Goal: Task Accomplishment & Management: Complete application form

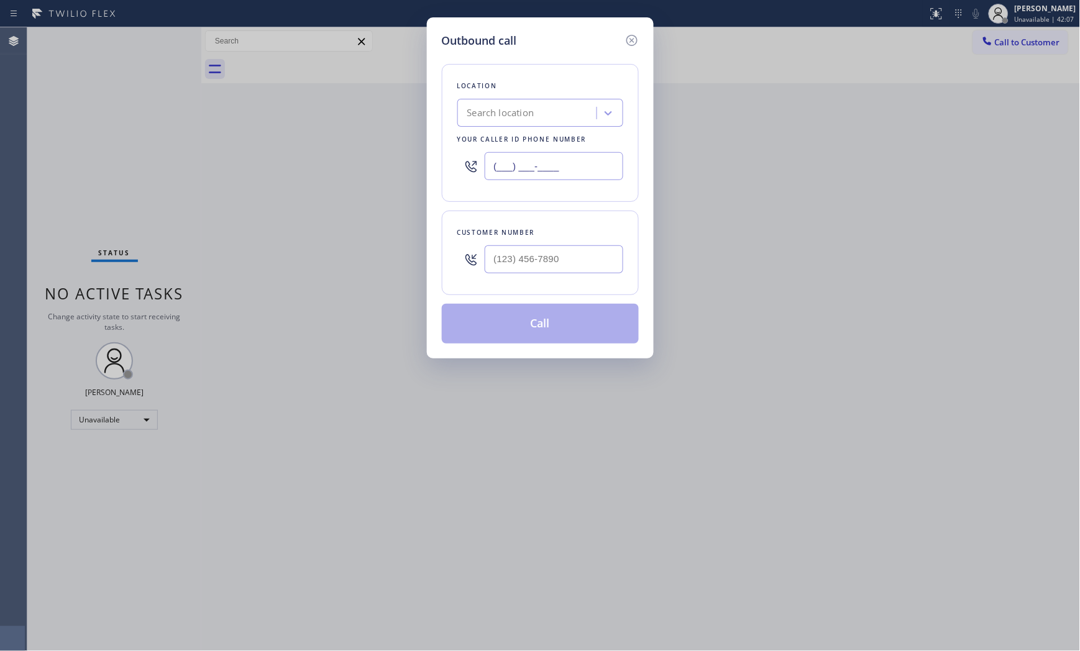
click at [529, 158] on input "(___) ___-____" at bounding box center [554, 166] width 139 height 28
paste input "973) 791-5586"
type input "[PHONE_NUMBER]"
click at [533, 257] on input "(___) ___-____" at bounding box center [554, 259] width 139 height 28
paste input "215) 494-8337"
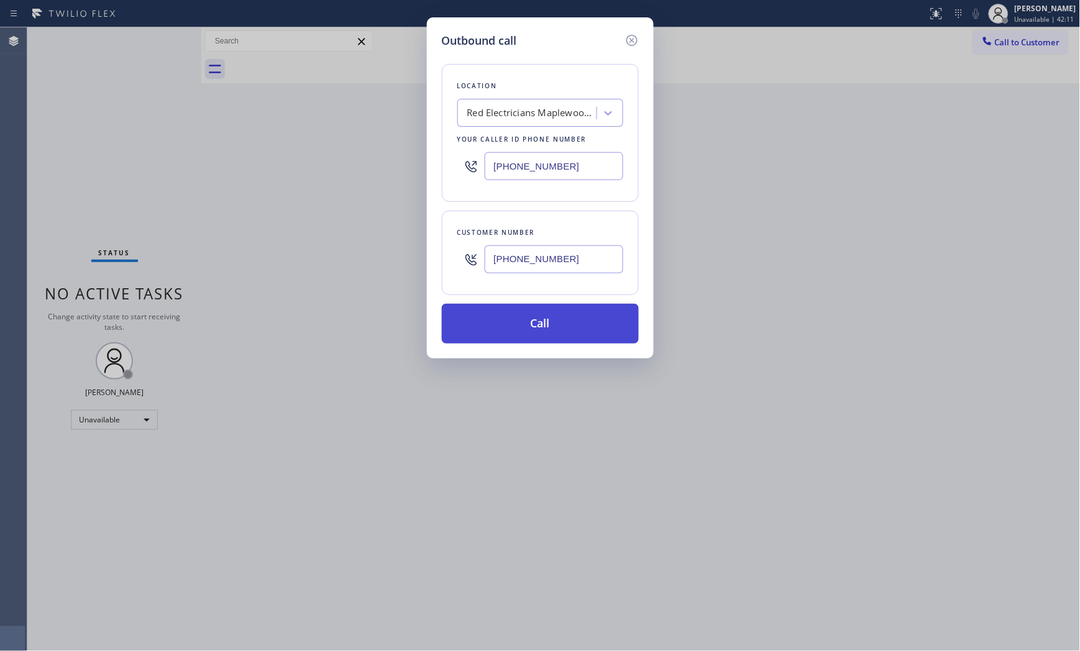
type input "[PHONE_NUMBER]"
click at [522, 332] on button "Call" at bounding box center [540, 324] width 197 height 40
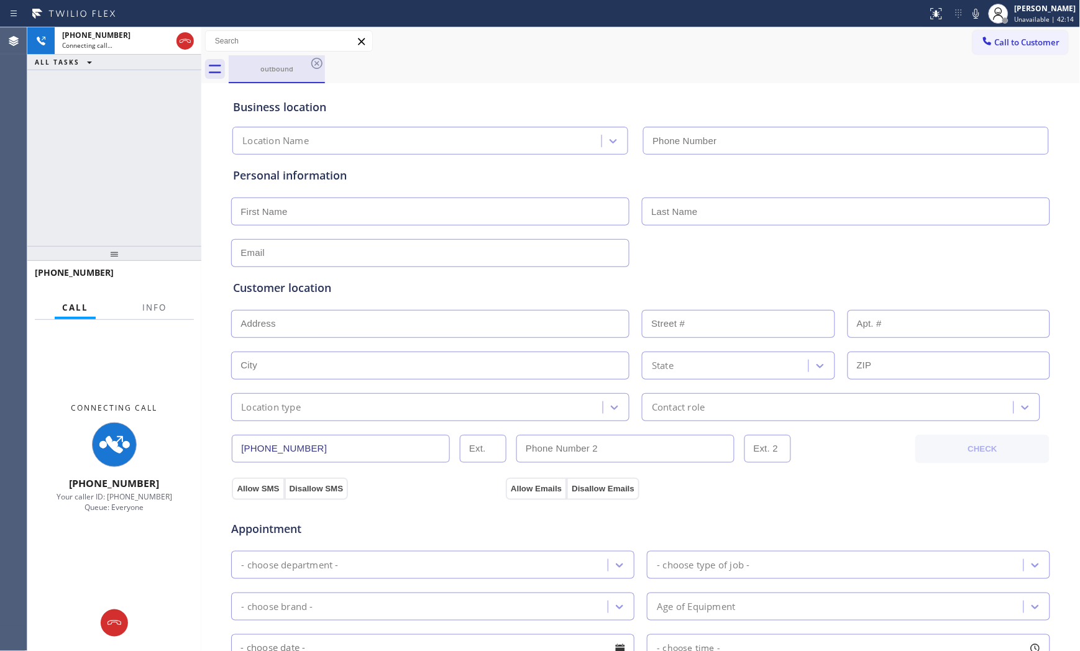
type input "[PHONE_NUMBER]"
click at [133, 623] on div at bounding box center [114, 623] width 174 height 27
click at [121, 624] on div at bounding box center [114, 623] width 27 height 15
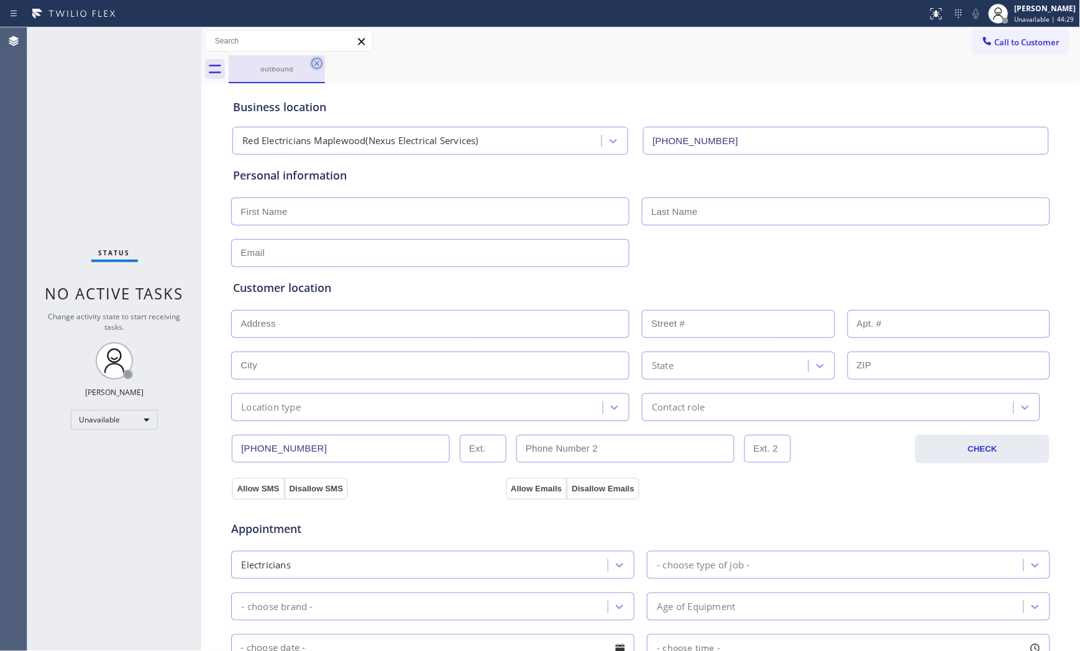
click at [316, 63] on icon at bounding box center [316, 63] width 11 height 11
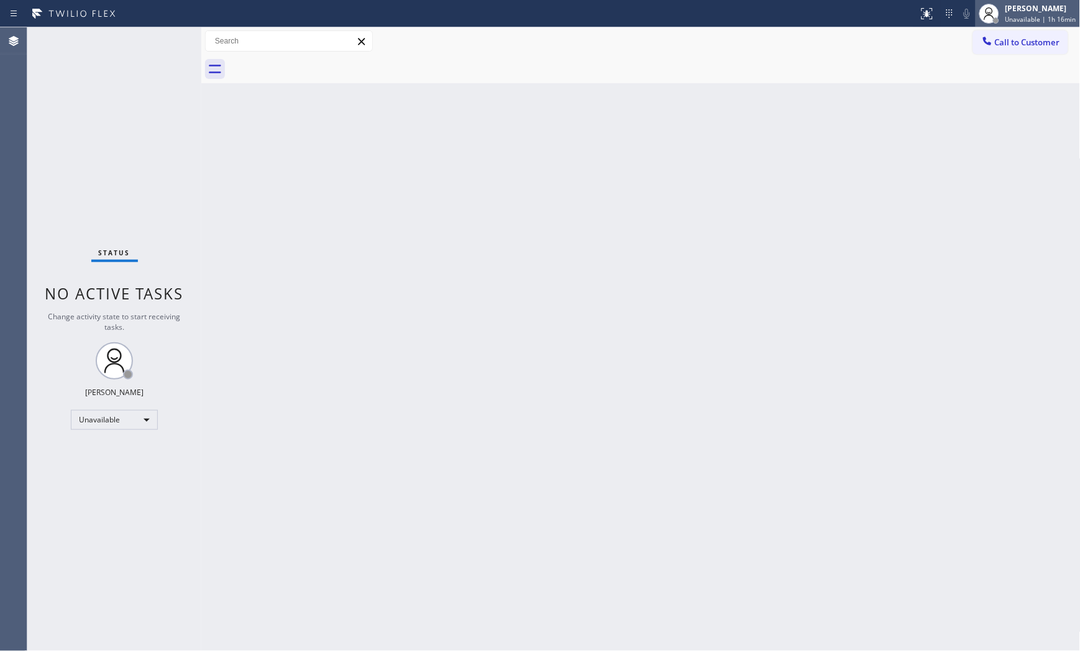
click at [1046, 23] on span "Unavailable | 1h 16min" at bounding box center [1040, 19] width 71 height 9
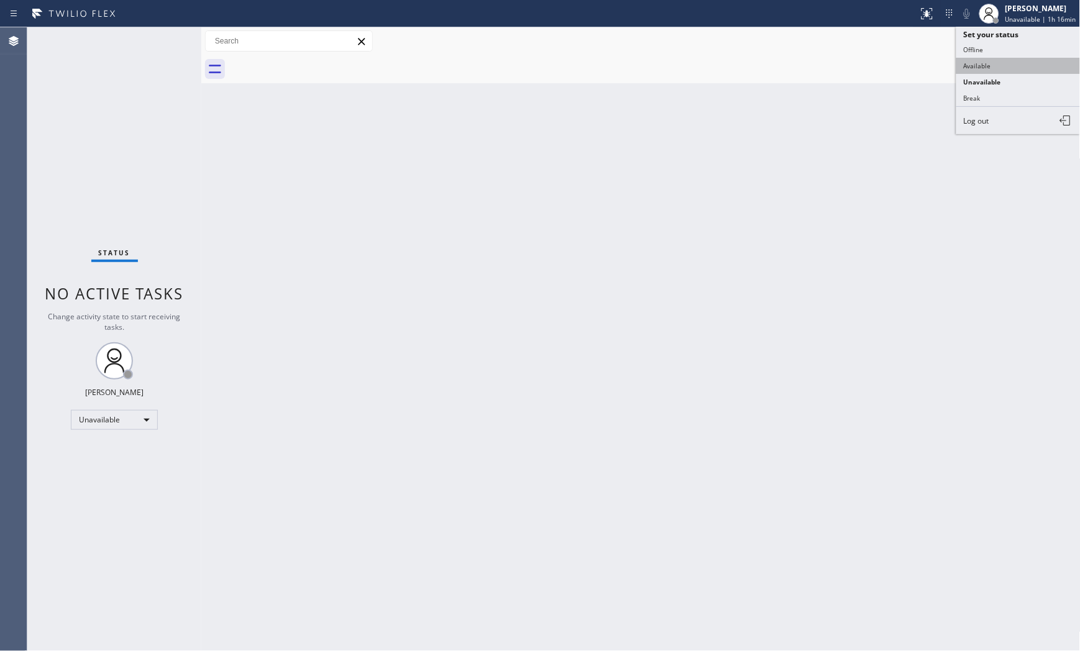
click at [1017, 65] on button "Available" at bounding box center [1018, 66] width 124 height 16
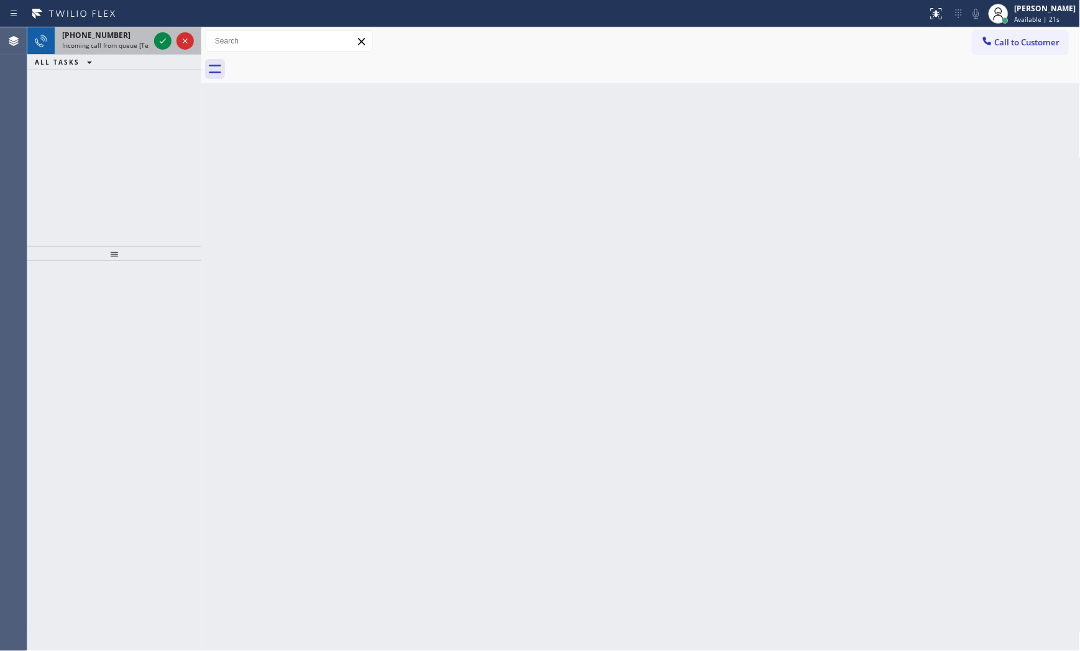
click at [132, 43] on span "Incoming call from queue [Test] All" at bounding box center [113, 45] width 103 height 9
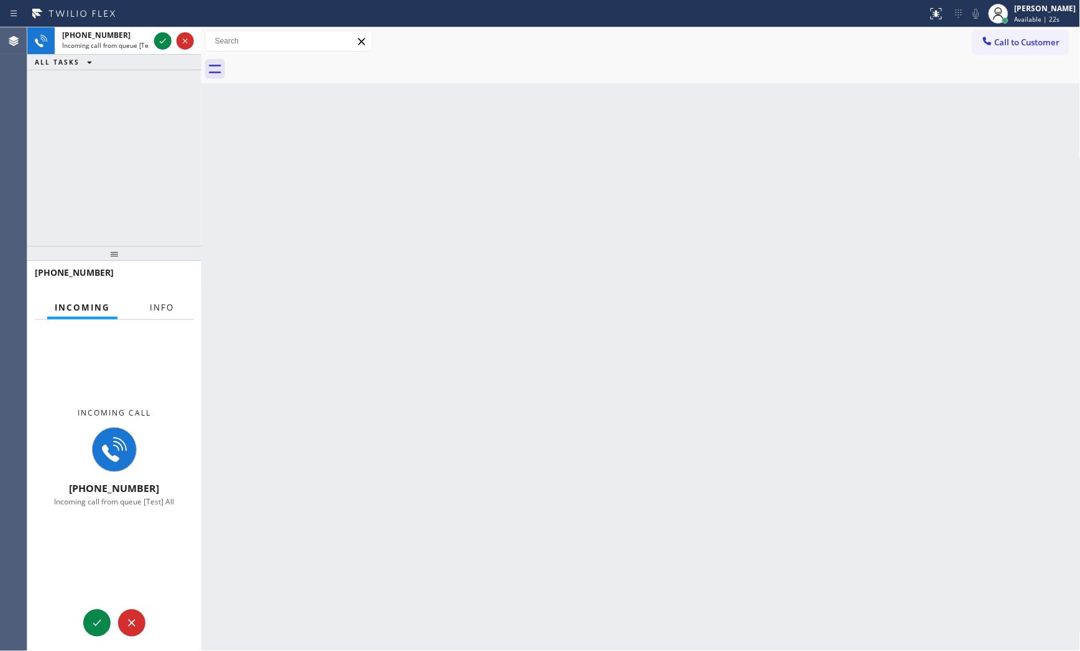
click at [164, 300] on button "Info" at bounding box center [161, 308] width 39 height 24
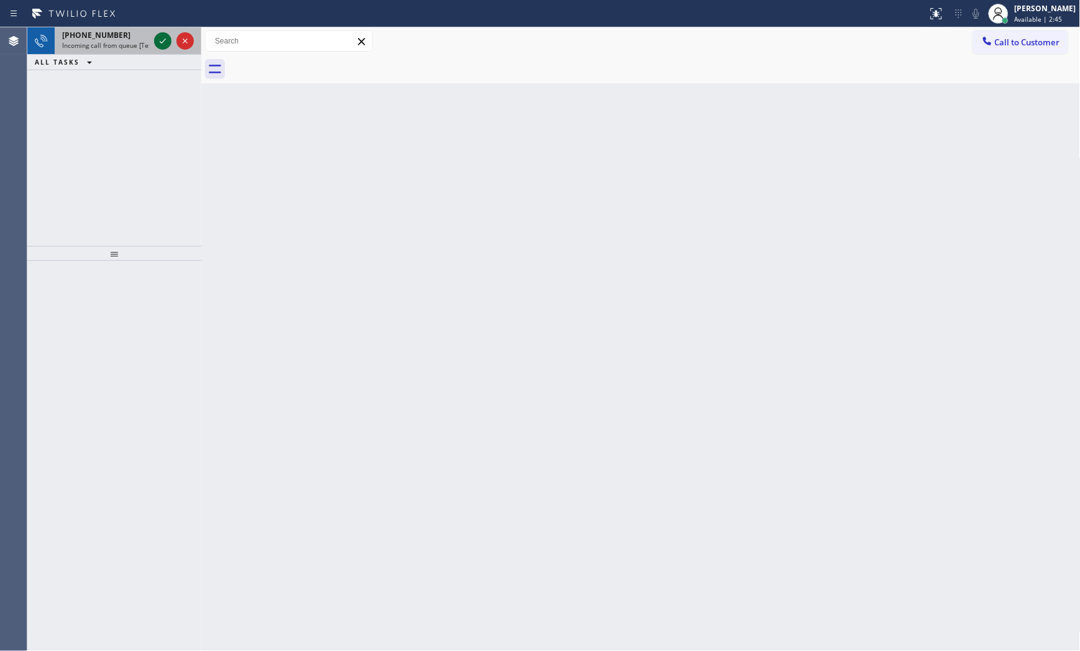
click at [162, 41] on icon at bounding box center [162, 41] width 15 height 15
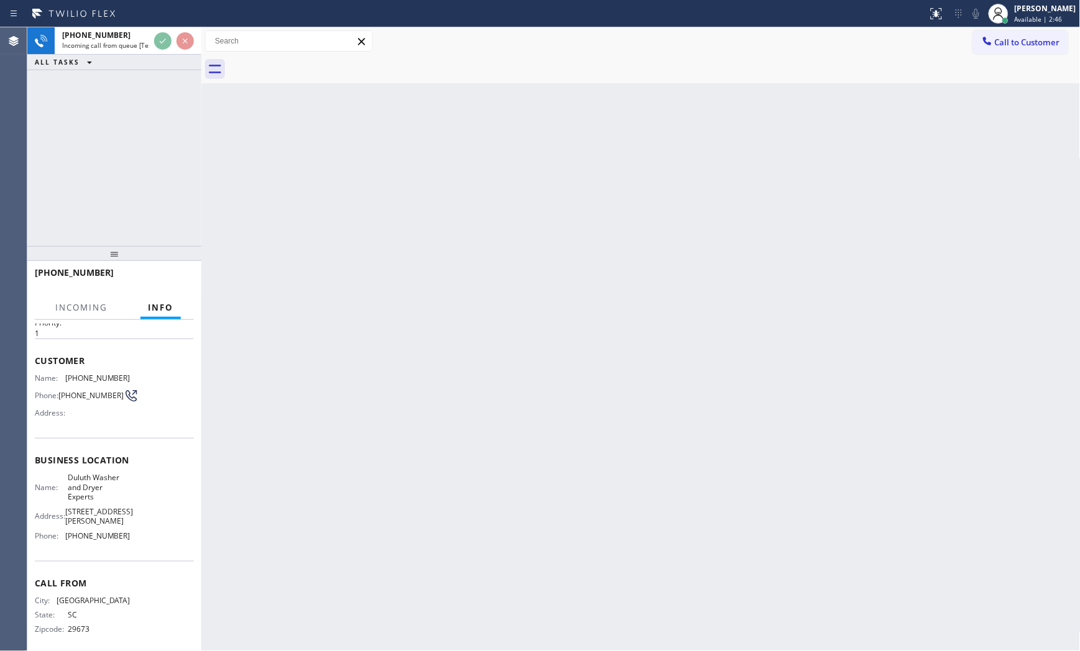
scroll to position [39, 0]
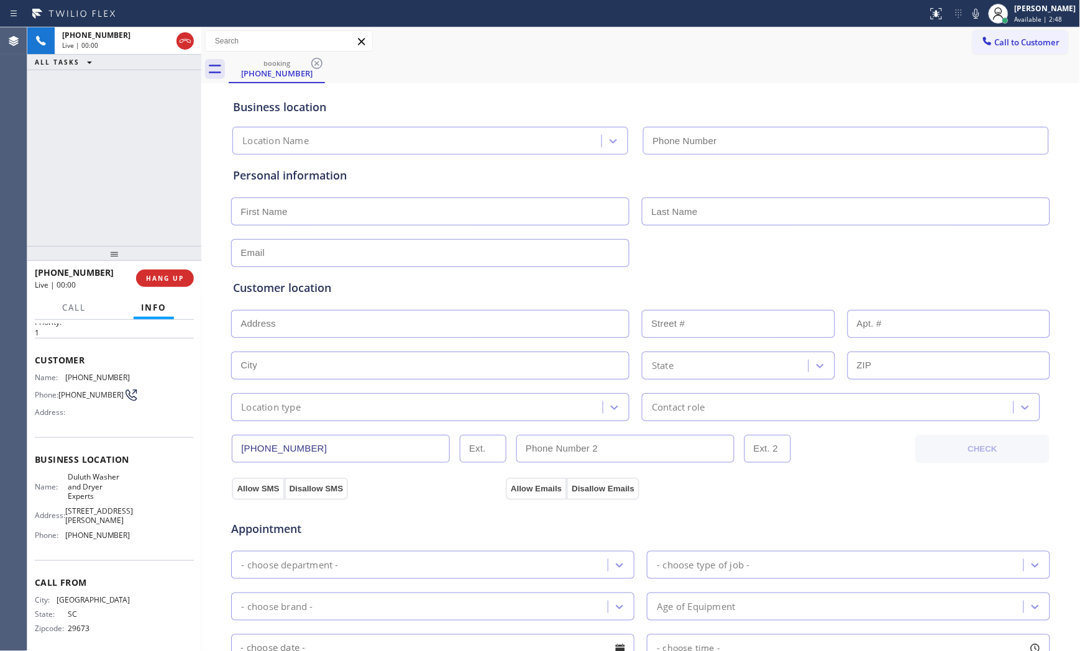
click at [172, 283] on button "HANG UP" at bounding box center [165, 278] width 58 height 17
type input "[PHONE_NUMBER]"
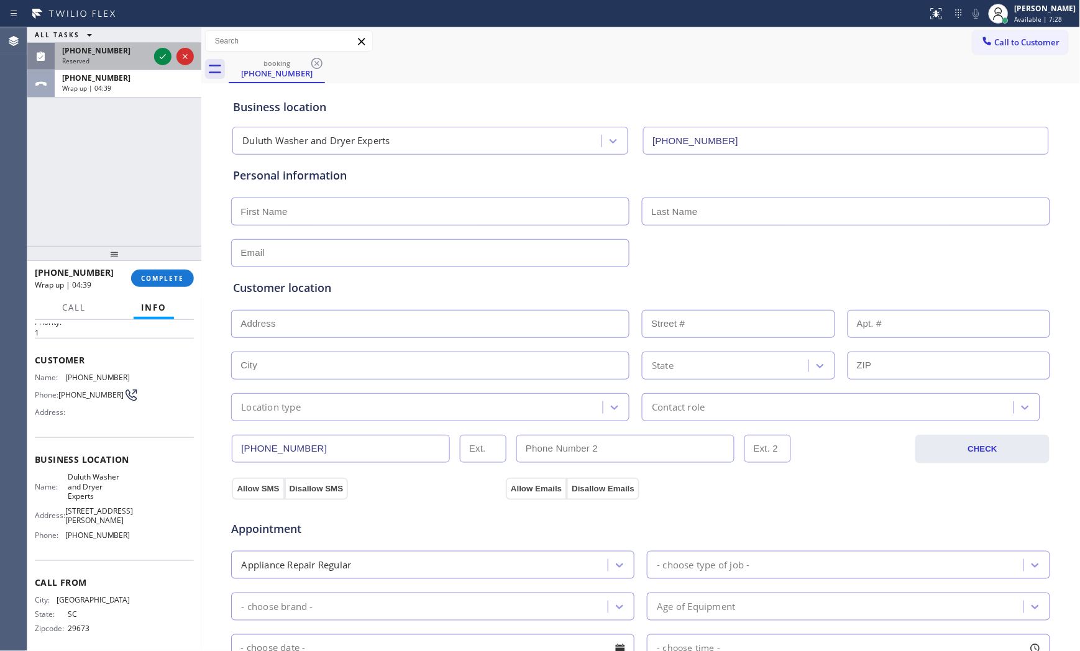
click at [127, 52] on div "[PHONE_NUMBER]" at bounding box center [105, 50] width 87 height 11
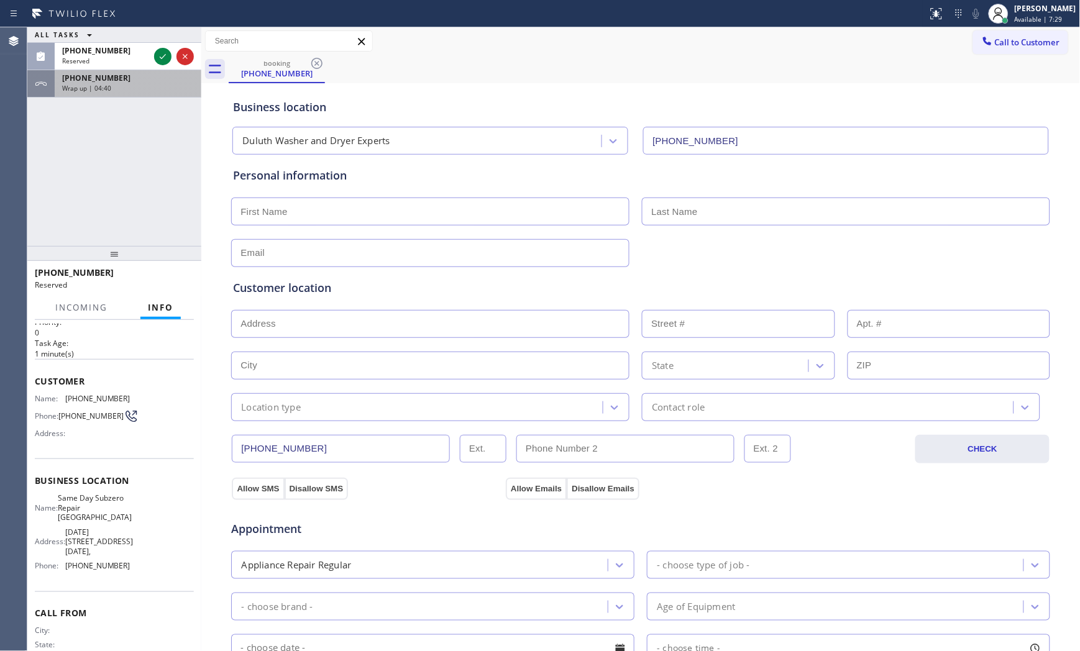
click at [133, 88] on div "Wrap up | 04:40" at bounding box center [128, 88] width 132 height 9
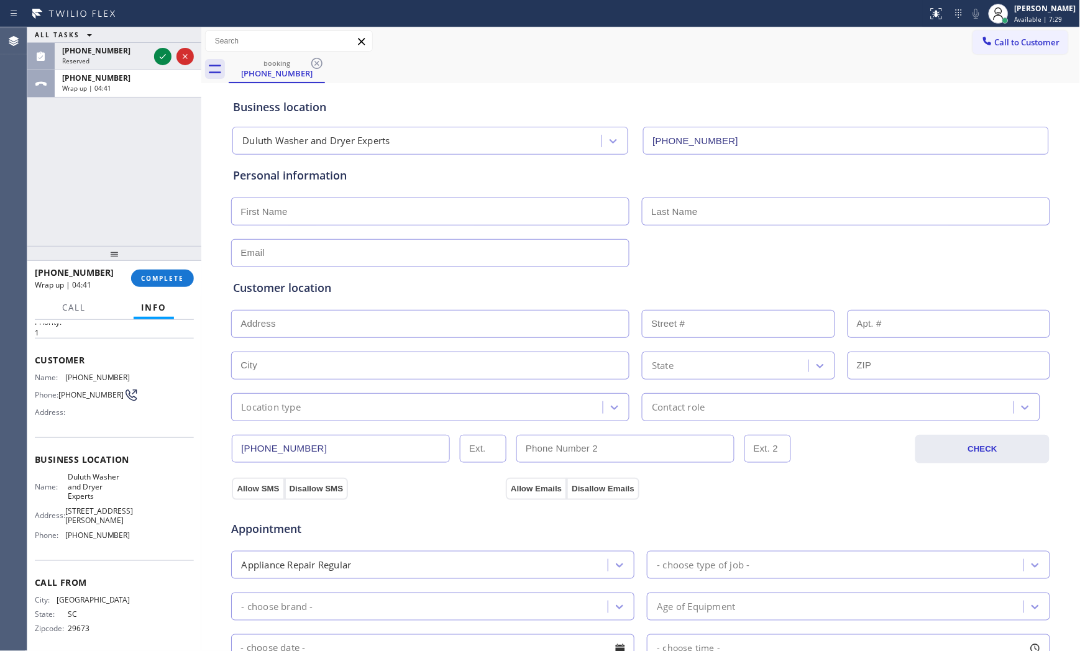
click at [172, 293] on div "[PHONE_NUMBER] Wrap up | 04:41 COMPLETE" at bounding box center [114, 278] width 159 height 32
click at [174, 281] on span "COMPLETE" at bounding box center [162, 278] width 43 height 9
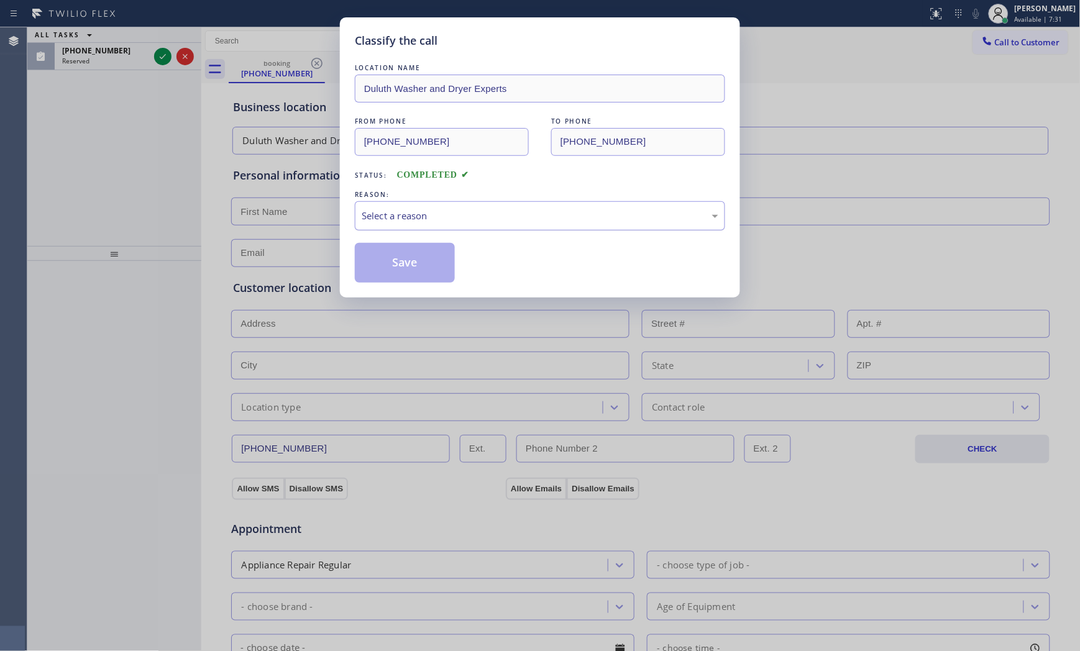
drag, startPoint x: 406, startPoint y: 238, endPoint x: 411, endPoint y: 227, distance: 12.2
click at [406, 237] on div "LOCATION NAME [GEOGRAPHIC_DATA] Washer and Dryer Experts FROM PHONE [PHONE_NUMB…" at bounding box center [540, 172] width 370 height 221
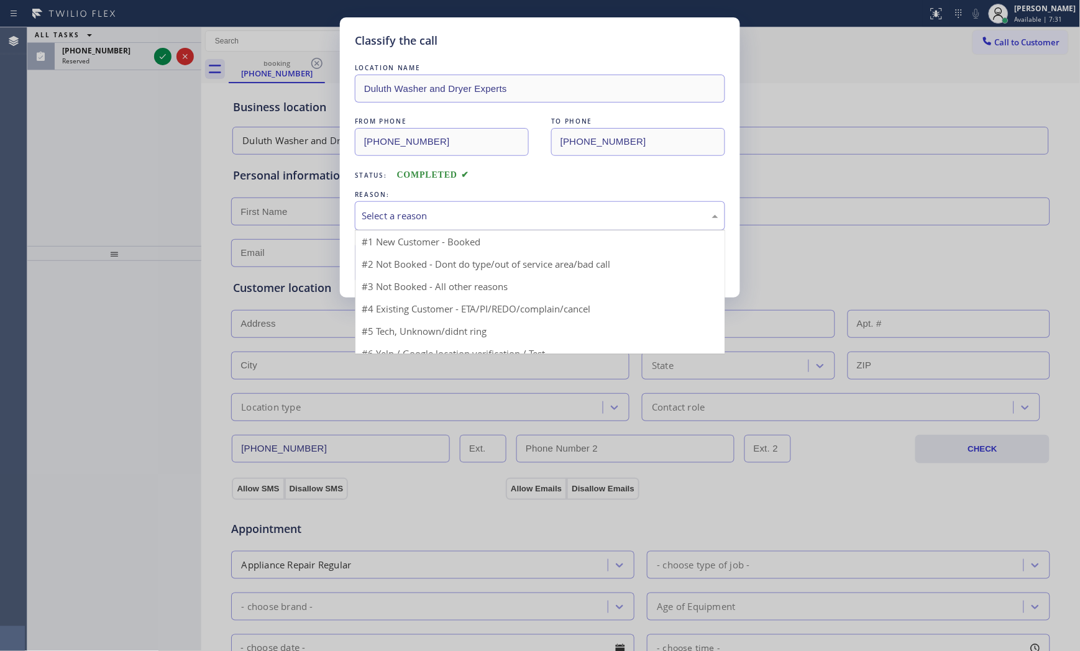
click at [411, 227] on div "Select a reason" at bounding box center [540, 215] width 370 height 29
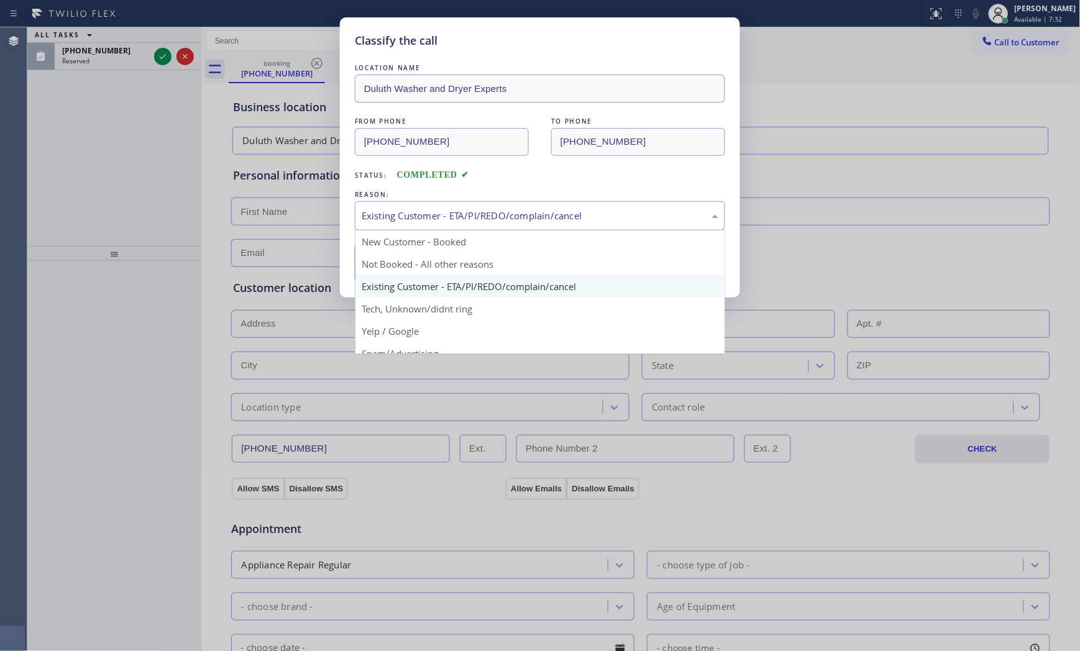
click at [405, 226] on div "Existing Customer - ETA/PI/REDO/complain/cancel" at bounding box center [540, 215] width 370 height 29
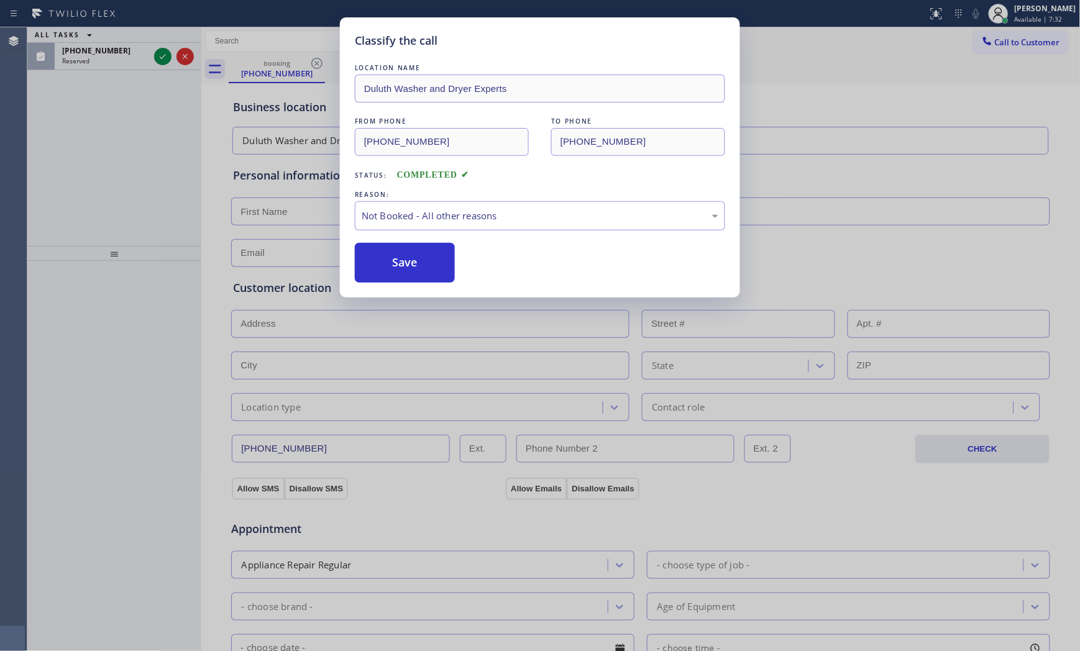
click at [404, 259] on button "Save" at bounding box center [405, 263] width 100 height 40
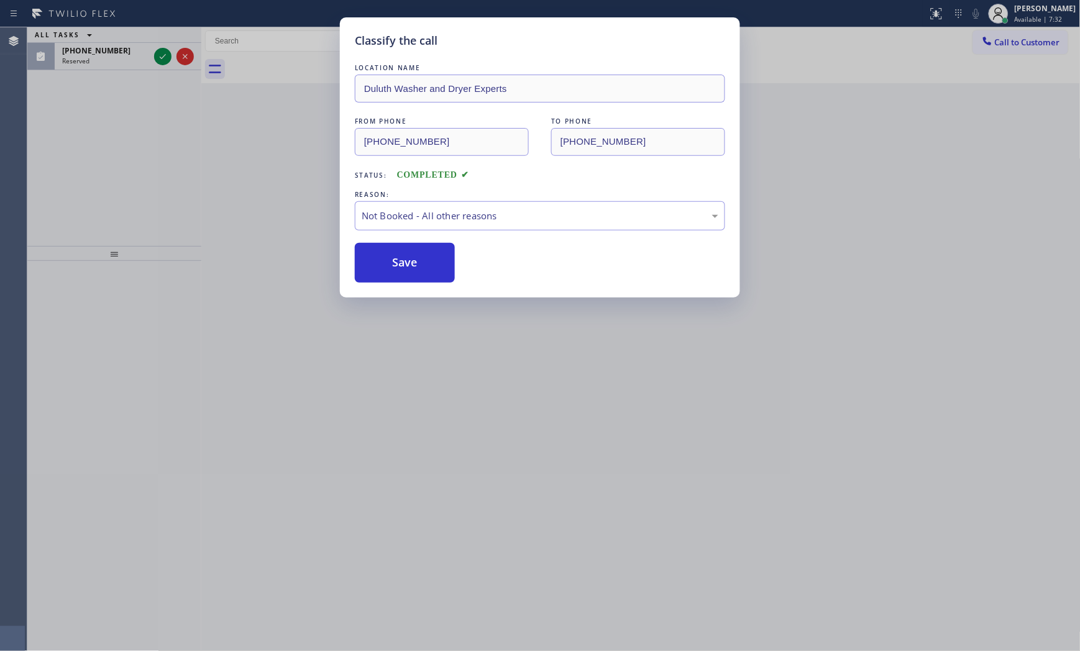
click at [404, 259] on button "Save" at bounding box center [405, 263] width 100 height 40
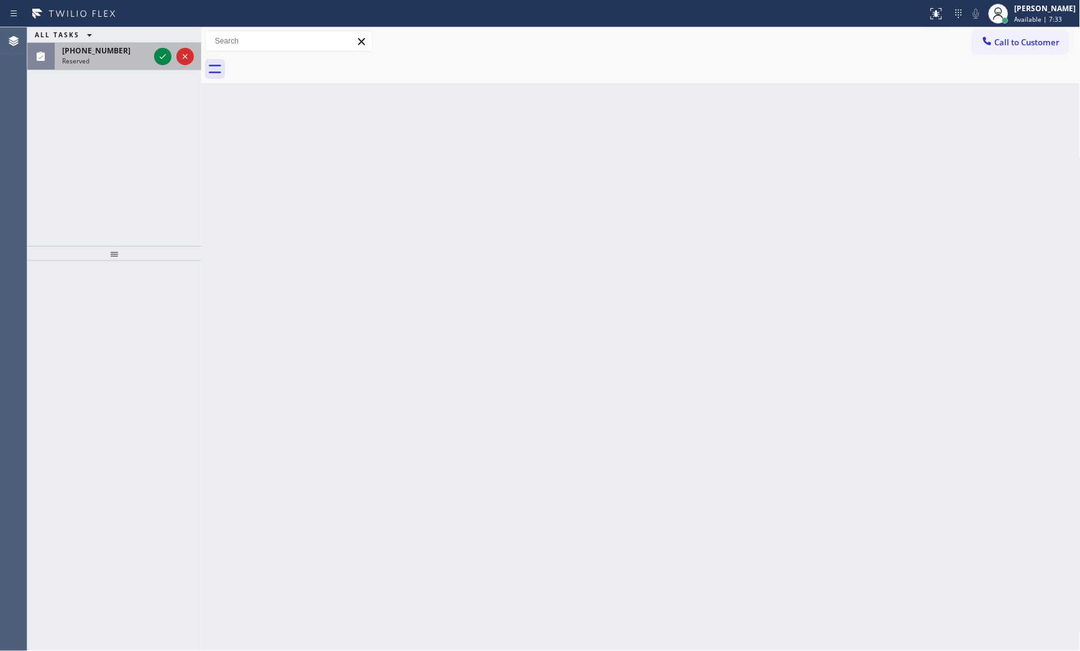
click at [142, 62] on div "Reserved" at bounding box center [105, 61] width 87 height 9
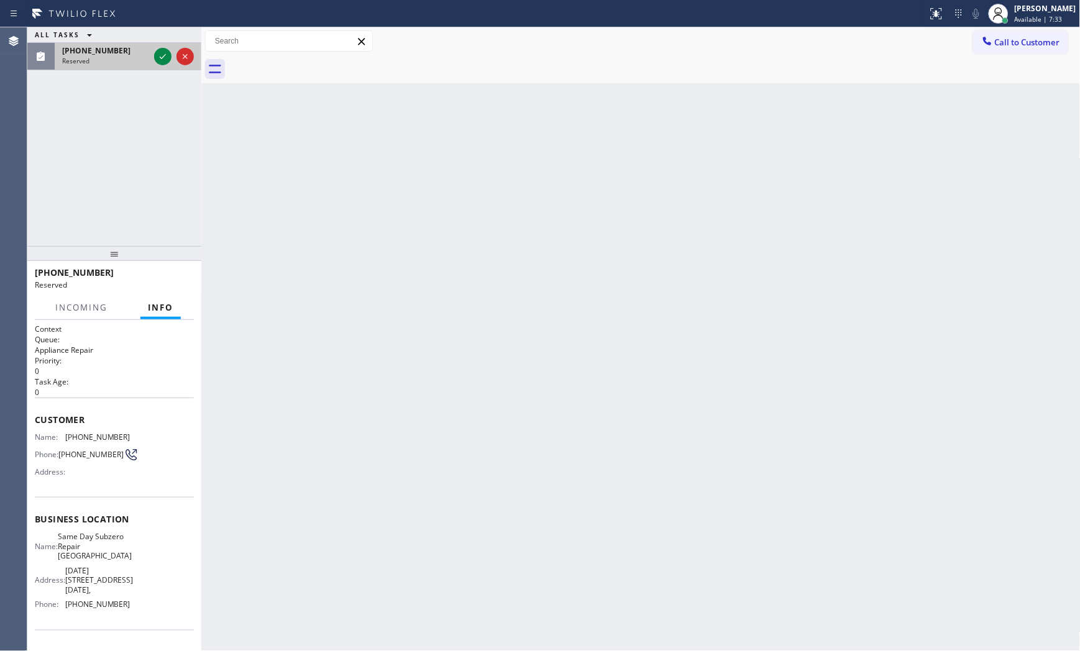
click at [142, 62] on div "Reserved" at bounding box center [105, 61] width 87 height 9
click at [160, 54] on icon at bounding box center [162, 56] width 15 height 15
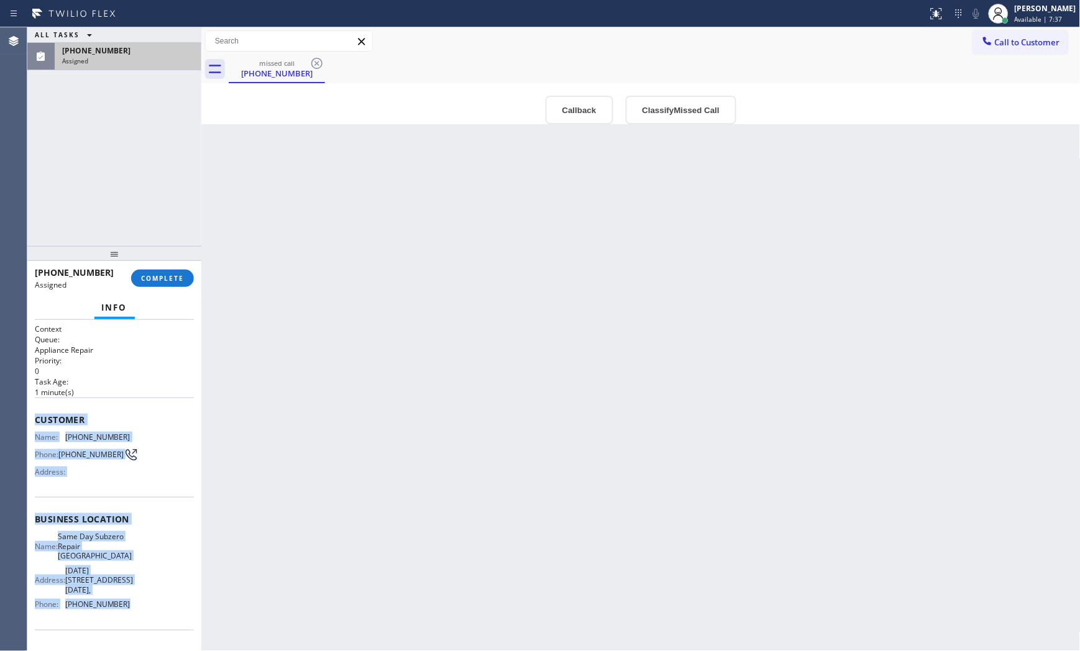
drag, startPoint x: 35, startPoint y: 416, endPoint x: 151, endPoint y: 611, distance: 226.8
click at [151, 611] on div "Context Queue: Appliance Repair Priority: 0 Task Age: [DEMOGRAPHIC_DATA] minute…" at bounding box center [114, 524] width 159 height 400
copy div "Customer Name: [PHONE_NUMBER] Phone: [PHONE_NUMBER] Address: Business location …"
click at [142, 272] on button "COMPLETE" at bounding box center [162, 278] width 63 height 17
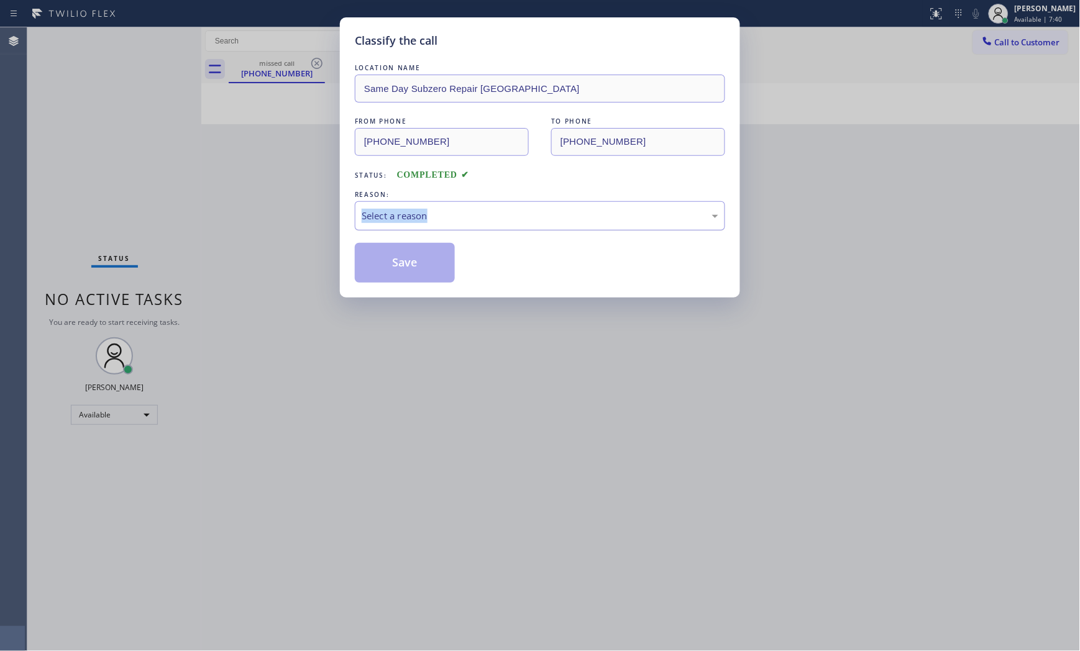
click at [447, 208] on div "REASON: Select a reason" at bounding box center [540, 209] width 370 height 42
click at [432, 224] on div "Select a reason" at bounding box center [540, 215] width 370 height 29
click at [406, 263] on button "Save" at bounding box center [405, 263] width 100 height 40
click at [408, 262] on button "Save" at bounding box center [405, 263] width 100 height 40
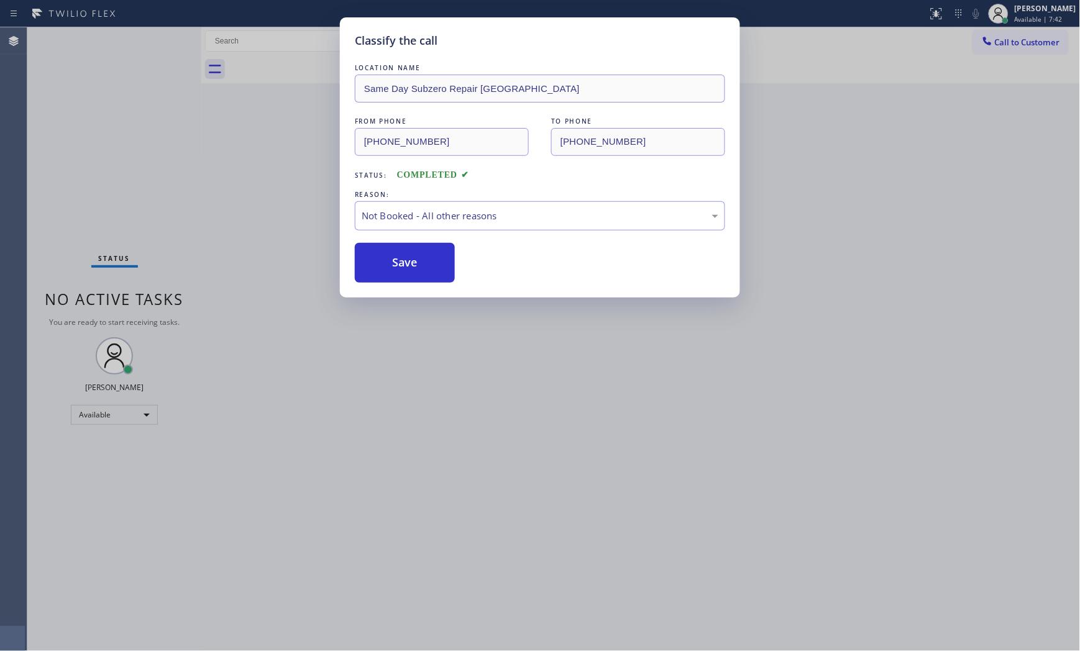
click at [1019, 42] on span "Call to Customer" at bounding box center [1027, 42] width 65 height 11
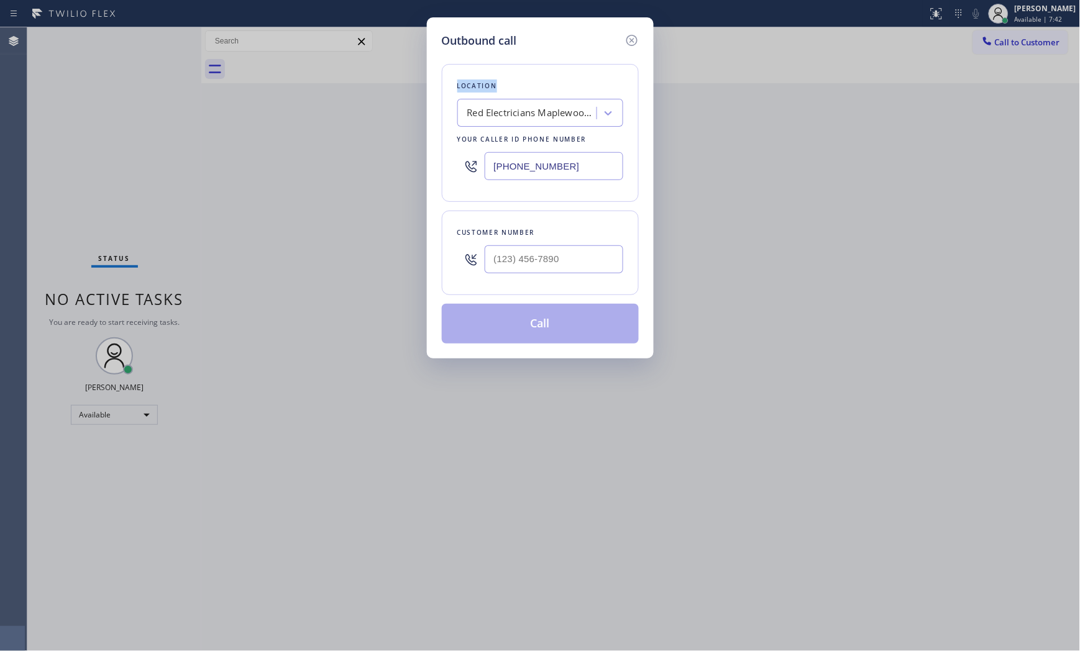
click at [1019, 42] on div "Outbound call Location Red Electricians [GEOGRAPHIC_DATA](Nexus Electrical Serv…" at bounding box center [540, 325] width 1080 height 651
click at [567, 158] on input "[PHONE_NUMBER]" at bounding box center [554, 166] width 139 height 28
paste input "54) 807-2124"
type input "[PHONE_NUMBER]"
click at [512, 267] on input "(___) ___-____" at bounding box center [554, 259] width 139 height 28
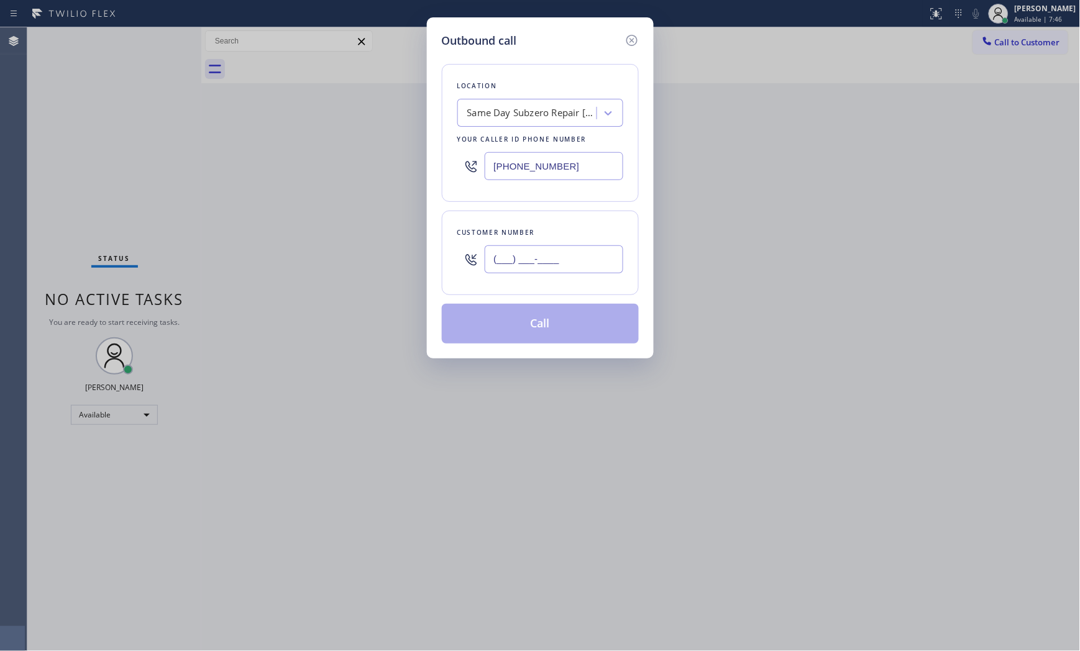
paste input "954) 993-7234"
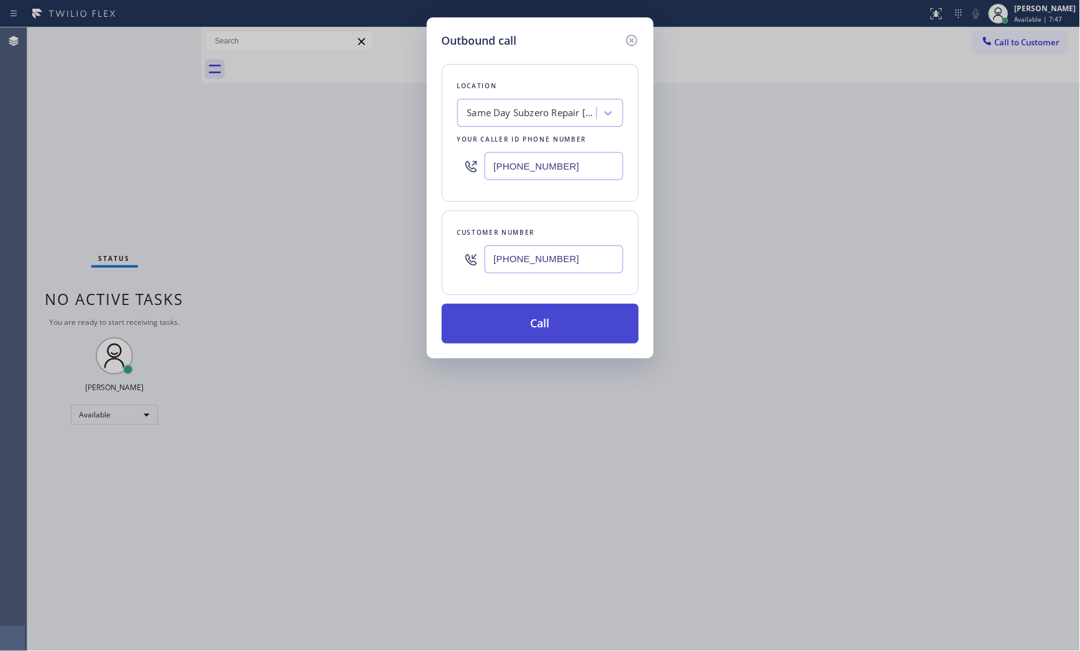
type input "[PHONE_NUMBER]"
click at [523, 326] on button "Call" at bounding box center [540, 324] width 197 height 40
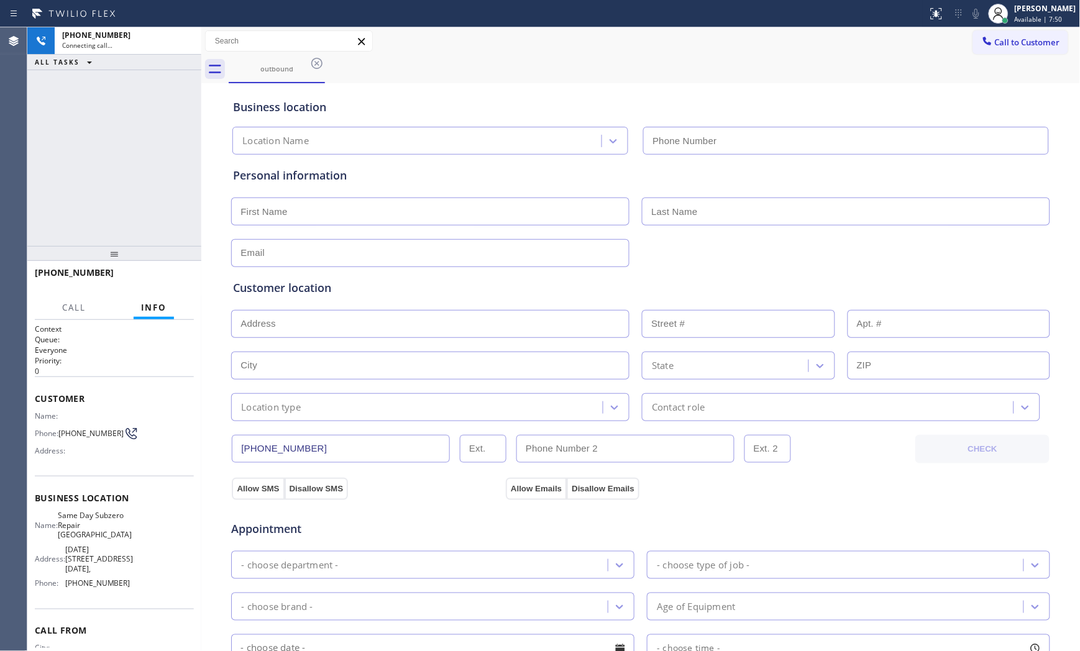
type input "[PHONE_NUMBER]"
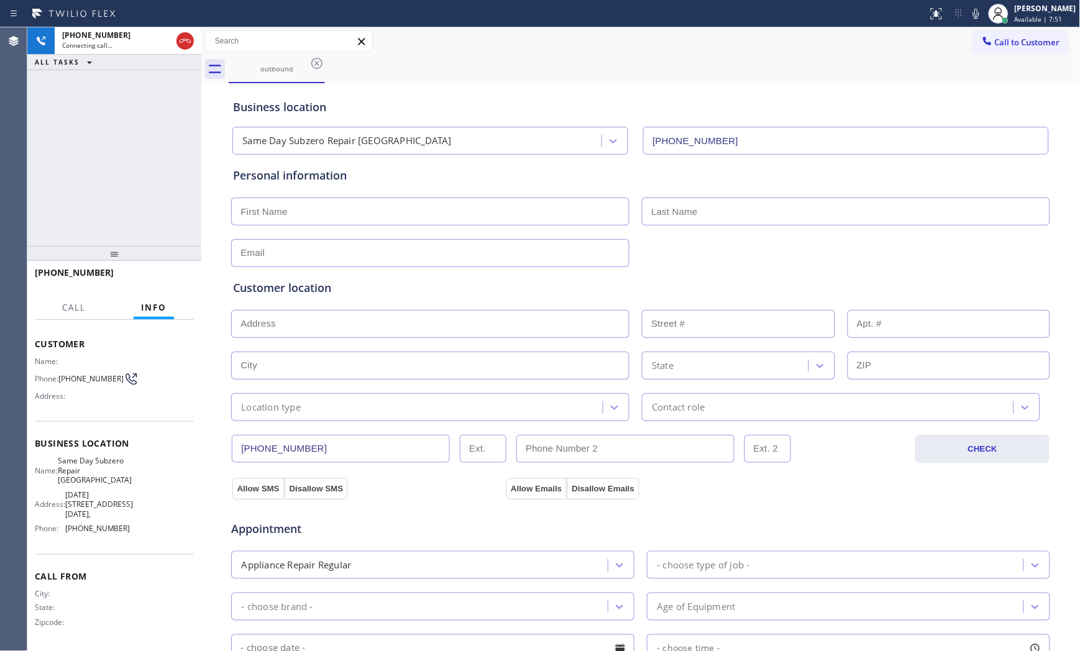
scroll to position [66, 0]
click at [416, 53] on div "Call to Customer Outbound call Location Same Day Subzero Repair [GEOGRAPHIC_DAT…" at bounding box center [640, 41] width 879 height 28
click at [969, 11] on icon at bounding box center [976, 13] width 15 height 15
click at [969, 12] on icon at bounding box center [976, 13] width 15 height 15
click at [160, 265] on div "[PHONE_NUMBER] Live | 00:31 HANG UP" at bounding box center [114, 278] width 159 height 32
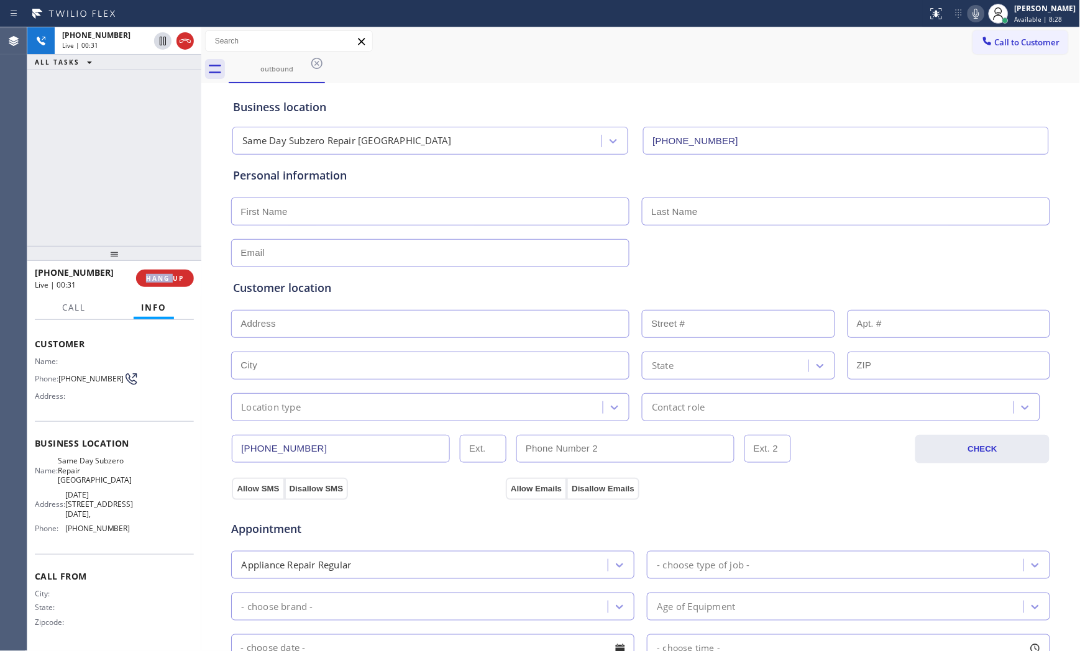
click at [160, 265] on div "[PHONE_NUMBER] Live | 00:31 HANG UP" at bounding box center [114, 278] width 159 height 32
click at [162, 270] on button "HANG UP" at bounding box center [165, 278] width 58 height 17
click at [162, 270] on button "COMPLETE" at bounding box center [162, 278] width 63 height 17
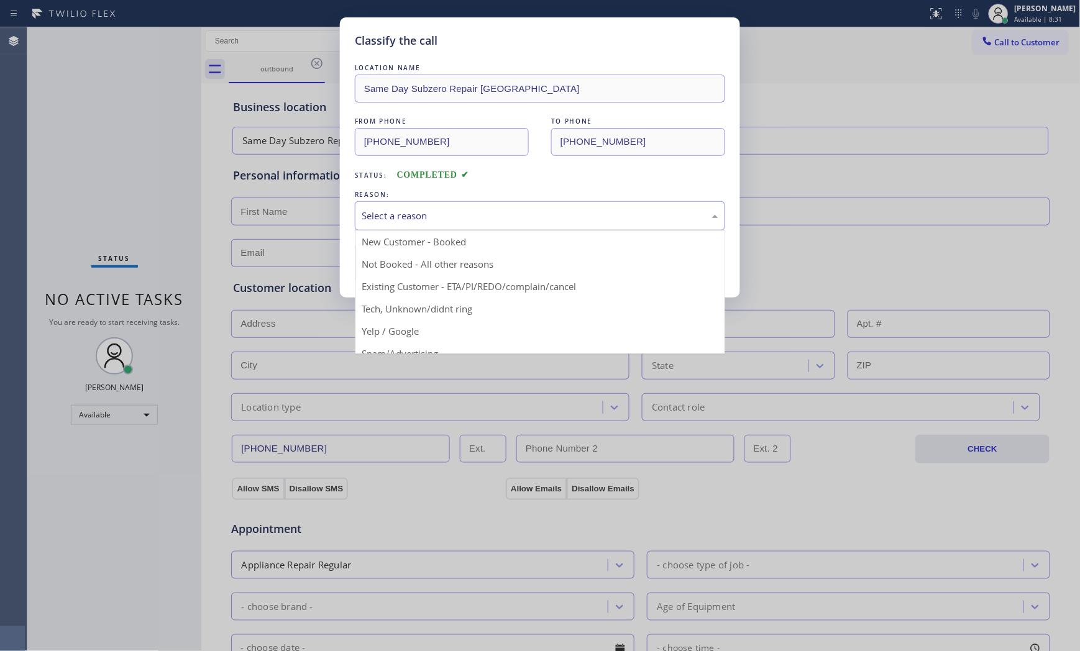
click at [407, 222] on div "Select a reason" at bounding box center [540, 216] width 357 height 14
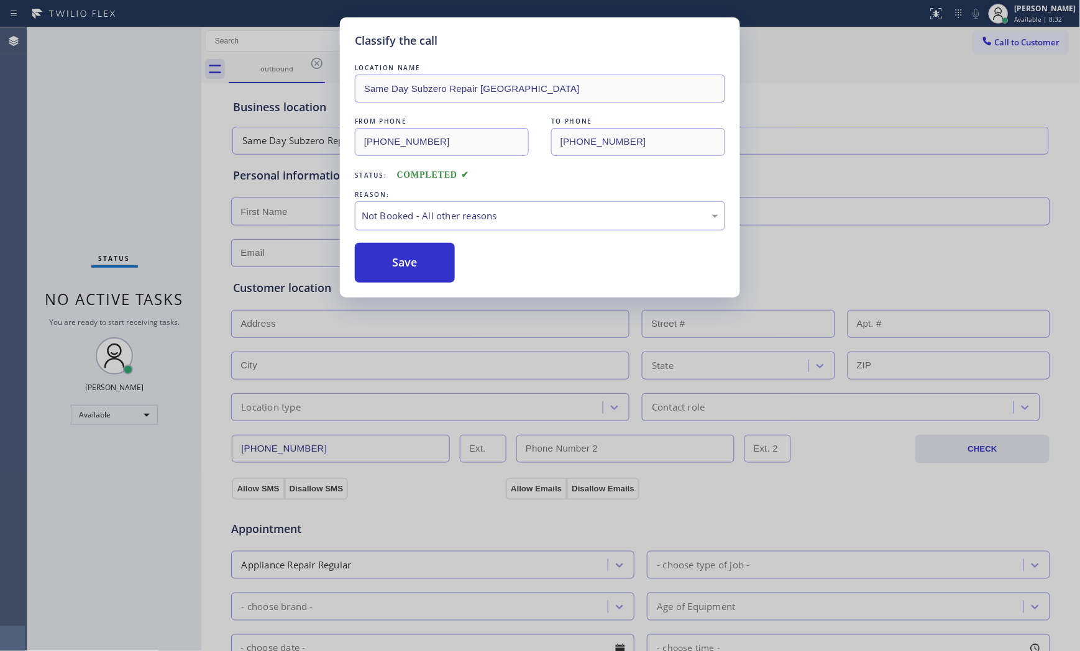
click at [393, 262] on button "Save" at bounding box center [405, 263] width 100 height 40
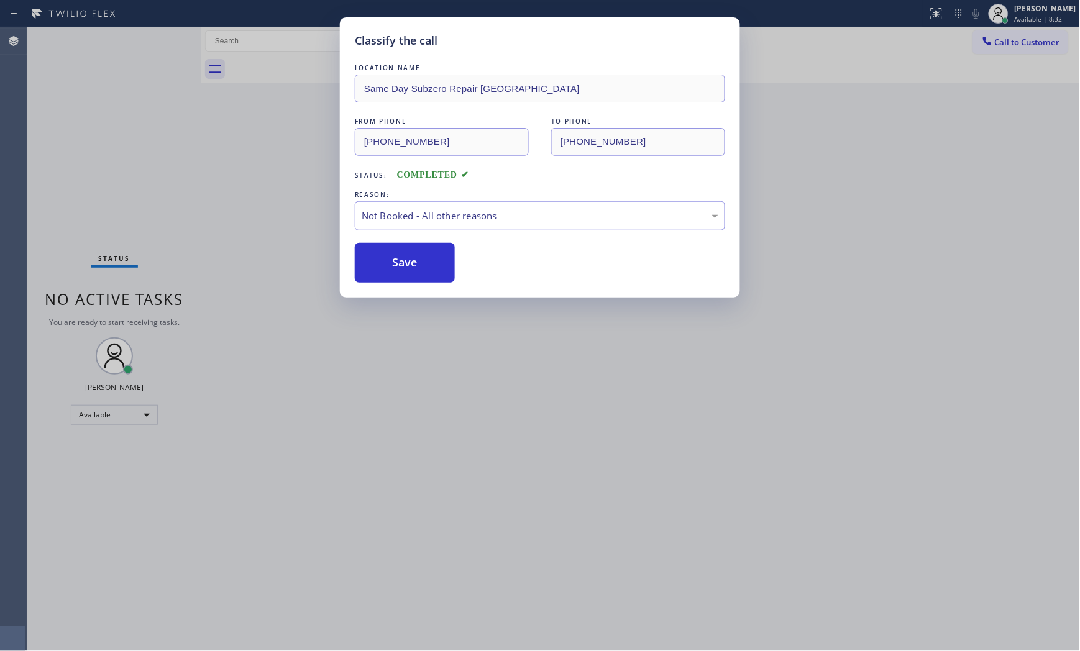
click at [393, 262] on button "Save" at bounding box center [405, 263] width 100 height 40
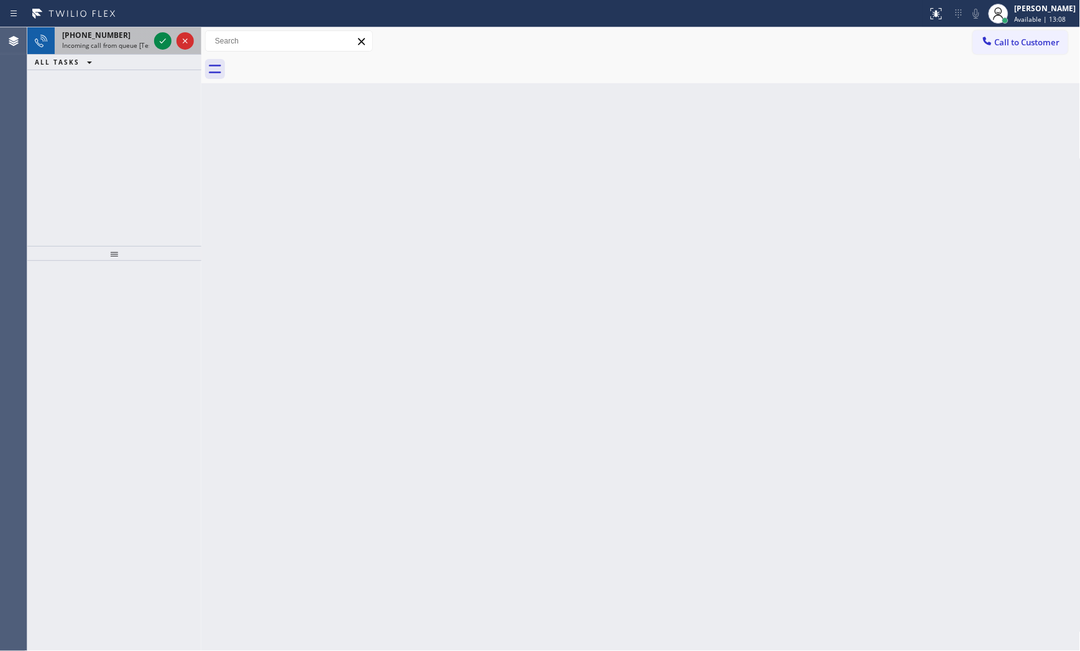
click at [130, 31] on div "[PHONE_NUMBER]" at bounding box center [105, 35] width 87 height 11
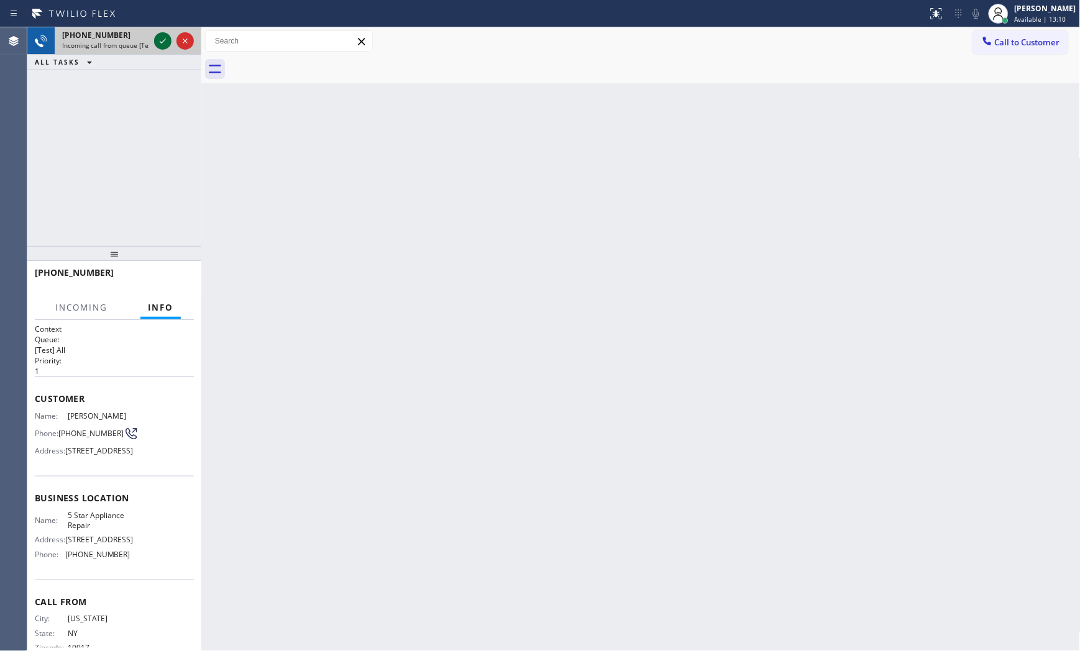
click at [167, 39] on icon at bounding box center [162, 41] width 15 height 15
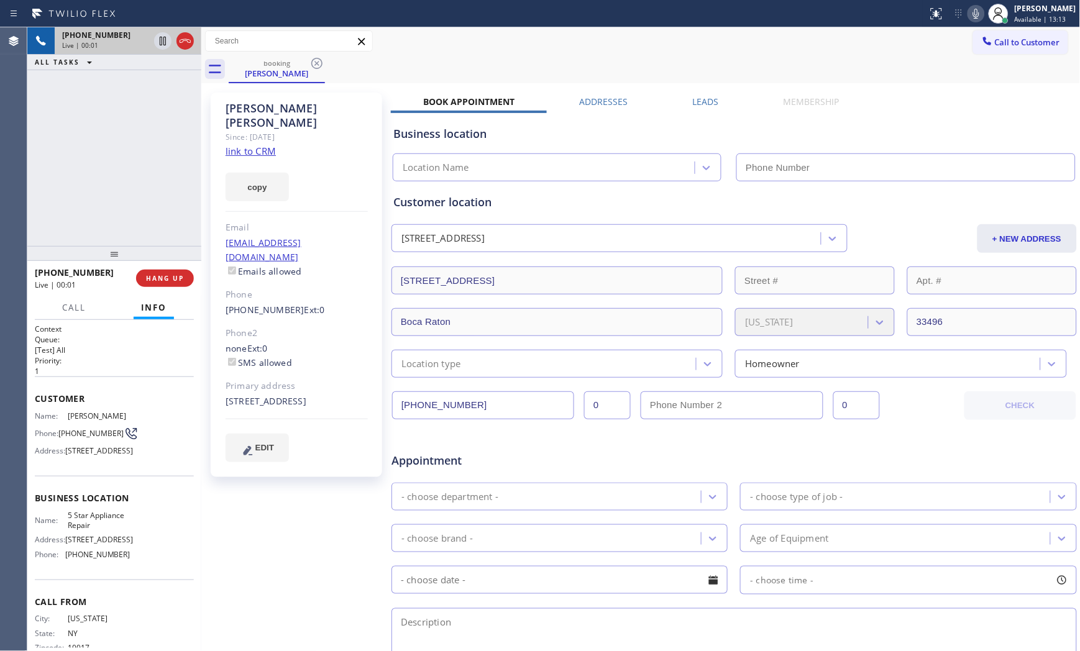
type input "[PHONE_NUMBER]"
click at [257, 145] on link "link to CRM" at bounding box center [251, 151] width 50 height 12
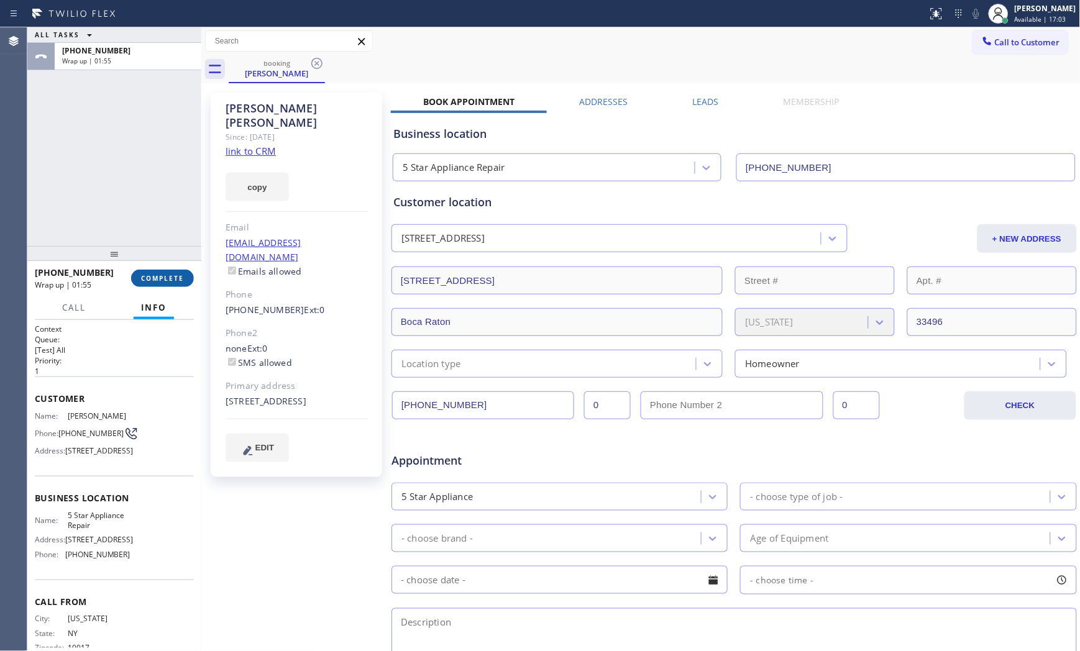
click at [128, 283] on div "[PHONE_NUMBER] Wrap up | 01:55" at bounding box center [83, 278] width 96 height 32
click at [137, 280] on button "COMPLETE" at bounding box center [162, 278] width 63 height 17
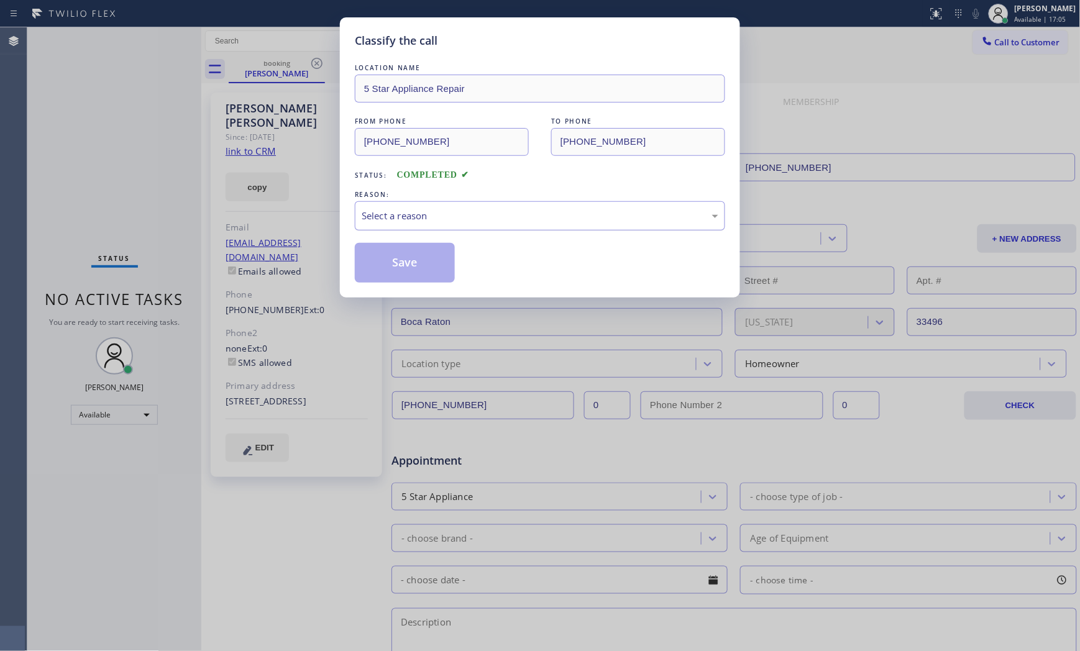
click at [410, 231] on div "Select a reason" at bounding box center [540, 215] width 370 height 29
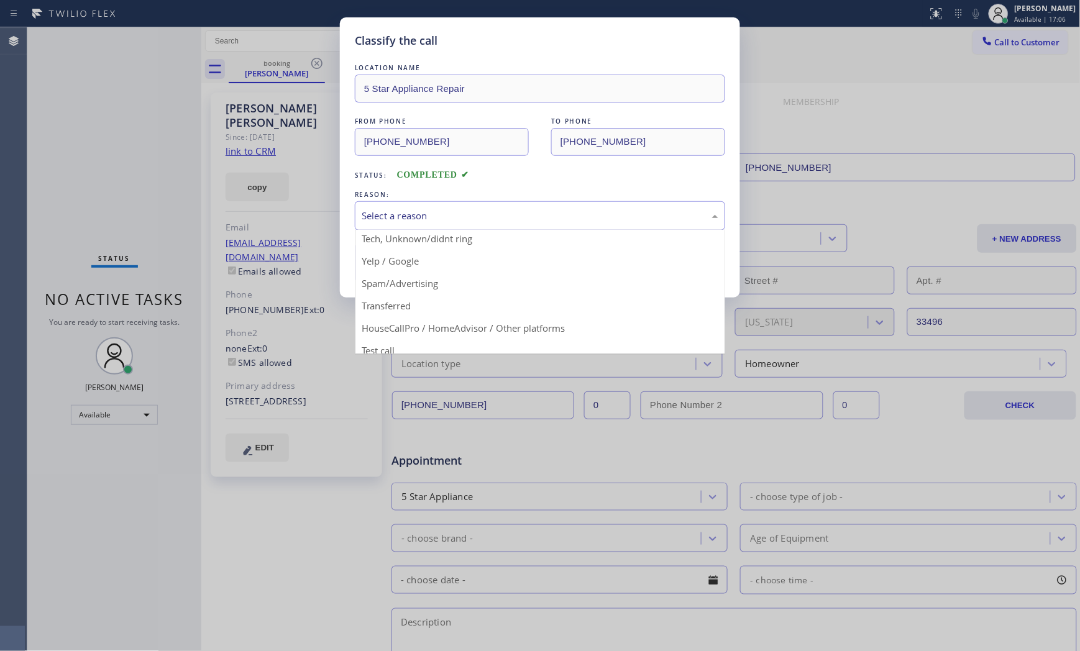
scroll to position [78, 0]
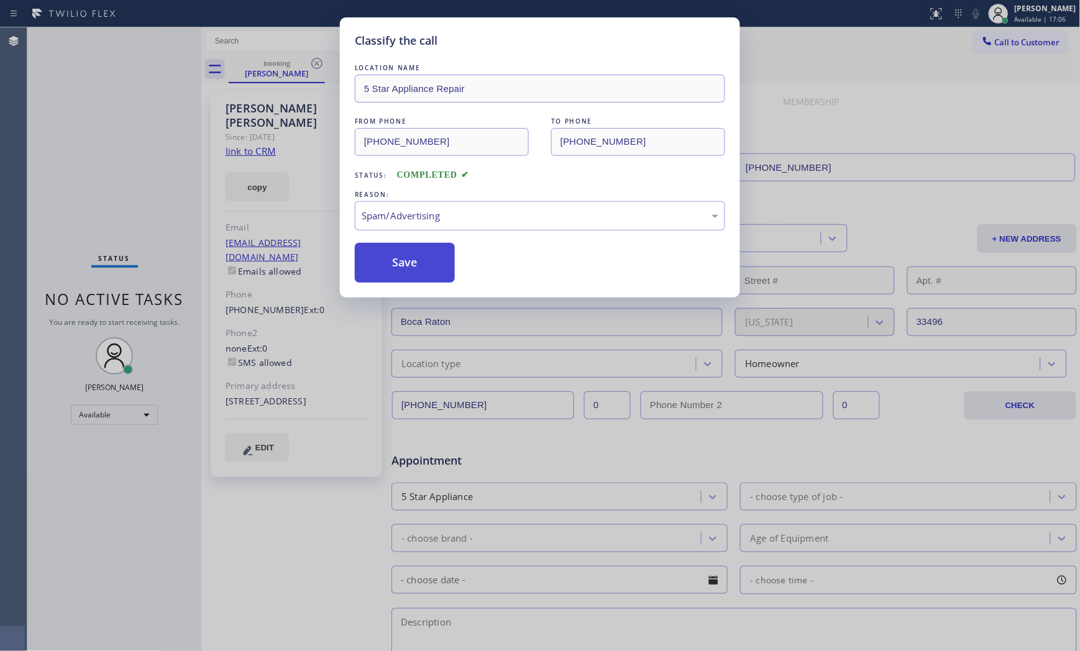
click at [421, 268] on button "Save" at bounding box center [405, 263] width 100 height 40
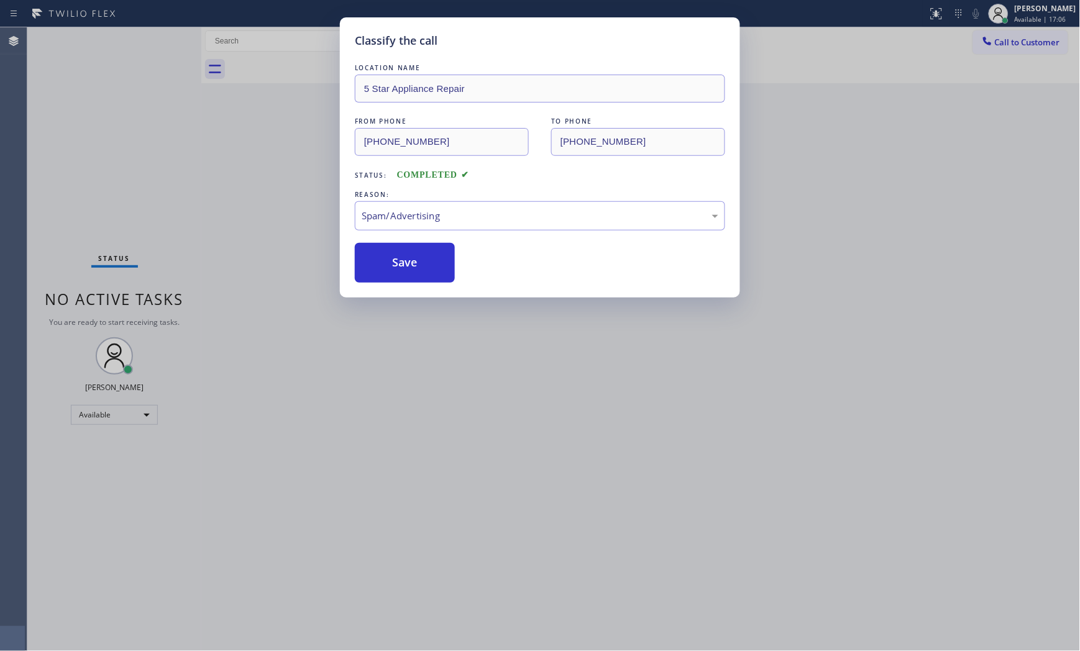
drag, startPoint x: 421, startPoint y: 268, endPoint x: 470, endPoint y: 309, distance: 63.9
click at [421, 267] on button "Save" at bounding box center [405, 263] width 100 height 40
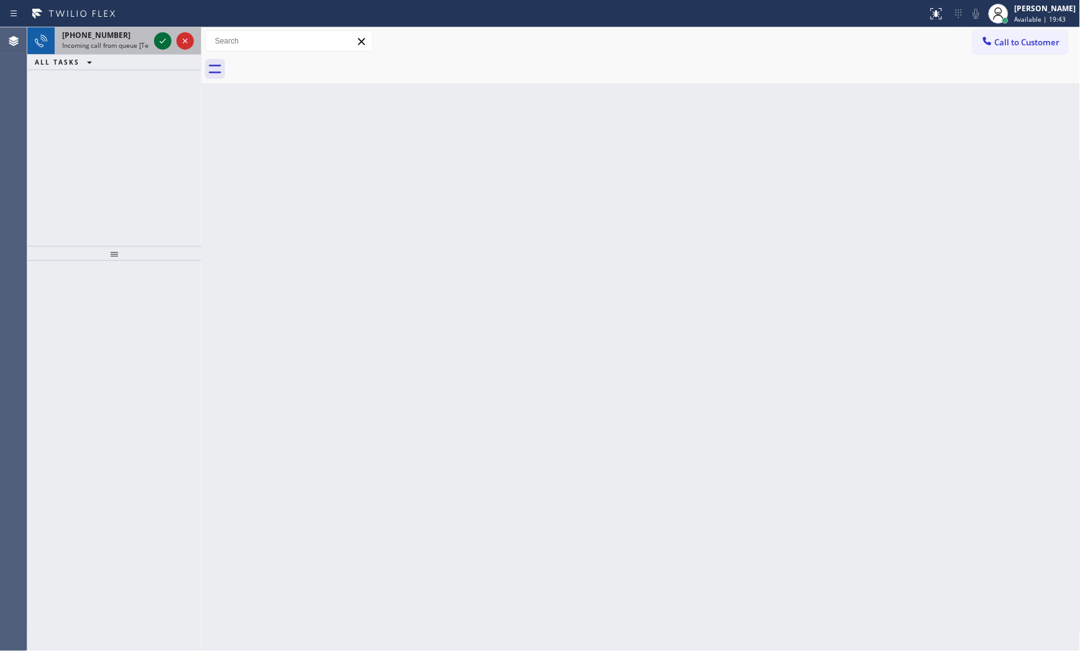
click at [170, 44] on icon at bounding box center [162, 41] width 15 height 15
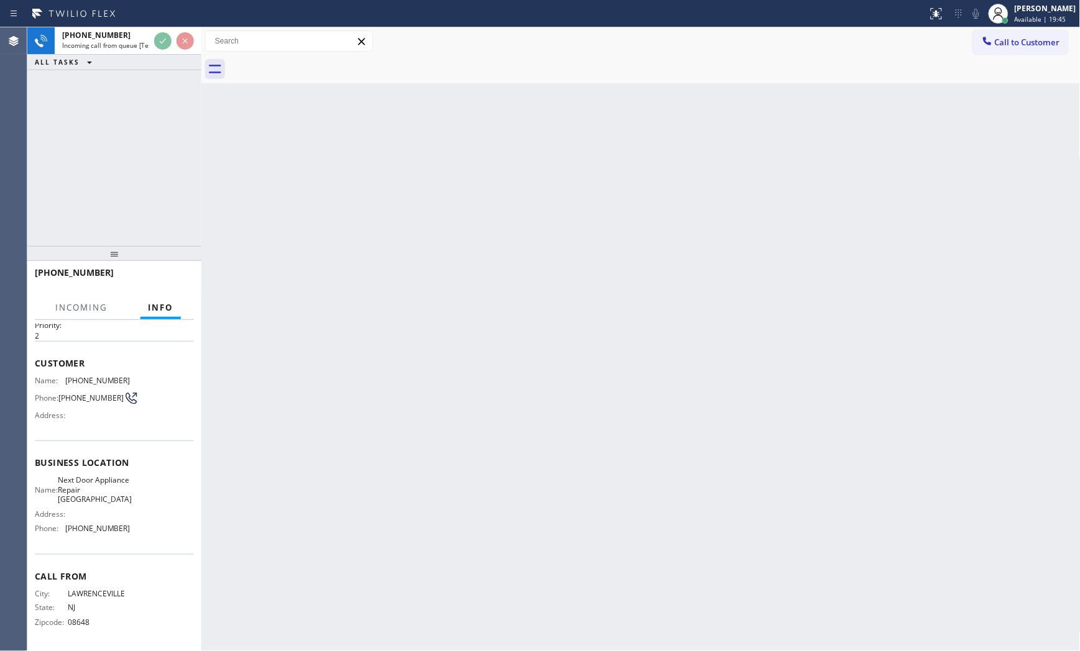
scroll to position [39, 0]
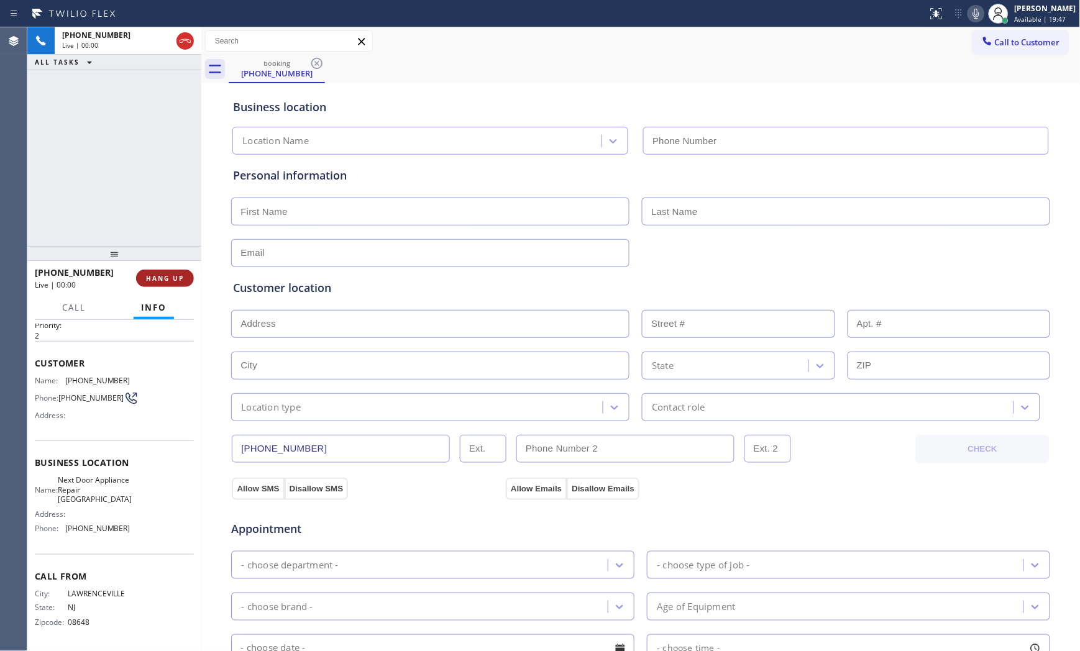
type input "[PHONE_NUMBER]"
click at [176, 284] on button "HANG UP" at bounding box center [165, 278] width 58 height 17
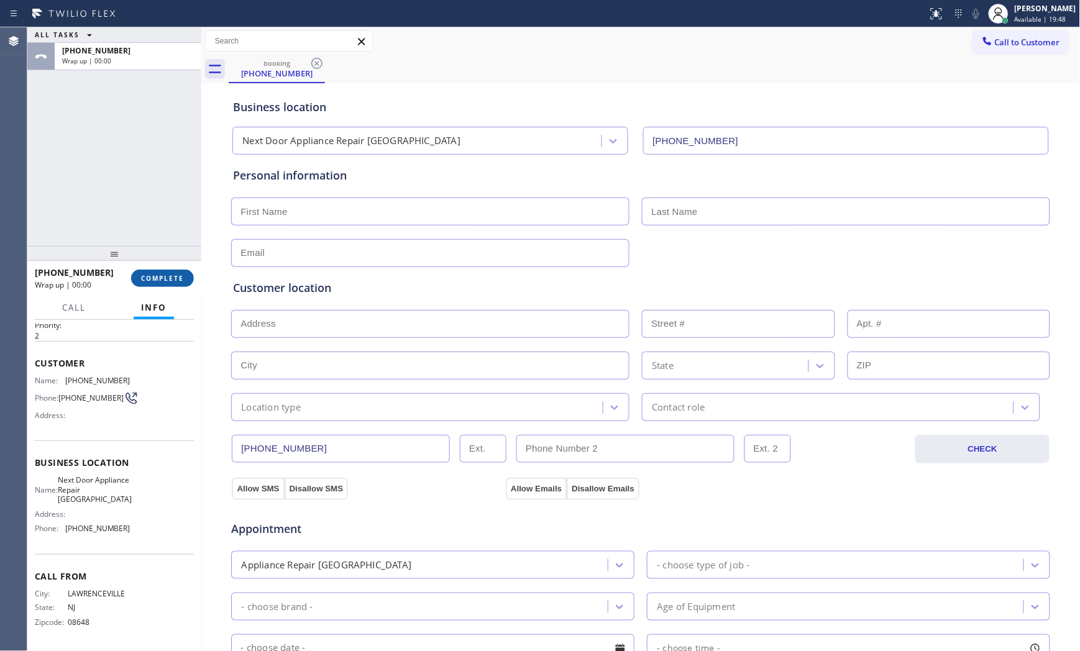
click at [176, 284] on button "COMPLETE" at bounding box center [162, 278] width 63 height 17
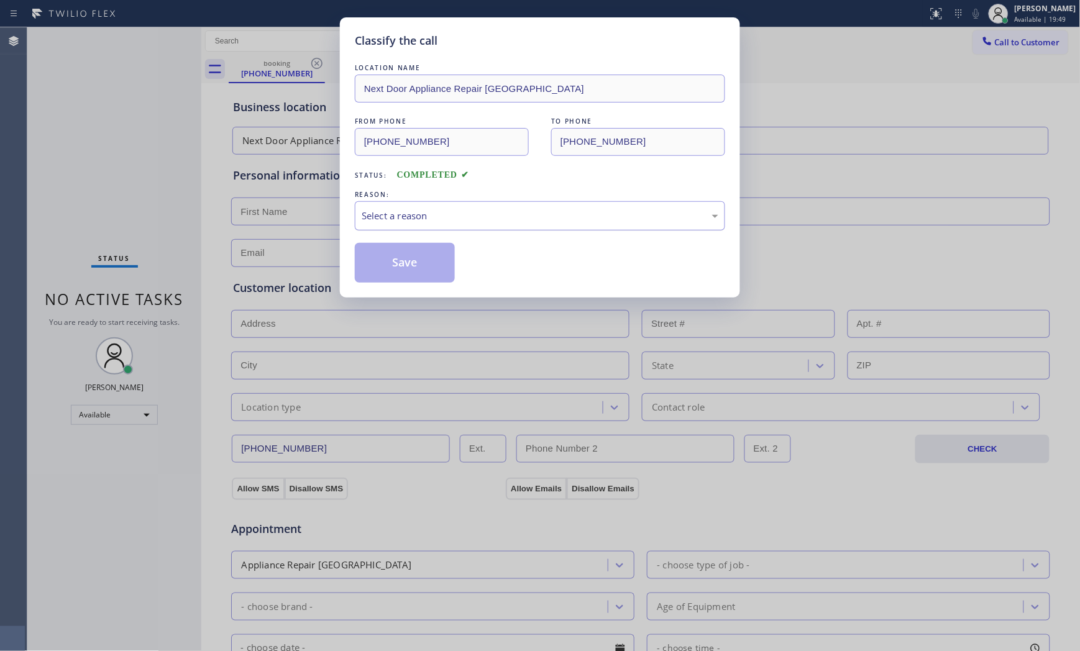
click at [415, 226] on div "Select a reason" at bounding box center [540, 215] width 370 height 29
click at [398, 261] on button "Save" at bounding box center [405, 263] width 100 height 40
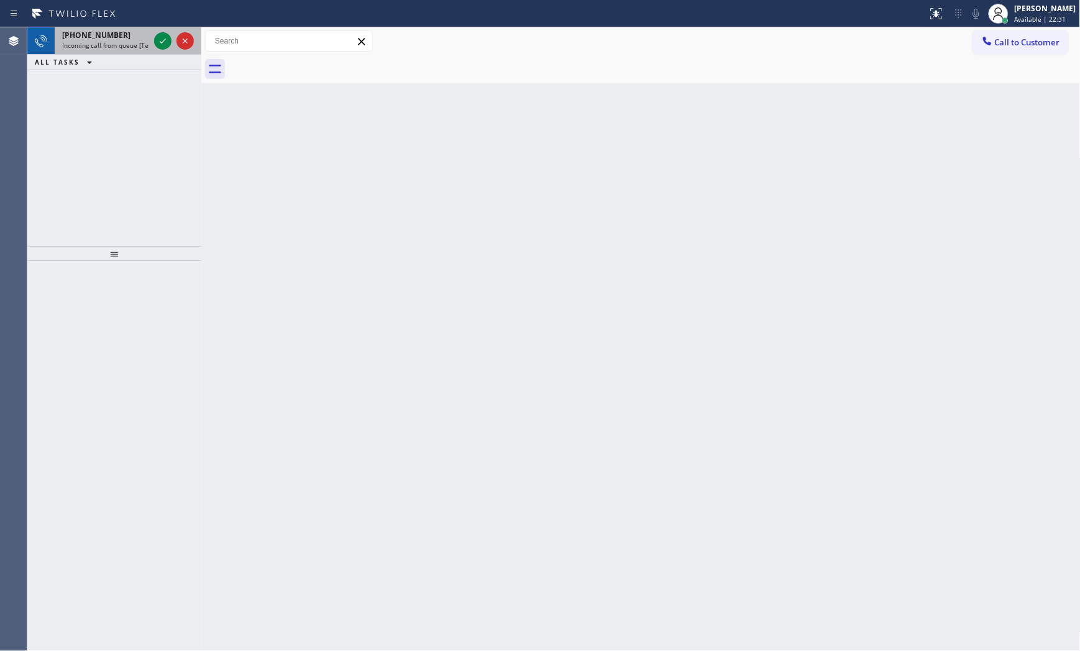
click at [122, 50] on div "[PHONE_NUMBER] Incoming call from queue [Test] All" at bounding box center [103, 40] width 97 height 27
click at [132, 51] on div "[PHONE_NUMBER] Incoming call from queue [Test] All" at bounding box center [103, 40] width 97 height 27
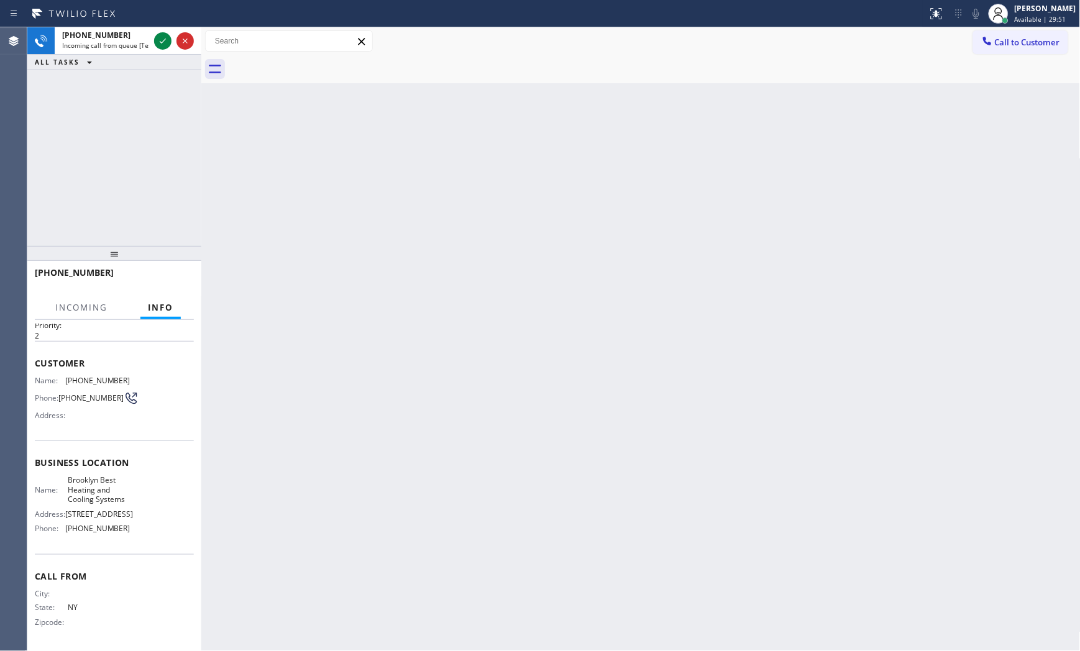
scroll to position [39, 0]
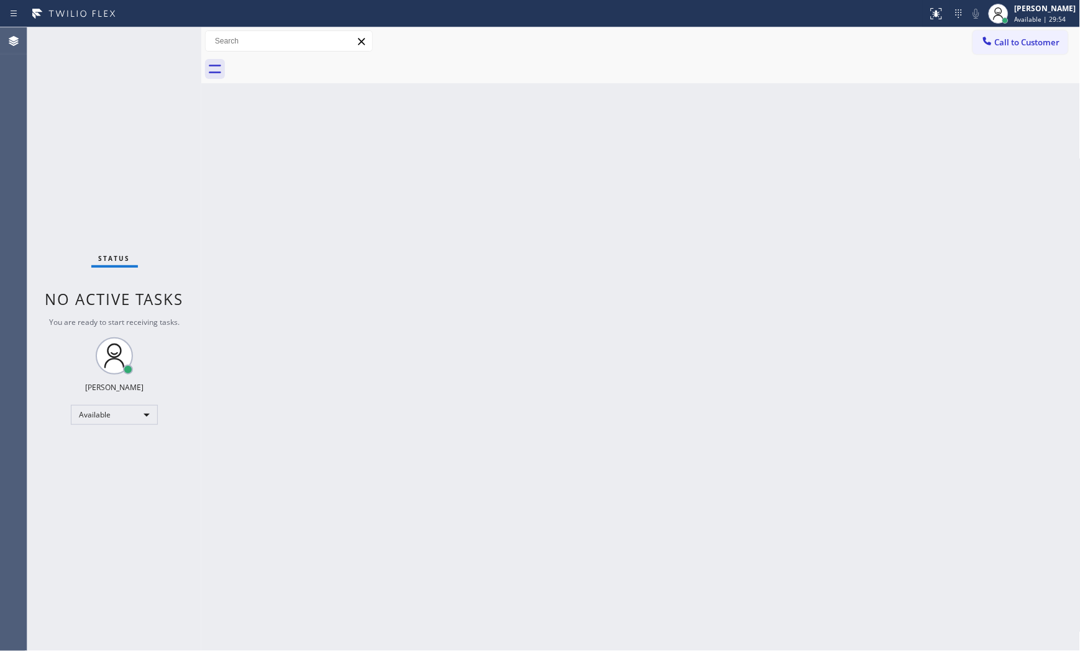
click at [164, 36] on div "Status No active tasks You are ready to start receiving tasks. [PERSON_NAME] Av…" at bounding box center [114, 339] width 174 height 624
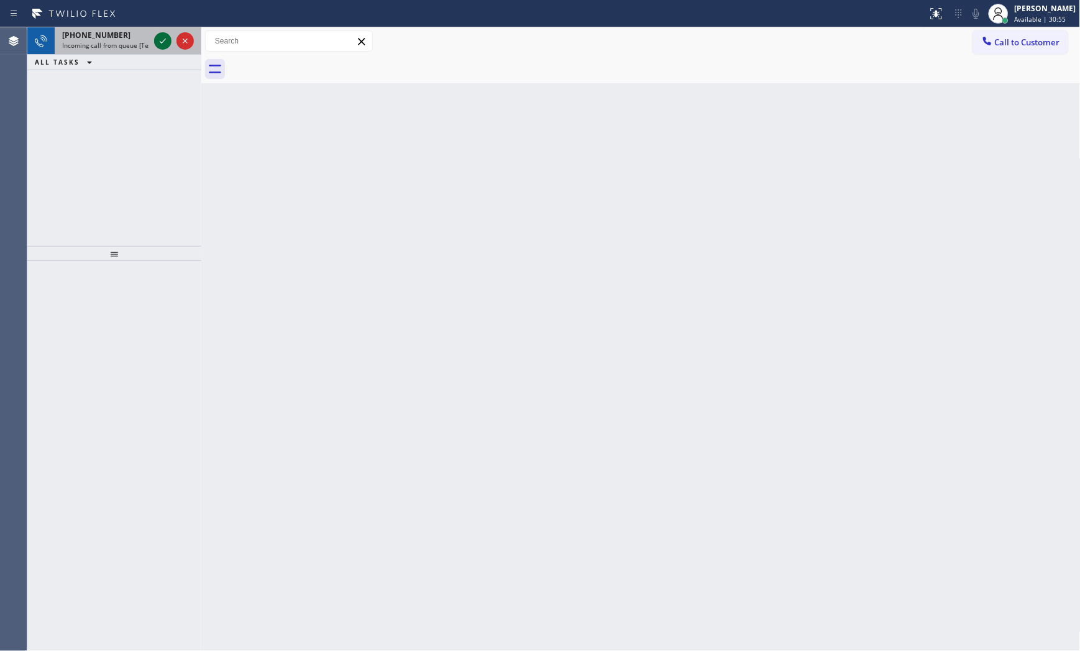
click at [162, 34] on icon at bounding box center [162, 41] width 15 height 15
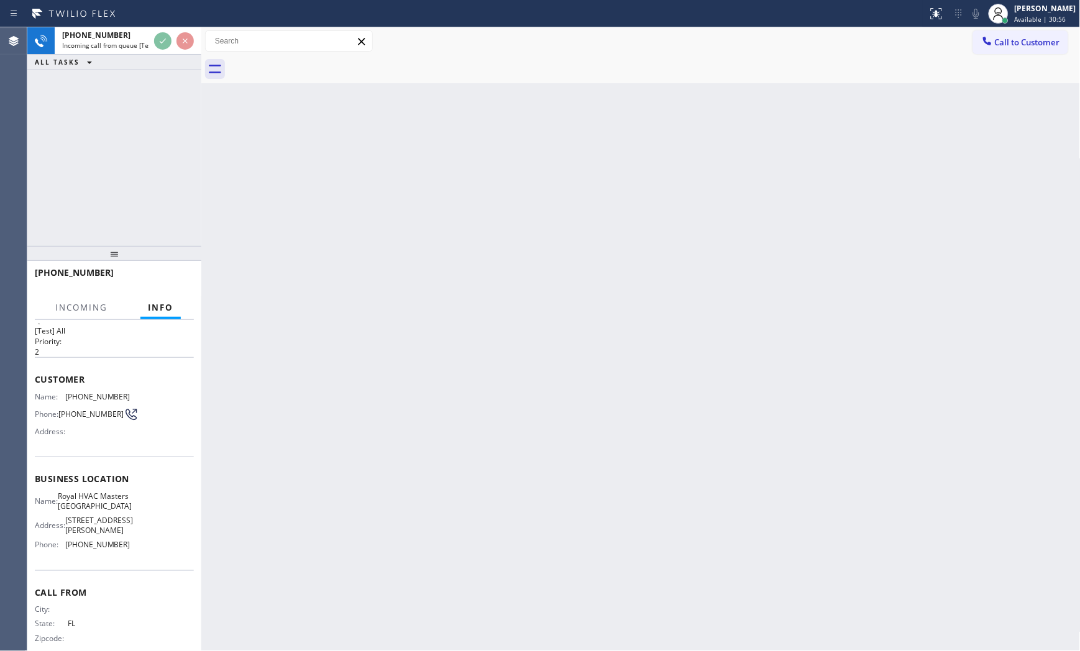
scroll to position [39, 0]
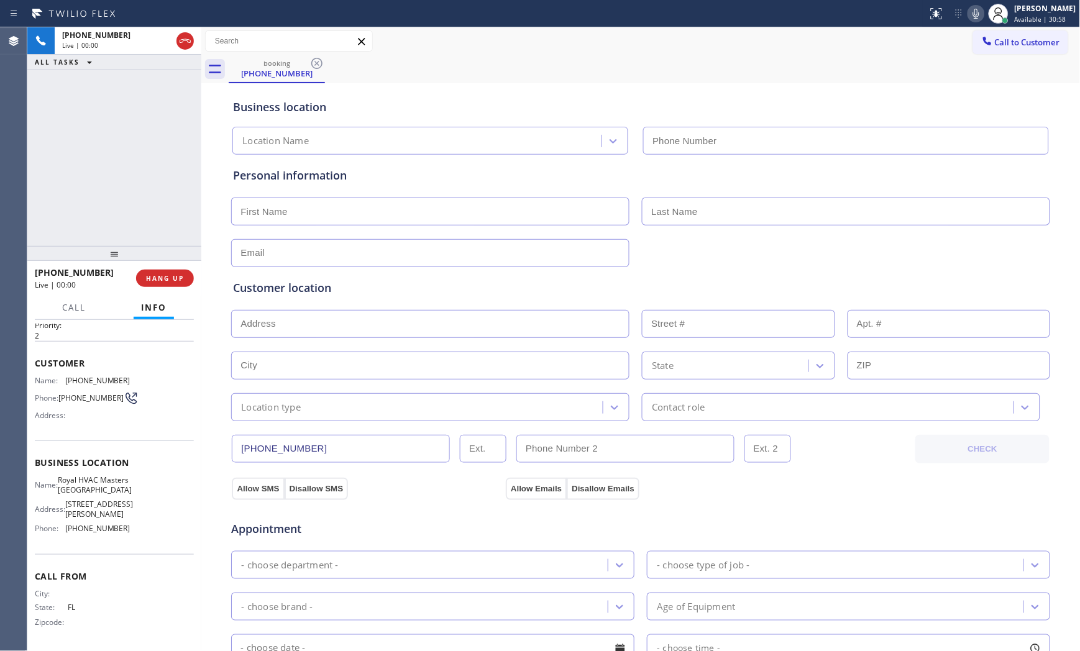
type input "[PHONE_NUMBER]"
click at [178, 266] on div "[PHONE_NUMBER] Live | 00:00 HANG UP" at bounding box center [114, 278] width 159 height 32
click at [175, 275] on span "HANG UP" at bounding box center [165, 278] width 38 height 9
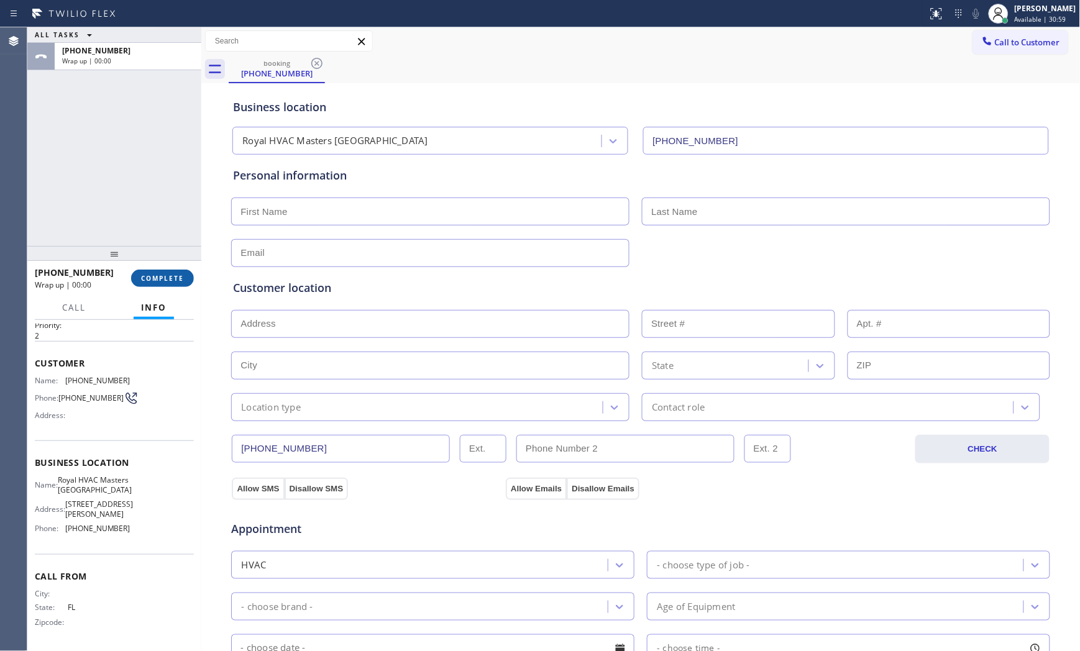
click at [175, 281] on span "COMPLETE" at bounding box center [162, 278] width 43 height 9
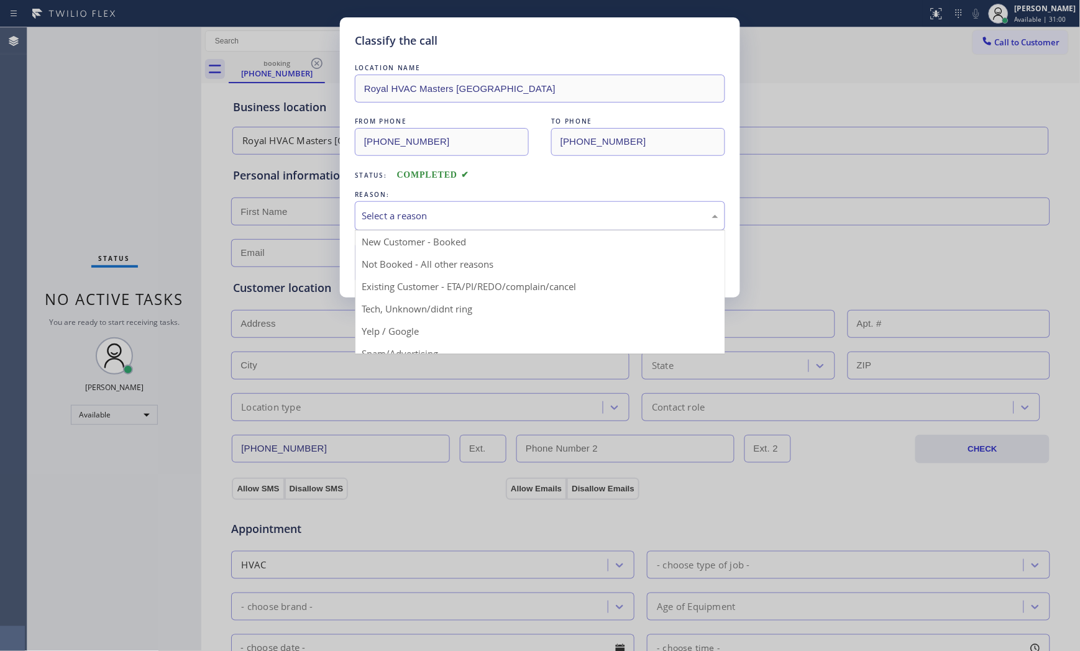
click at [523, 227] on div "Select a reason" at bounding box center [540, 215] width 370 height 29
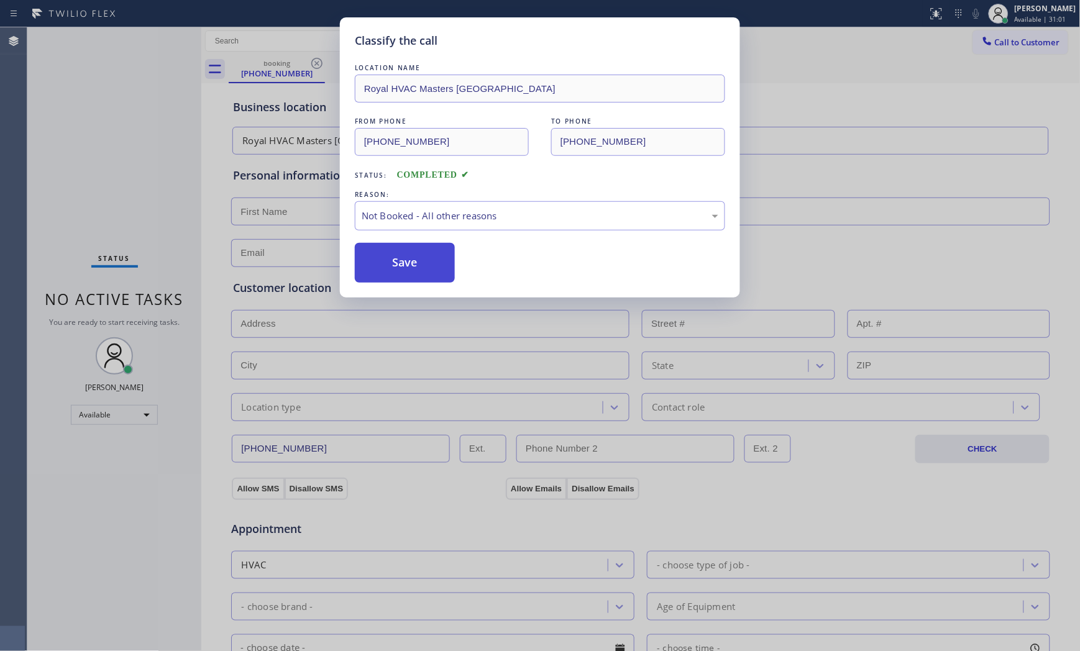
click at [439, 269] on button "Save" at bounding box center [405, 263] width 100 height 40
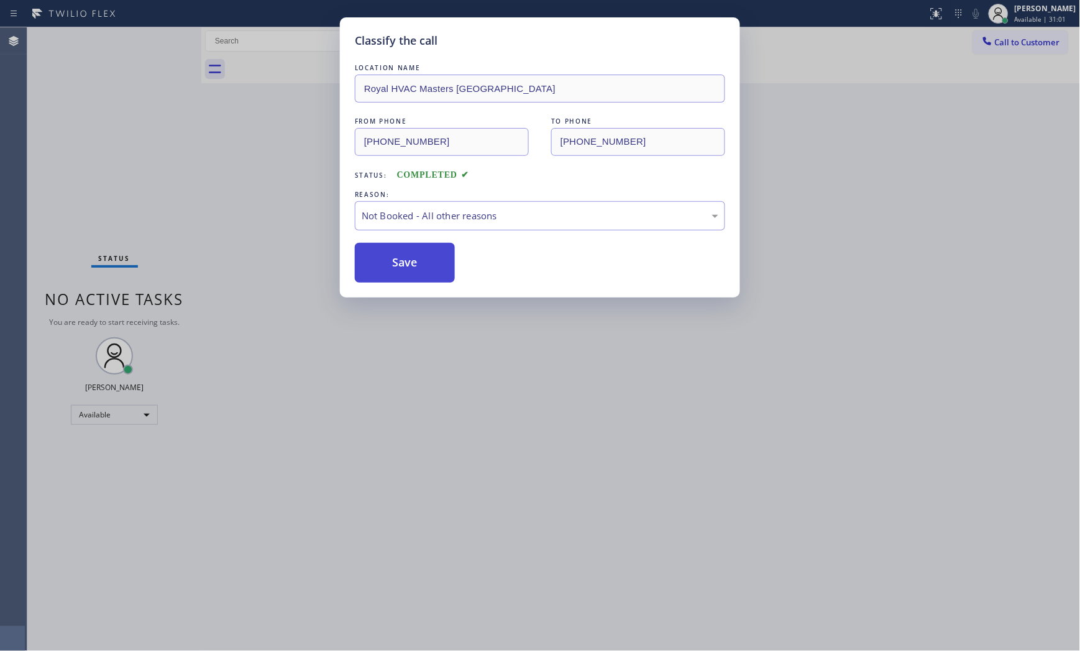
click at [439, 269] on button "Save" at bounding box center [405, 263] width 100 height 40
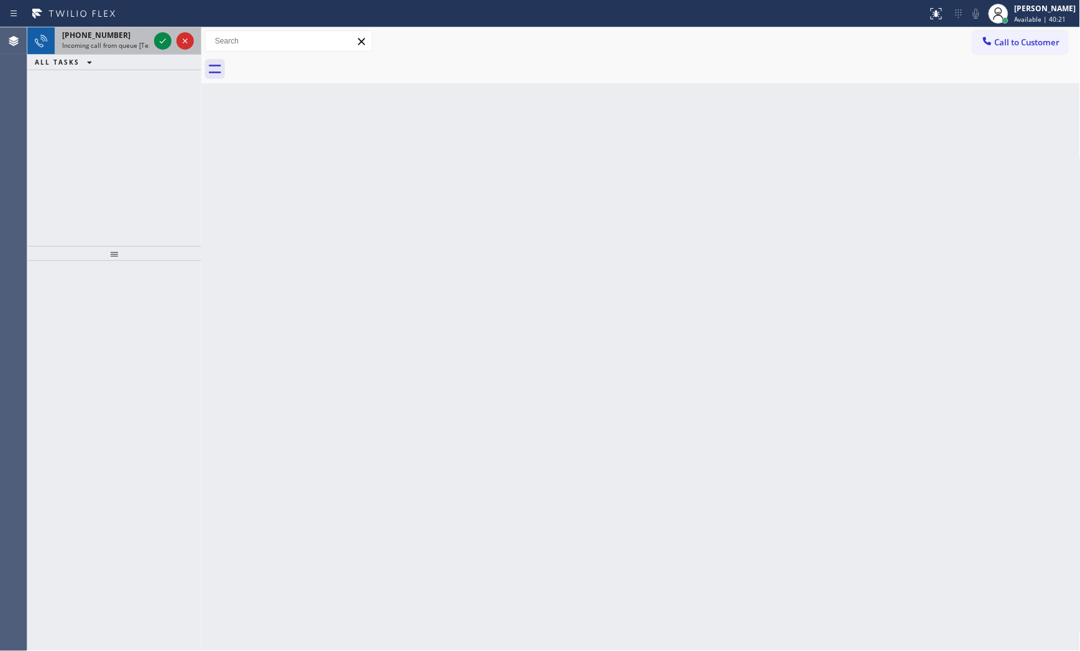
click at [162, 52] on div at bounding box center [174, 40] width 45 height 27
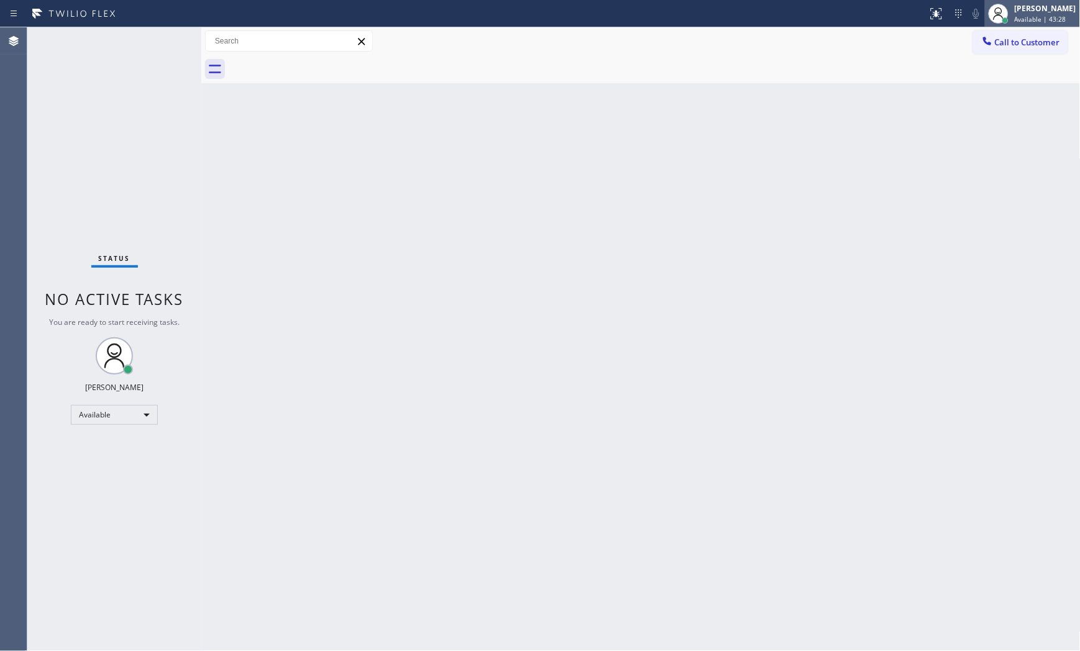
click at [1017, 21] on span "Available | 43:28" at bounding box center [1041, 19] width 52 height 9
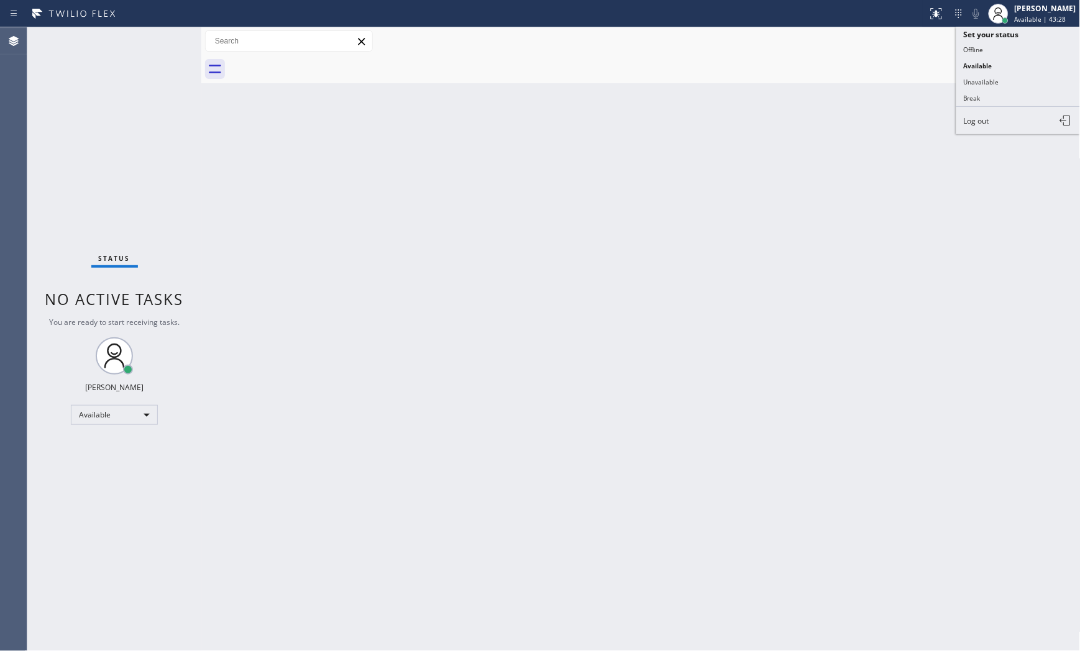
click at [1011, 92] on button "Break" at bounding box center [1018, 98] width 124 height 16
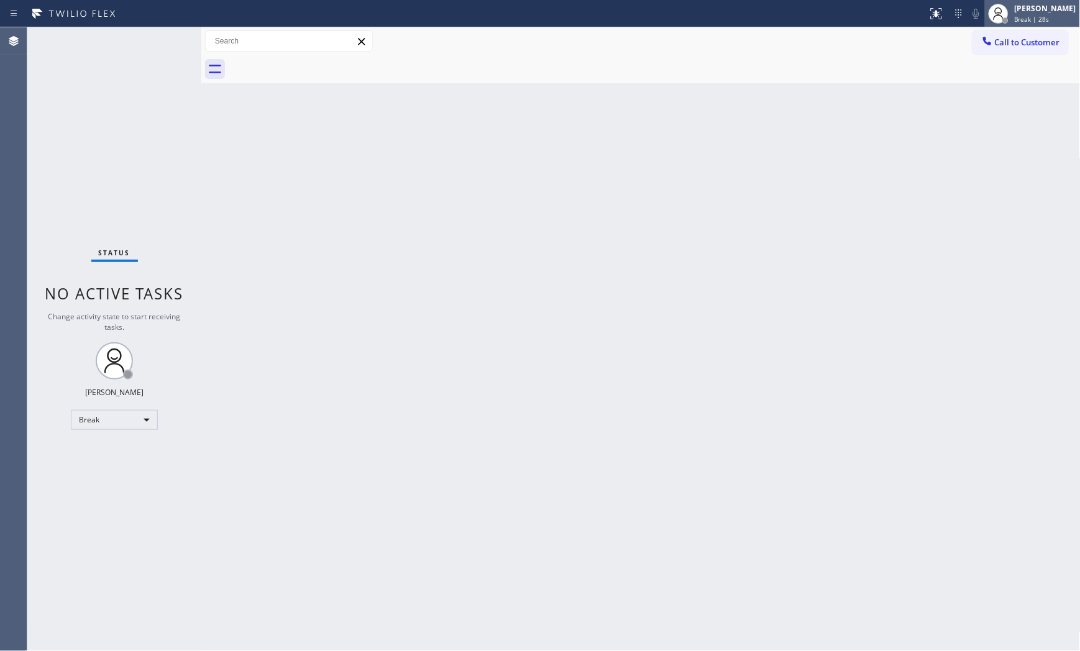
click at [1022, 15] on span "Break | 28s" at bounding box center [1032, 19] width 35 height 9
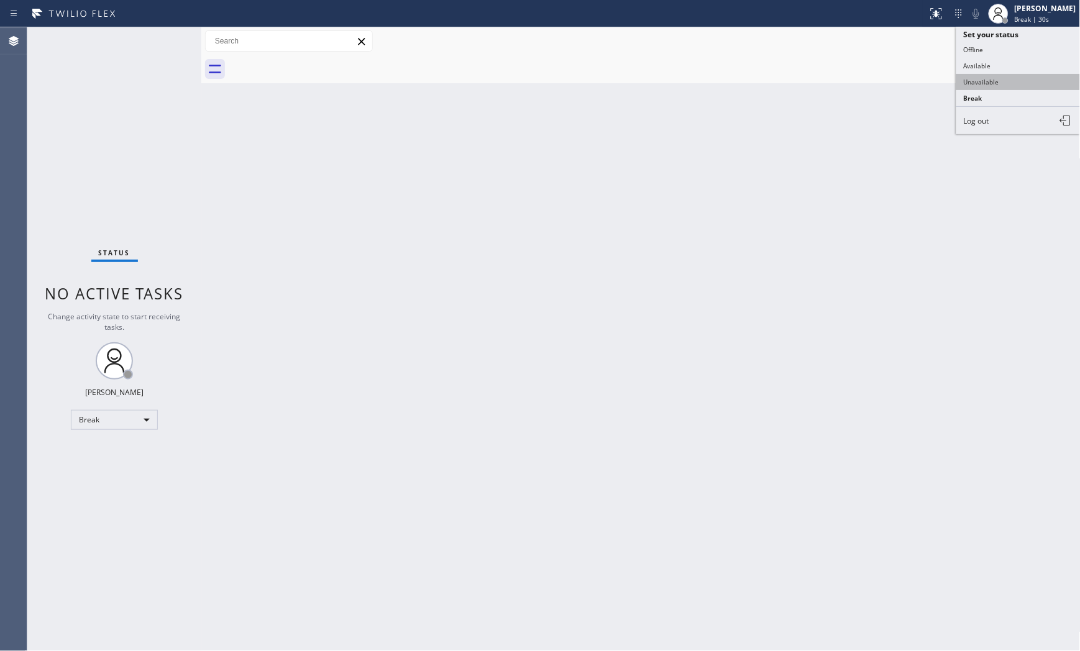
click at [1009, 77] on button "Unavailable" at bounding box center [1018, 82] width 124 height 16
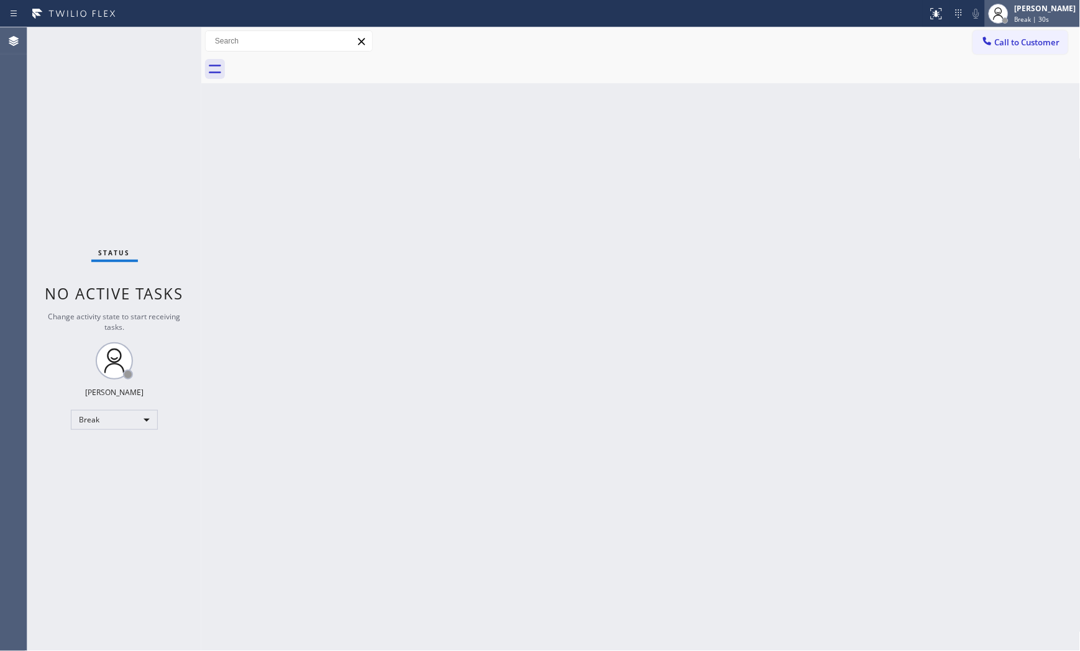
click at [1041, 19] on span "Break | 30s" at bounding box center [1032, 19] width 35 height 9
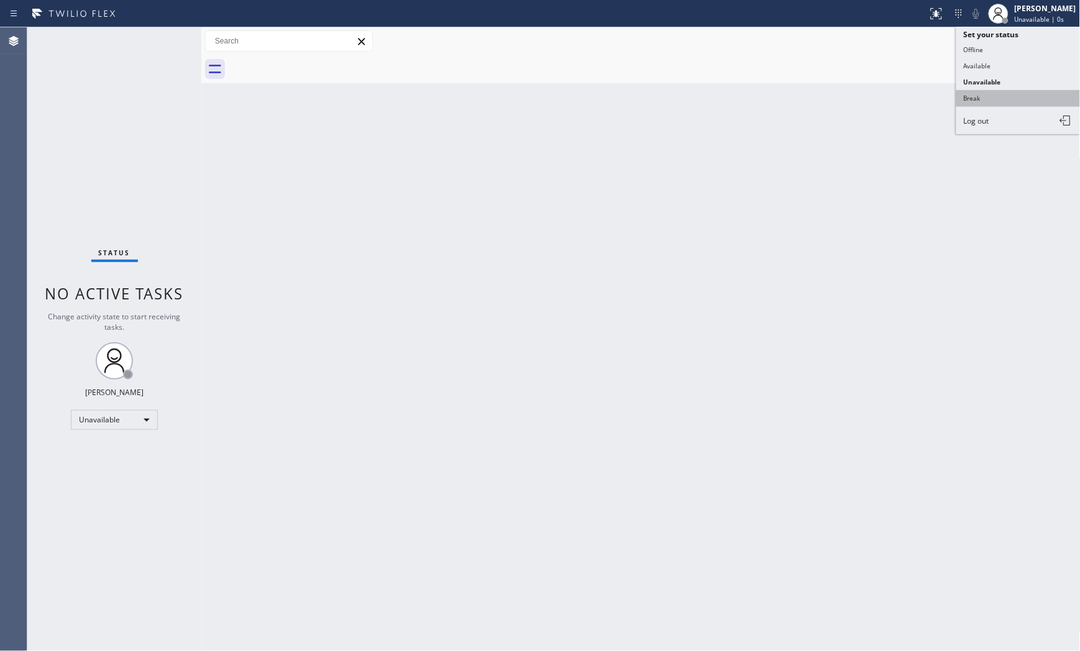
click at [997, 96] on button "Break" at bounding box center [1018, 98] width 124 height 16
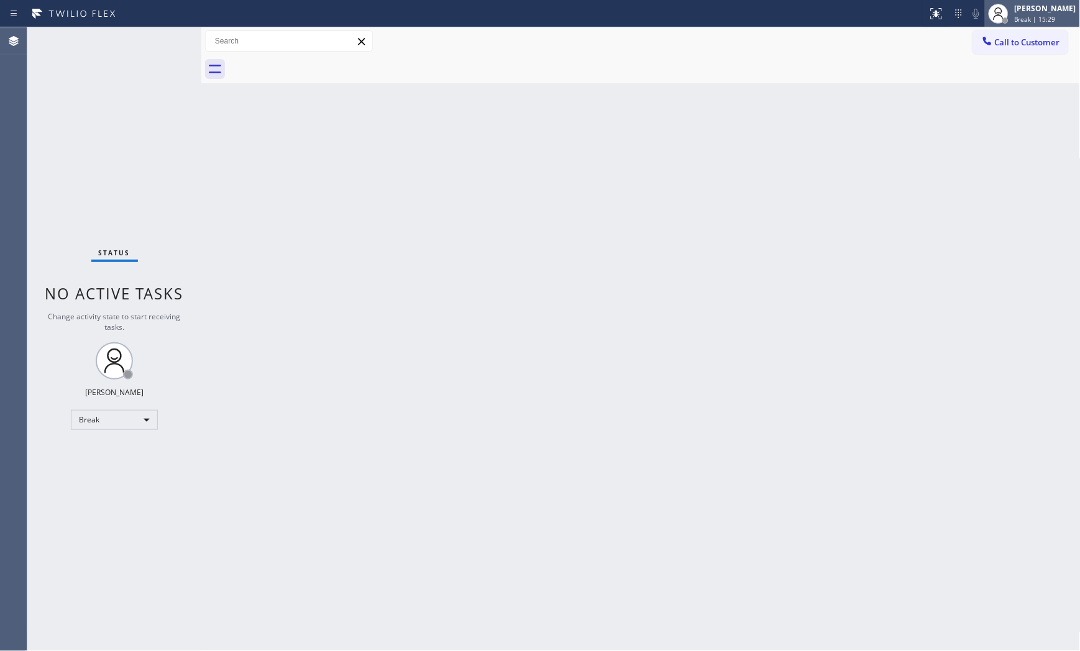
click at [1046, 9] on div "[PERSON_NAME]" at bounding box center [1046, 8] width 62 height 11
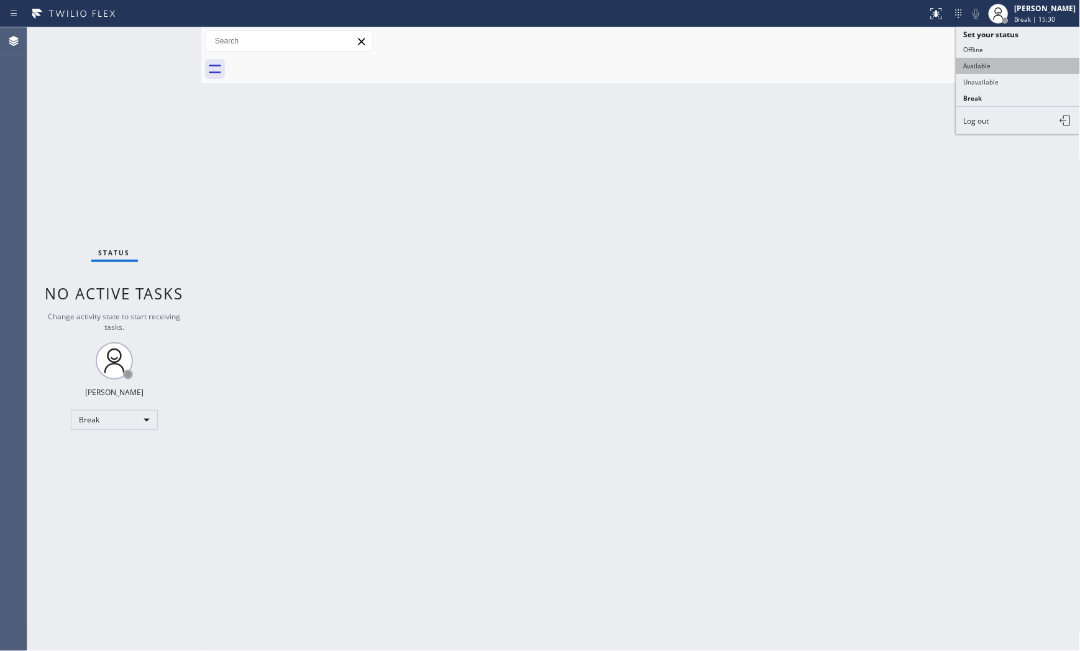
click at [983, 64] on button "Available" at bounding box center [1018, 66] width 124 height 16
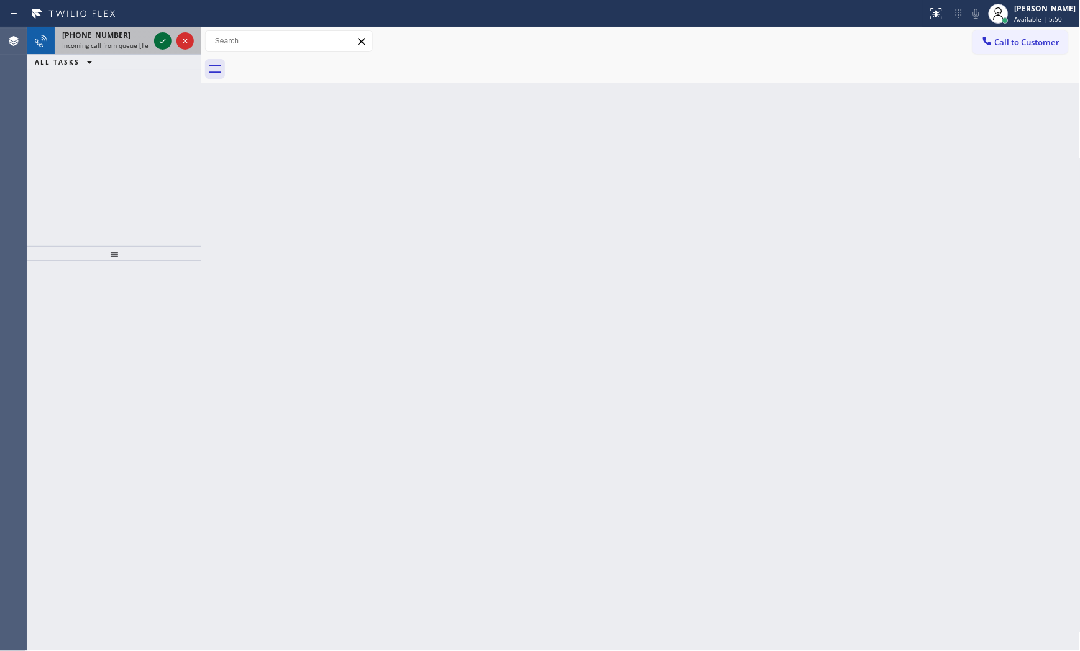
click at [166, 42] on icon at bounding box center [162, 41] width 15 height 15
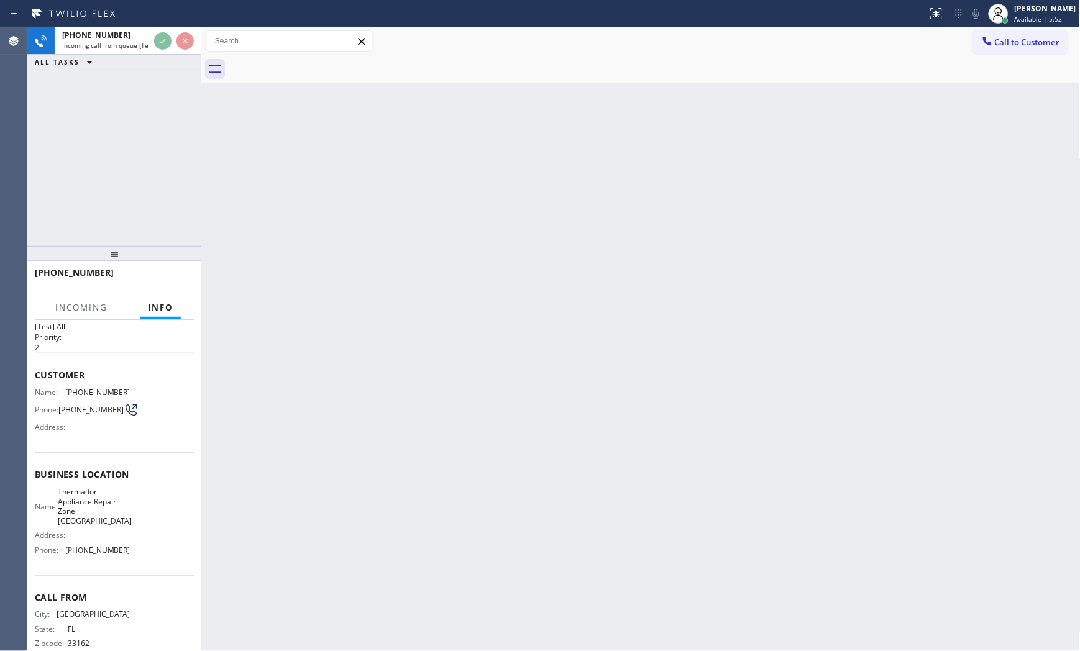
scroll to position [48, 0]
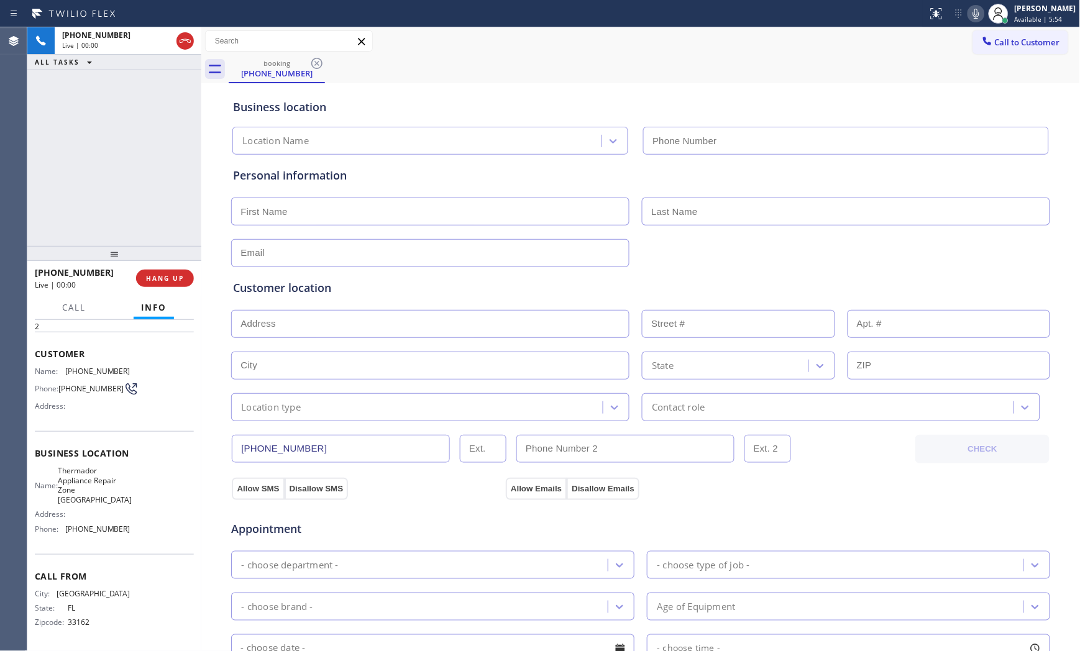
type input "[PHONE_NUMBER]"
click at [176, 317] on div "Call Info" at bounding box center [114, 308] width 159 height 25
click at [174, 282] on button "HANG UP" at bounding box center [165, 278] width 58 height 17
click at [174, 281] on span "HANG UP" at bounding box center [165, 278] width 38 height 9
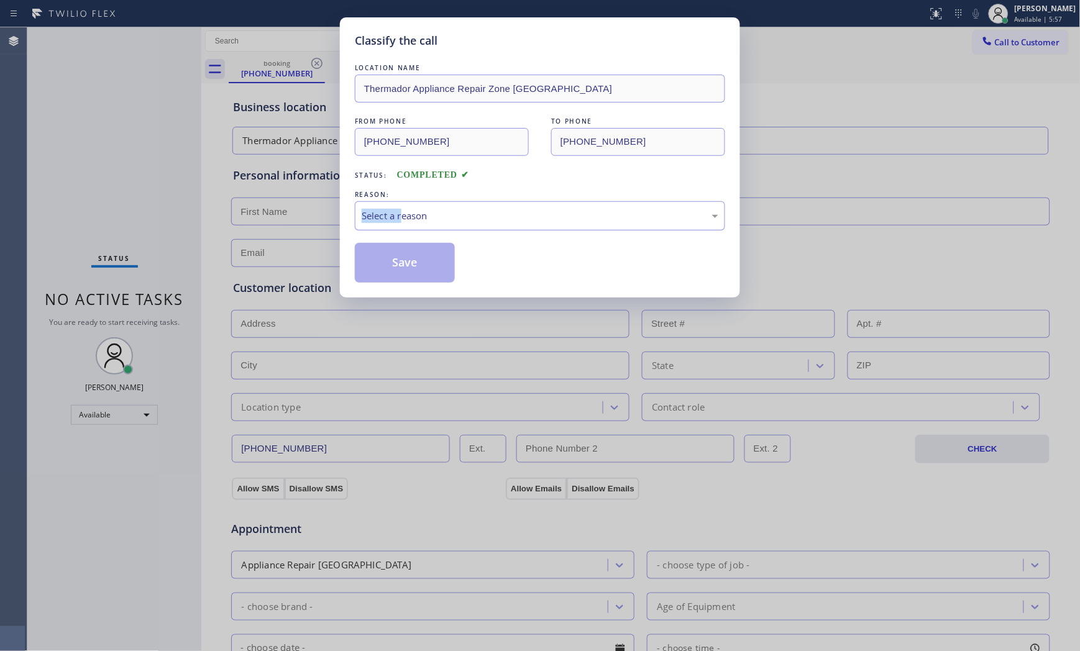
drag, startPoint x: 404, startPoint y: 199, endPoint x: 403, endPoint y: 213, distance: 13.7
click at [404, 212] on div "REASON: Select a reason" at bounding box center [540, 209] width 370 height 42
click at [408, 227] on div "Select a reason" at bounding box center [540, 215] width 370 height 29
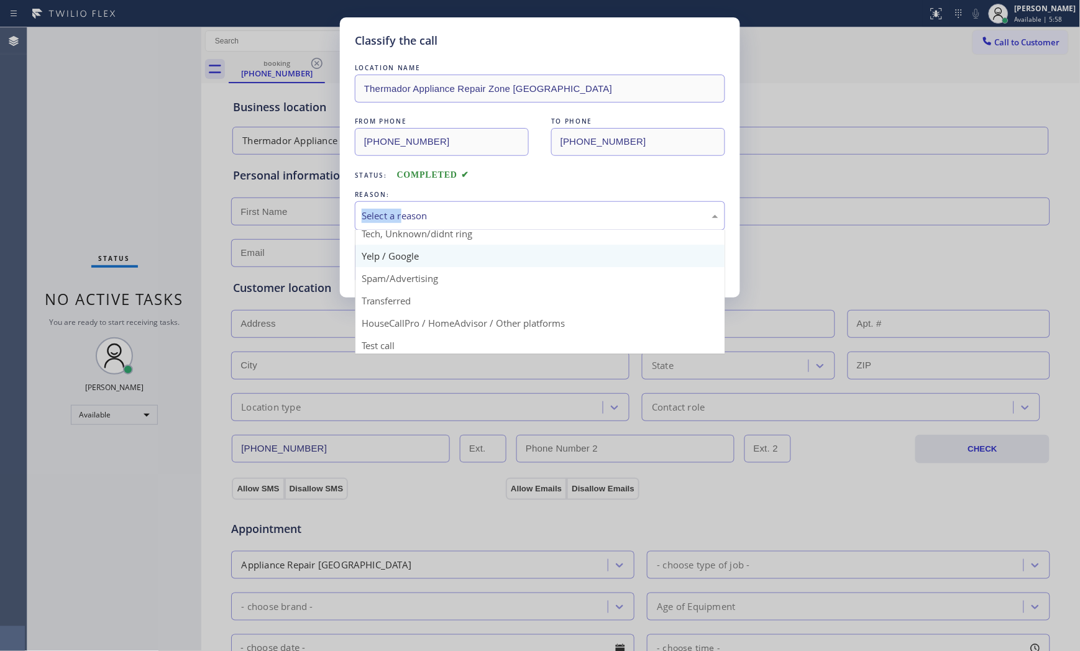
scroll to position [78, 0]
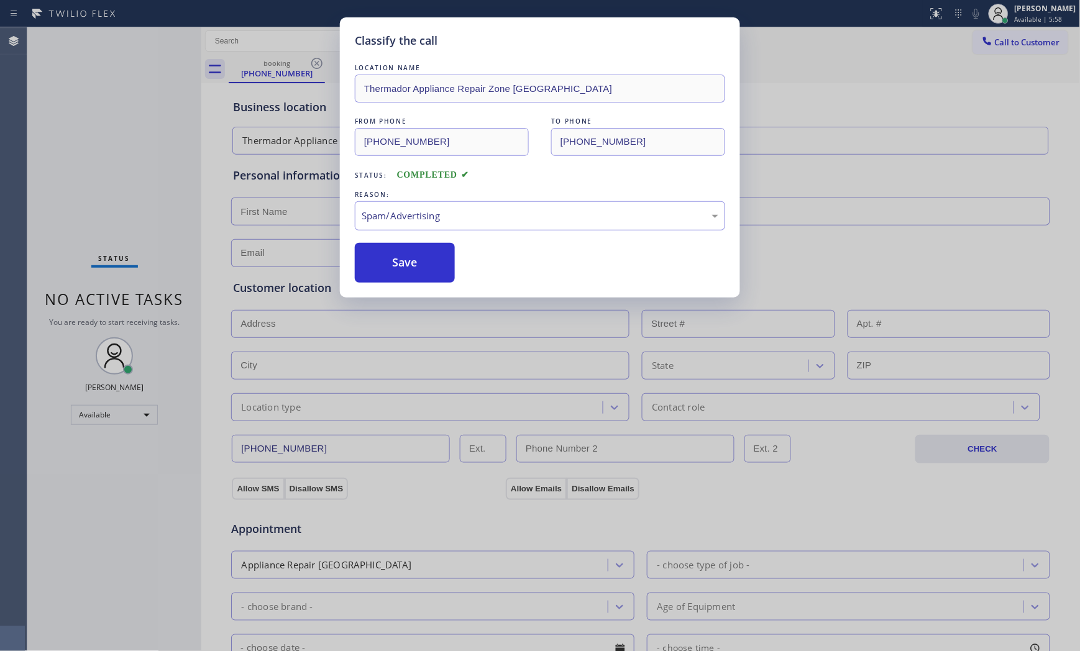
click at [404, 268] on button "Save" at bounding box center [405, 263] width 100 height 40
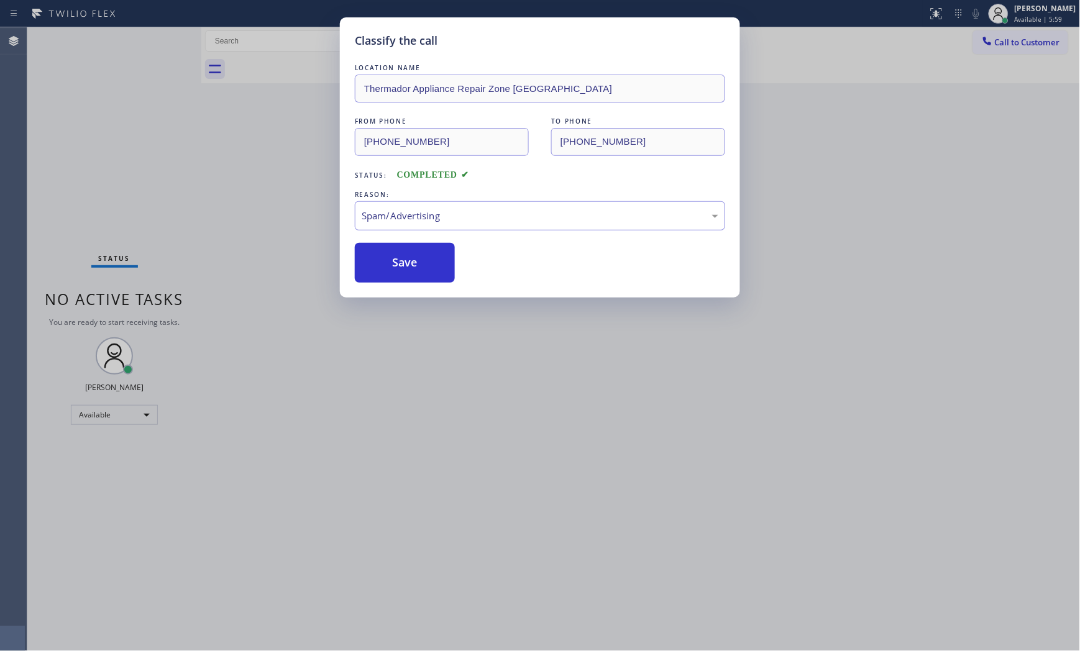
click at [404, 268] on button "Save" at bounding box center [405, 263] width 100 height 40
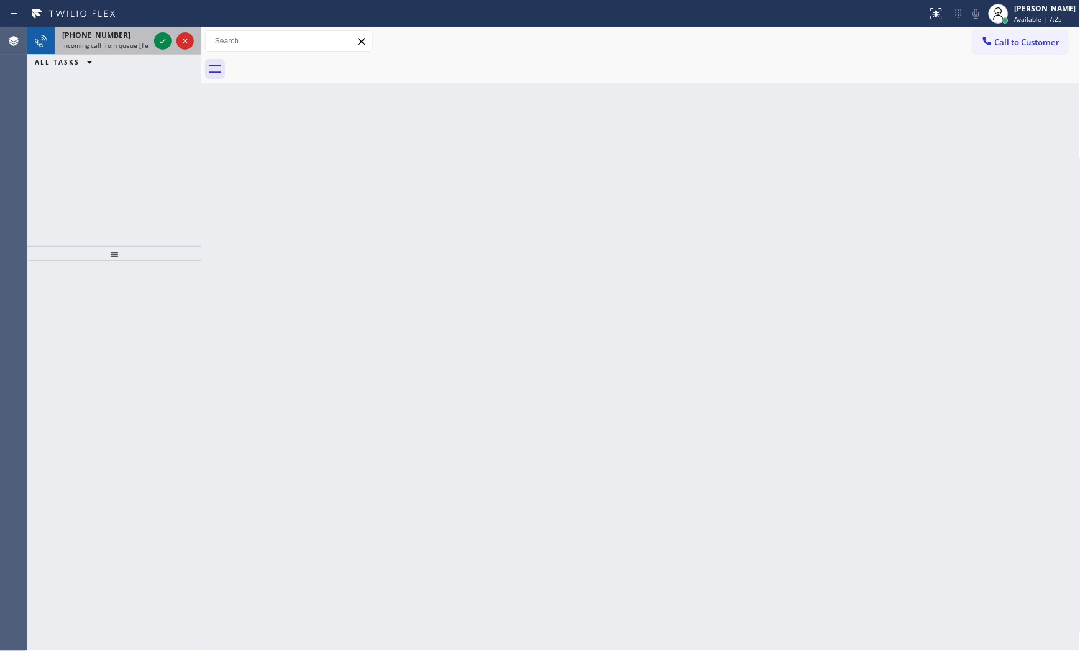
click at [150, 47] on div "[PHONE_NUMBER] Incoming call from queue [Test] All" at bounding box center [103, 40] width 97 height 27
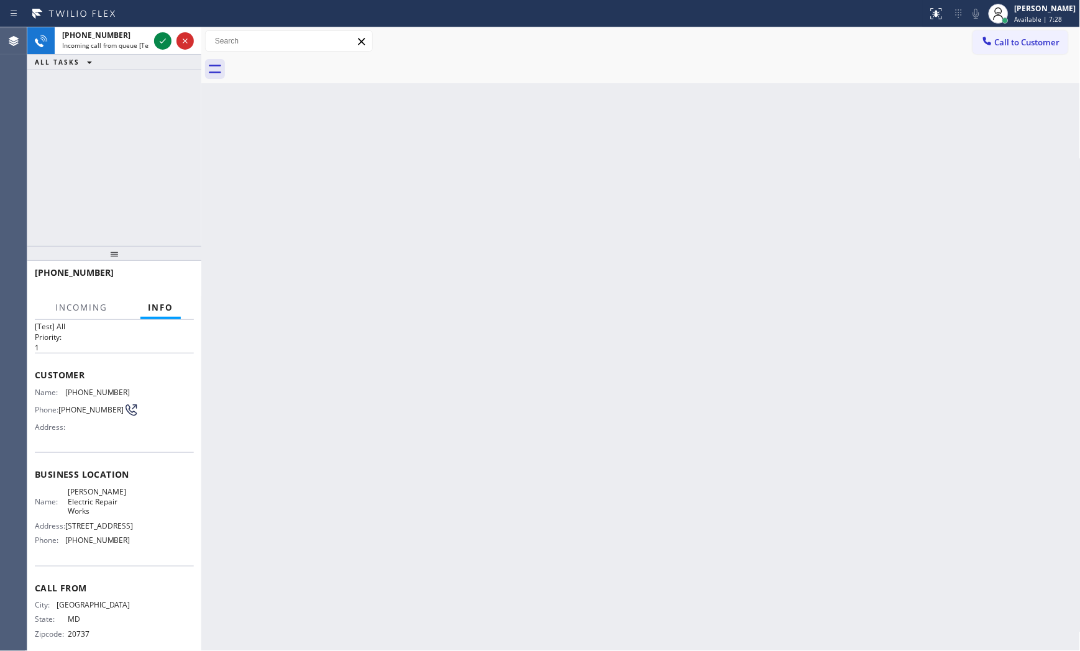
scroll to position [48, 0]
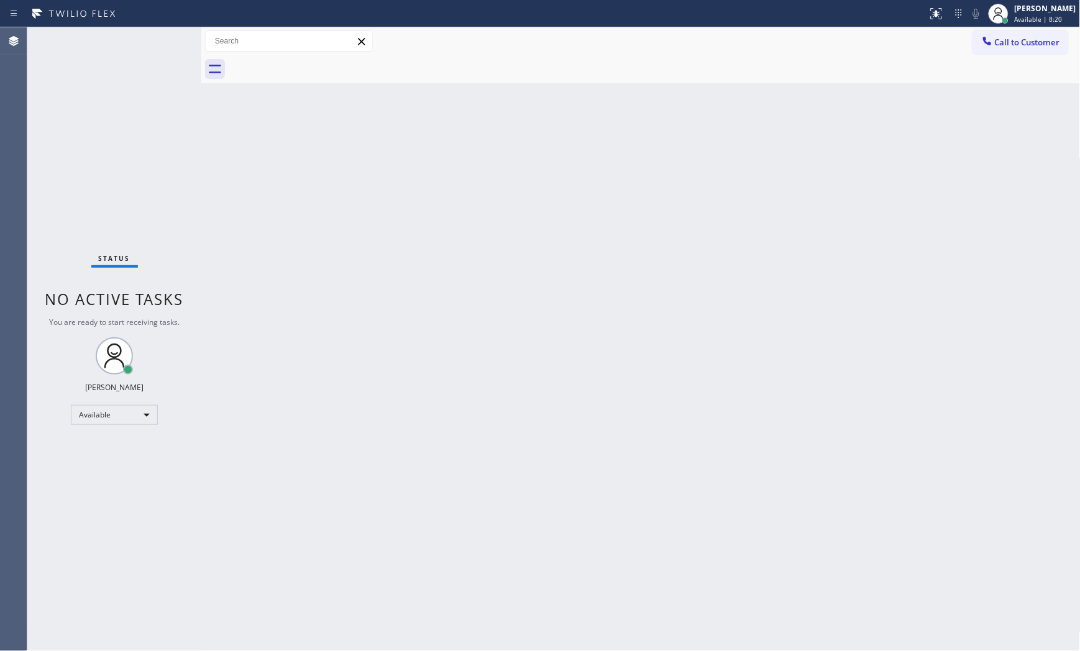
click at [126, 53] on div "Status No active tasks You are ready to start receiving tasks. [PERSON_NAME] Av…" at bounding box center [114, 339] width 174 height 624
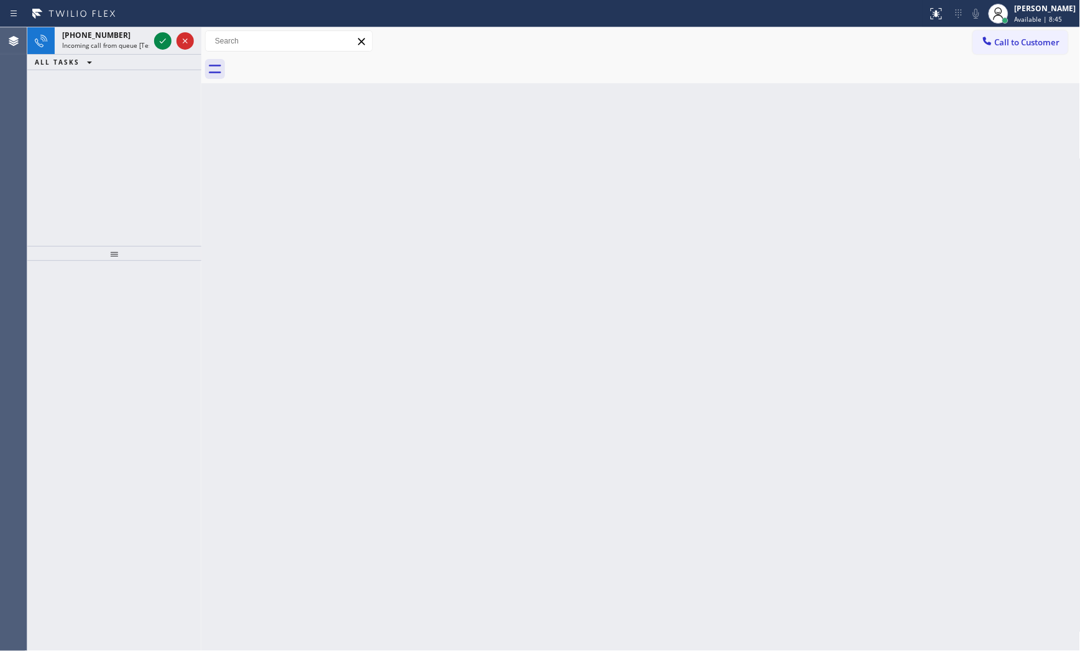
click at [160, 17] on div at bounding box center [464, 14] width 918 height 20
click at [168, 35] on icon at bounding box center [162, 41] width 15 height 15
click at [165, 32] on div at bounding box center [174, 40] width 45 height 27
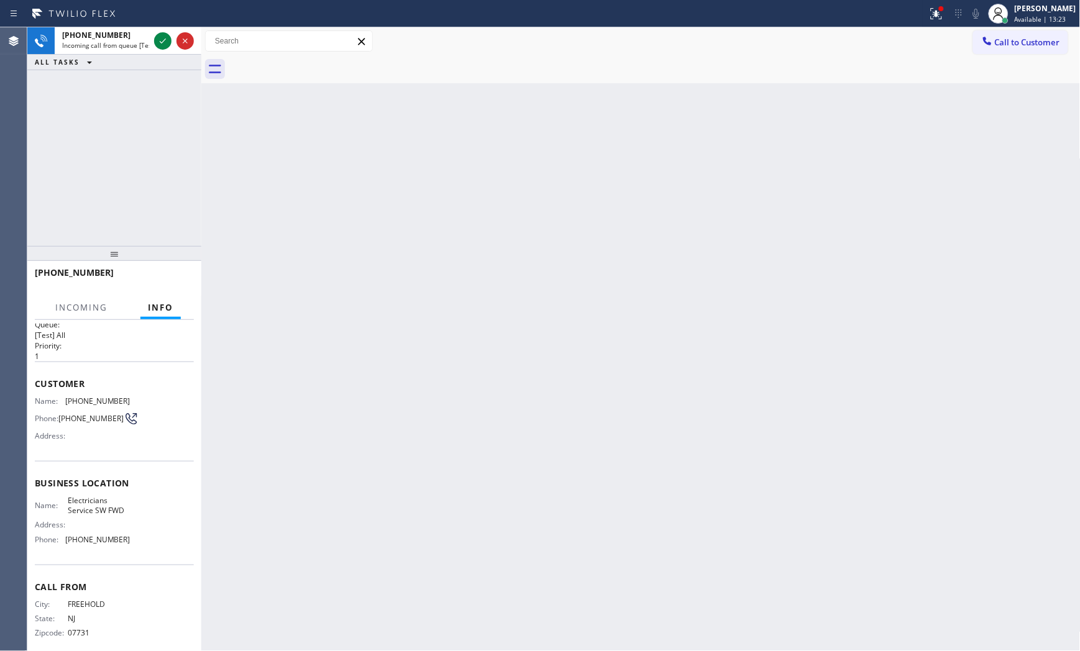
scroll to position [29, 0]
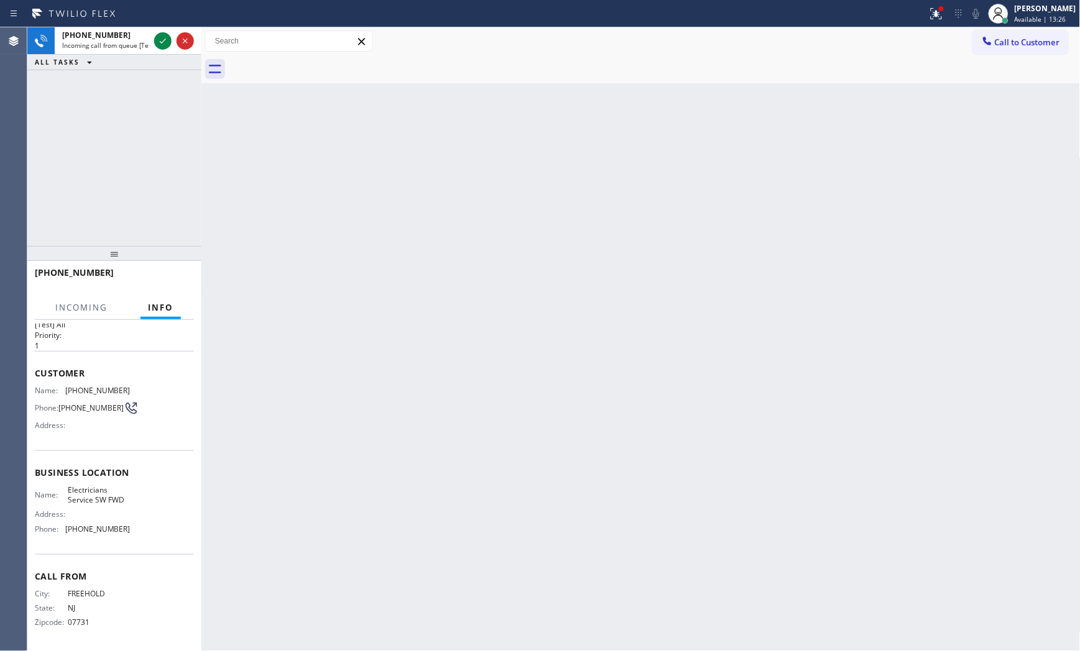
click at [259, 268] on div "Back to Dashboard Change Sender ID Customers Technicians Select a contact Outbo…" at bounding box center [640, 339] width 879 height 624
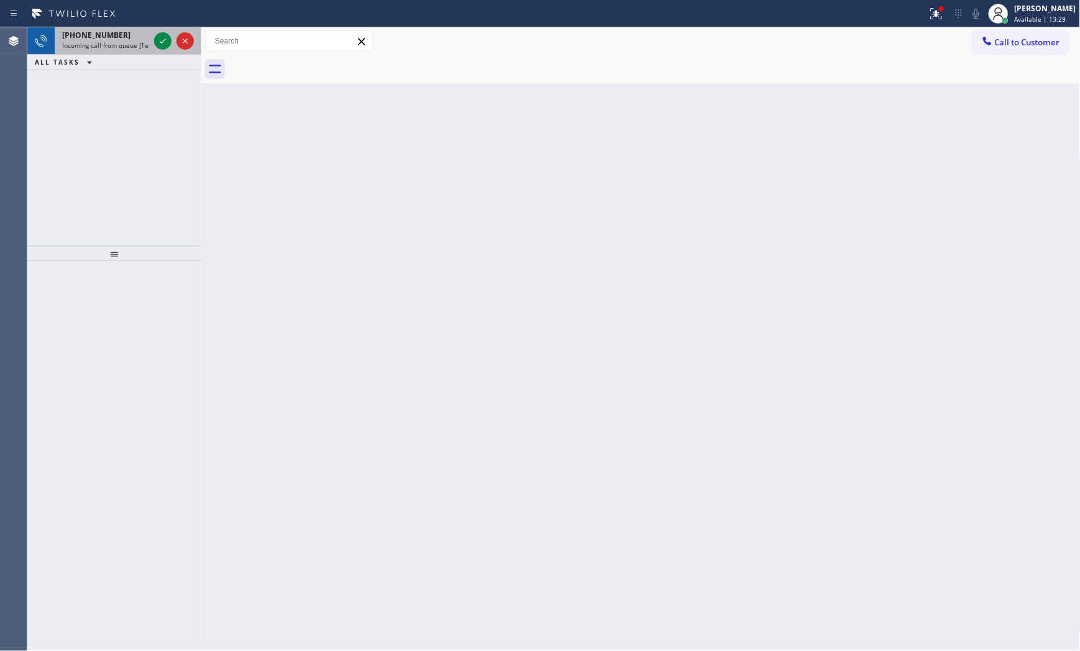
click at [132, 50] on div "[PHONE_NUMBER] Incoming call from queue [Test] All" at bounding box center [103, 40] width 97 height 27
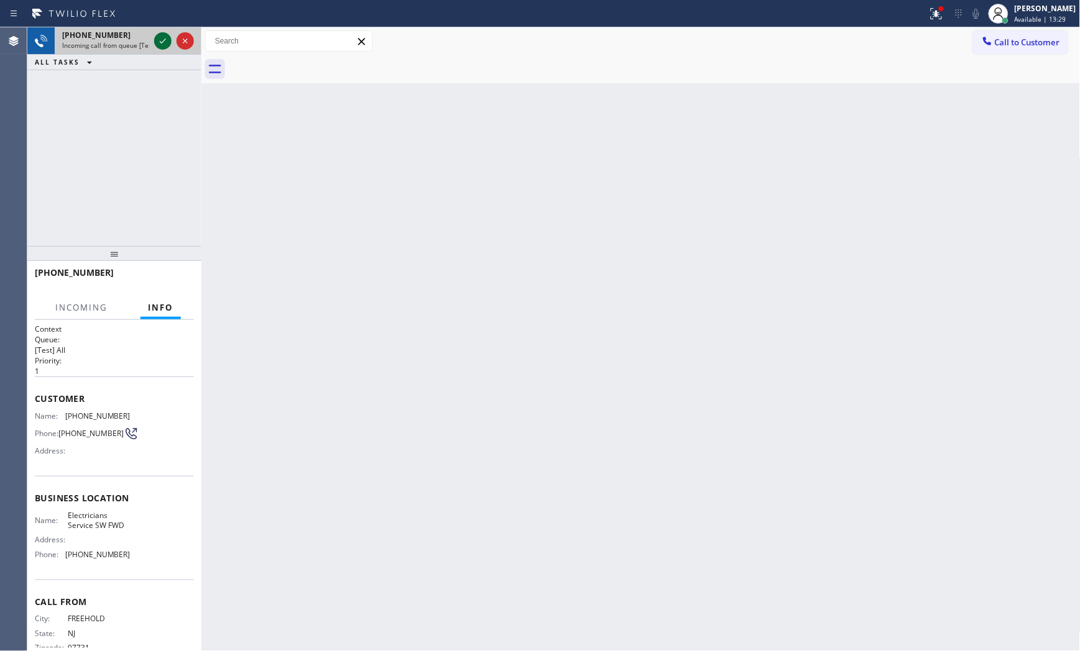
click at [160, 41] on icon at bounding box center [162, 41] width 15 height 15
click at [189, 159] on div "[PHONE_NUMBER] Incoming call from queue [Test] All ALL TASKS ALL TASKS ACTIVE T…" at bounding box center [114, 136] width 174 height 219
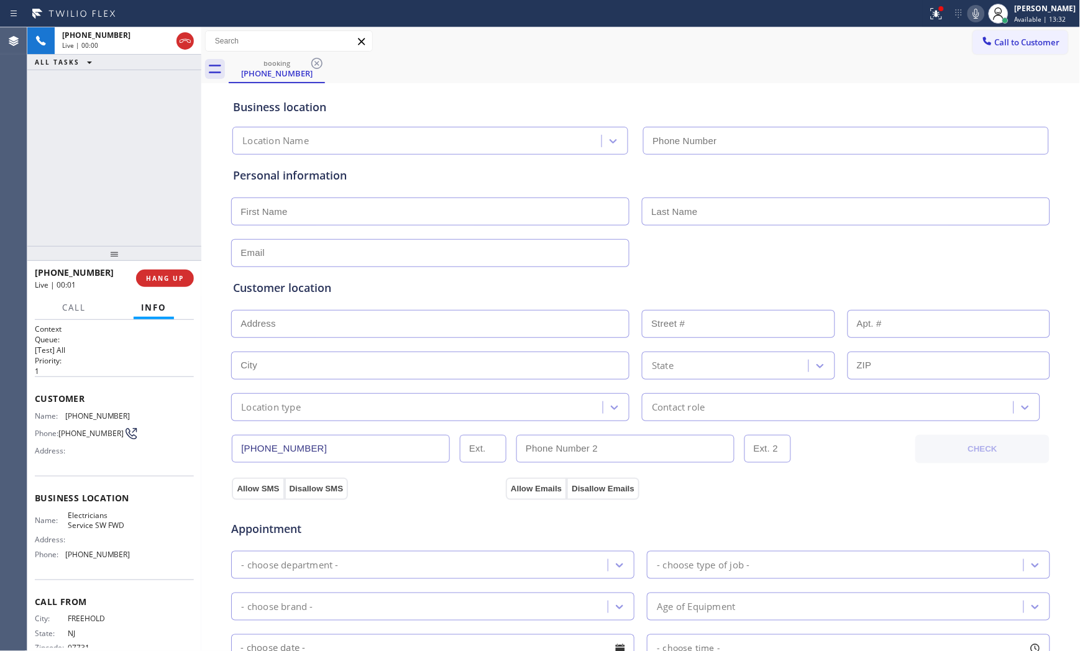
type input "[PHONE_NUMBER]"
click at [163, 284] on button "HANG UP" at bounding box center [165, 278] width 58 height 17
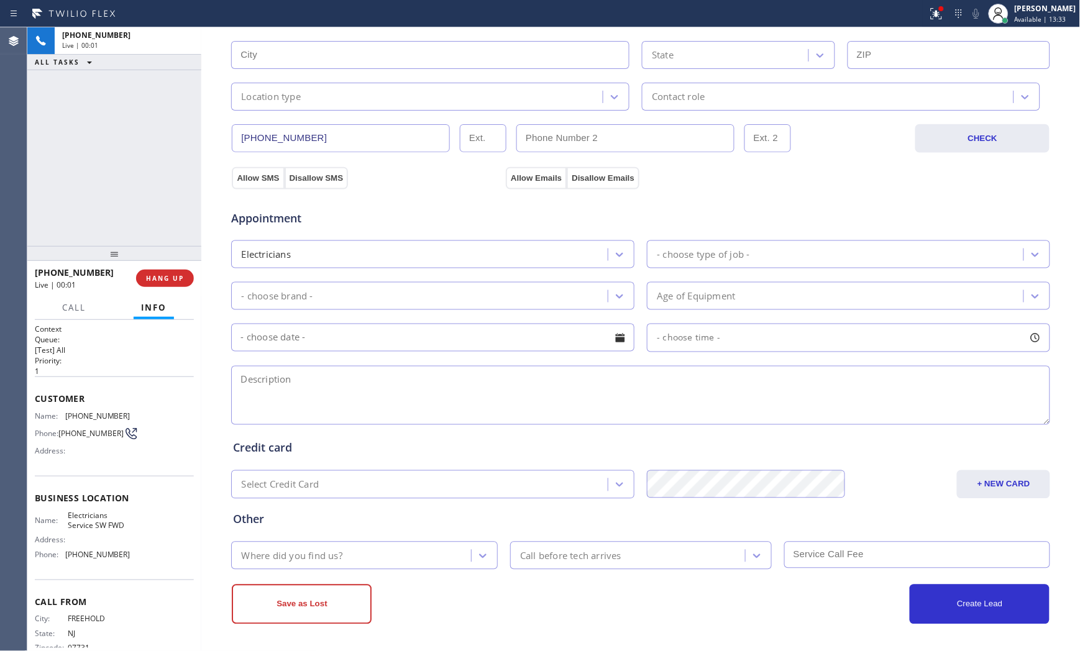
scroll to position [311, 0]
click at [175, 281] on span "COMPLETE" at bounding box center [162, 278] width 43 height 9
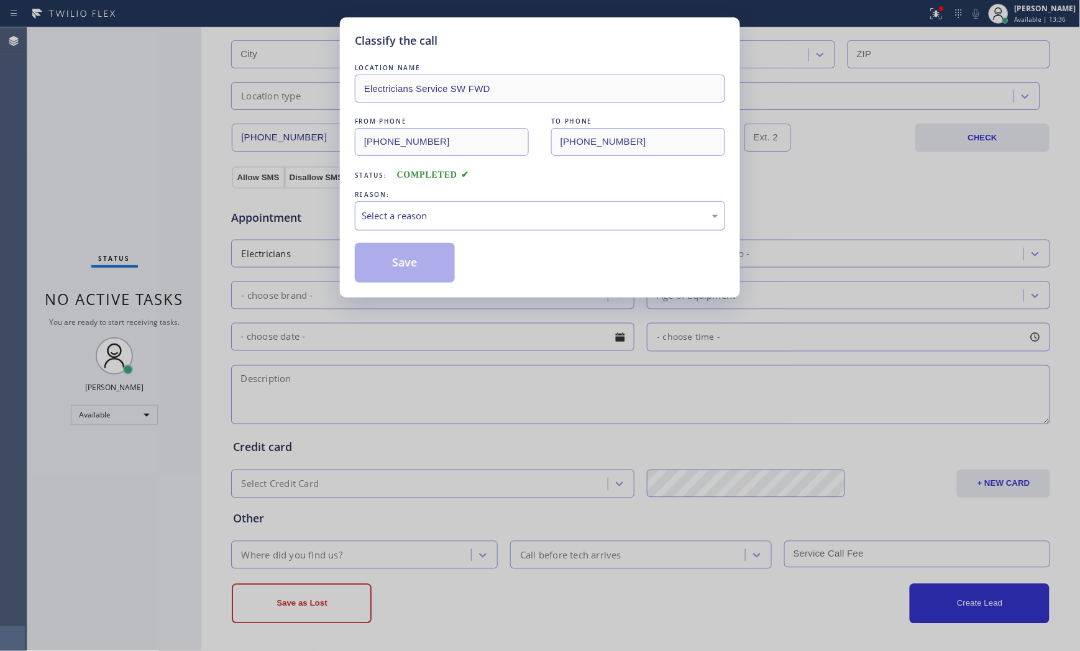
click at [434, 216] on div "Select a reason" at bounding box center [540, 216] width 357 height 14
click at [393, 256] on button "Save" at bounding box center [405, 263] width 100 height 40
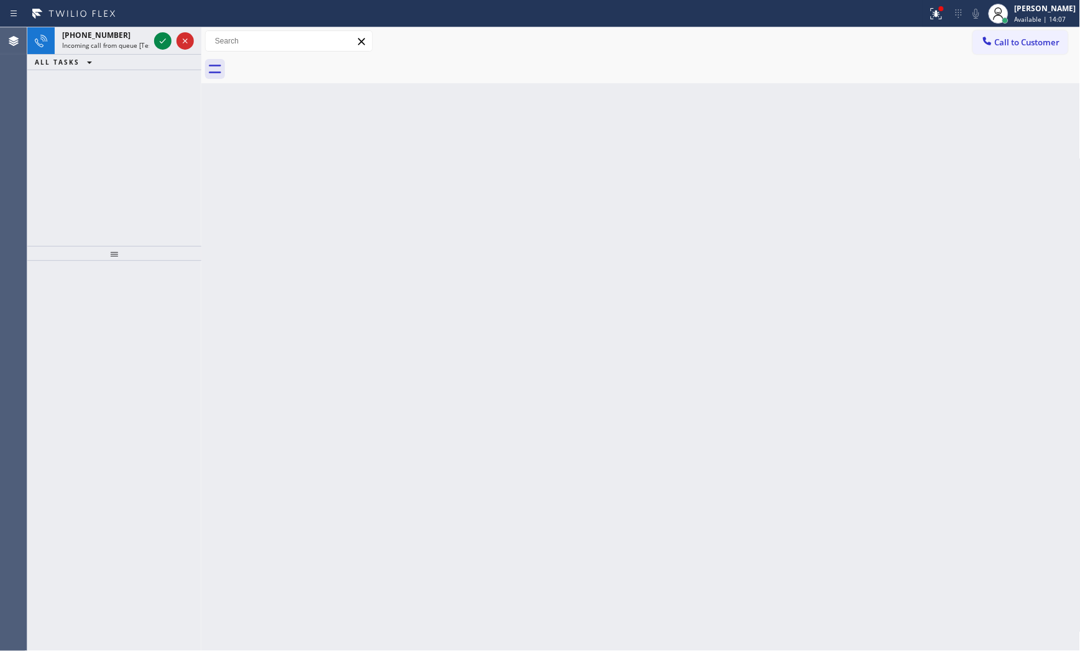
click at [126, 19] on div at bounding box center [464, 14] width 918 height 20
click at [121, 31] on div "[PHONE_NUMBER]" at bounding box center [105, 35] width 87 height 11
click at [129, 35] on div "[PHONE_NUMBER]" at bounding box center [105, 35] width 87 height 11
click at [158, 37] on icon at bounding box center [162, 41] width 15 height 15
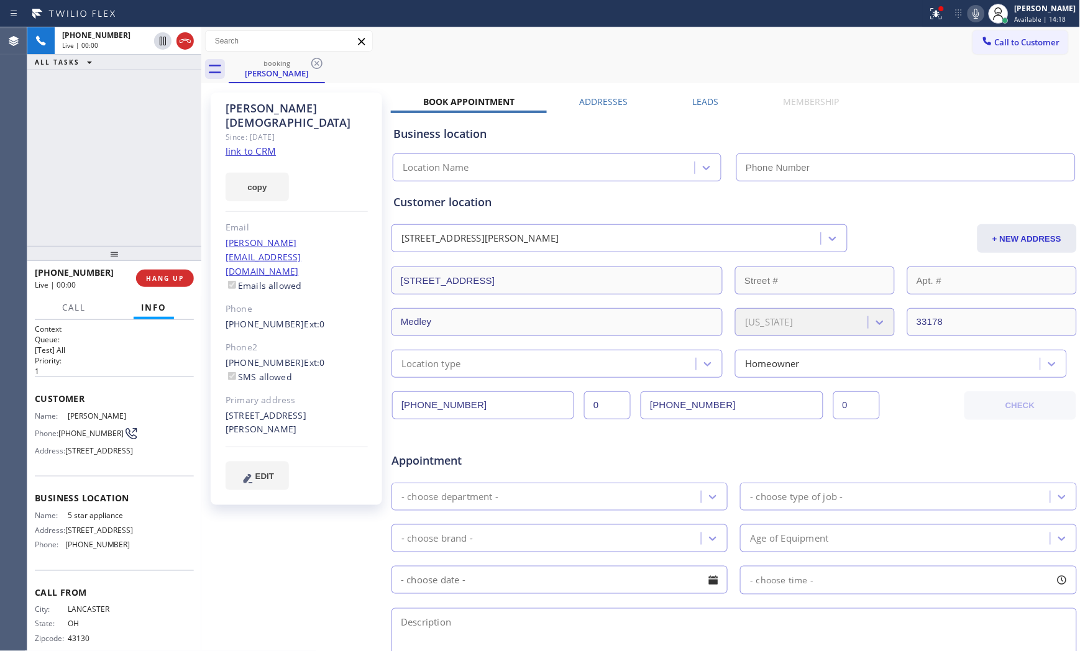
type input "[PHONE_NUMBER]"
click at [255, 145] on link "link to CRM" at bounding box center [251, 151] width 50 height 12
click at [938, 11] on div at bounding box center [941, 8] width 7 height 7
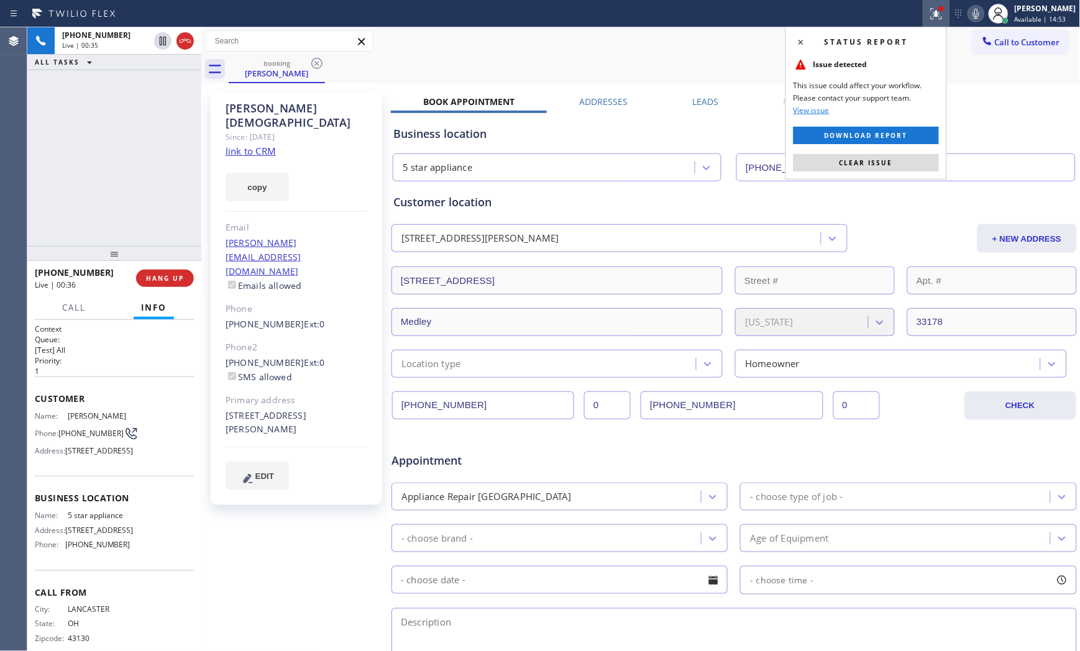
click at [902, 153] on div "Status report Issue detected This issue could affect your workflow. Please cont…" at bounding box center [866, 103] width 162 height 153
click at [898, 160] on button "Clear issue" at bounding box center [866, 162] width 145 height 17
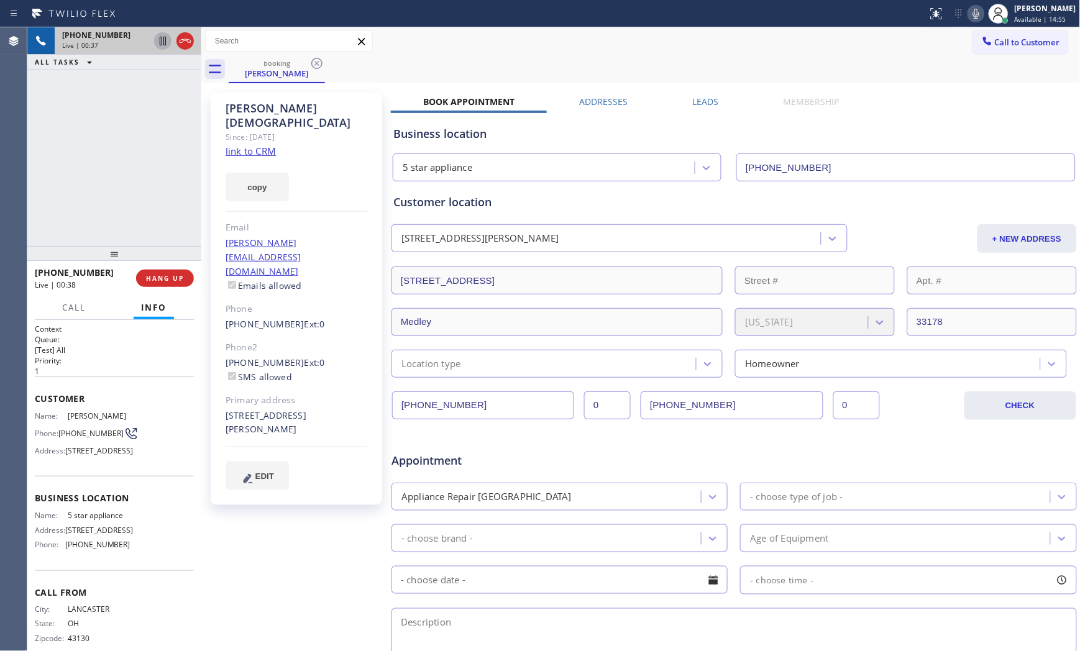
click at [158, 47] on icon at bounding box center [162, 41] width 15 height 15
click at [977, 17] on icon at bounding box center [976, 13] width 15 height 15
click at [969, 12] on icon at bounding box center [976, 13] width 15 height 15
click at [164, 45] on icon at bounding box center [162, 41] width 9 height 9
click at [976, 9] on icon at bounding box center [976, 13] width 15 height 15
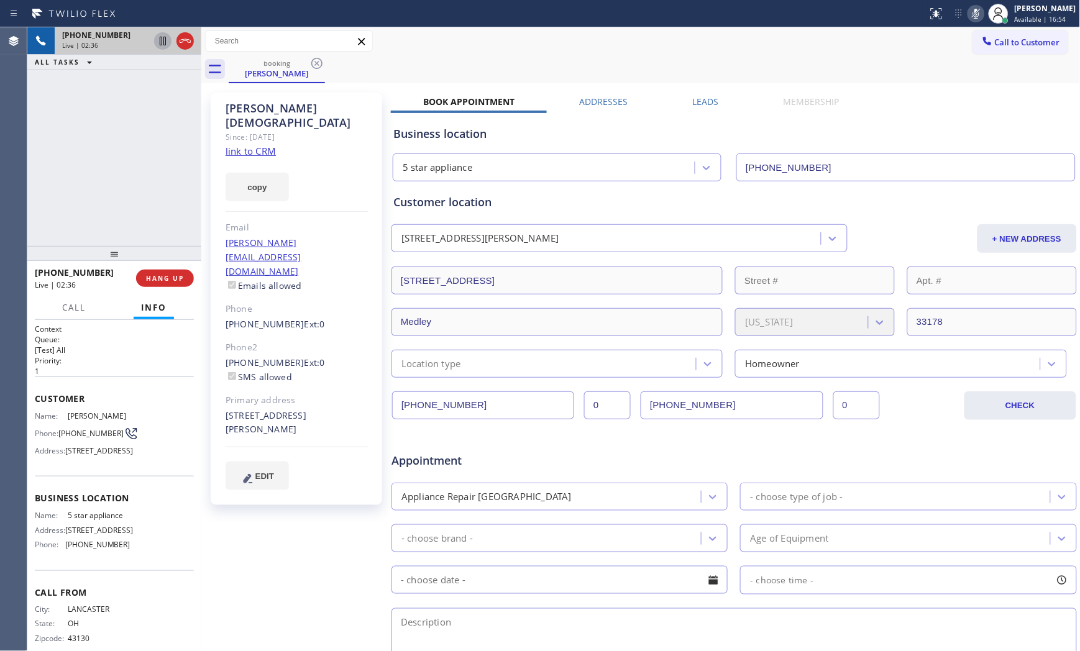
click at [976, 9] on icon at bounding box center [976, 13] width 15 height 15
click at [90, 40] on span "[PHONE_NUMBER]" at bounding box center [96, 35] width 68 height 11
click at [160, 287] on div "[PHONE_NUMBER] Live | 03:36 HANG UP" at bounding box center [114, 278] width 159 height 32
click at [165, 280] on span "HANG UP" at bounding box center [165, 278] width 38 height 9
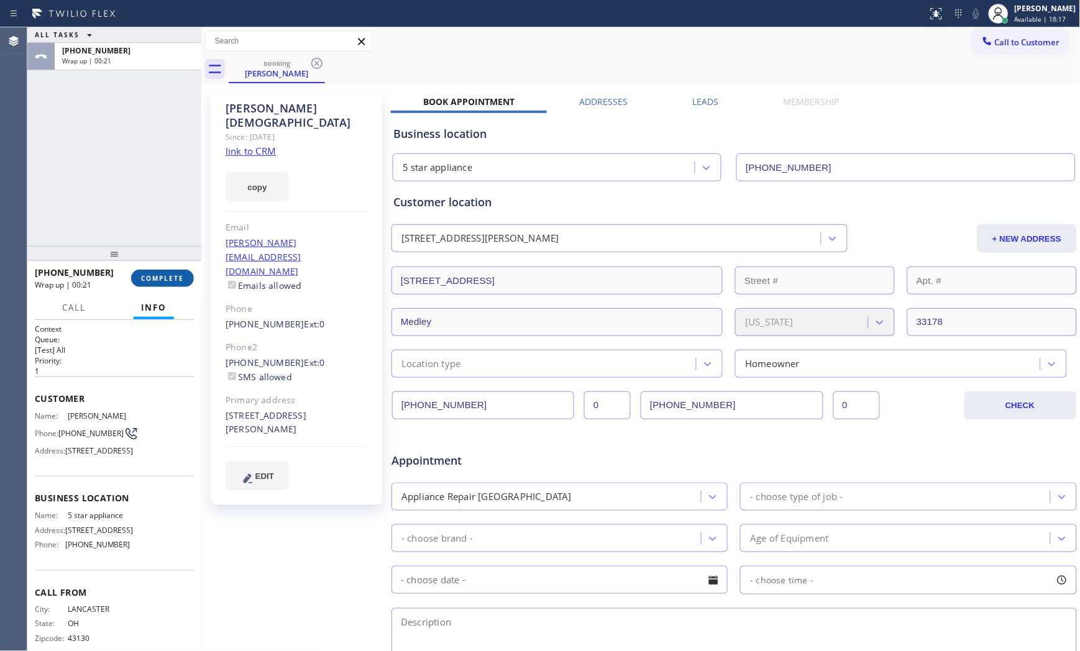
click at [185, 281] on button "COMPLETE" at bounding box center [162, 278] width 63 height 17
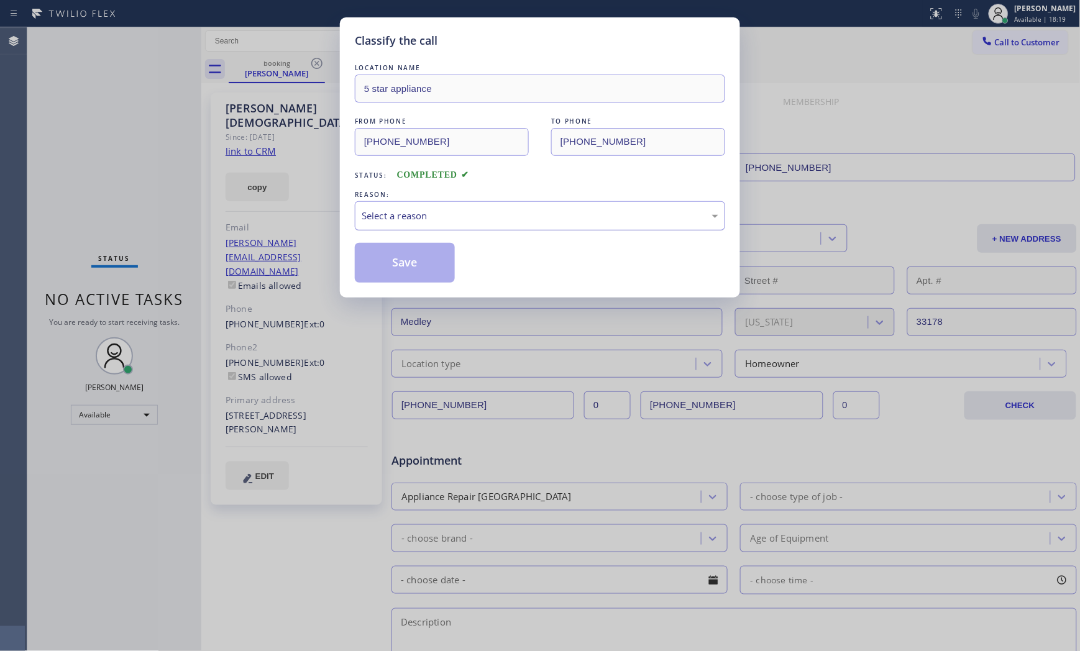
click at [442, 225] on div "Select a reason" at bounding box center [540, 215] width 370 height 29
click at [410, 225] on div "Existing Customer - ETA/PI/REDO/complain/cancel" at bounding box center [540, 215] width 370 height 29
click at [392, 280] on button "Save" at bounding box center [405, 263] width 100 height 40
click at [393, 274] on button "Save" at bounding box center [405, 263] width 100 height 40
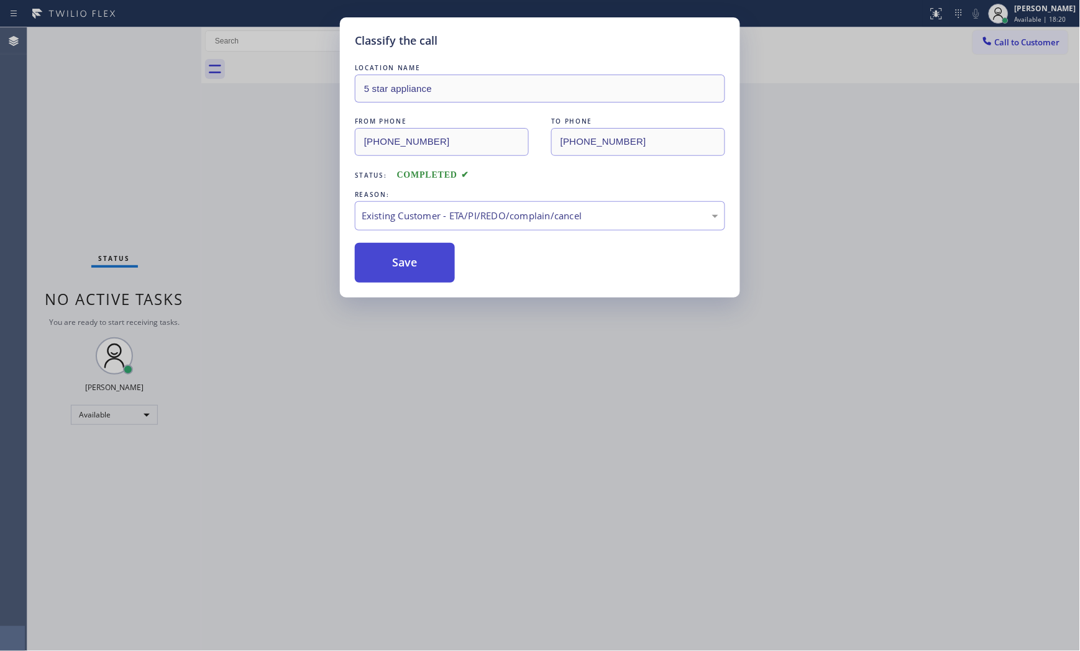
click at [393, 274] on button "Save" at bounding box center [405, 263] width 100 height 40
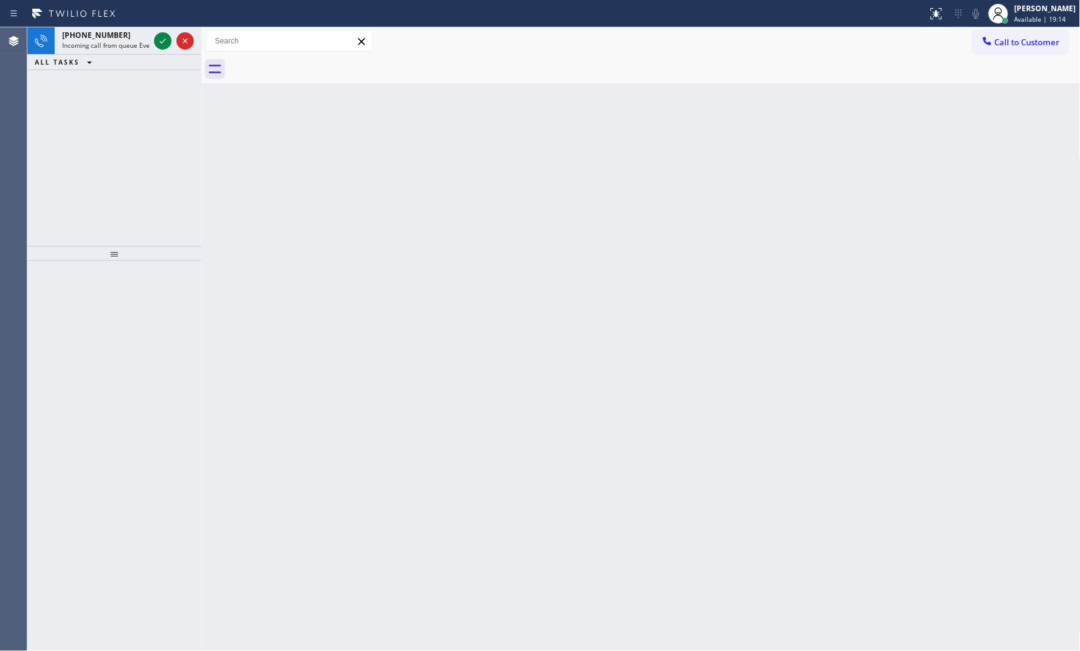
click at [81, 25] on div "Status report No issues detected If you experience an issue, please download th…" at bounding box center [540, 13] width 1080 height 27
click at [99, 39] on span "[PHONE_NUMBER]" at bounding box center [96, 35] width 68 height 11
click at [167, 37] on icon at bounding box center [162, 41] width 15 height 15
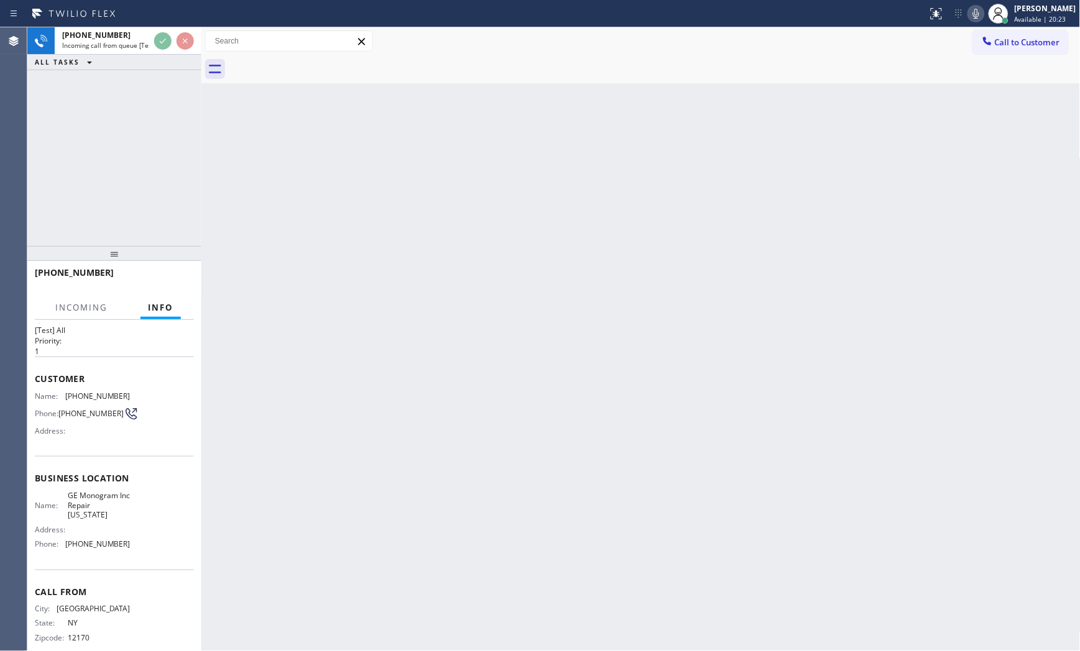
scroll to position [39, 0]
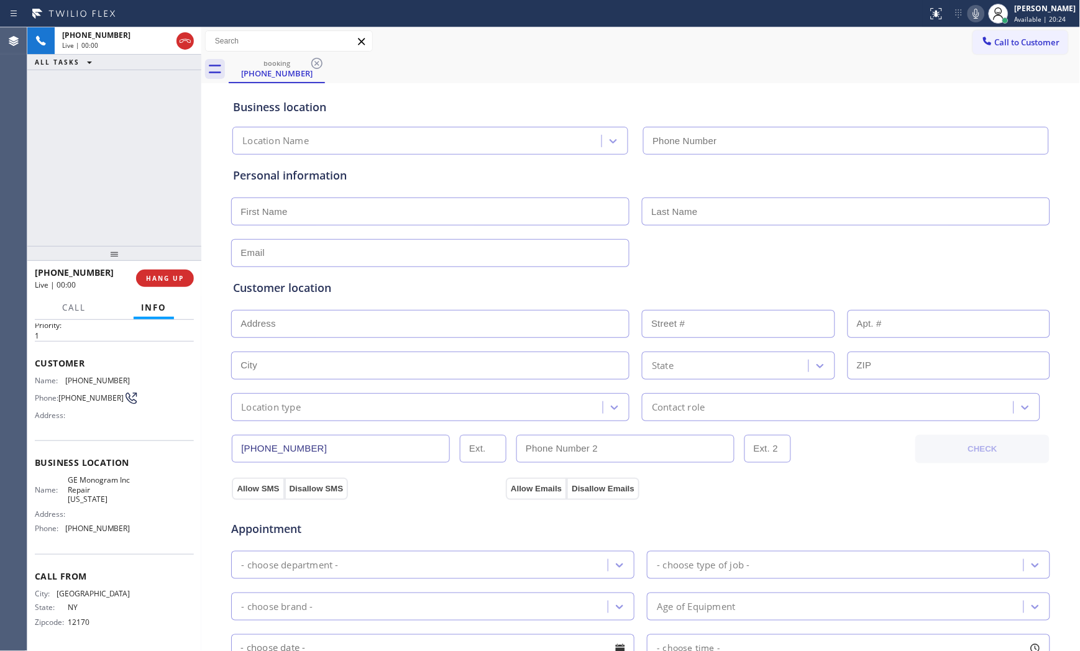
type input "[PHONE_NUMBER]"
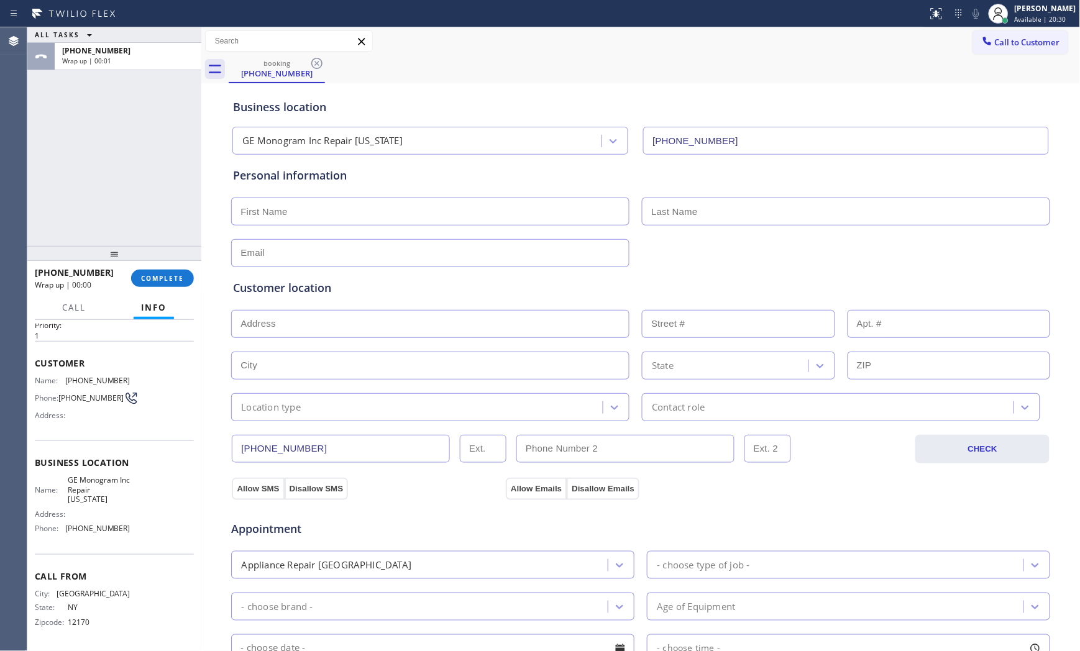
click at [188, 288] on div "[PHONE_NUMBER] Wrap up | 00:00 COMPLETE" at bounding box center [114, 278] width 159 height 32
drag, startPoint x: 138, startPoint y: 282, endPoint x: 153, endPoint y: 280, distance: 15.0
click at [139, 281] on button "COMPLETE" at bounding box center [162, 278] width 63 height 17
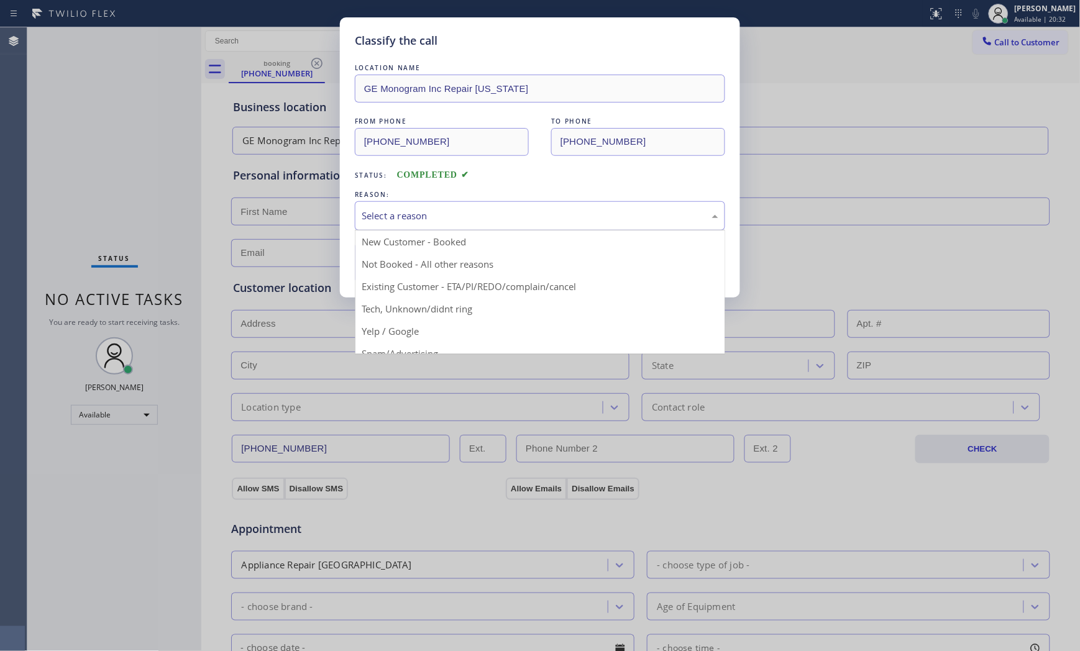
click at [420, 226] on div "Select a reason" at bounding box center [540, 215] width 370 height 29
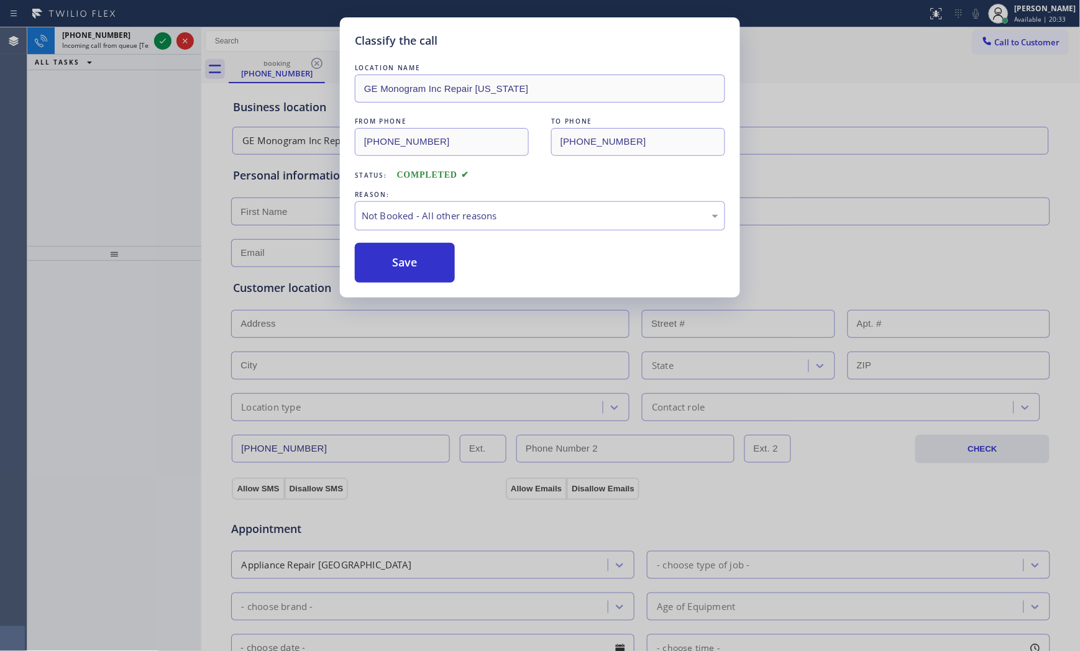
click at [412, 256] on button "Save" at bounding box center [405, 263] width 100 height 40
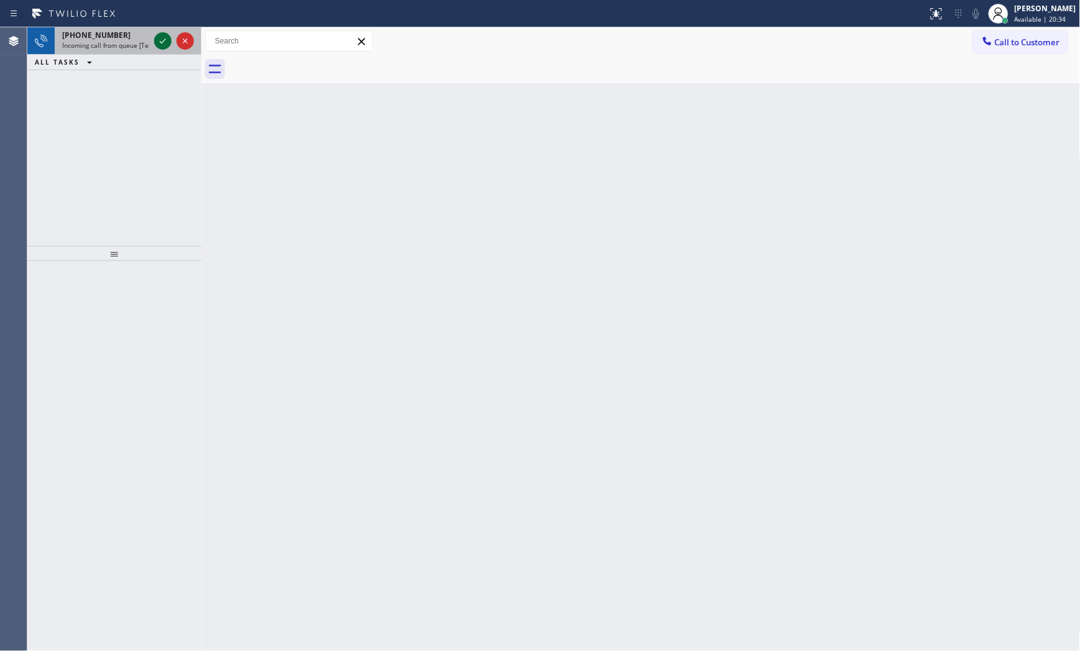
click at [163, 43] on icon at bounding box center [162, 41] width 15 height 15
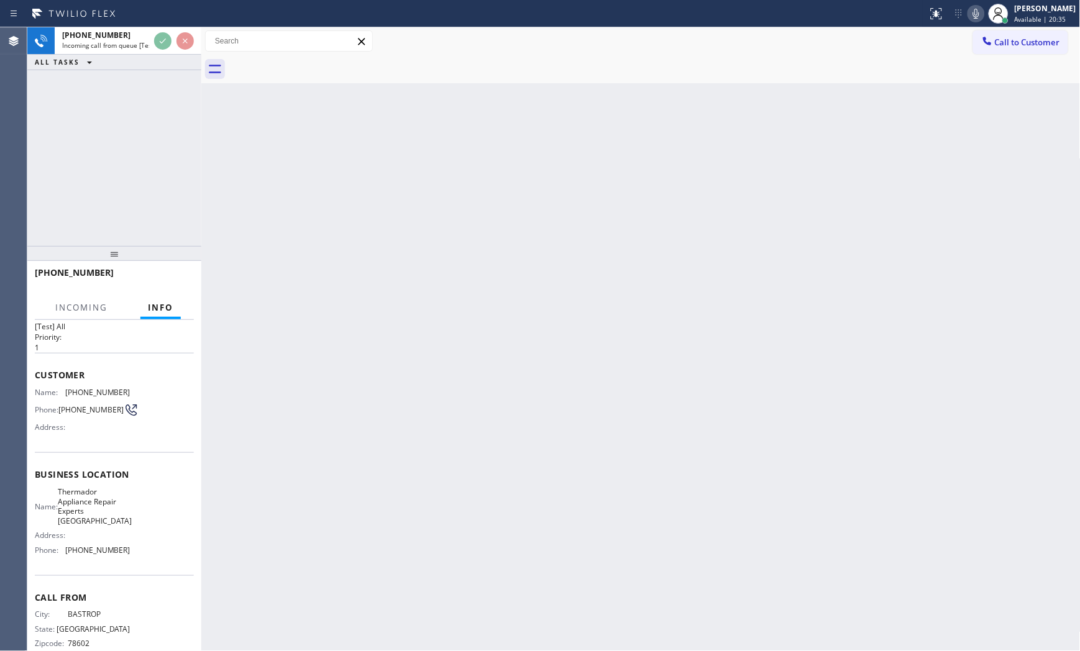
scroll to position [48, 0]
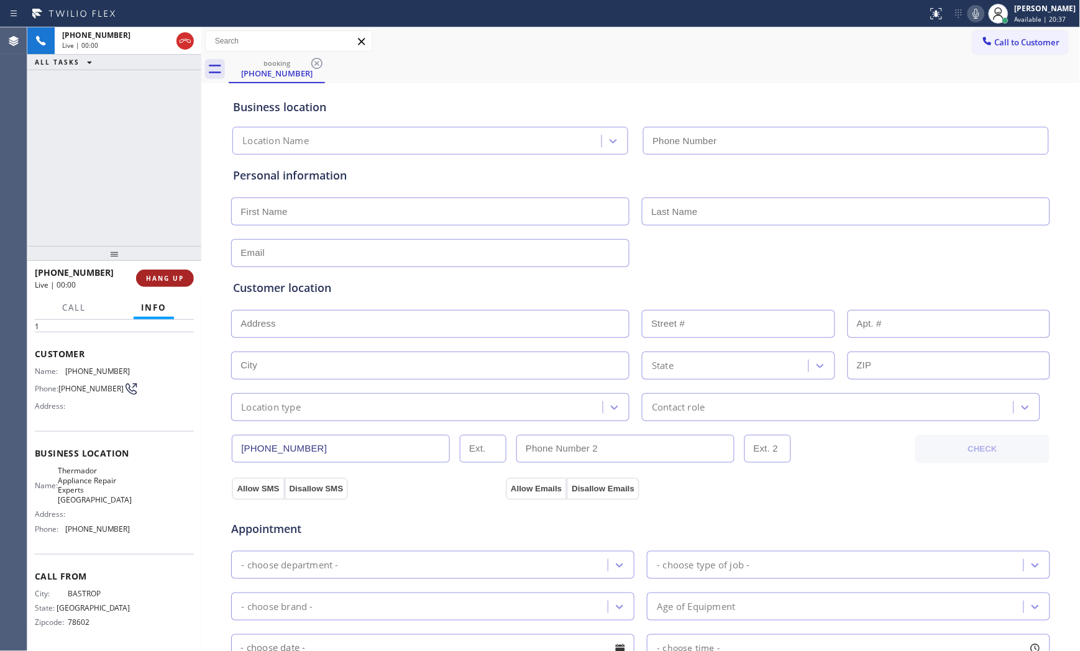
type input "[PHONE_NUMBER]"
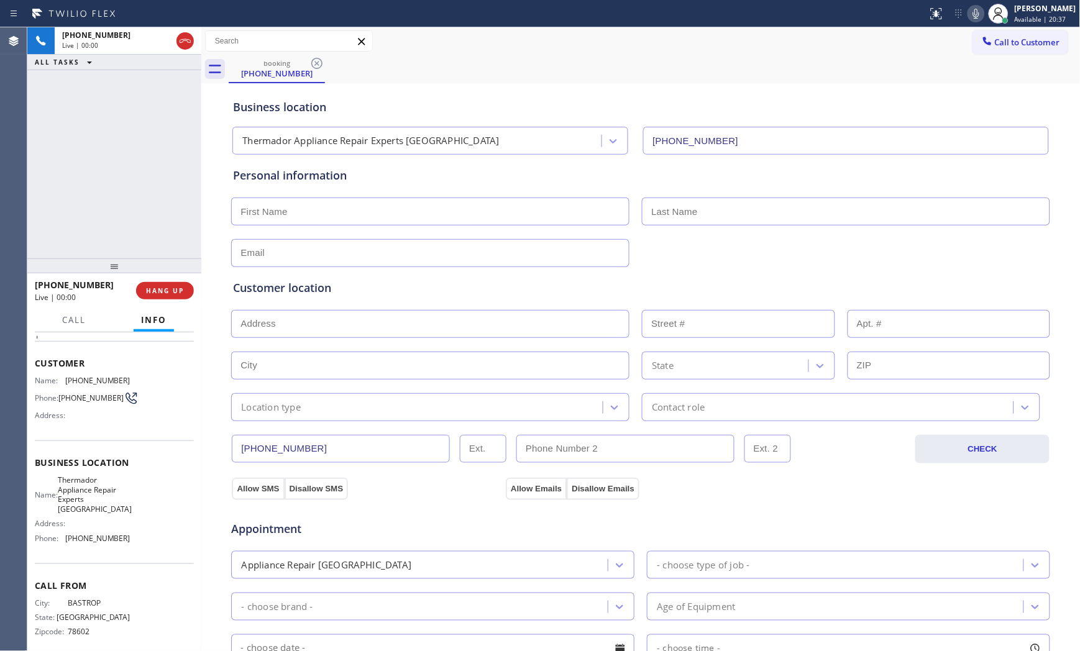
click at [182, 265] on div at bounding box center [114, 266] width 174 height 15
click at [178, 286] on span "HANG UP" at bounding box center [165, 290] width 38 height 9
click at [178, 286] on span "COMPLETE" at bounding box center [162, 290] width 43 height 9
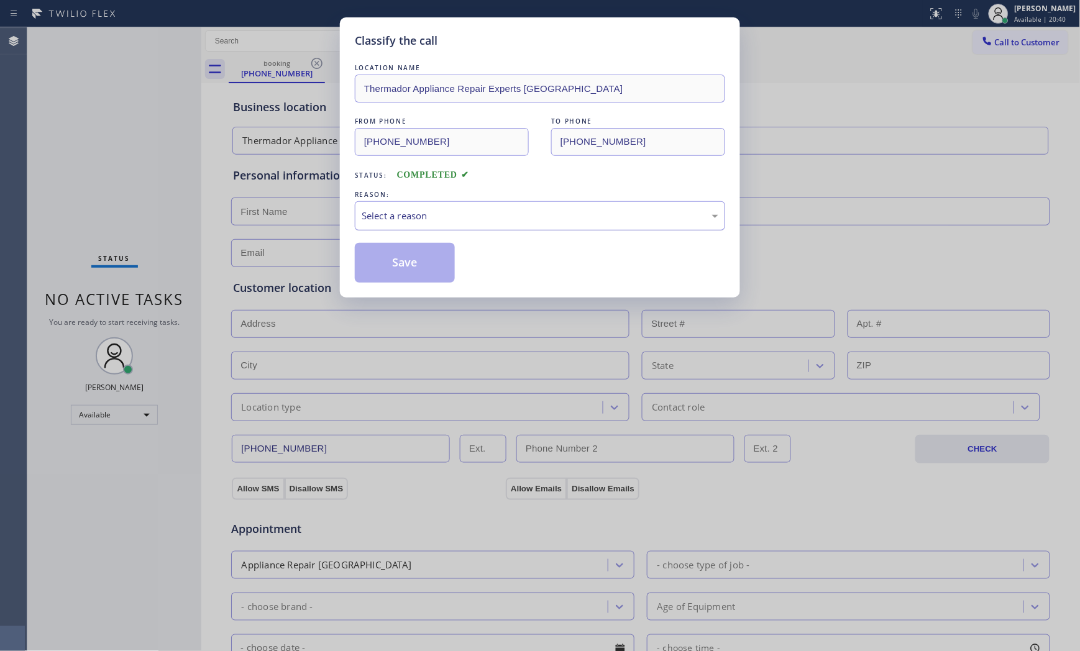
click at [428, 205] on div "Select a reason" at bounding box center [540, 215] width 370 height 29
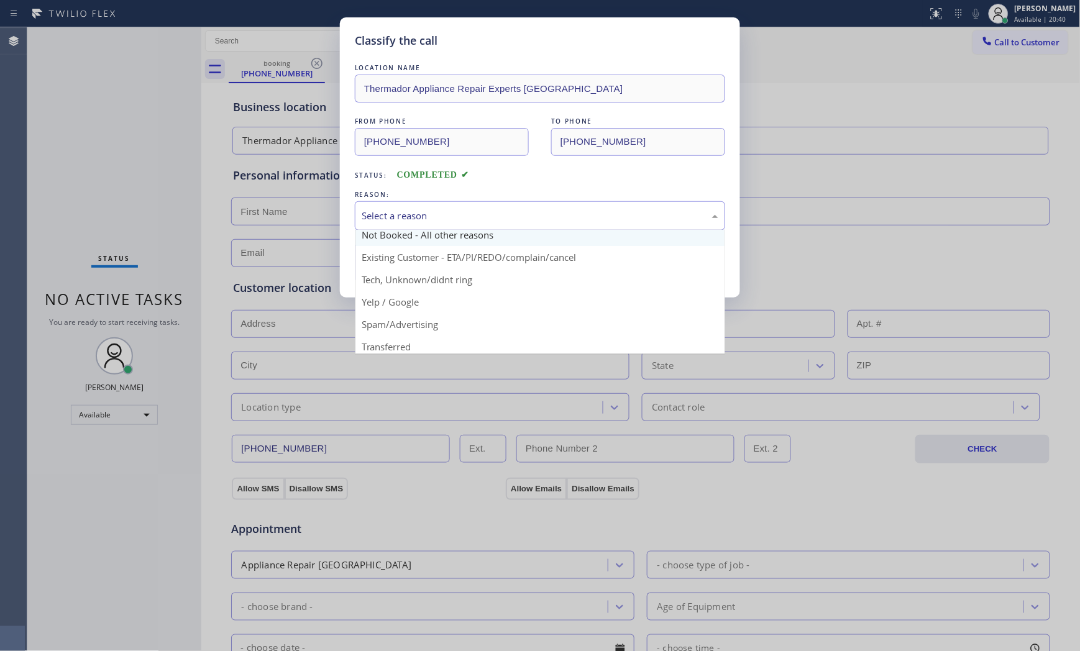
scroll to position [78, 0]
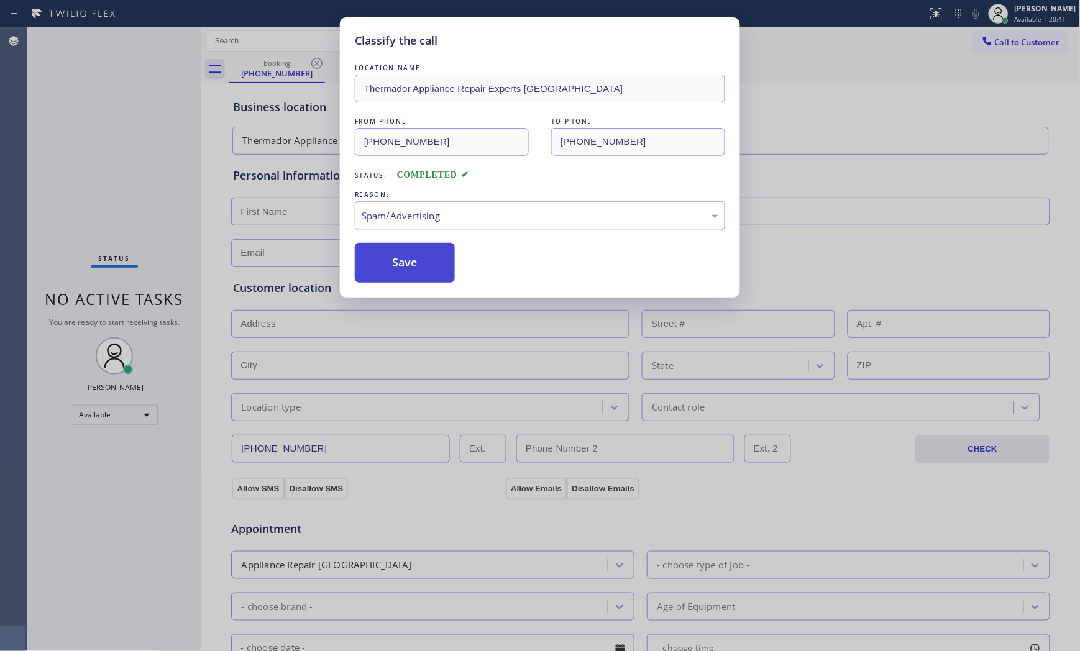
click at [406, 274] on button "Save" at bounding box center [405, 263] width 100 height 40
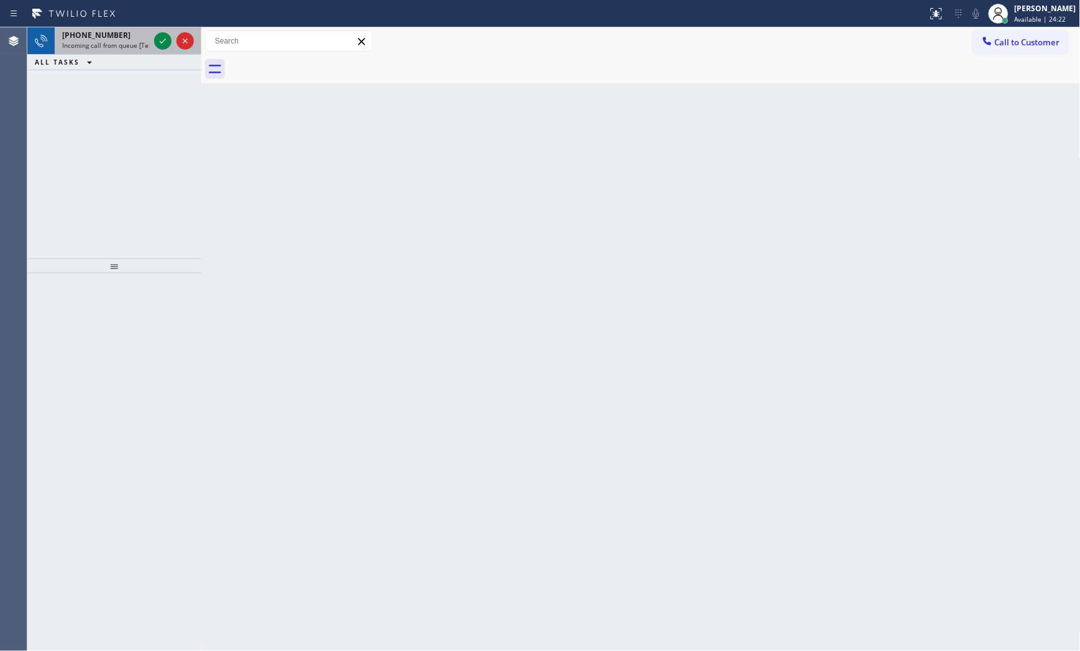
click at [140, 42] on span "Incoming call from queue [Test] All" at bounding box center [113, 45] width 103 height 9
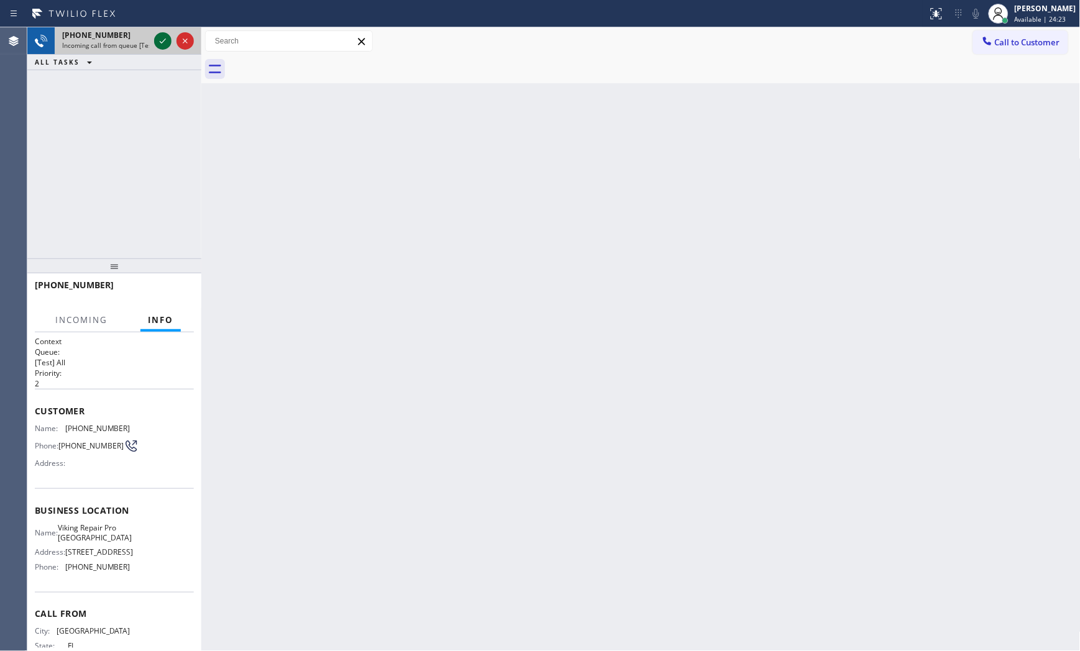
click at [162, 42] on icon at bounding box center [162, 41] width 15 height 15
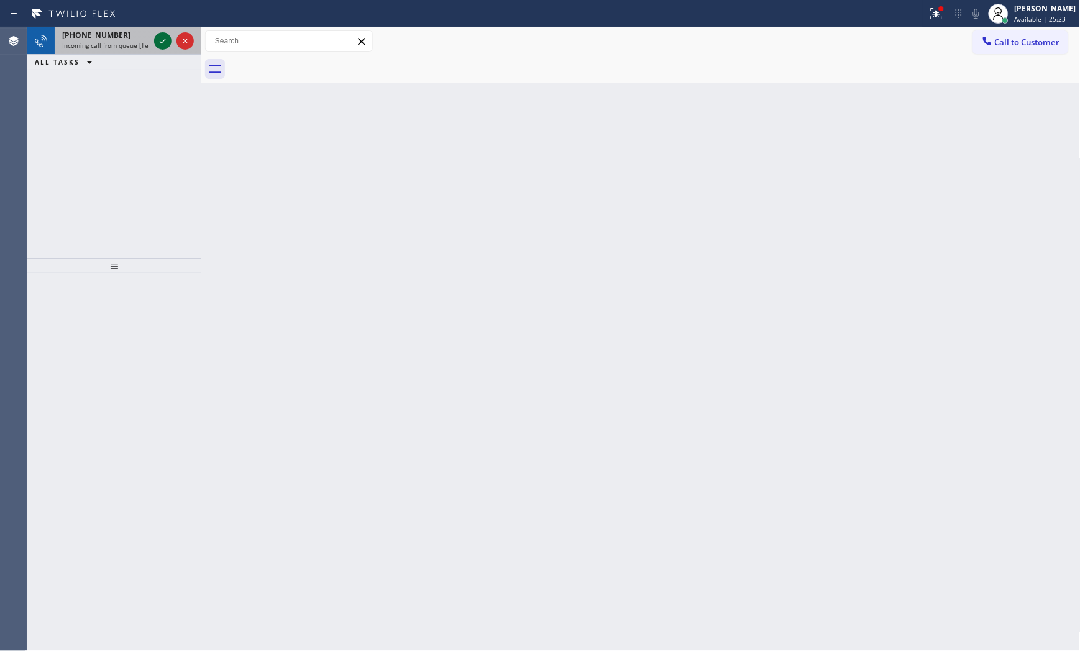
click at [162, 34] on icon at bounding box center [162, 41] width 15 height 15
click at [164, 40] on icon at bounding box center [163, 41] width 6 height 5
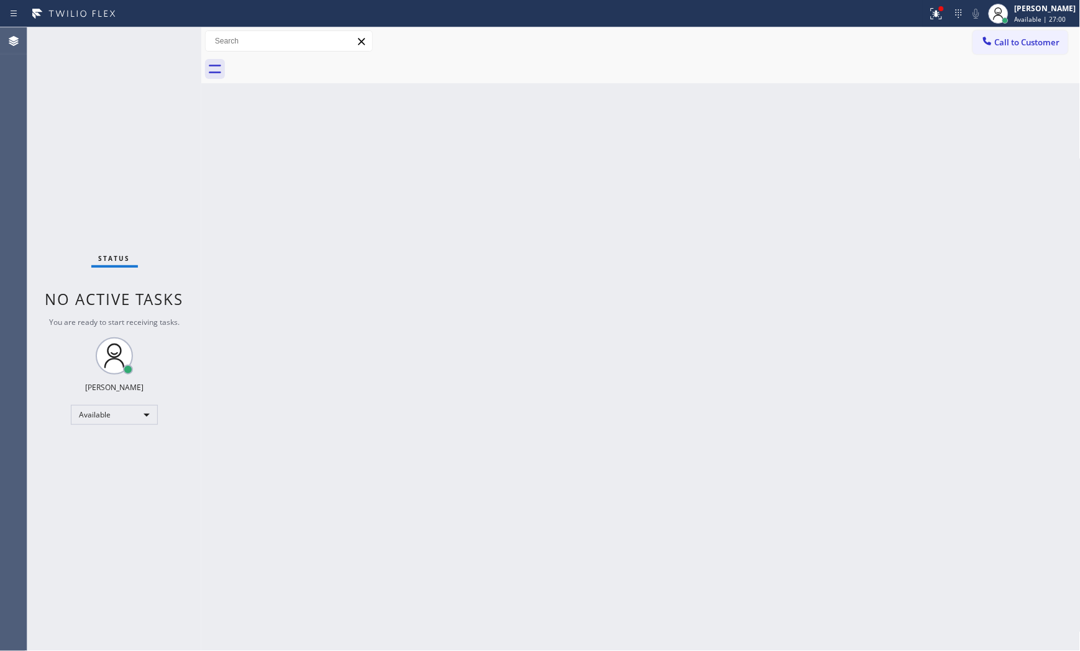
click at [160, 40] on div "Status No active tasks You are ready to start receiving tasks. [PERSON_NAME] Av…" at bounding box center [114, 339] width 174 height 624
click at [145, 34] on div "Status No active tasks You are ready to start receiving tasks. [PERSON_NAME] Av…" at bounding box center [114, 339] width 174 height 624
click at [153, 39] on div "Status No active tasks You are ready to start receiving tasks. [PERSON_NAME] Av…" at bounding box center [114, 339] width 174 height 624
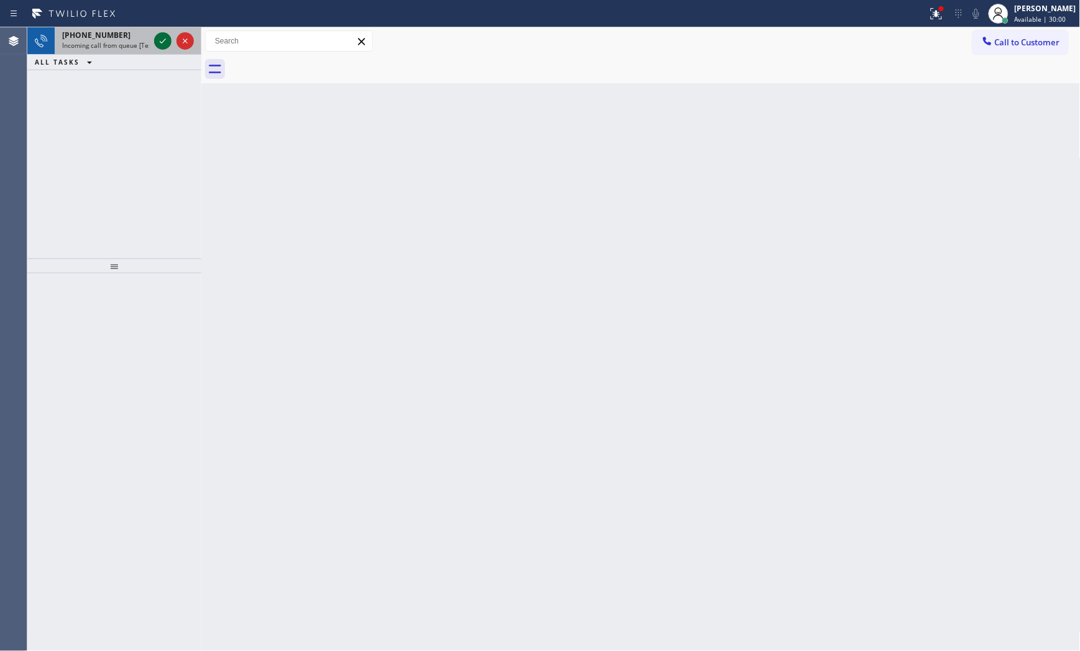
click at [156, 40] on div at bounding box center [174, 40] width 45 height 27
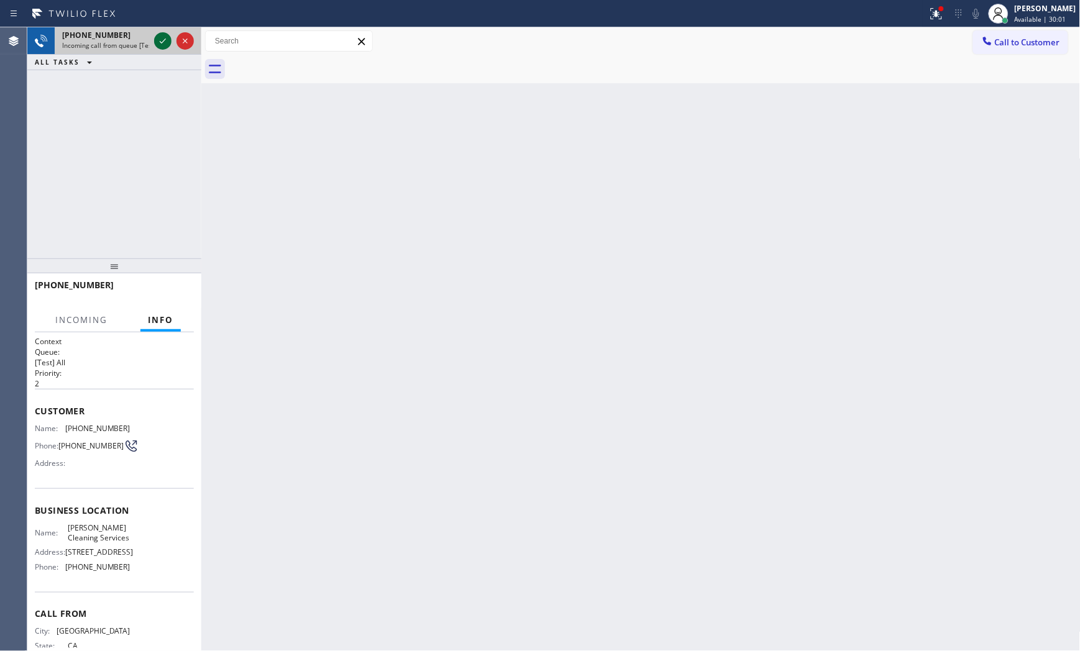
click at [158, 42] on icon at bounding box center [162, 41] width 15 height 15
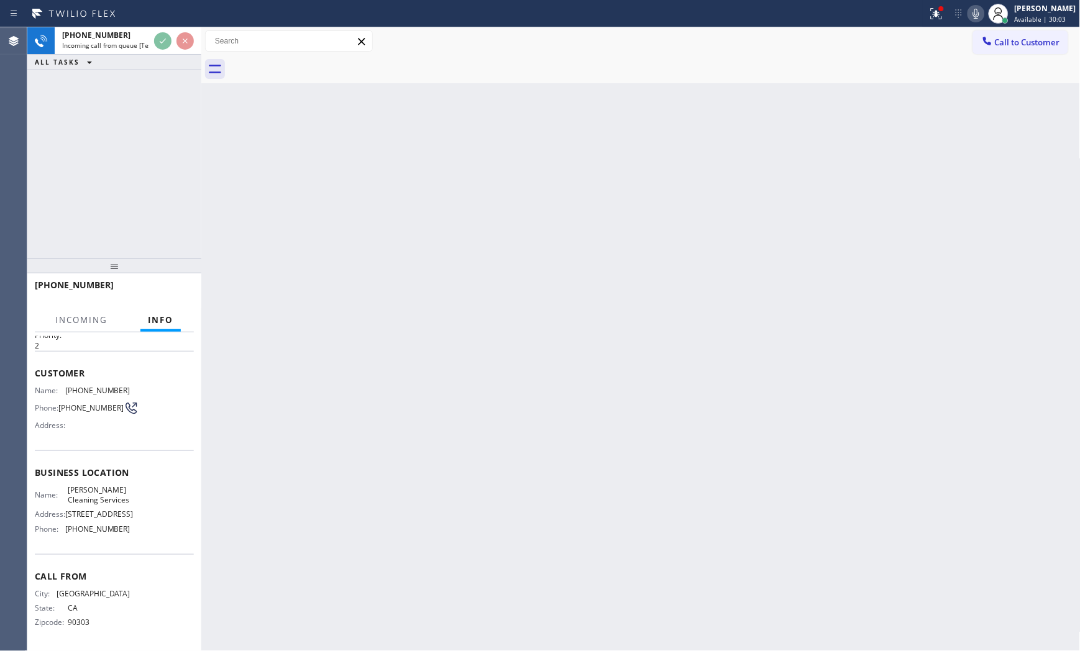
scroll to position [79, 0]
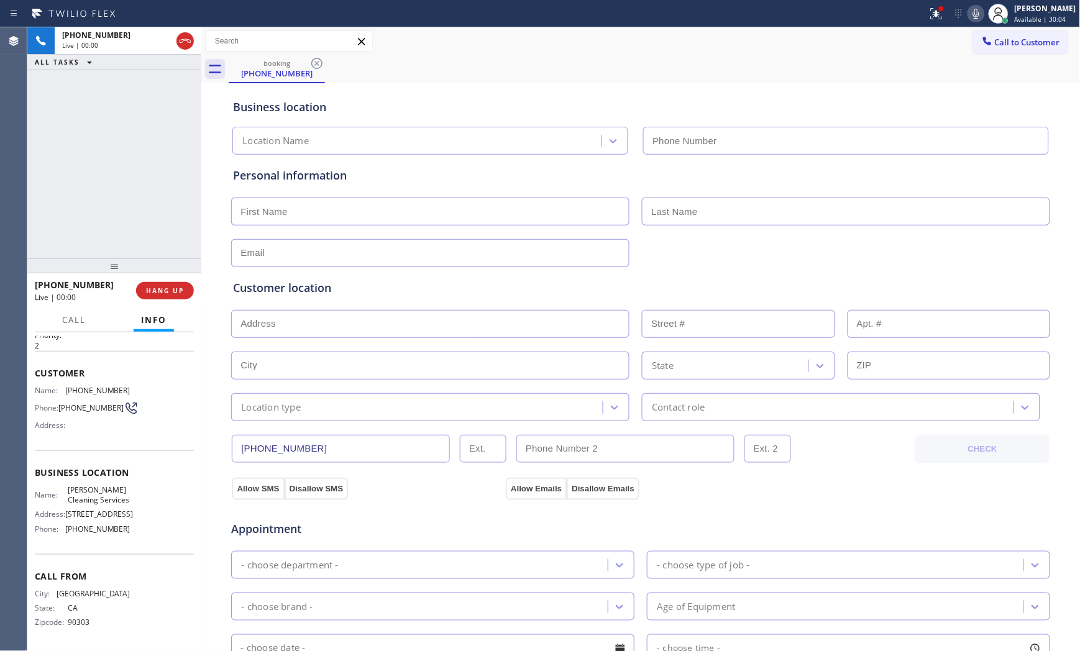
type input "[PHONE_NUMBER]"
click at [157, 283] on button "HANG UP" at bounding box center [165, 290] width 58 height 17
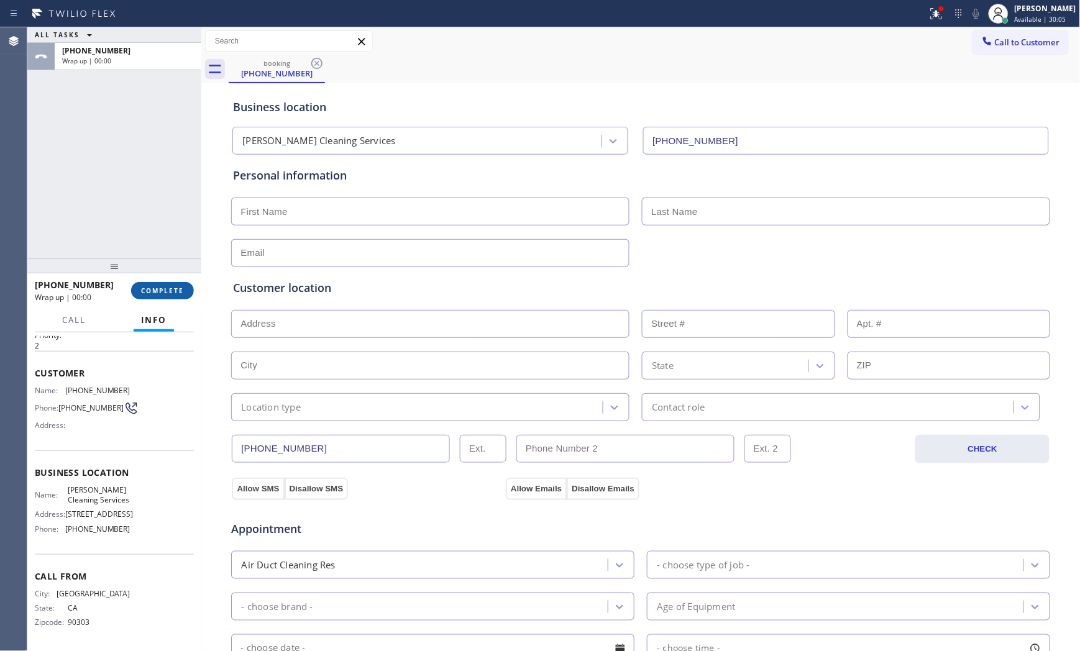
click at [157, 283] on button "COMPLETE" at bounding box center [162, 290] width 63 height 17
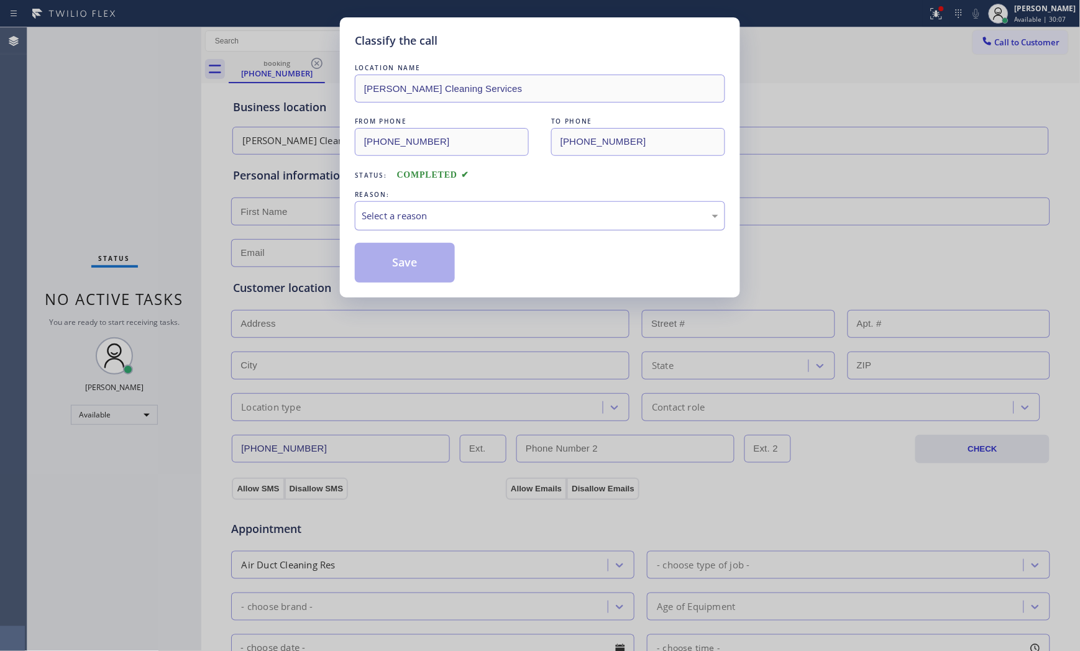
click at [438, 222] on div "Select a reason" at bounding box center [540, 216] width 357 height 14
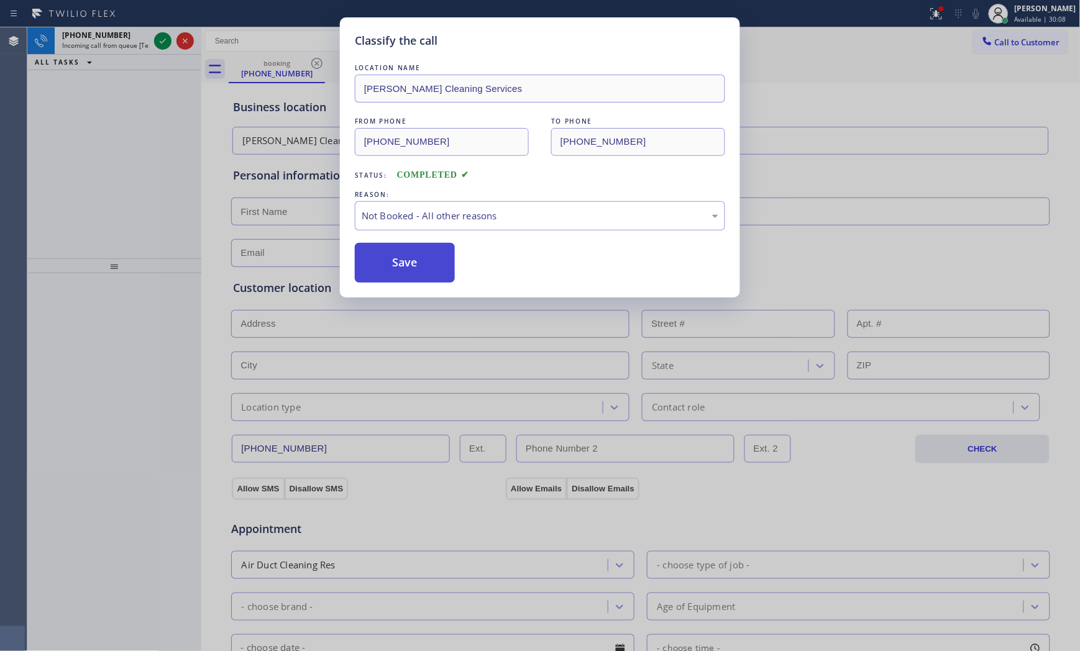
click at [405, 262] on button "Save" at bounding box center [405, 263] width 100 height 40
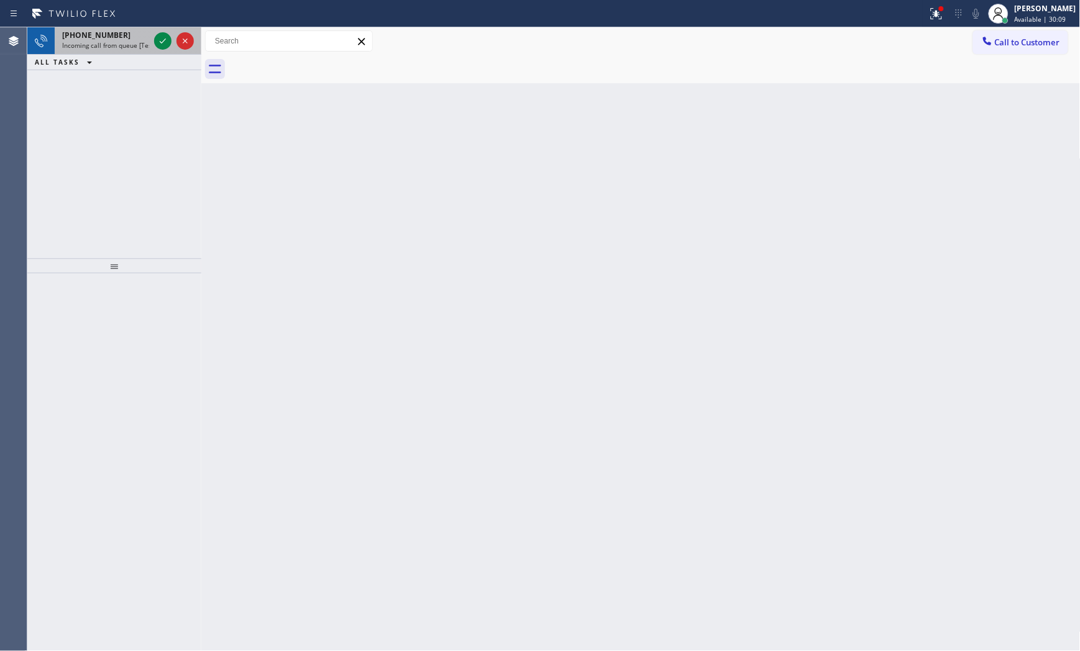
click at [138, 48] on span "Incoming call from queue [Test] All" at bounding box center [113, 45] width 103 height 9
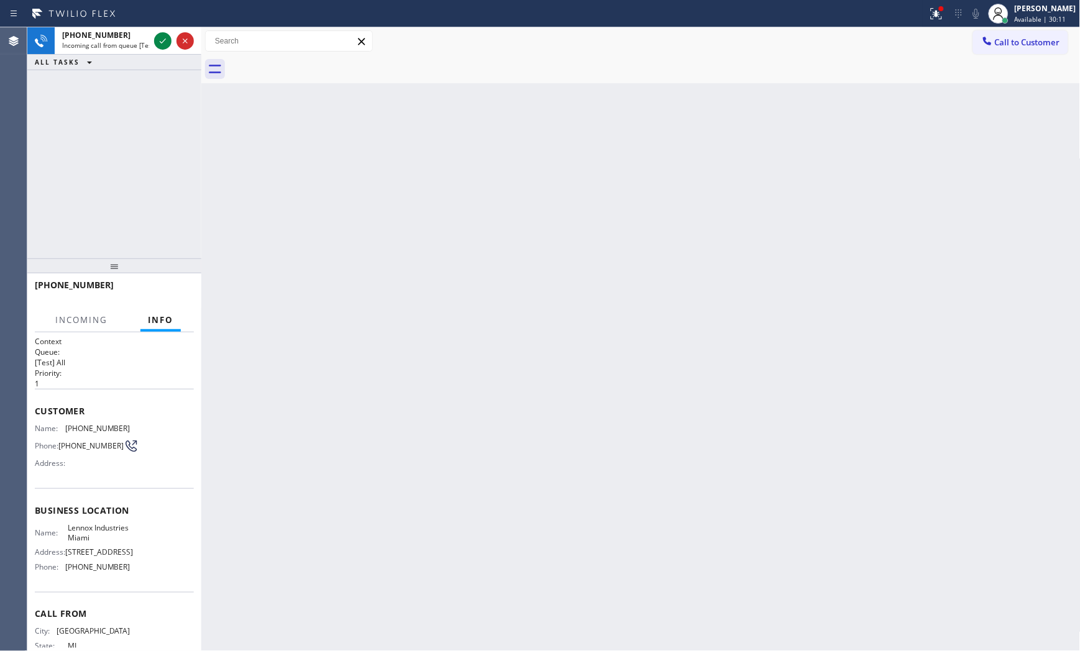
scroll to position [51, 0]
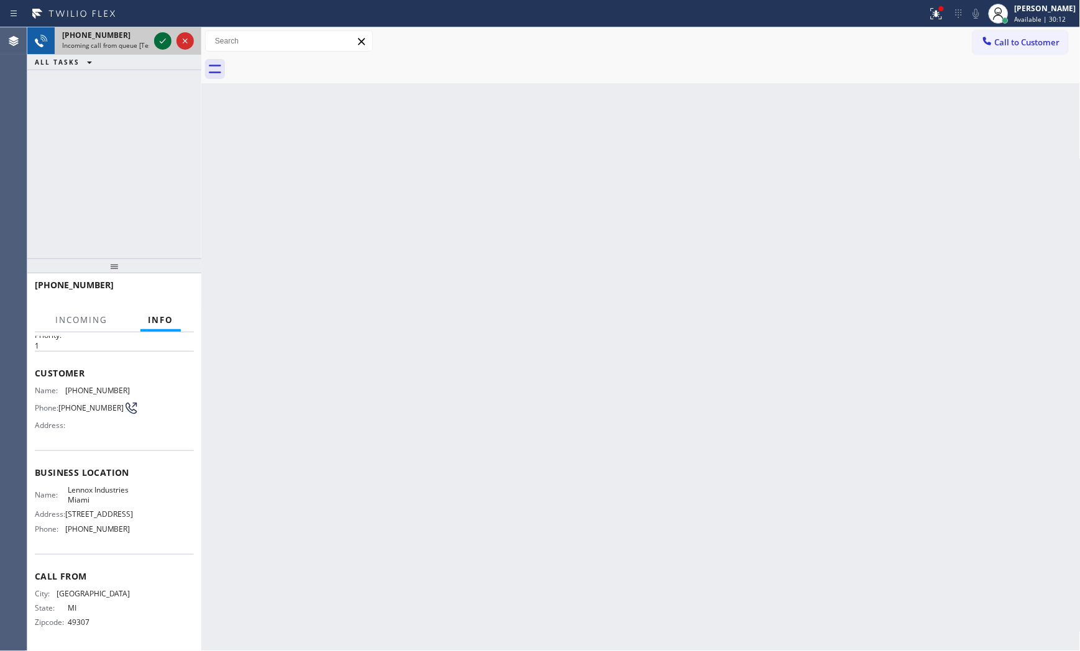
click at [162, 43] on icon at bounding box center [162, 41] width 15 height 15
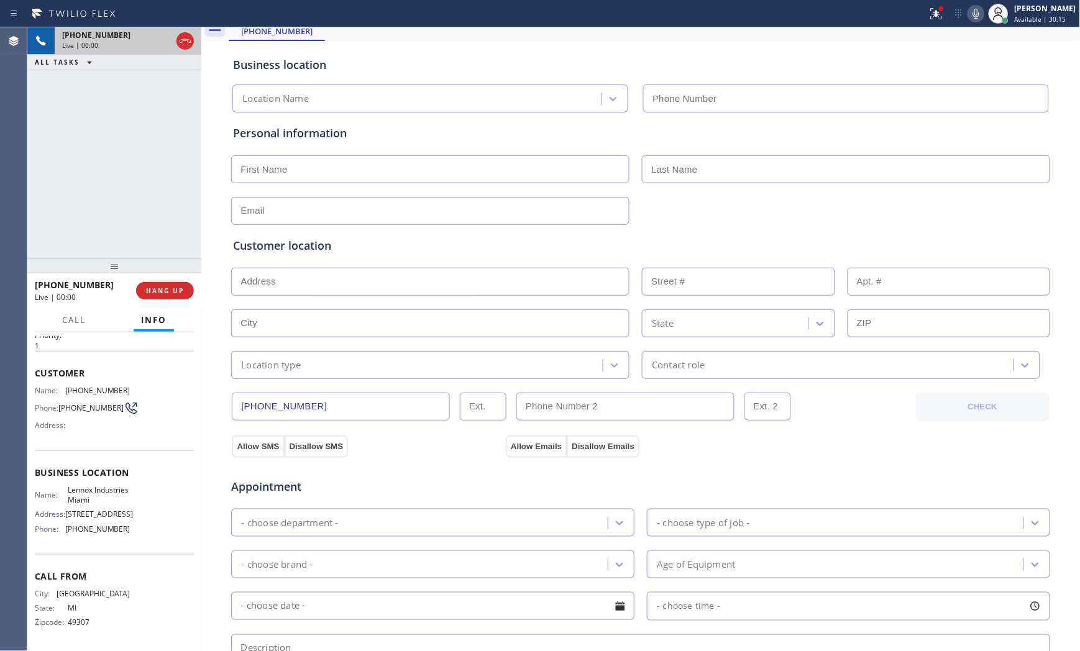
type input "[PHONE_NUMBER]"
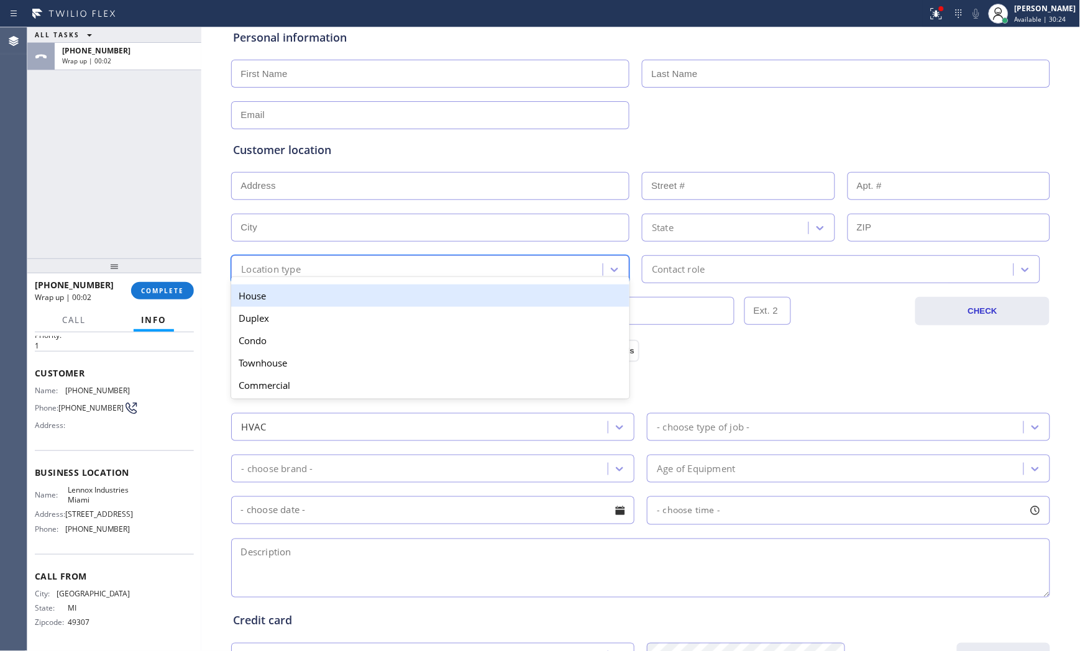
click at [277, 265] on div "Location type" at bounding box center [271, 269] width 60 height 14
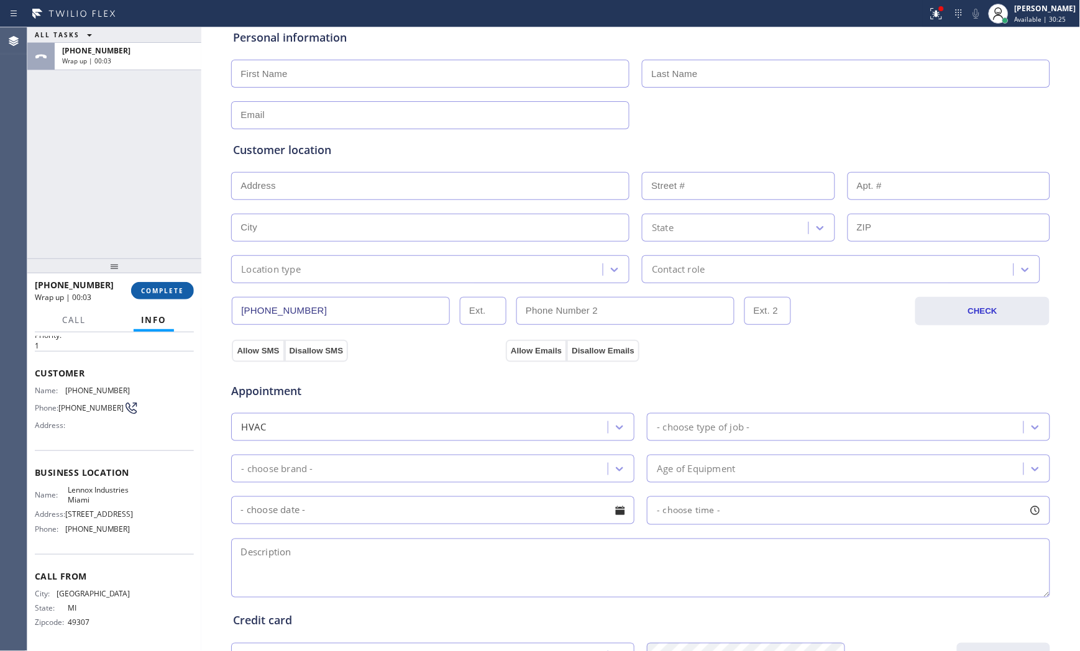
click at [163, 295] on button "COMPLETE" at bounding box center [162, 290] width 63 height 17
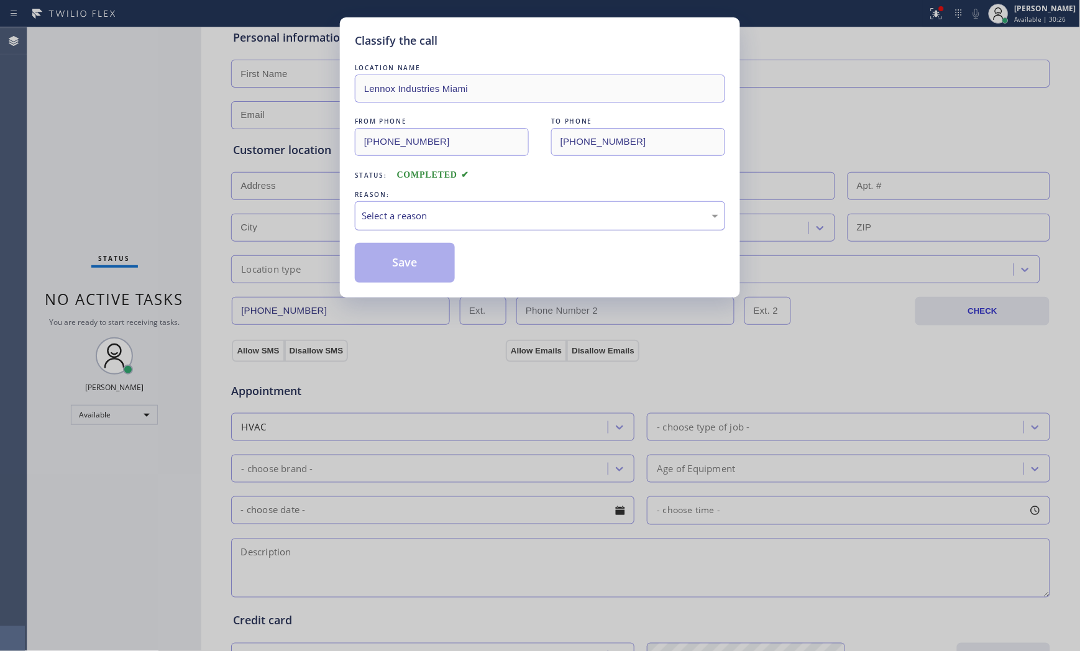
click at [371, 221] on div "Select a reason" at bounding box center [540, 216] width 357 height 14
click at [380, 261] on button "Save" at bounding box center [405, 263] width 100 height 40
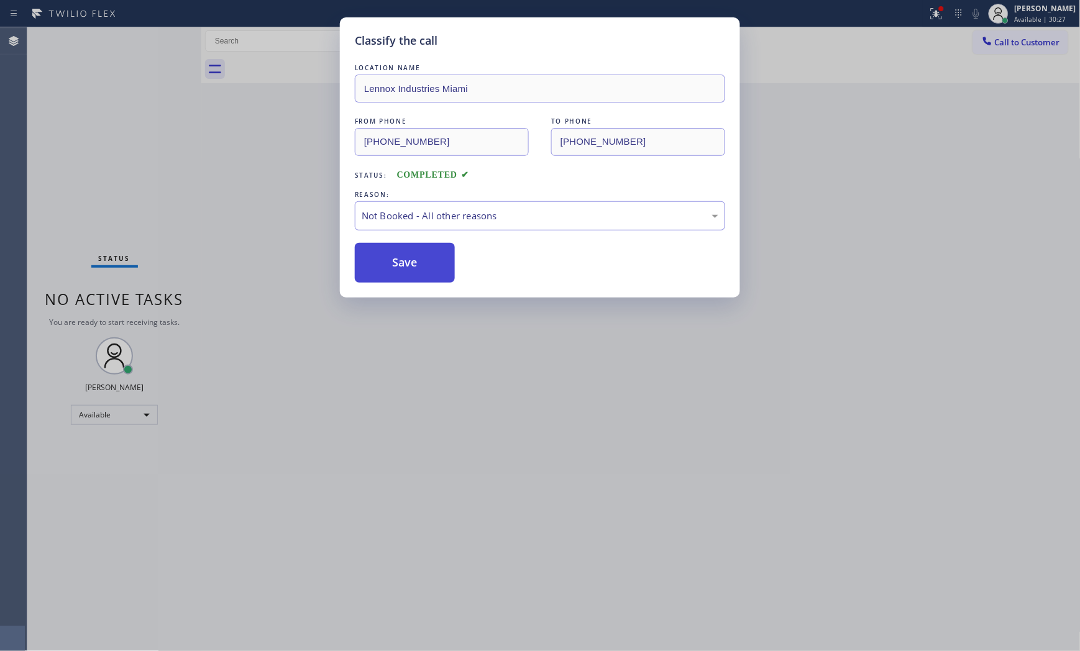
click at [380, 261] on button "Save" at bounding box center [405, 263] width 100 height 40
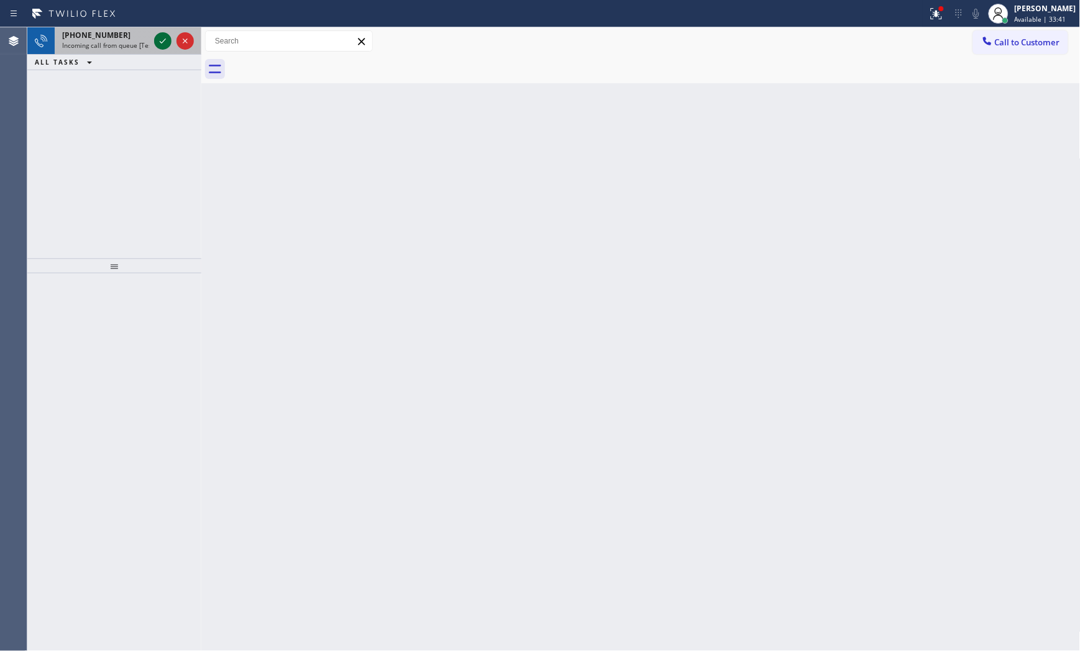
click at [168, 47] on icon at bounding box center [162, 41] width 15 height 15
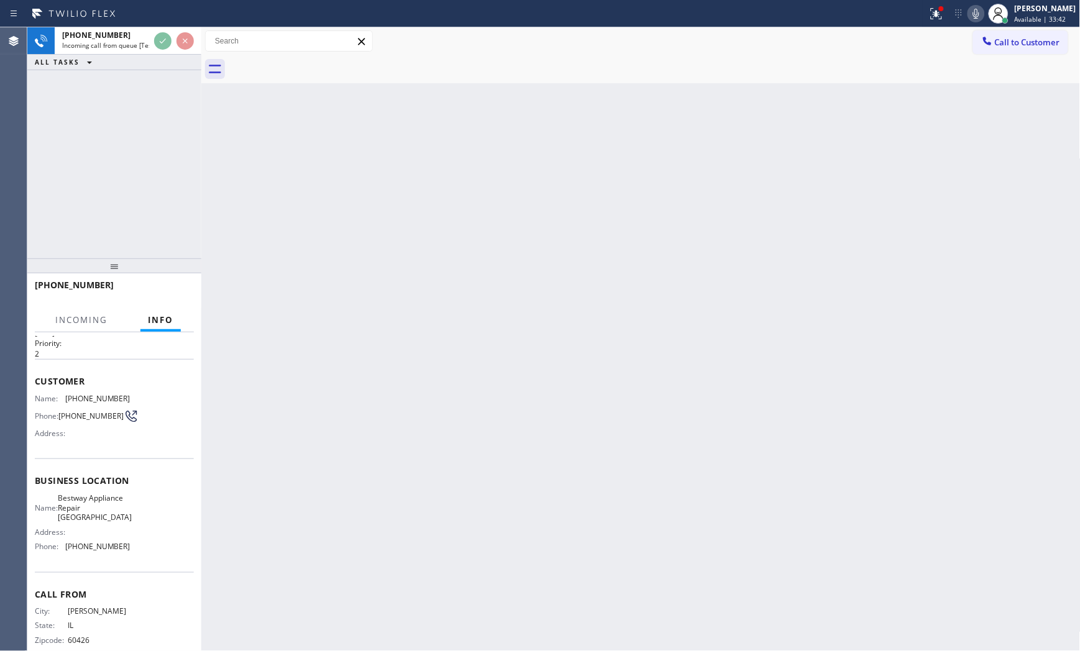
scroll to position [60, 0]
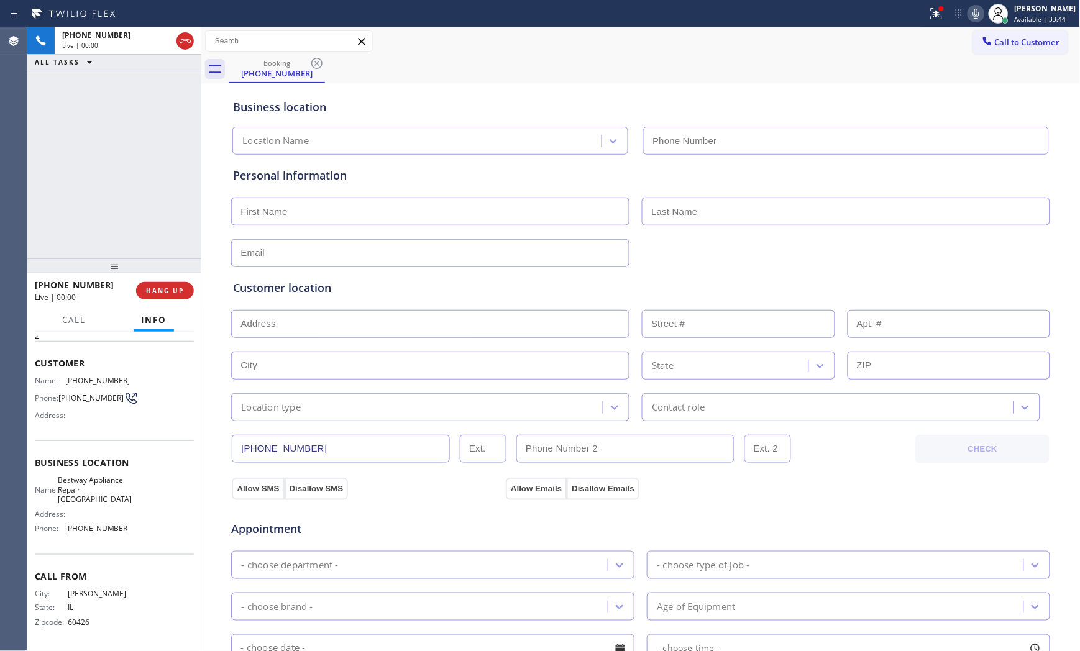
type input "[PHONE_NUMBER]"
click at [165, 291] on span "HANG UP" at bounding box center [165, 290] width 38 height 9
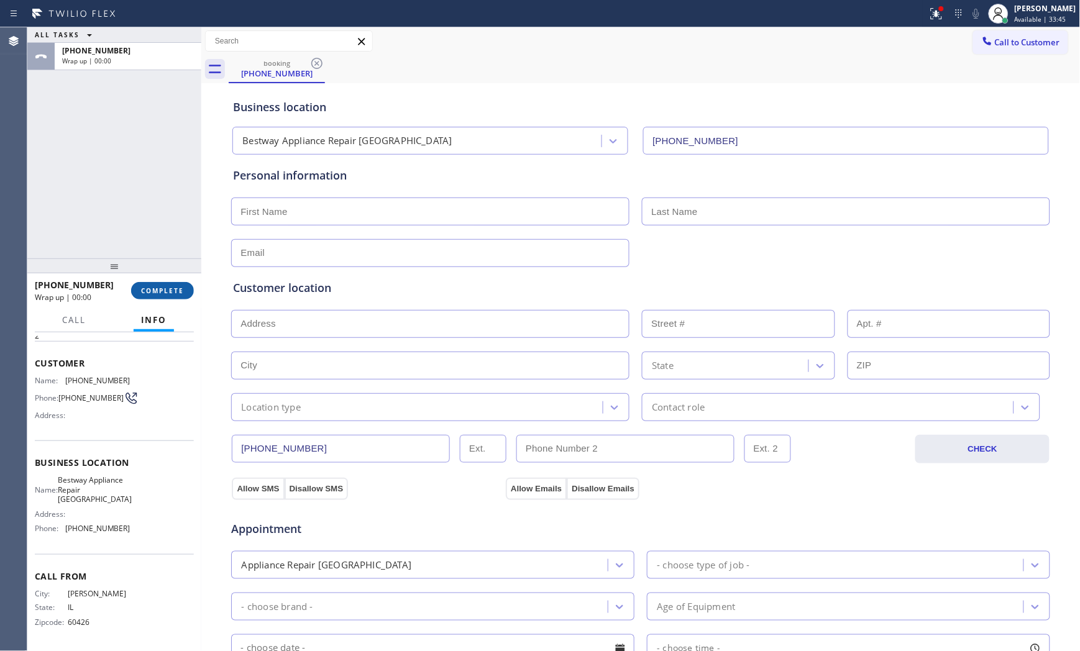
click at [165, 291] on span "COMPLETE" at bounding box center [162, 290] width 43 height 9
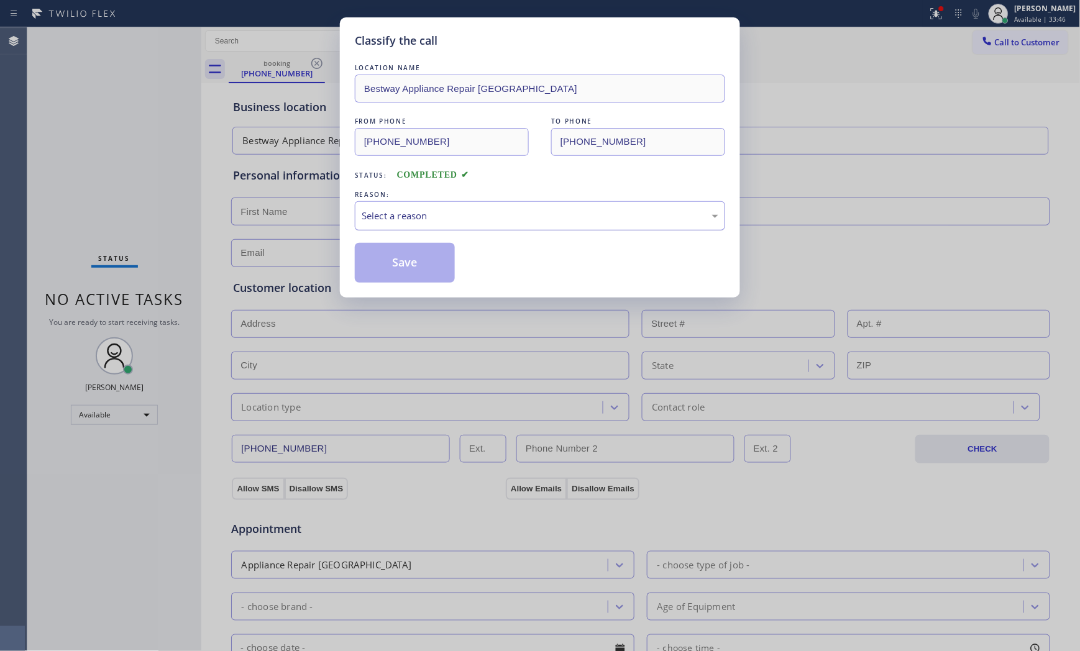
click at [495, 217] on div "Select a reason" at bounding box center [540, 216] width 357 height 14
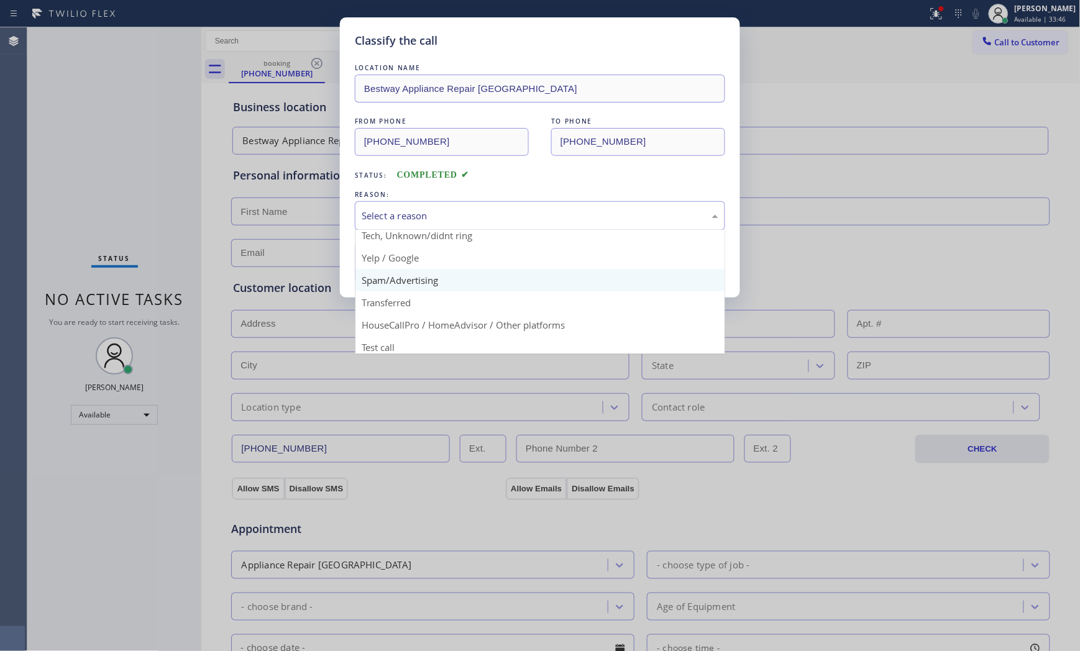
scroll to position [78, 0]
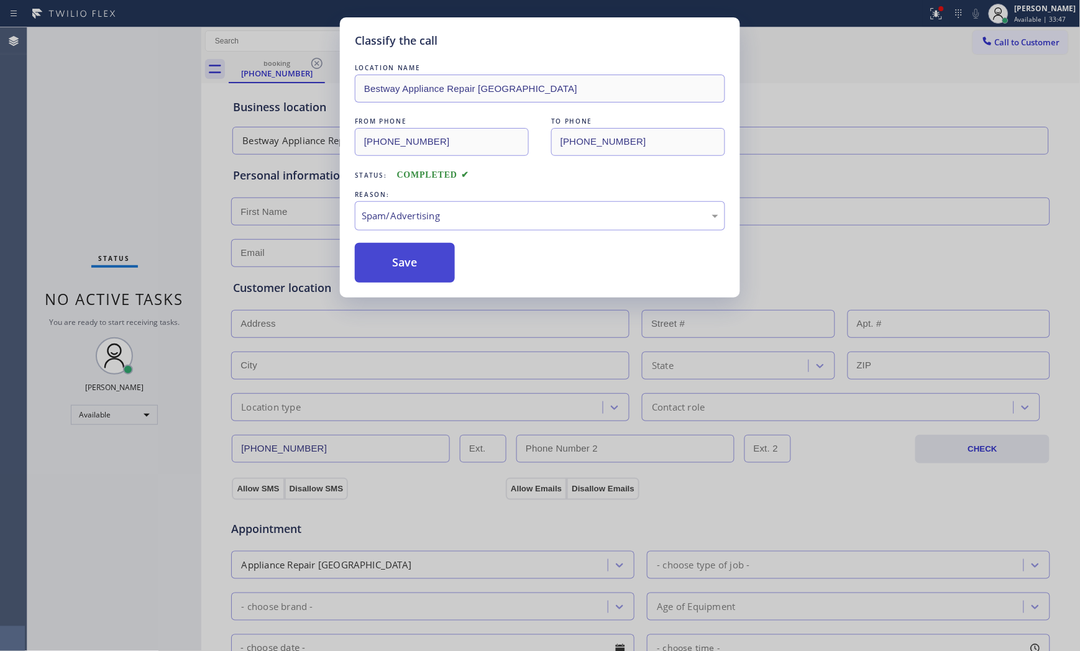
click at [429, 278] on button "Save" at bounding box center [405, 263] width 100 height 40
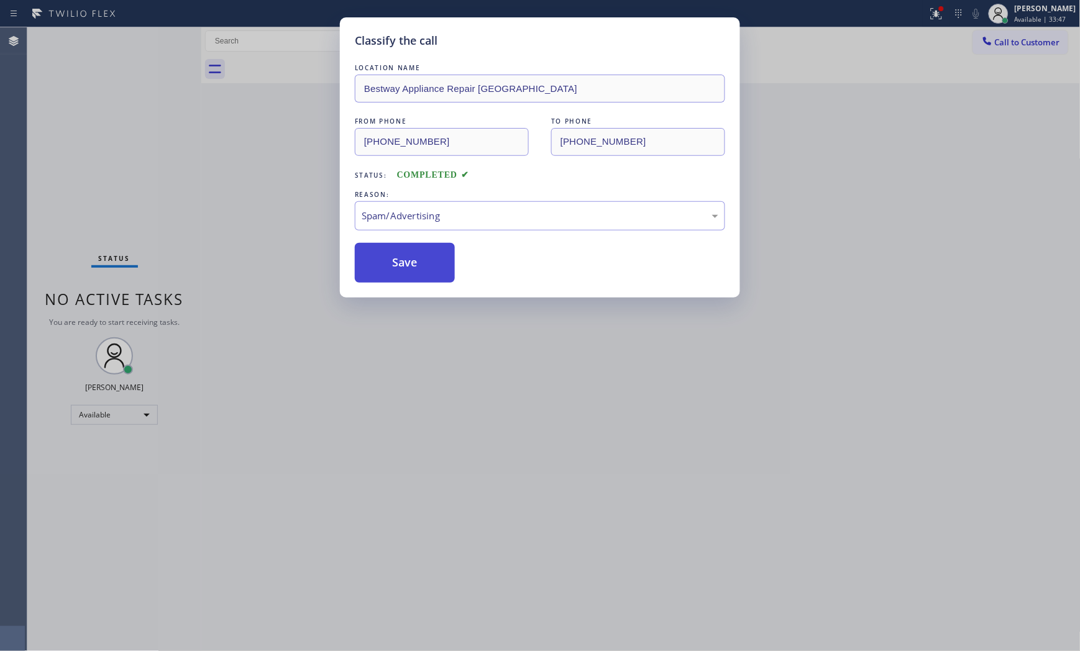
click at [429, 278] on button "Save" at bounding box center [405, 263] width 100 height 40
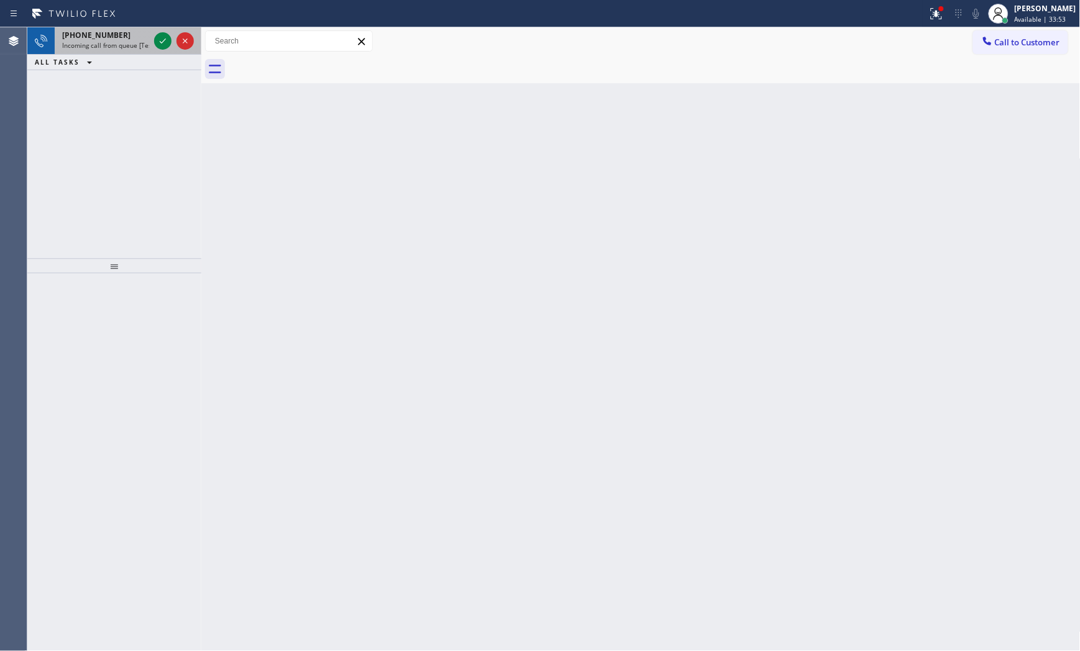
click at [127, 43] on span "Incoming call from queue [Test] All" at bounding box center [113, 45] width 103 height 9
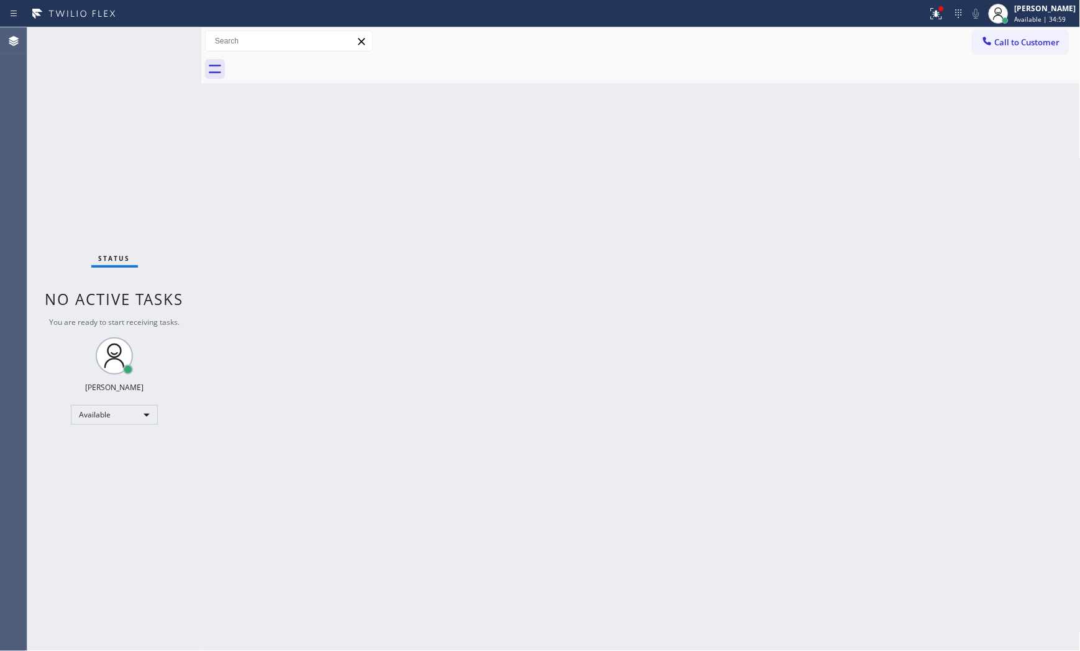
click at [166, 40] on div "Status No active tasks You are ready to start receiving tasks. [PERSON_NAME] Av…" at bounding box center [114, 339] width 174 height 624
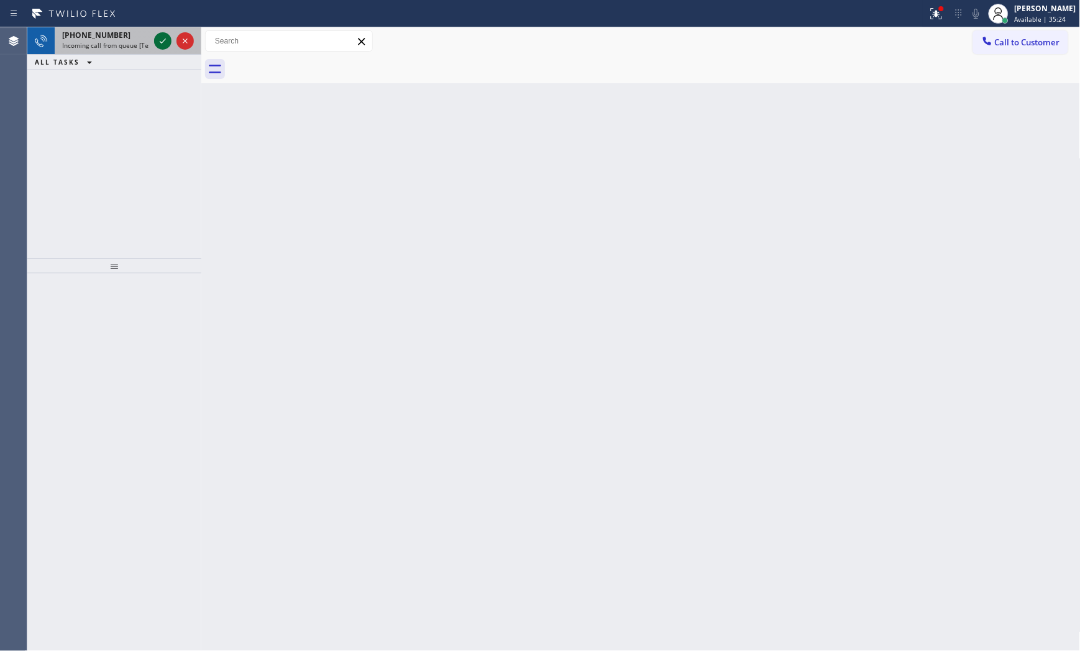
click at [156, 37] on icon at bounding box center [162, 41] width 15 height 15
click at [150, 38] on div "[PHONE_NUMBER] Incoming call from queue [Test] All" at bounding box center [103, 40] width 97 height 27
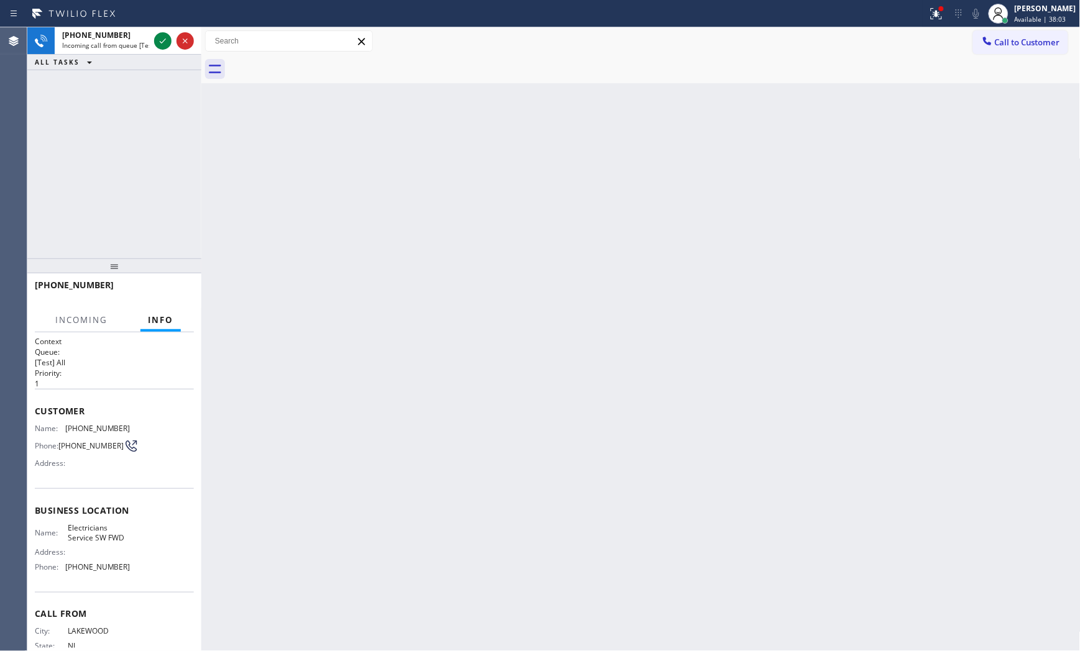
drag, startPoint x: 158, startPoint y: 39, endPoint x: 125, endPoint y: 109, distance: 77.0
click at [125, 109] on div "[PHONE_NUMBER] Incoming call from queue [Test] All ALL TASKS ALL TASKS ACTIVE T…" at bounding box center [114, 142] width 174 height 231
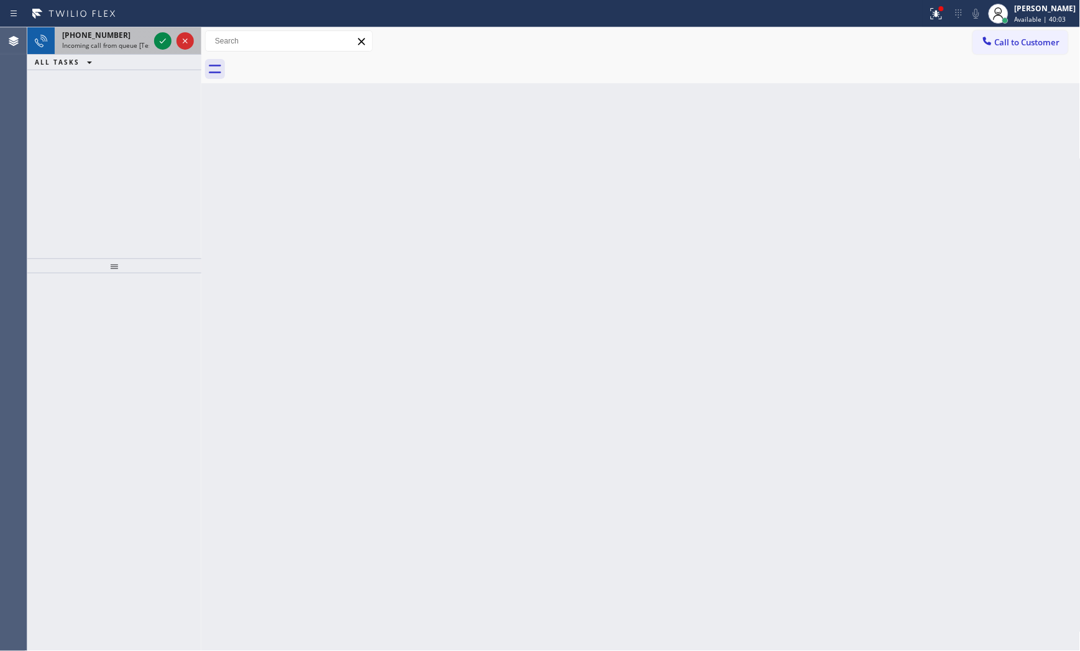
click at [152, 35] on div at bounding box center [174, 40] width 45 height 27
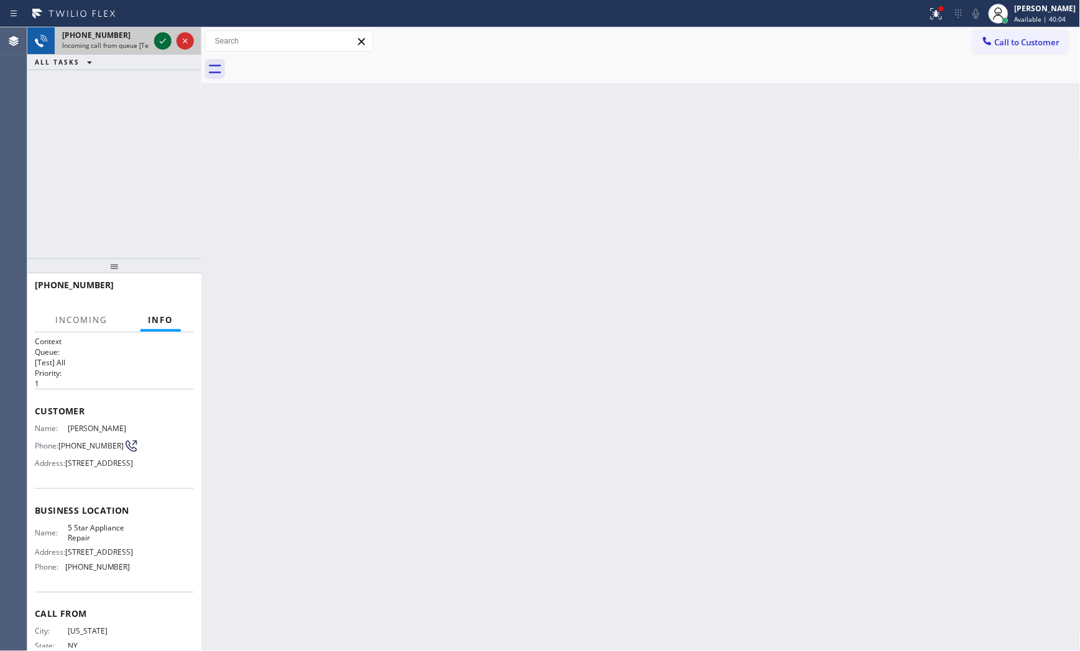
click at [157, 39] on icon at bounding box center [162, 41] width 15 height 15
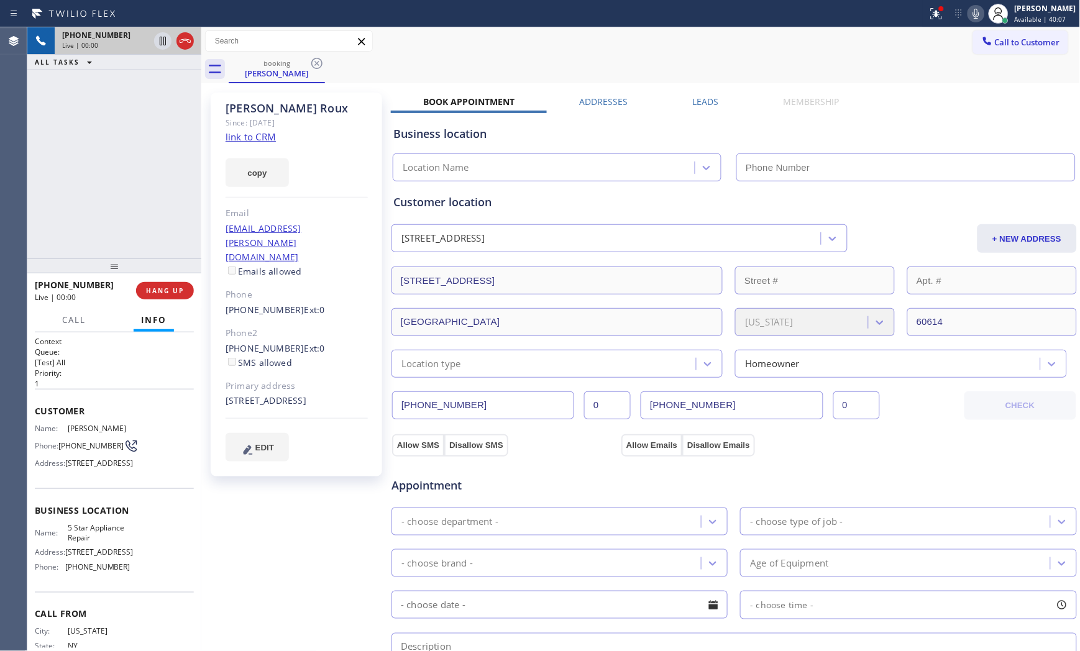
type input "[PHONE_NUMBER]"
click at [249, 140] on link "link to CRM" at bounding box center [251, 136] width 50 height 12
click at [912, 12] on div at bounding box center [464, 14] width 918 height 20
click at [923, 13] on div at bounding box center [936, 13] width 27 height 15
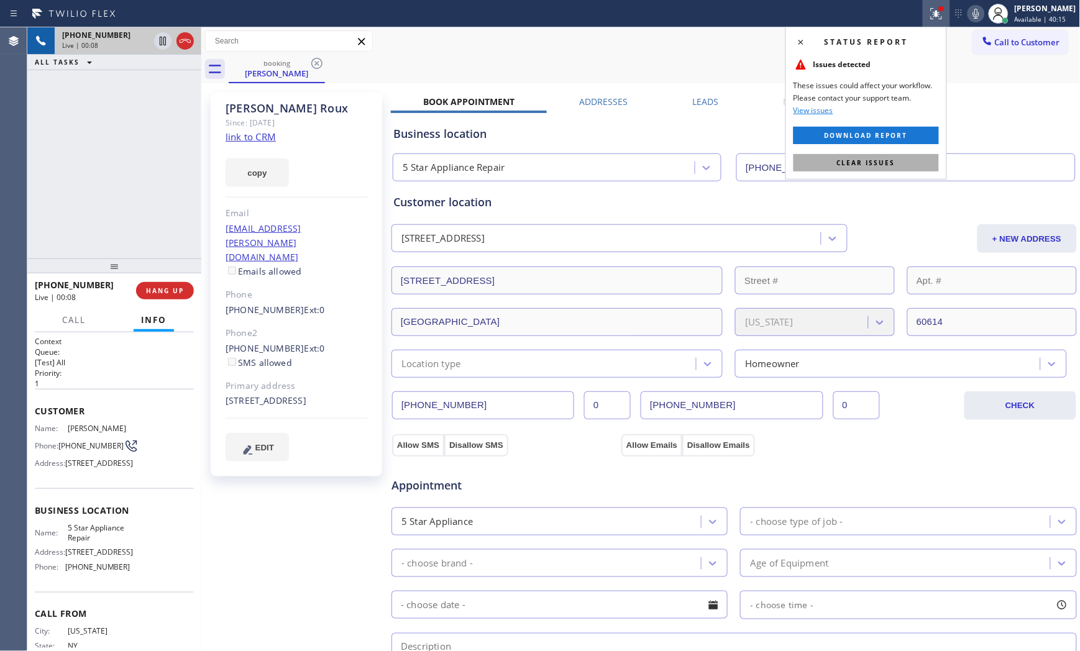
click at [877, 159] on span "Clear issues" at bounding box center [866, 162] width 58 height 9
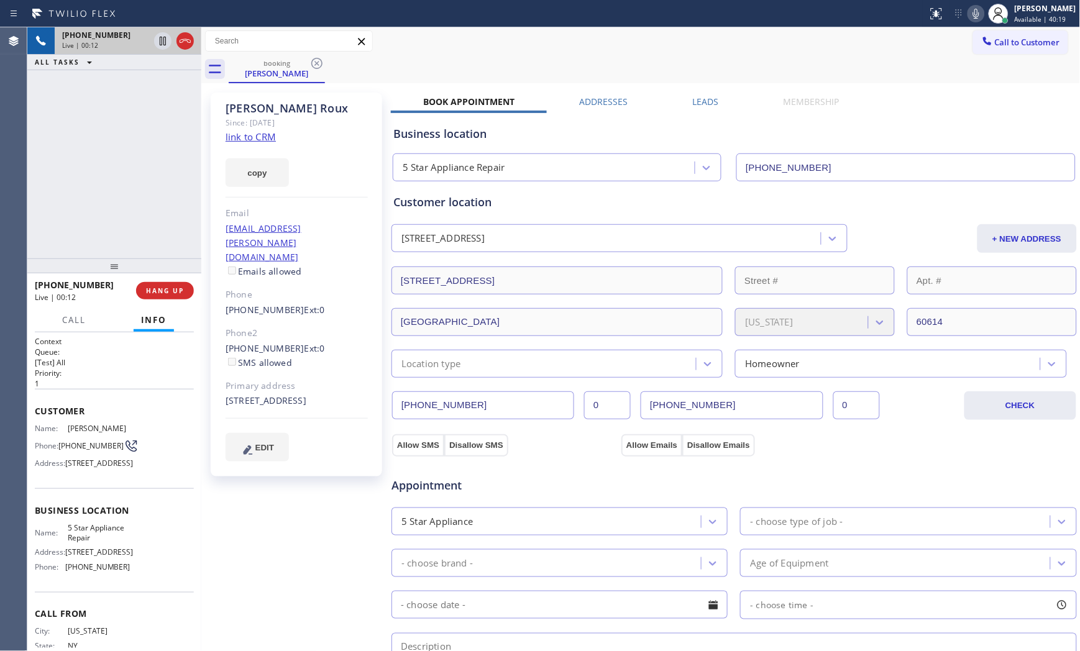
click at [969, 17] on icon at bounding box center [976, 13] width 15 height 15
click at [971, 16] on icon at bounding box center [976, 13] width 15 height 15
click at [971, 17] on icon at bounding box center [976, 13] width 15 height 15
click at [970, 17] on icon at bounding box center [976, 13] width 15 height 15
click at [969, 19] on icon at bounding box center [976, 13] width 15 height 15
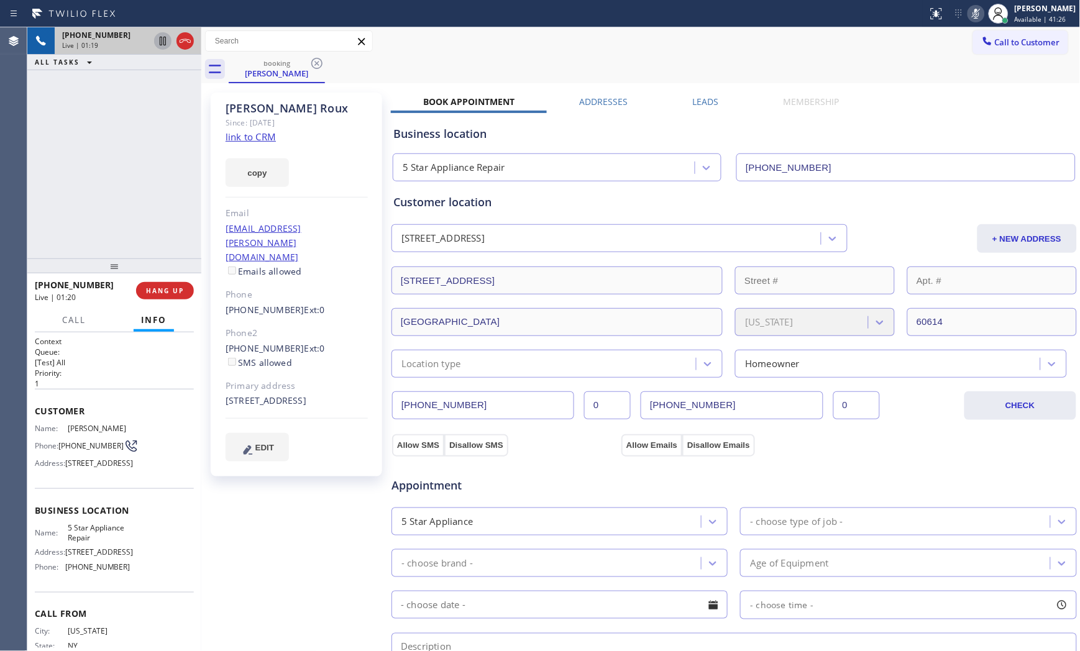
click at [162, 36] on icon at bounding box center [162, 41] width 15 height 15
click at [848, 10] on div at bounding box center [464, 14] width 918 height 20
click at [977, 12] on icon at bounding box center [976, 13] width 15 height 15
click at [163, 42] on icon at bounding box center [162, 41] width 15 height 15
click at [980, 15] on icon at bounding box center [976, 13] width 15 height 15
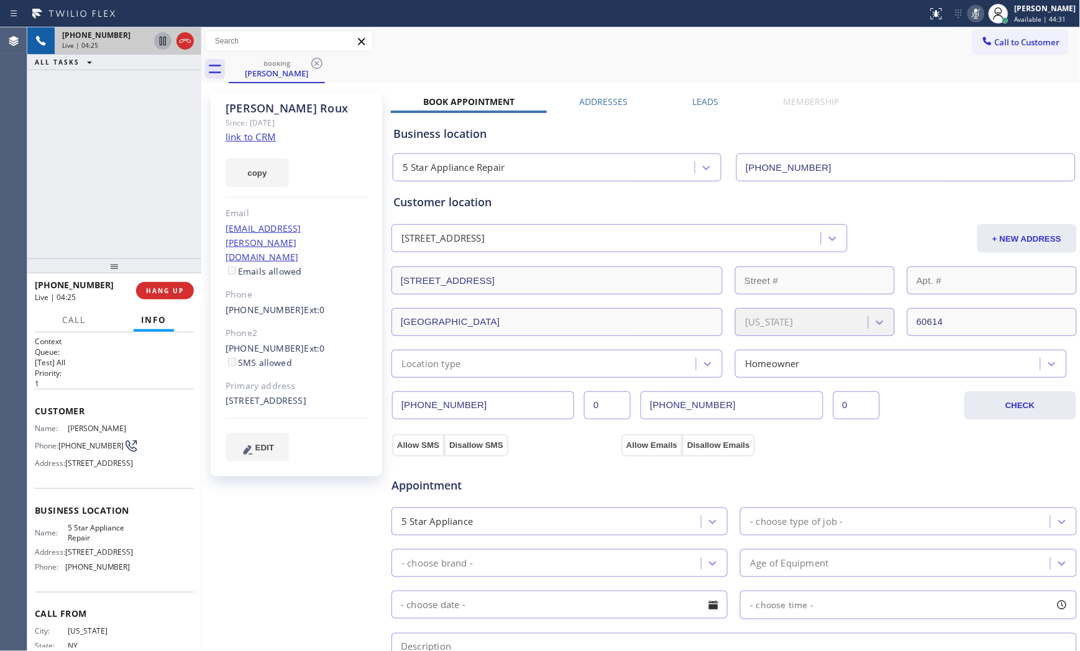
click at [974, 14] on icon at bounding box center [976, 14] width 6 height 10
click at [618, 42] on div "Call to Customer Outbound call Location Same Day Subzero Repair [GEOGRAPHIC_DAT…" at bounding box center [640, 41] width 879 height 22
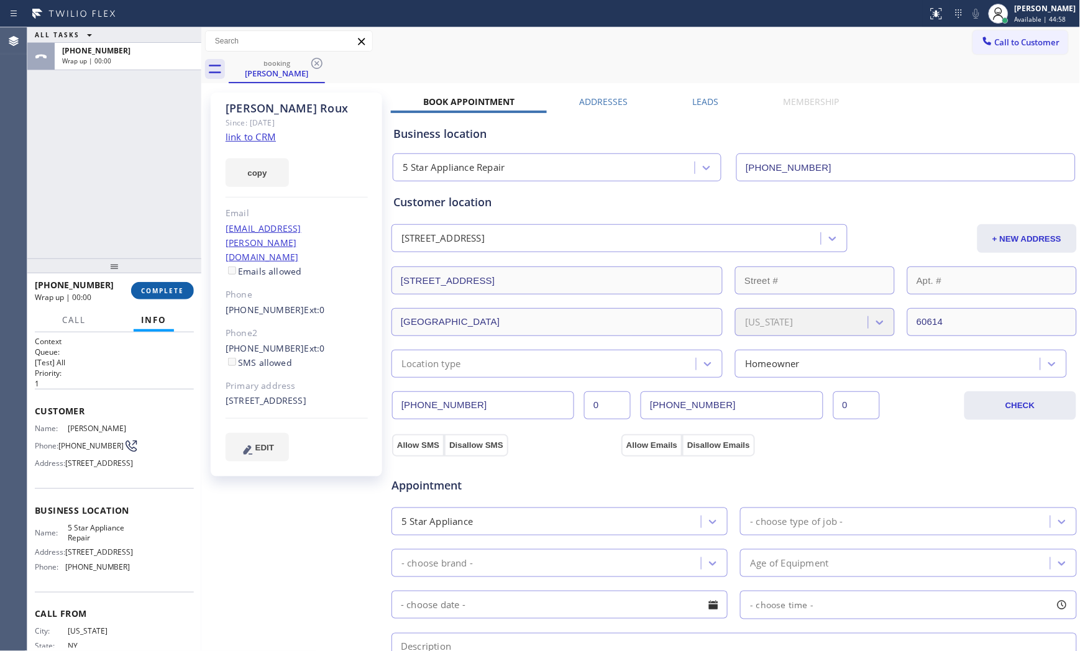
click at [166, 294] on span "COMPLETE" at bounding box center [162, 290] width 43 height 9
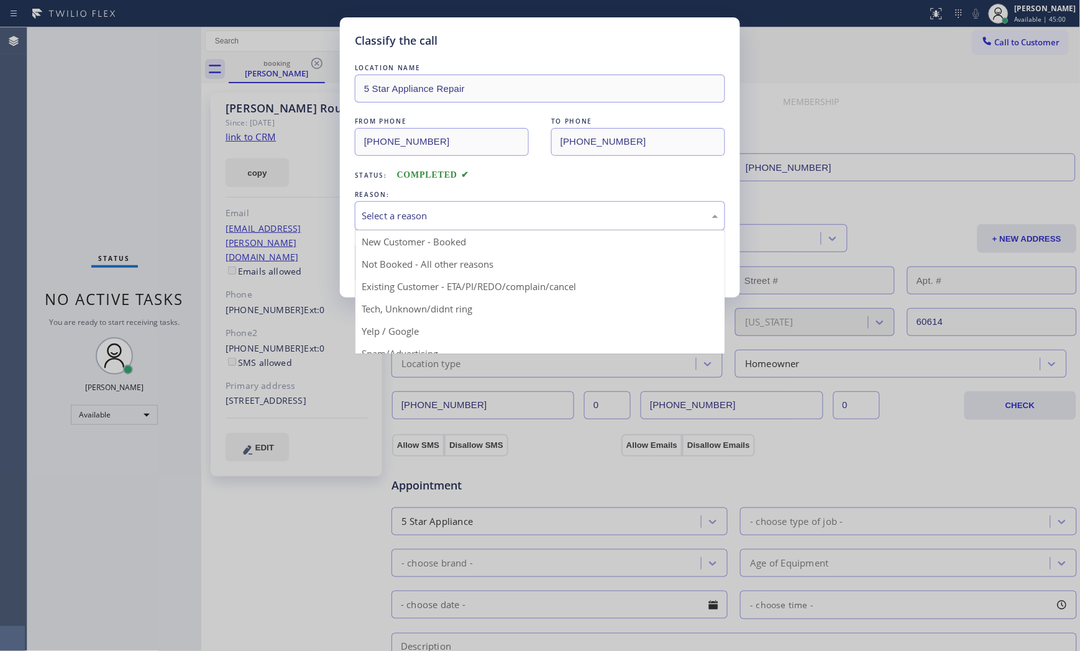
drag, startPoint x: 413, startPoint y: 213, endPoint x: 415, endPoint y: 229, distance: 15.7
click at [413, 214] on div "Select a reason" at bounding box center [540, 216] width 357 height 14
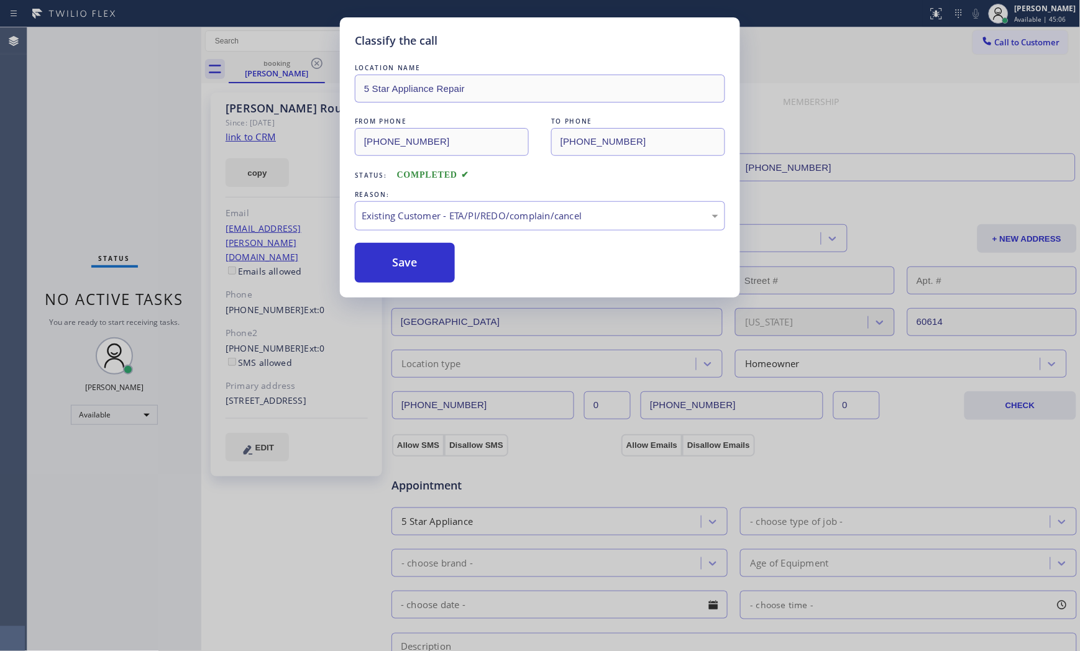
click at [388, 231] on div "LOCATION NAME 5 Star Appliance Repair FROM PHONE [PHONE_NUMBER] TO PHONE [PHONE…" at bounding box center [540, 172] width 370 height 221
click at [388, 243] on button "Save" at bounding box center [405, 263] width 100 height 40
click at [389, 244] on button "Save" at bounding box center [405, 263] width 100 height 40
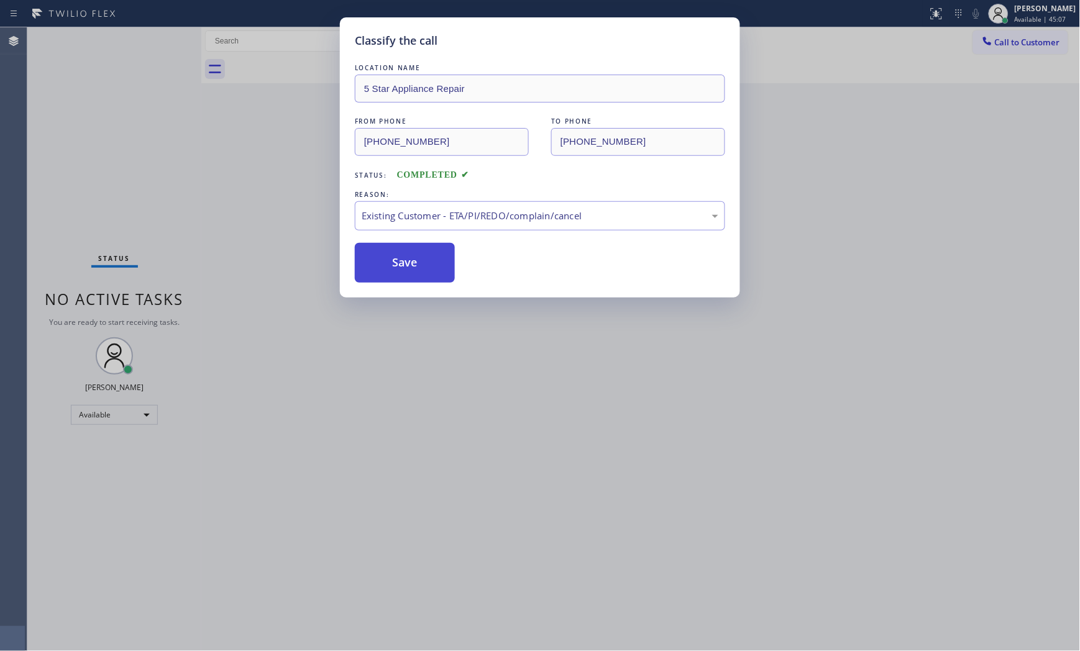
click at [389, 244] on button "Save" at bounding box center [405, 263] width 100 height 40
drag, startPoint x: 390, startPoint y: 245, endPoint x: 395, endPoint y: 252, distance: 8.5
click at [390, 247] on button "Save" at bounding box center [405, 263] width 100 height 40
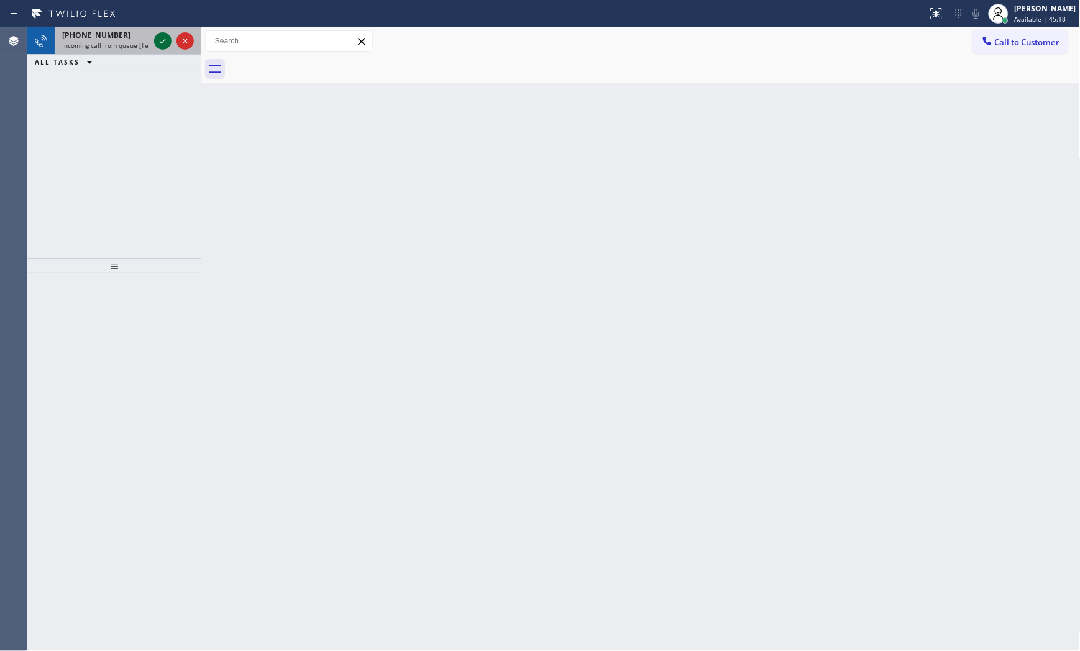
click at [159, 44] on icon at bounding box center [162, 41] width 15 height 15
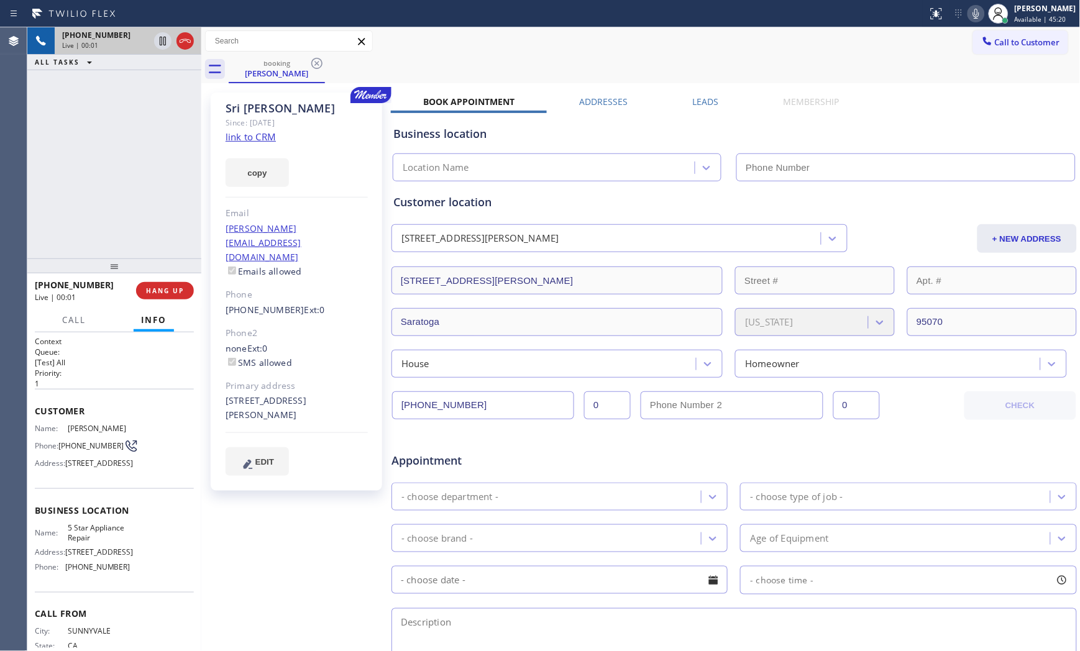
type input "[PHONE_NUMBER]"
click at [262, 135] on link "link to CRM" at bounding box center [251, 136] width 50 height 12
click at [970, 19] on icon at bounding box center [976, 13] width 15 height 15
click at [970, 17] on icon at bounding box center [976, 13] width 15 height 15
click at [968, 14] on div at bounding box center [976, 13] width 17 height 15
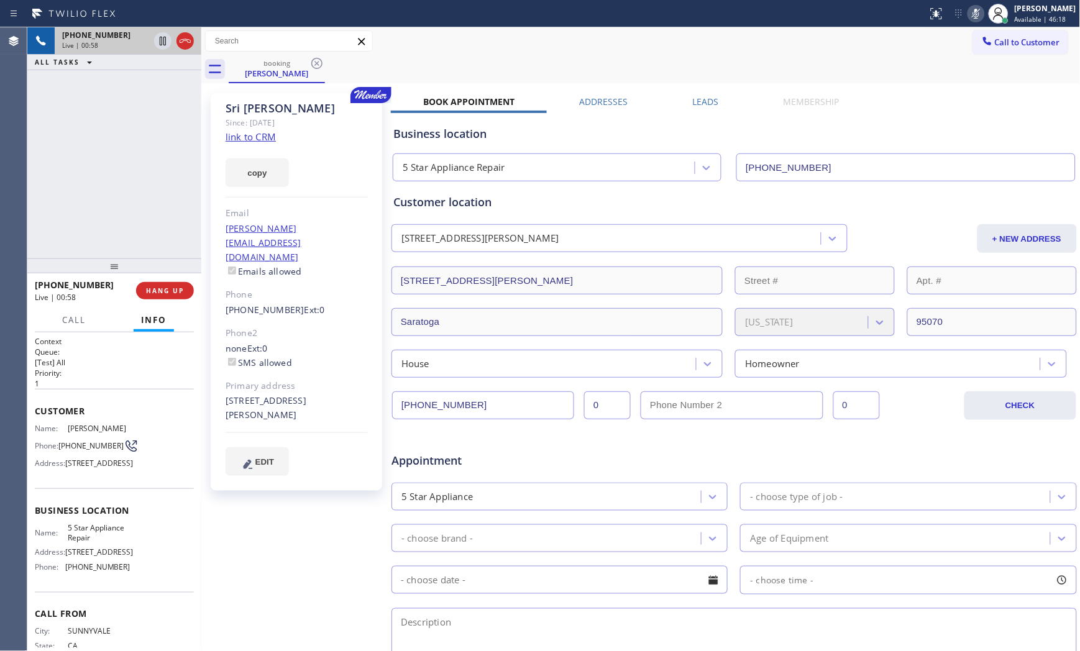
click at [968, 15] on div at bounding box center [976, 13] width 17 height 15
drag, startPoint x: 222, startPoint y: 370, endPoint x: 309, endPoint y: 390, distance: 88.6
click at [309, 390] on div "[PERSON_NAME] Since: [DATE] link to CRM copy Email [PERSON_NAME][EMAIL_ADDRESS]…" at bounding box center [297, 292] width 172 height 398
copy div "[STREET_ADDRESS][PERSON_NAME]"
click at [972, 12] on icon at bounding box center [976, 13] width 15 height 15
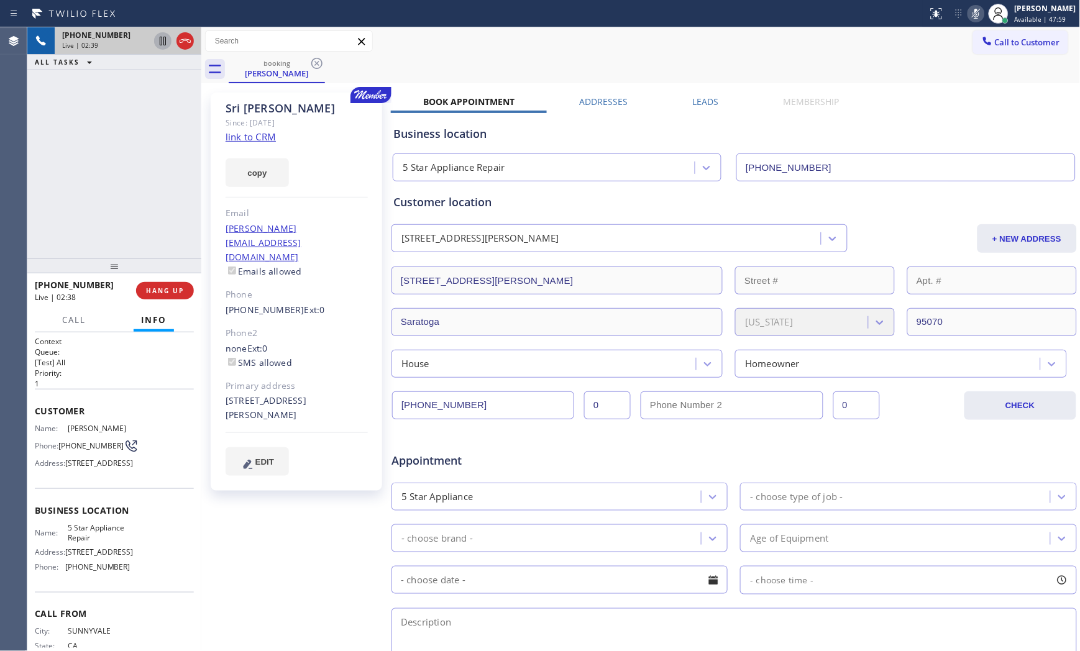
click at [170, 40] on div at bounding box center [162, 41] width 17 height 15
click at [977, 15] on icon at bounding box center [976, 13] width 15 height 15
click at [164, 40] on icon at bounding box center [162, 41] width 9 height 9
click at [980, 19] on icon at bounding box center [976, 13] width 15 height 15
click at [168, 37] on icon at bounding box center [162, 41] width 15 height 15
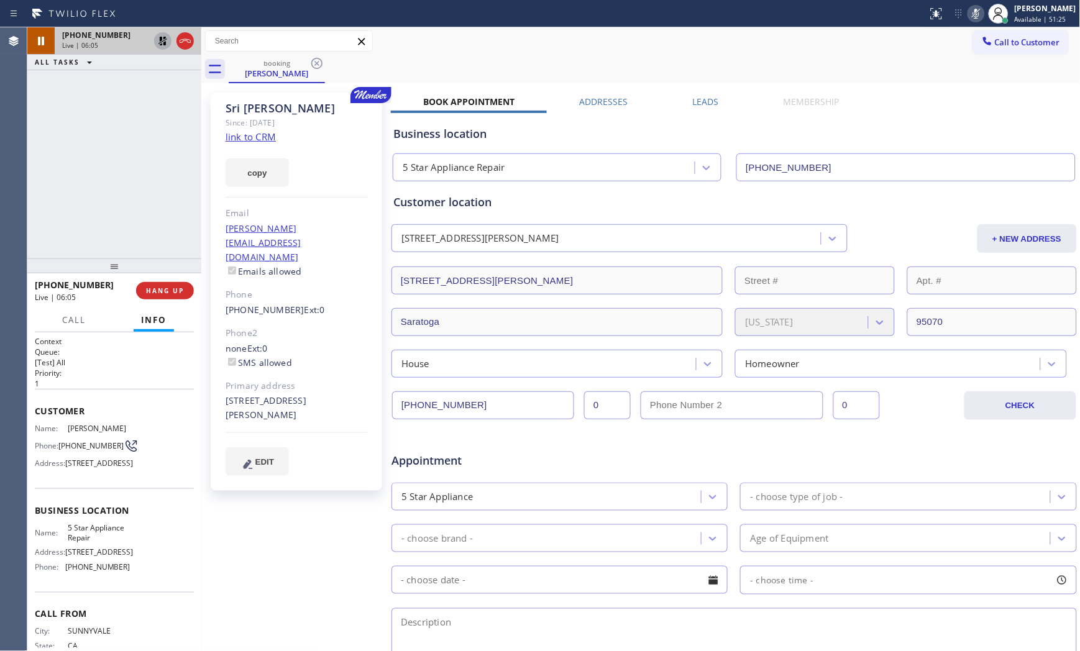
drag, startPoint x: 278, startPoint y: 517, endPoint x: 282, endPoint y: 508, distance: 10.0
click at [281, 516] on div "[PERSON_NAME] Since: [DATE] link to CRM copy Email [PERSON_NAME][EMAIL_ADDRESS]…" at bounding box center [297, 488] width 186 height 805
click at [973, 10] on icon at bounding box center [976, 14] width 6 height 10
click at [157, 43] on icon at bounding box center [162, 41] width 15 height 15
click at [331, 501] on div "[PERSON_NAME] Since: [DATE] link to CRM copy Email [PERSON_NAME][EMAIL_ADDRESS]…" at bounding box center [297, 488] width 186 height 805
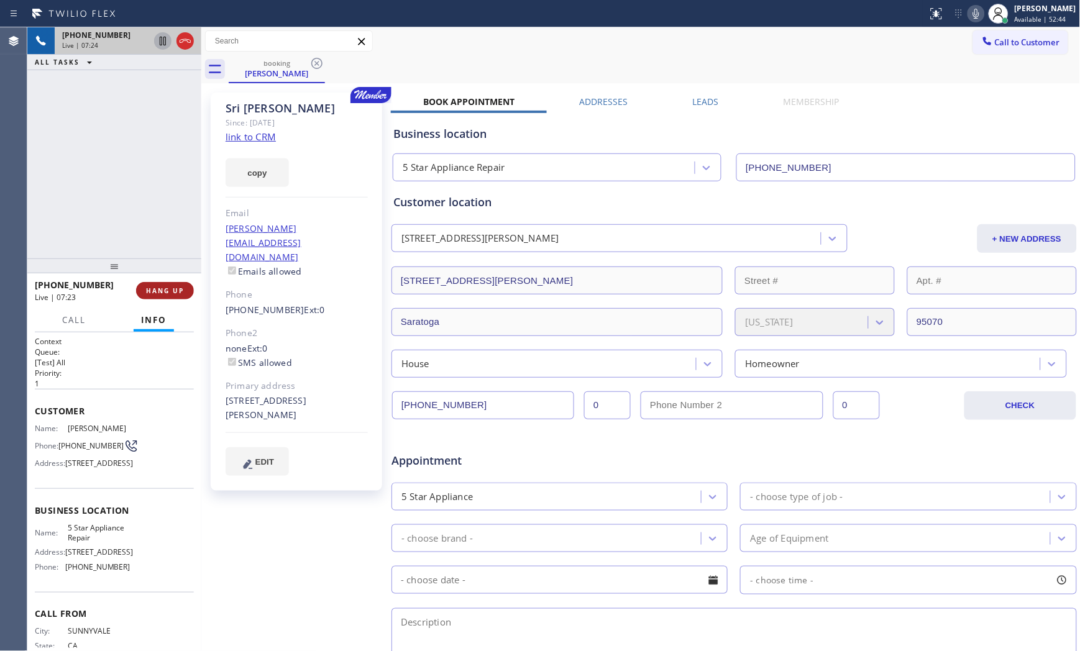
click at [160, 290] on span "HANG UP" at bounding box center [165, 290] width 38 height 9
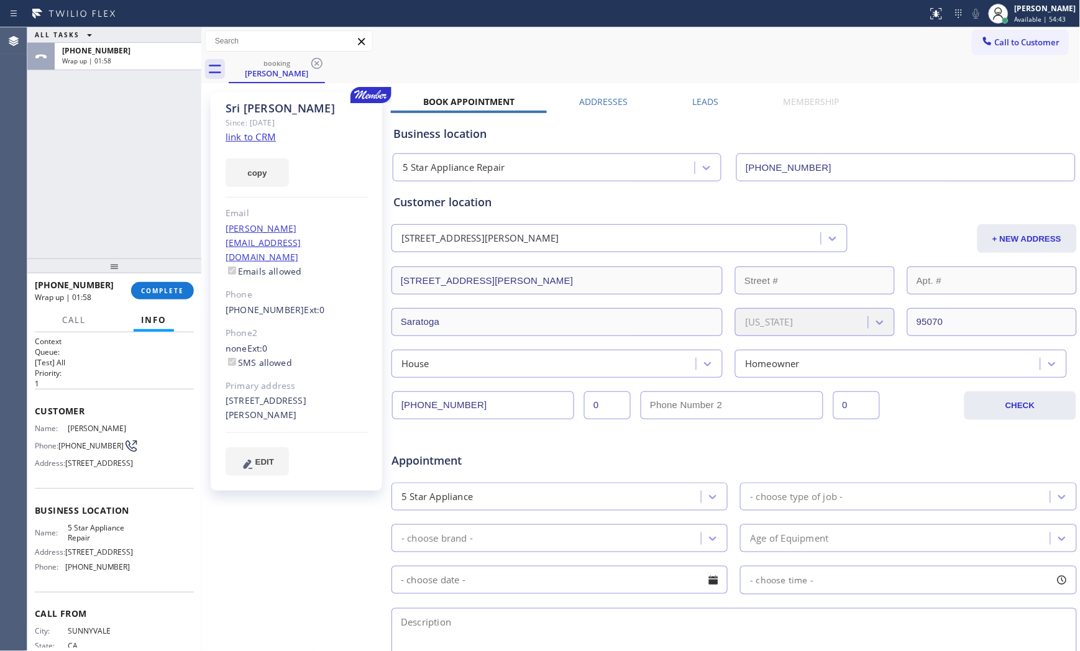
click at [102, 572] on span "[PHONE_NUMBER]" at bounding box center [97, 566] width 65 height 9
click at [101, 572] on span "[PHONE_NUMBER]" at bounding box center [97, 566] width 65 height 9
copy span "[PHONE_NUMBER]"
click at [165, 314] on span "Info" at bounding box center [153, 319] width 25 height 11
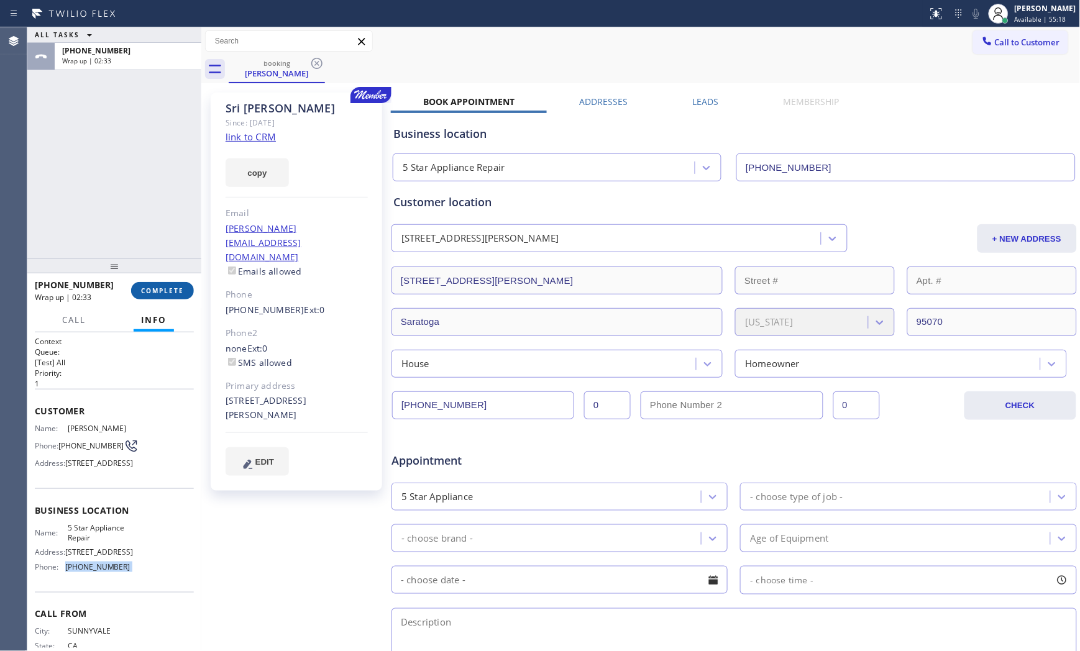
click at [157, 293] on span "COMPLETE" at bounding box center [162, 290] width 43 height 9
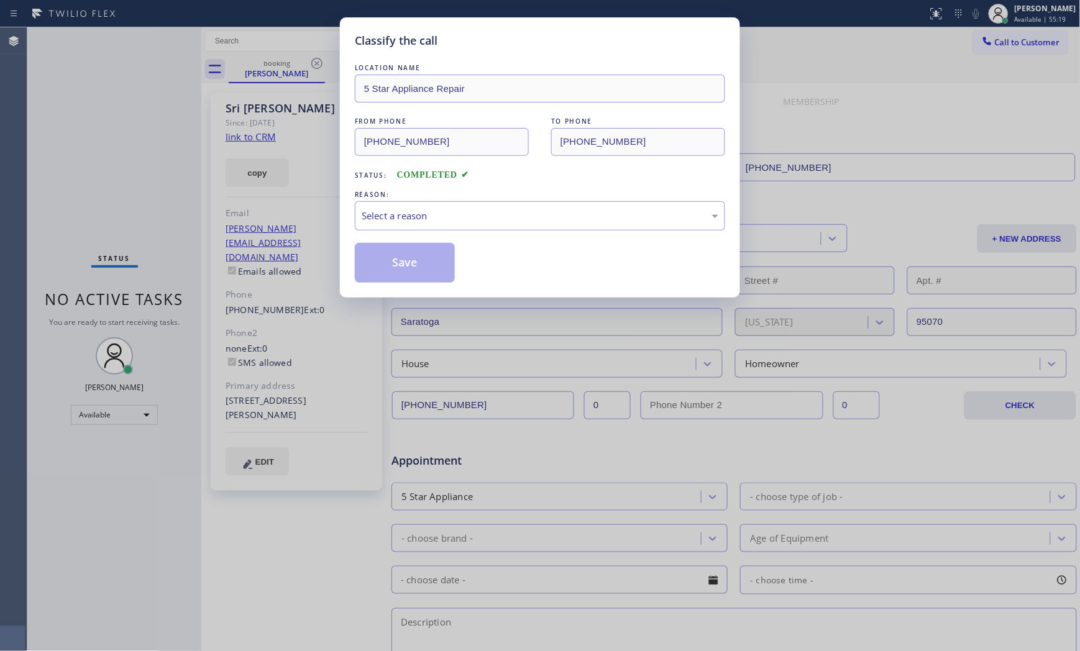
click at [464, 230] on div "Select a reason" at bounding box center [540, 215] width 370 height 29
click at [435, 270] on button "Save" at bounding box center [405, 263] width 100 height 40
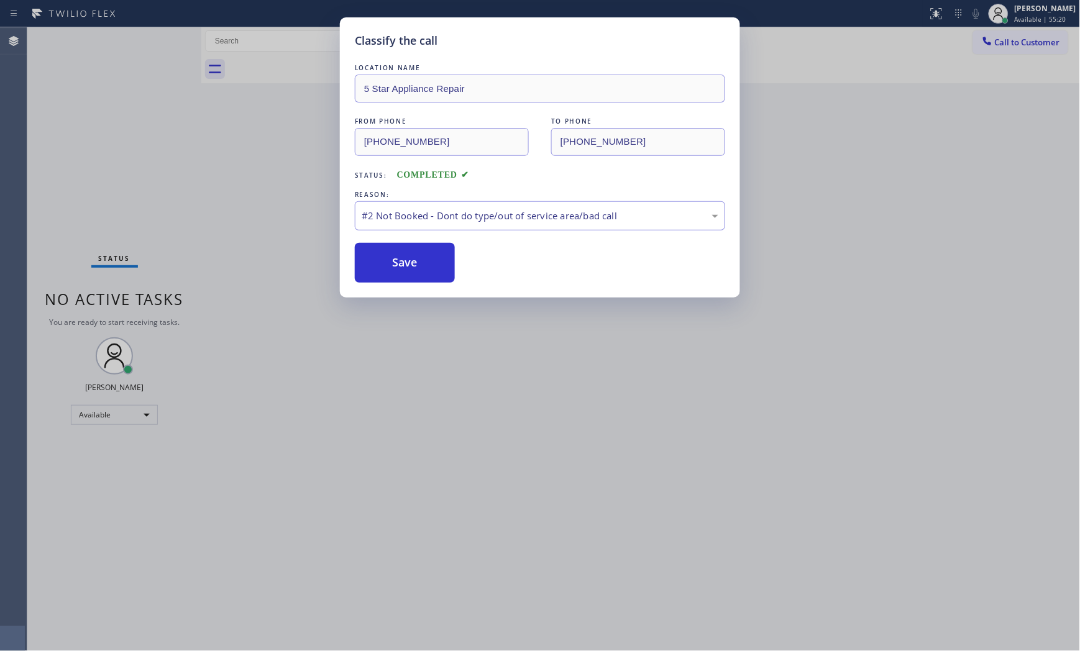
click at [435, 270] on button "Save" at bounding box center [405, 263] width 100 height 40
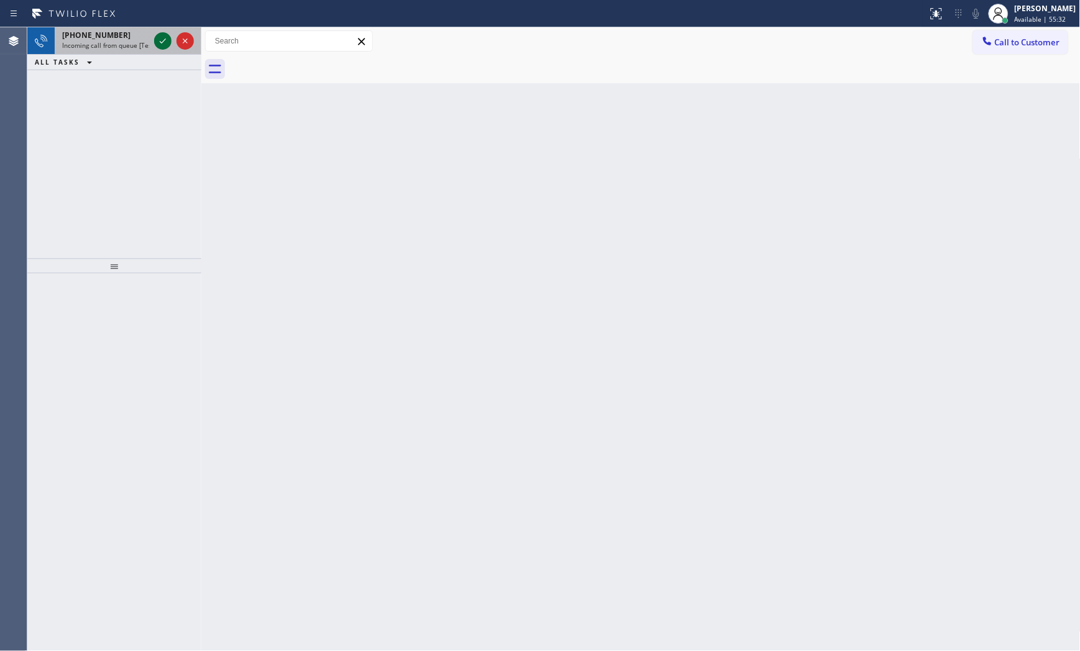
click at [160, 39] on icon at bounding box center [162, 41] width 15 height 15
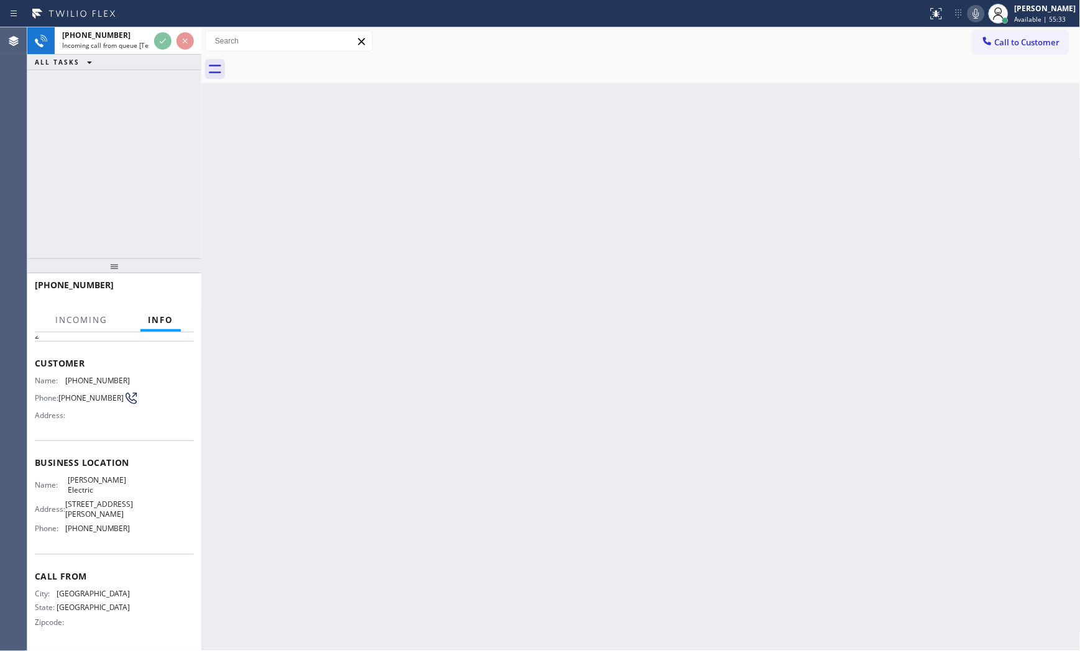
scroll to position [60, 0]
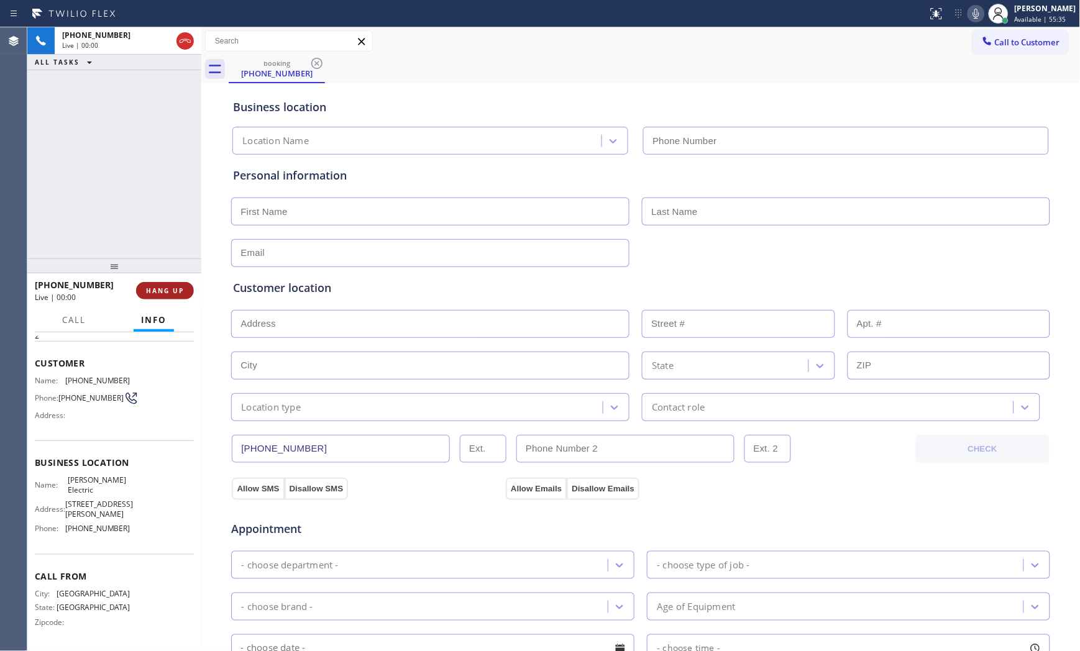
type input "[PHONE_NUMBER]"
click at [177, 290] on span "HANG UP" at bounding box center [165, 290] width 38 height 9
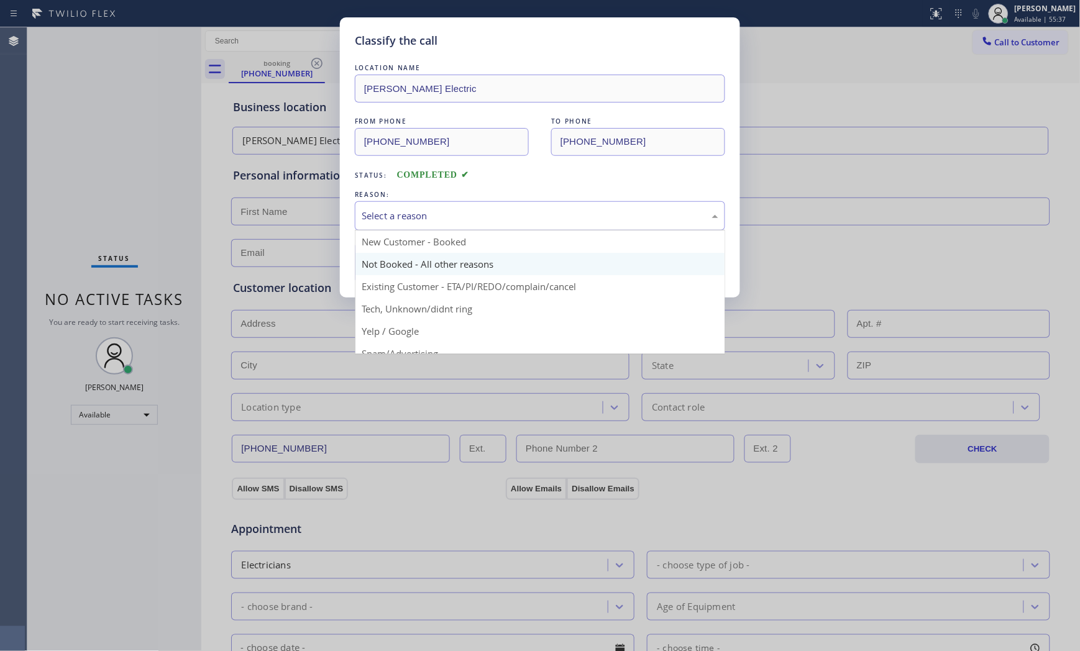
drag, startPoint x: 390, startPoint y: 214, endPoint x: 398, endPoint y: 256, distance: 42.5
click at [390, 216] on div "Select a reason" at bounding box center [540, 216] width 357 height 14
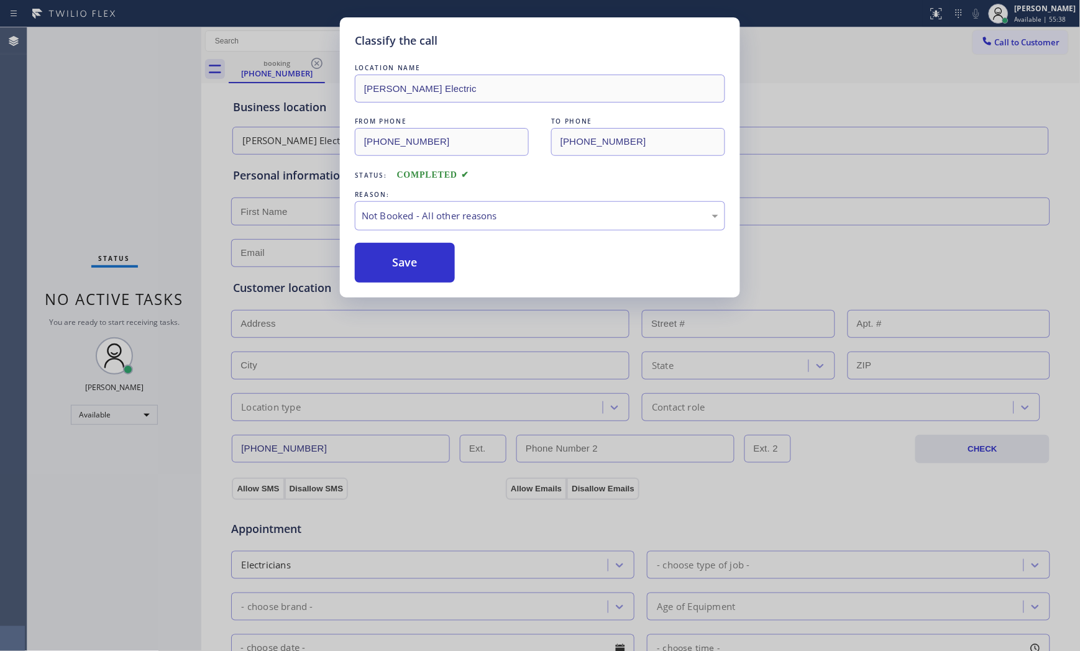
click at [400, 263] on button "Save" at bounding box center [405, 263] width 100 height 40
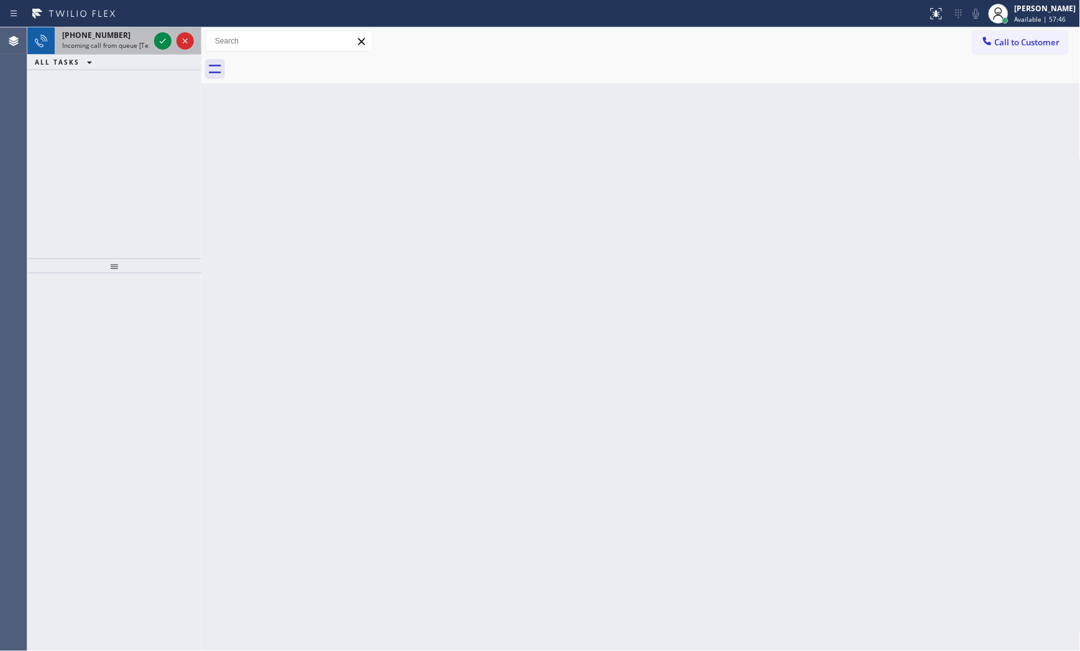
click at [129, 33] on div "[PHONE_NUMBER]" at bounding box center [105, 35] width 87 height 11
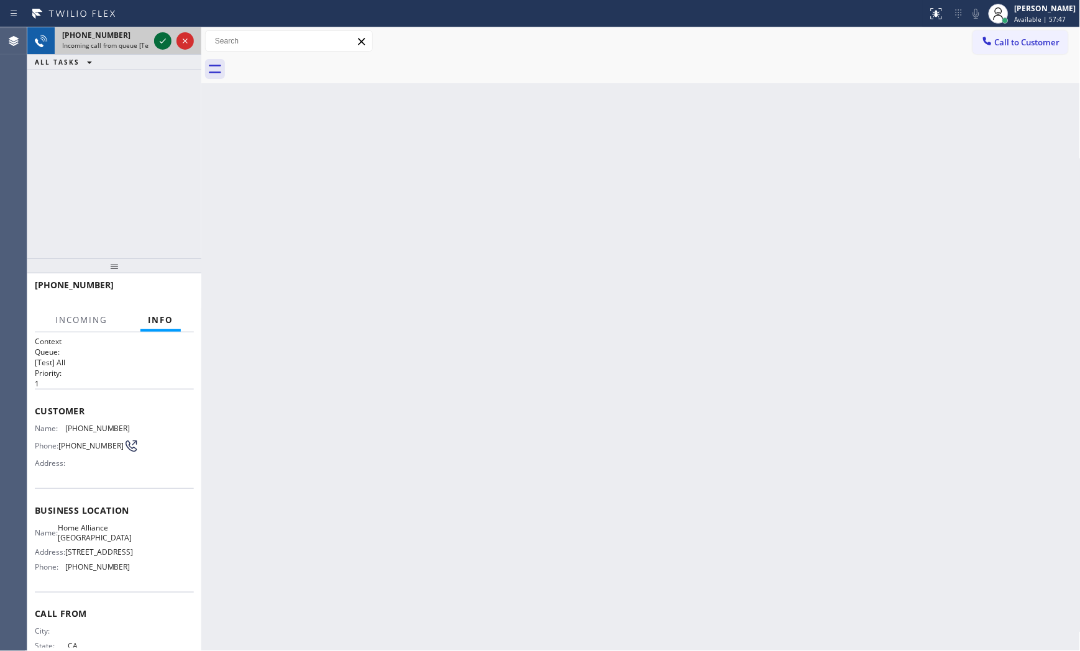
click at [162, 42] on icon at bounding box center [163, 41] width 6 height 5
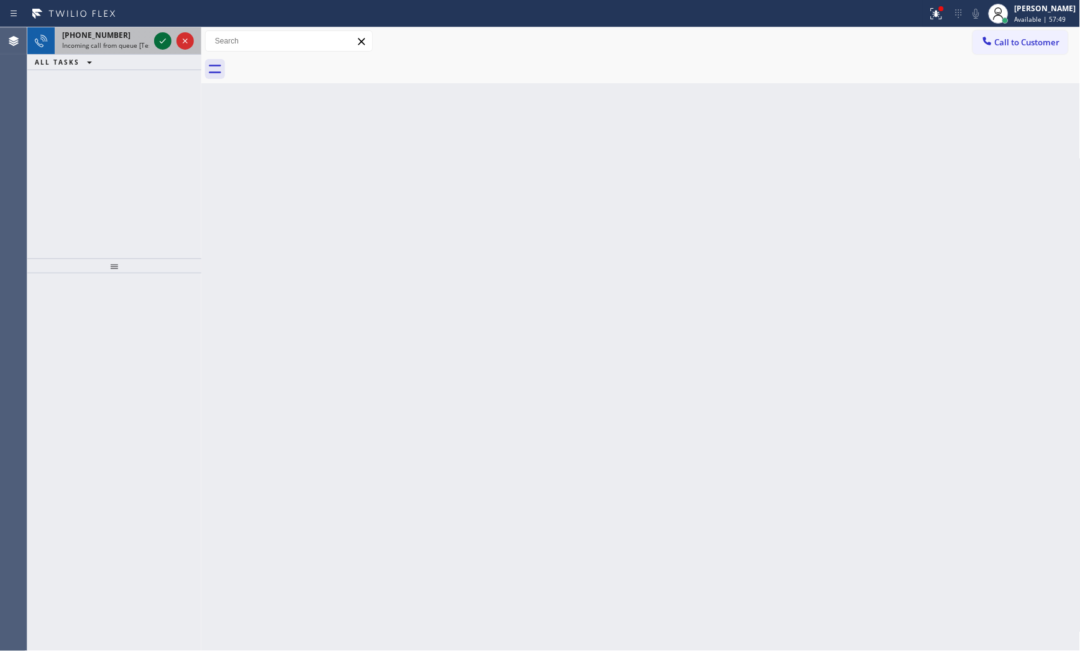
click at [162, 45] on icon at bounding box center [162, 41] width 15 height 15
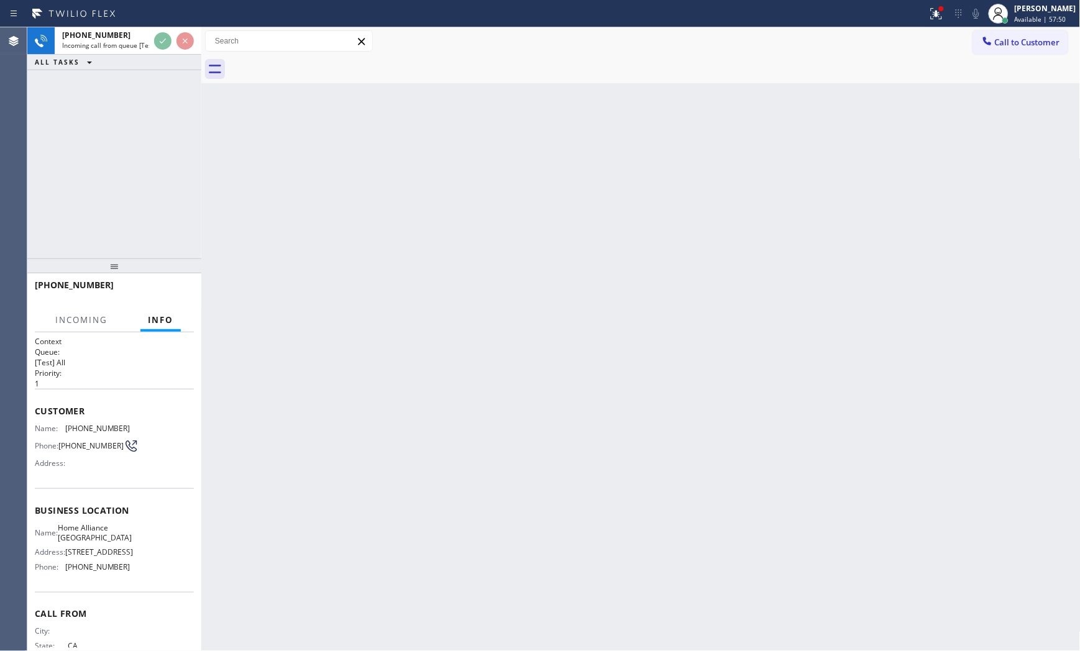
scroll to position [51, 0]
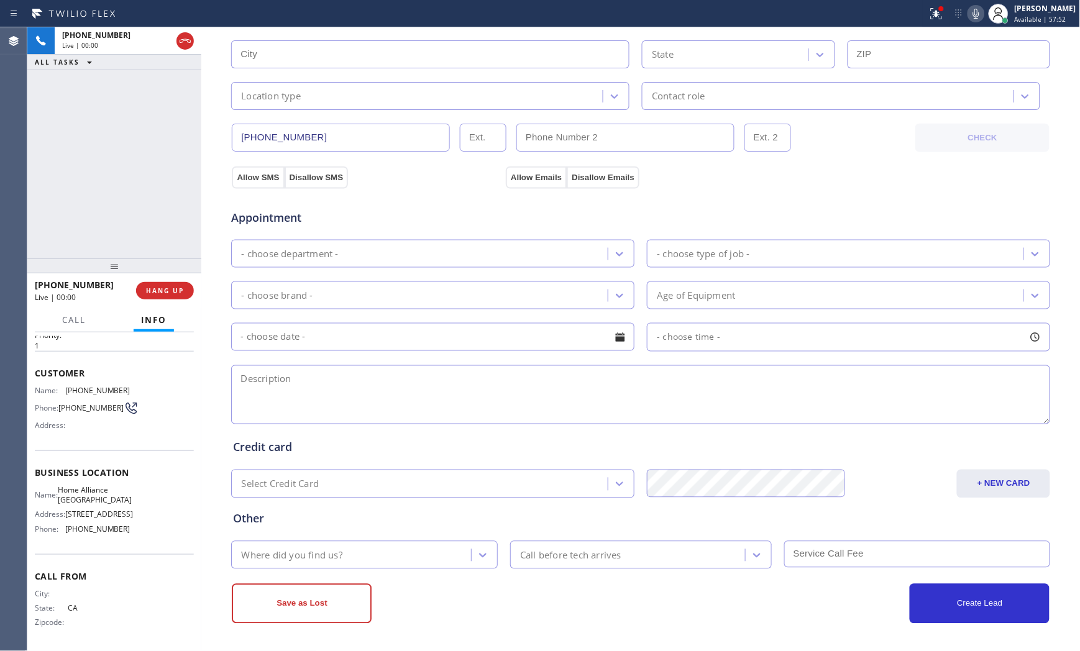
type input "[PHONE_NUMBER]"
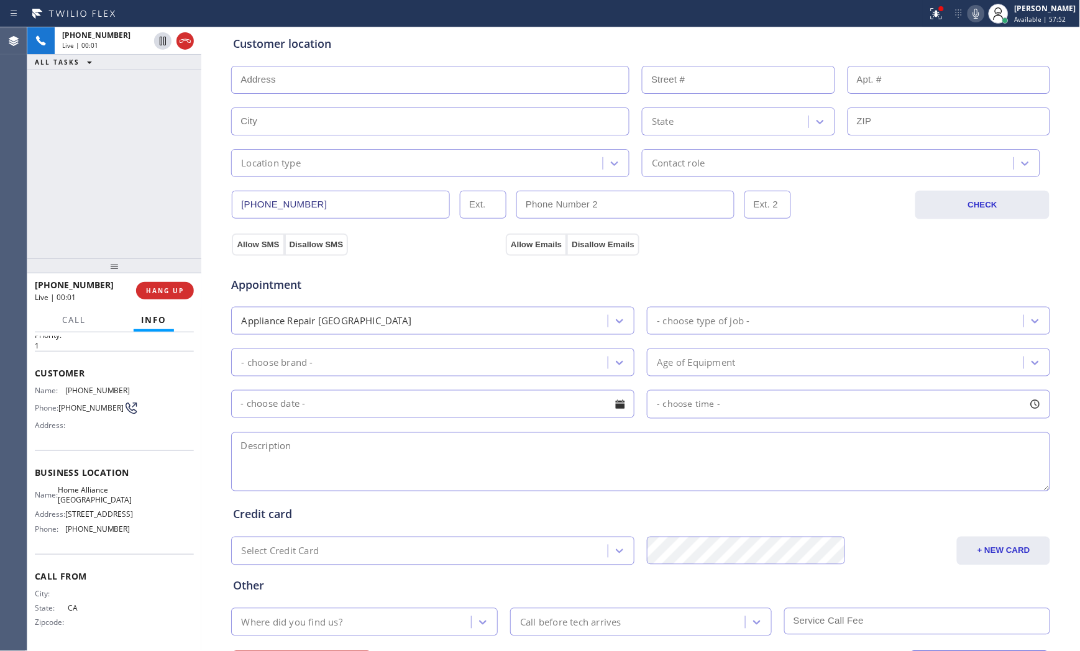
scroll to position [242, 0]
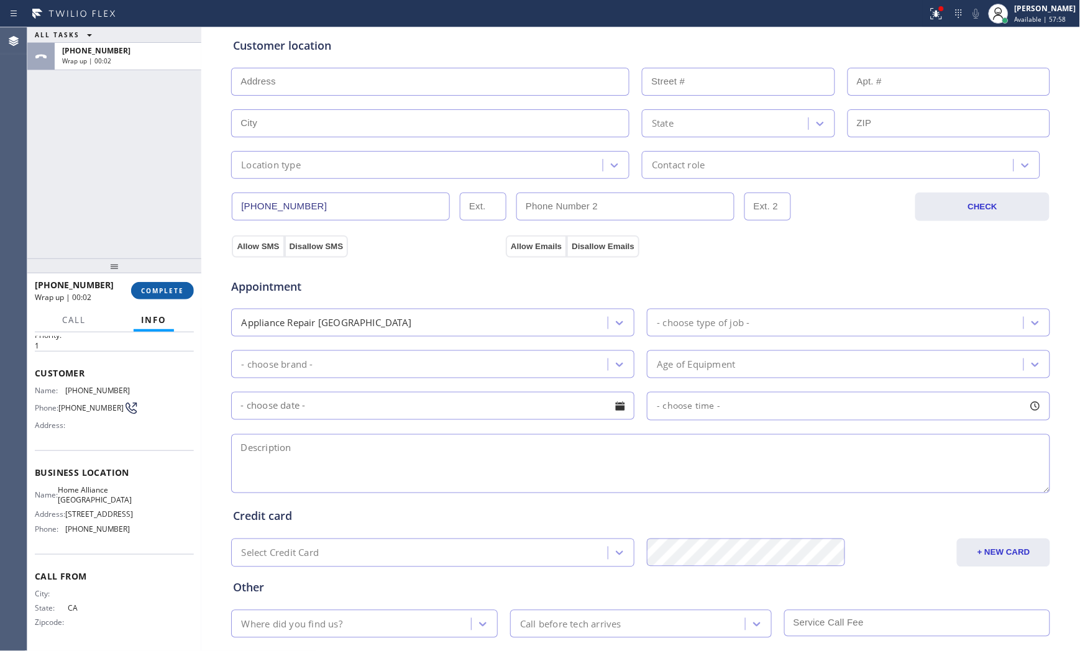
drag, startPoint x: 170, startPoint y: 277, endPoint x: 171, endPoint y: 290, distance: 13.7
click at [170, 278] on div "[PHONE_NUMBER] Wrap up | 00:02 COMPLETE" at bounding box center [114, 291] width 159 height 32
click at [171, 290] on span "COMPLETE" at bounding box center [162, 290] width 43 height 9
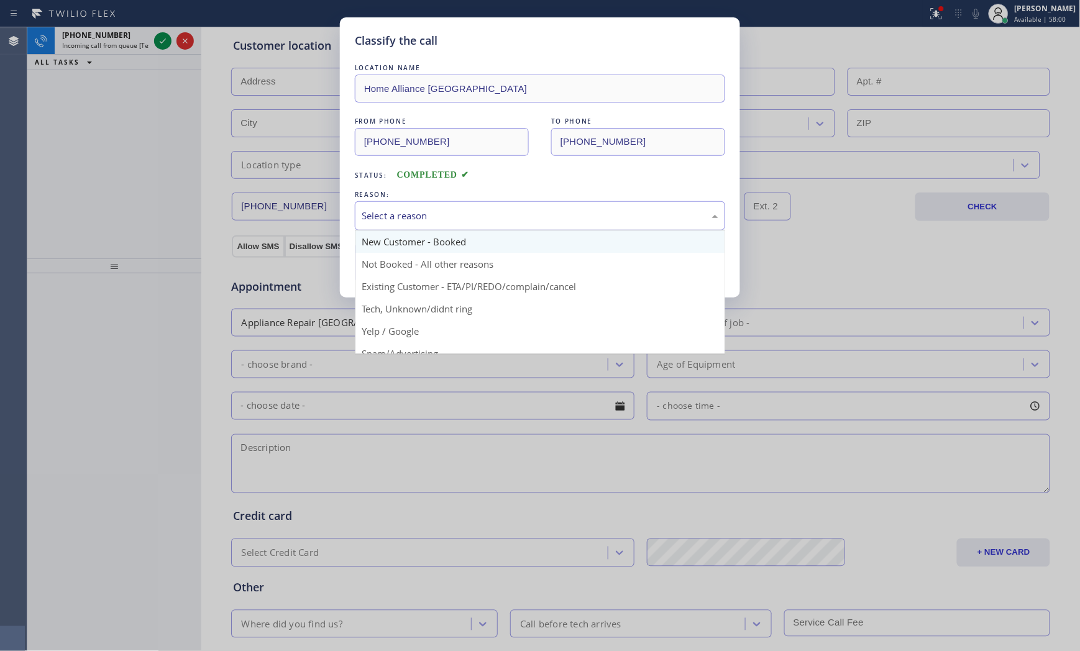
drag, startPoint x: 413, startPoint y: 214, endPoint x: 398, endPoint y: 252, distance: 39.9
click at [412, 216] on div "Select a reason" at bounding box center [540, 216] width 357 height 14
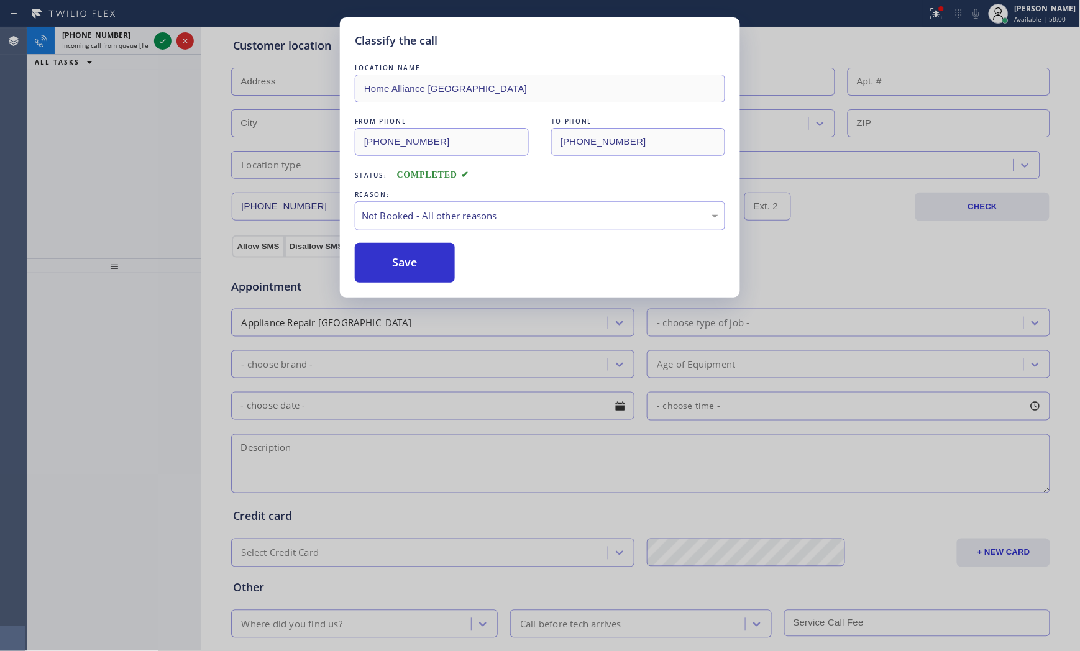
click at [396, 256] on button "Save" at bounding box center [405, 263] width 100 height 40
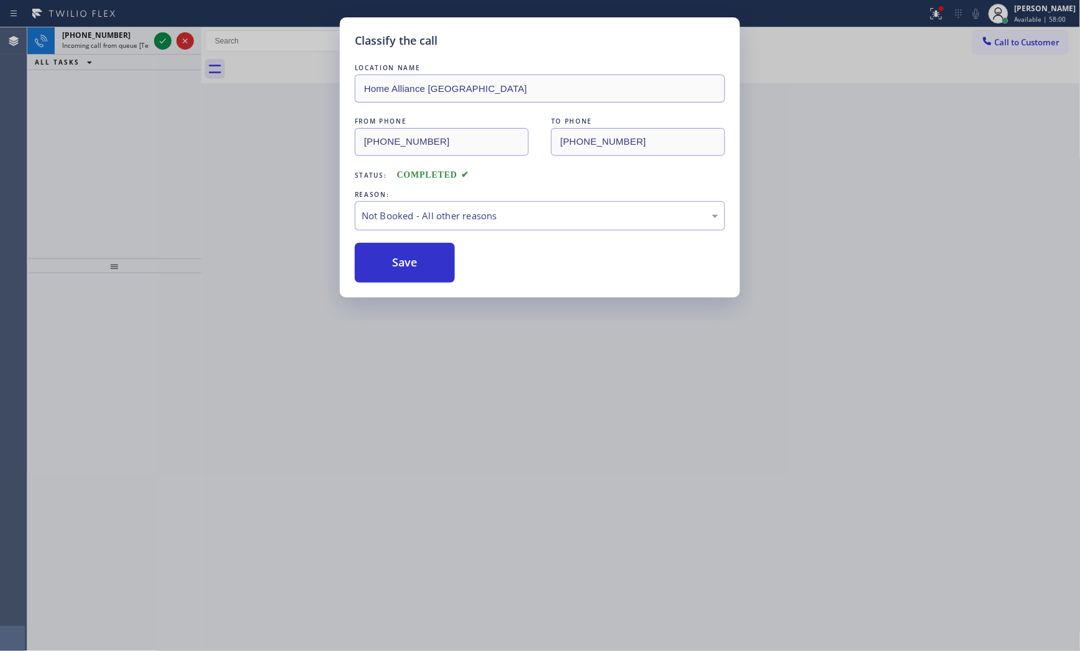
click at [396, 256] on button "Save" at bounding box center [405, 263] width 100 height 40
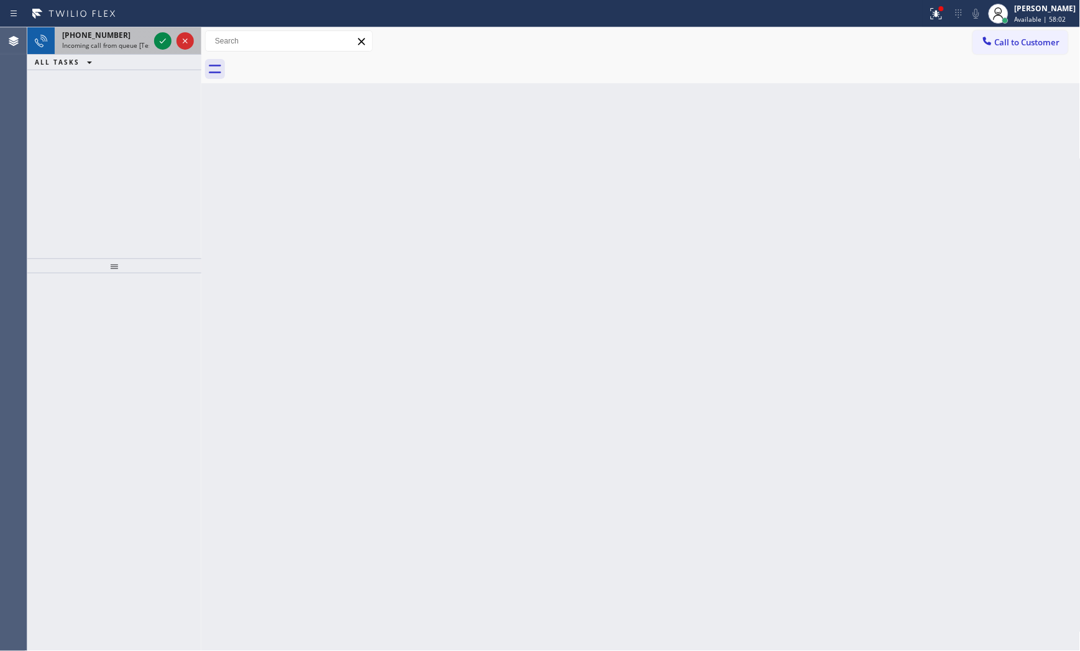
drag, startPoint x: 144, startPoint y: 44, endPoint x: 157, endPoint y: 45, distance: 13.1
click at [145, 44] on span "Incoming call from queue [Test] All" at bounding box center [113, 45] width 103 height 9
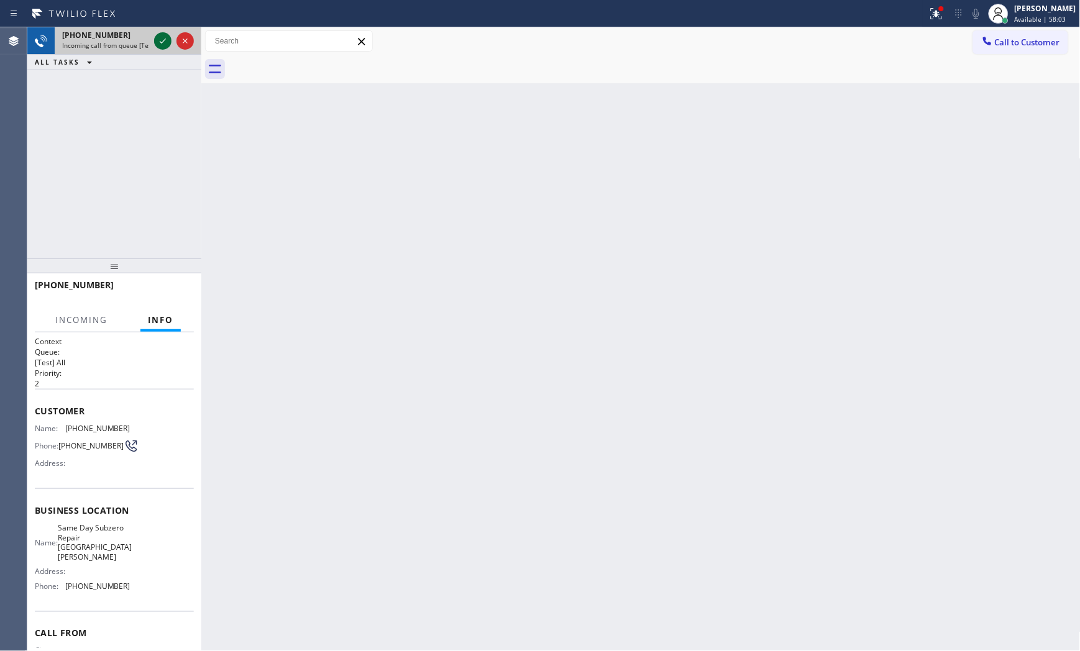
click at [162, 44] on icon at bounding box center [162, 41] width 15 height 15
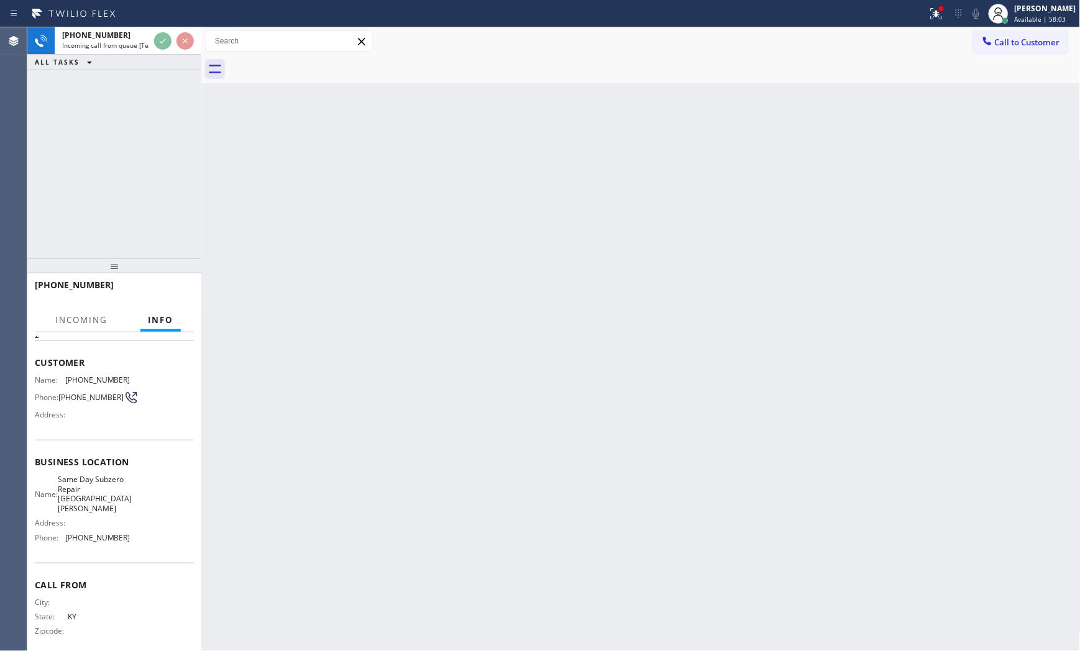
scroll to position [51, 0]
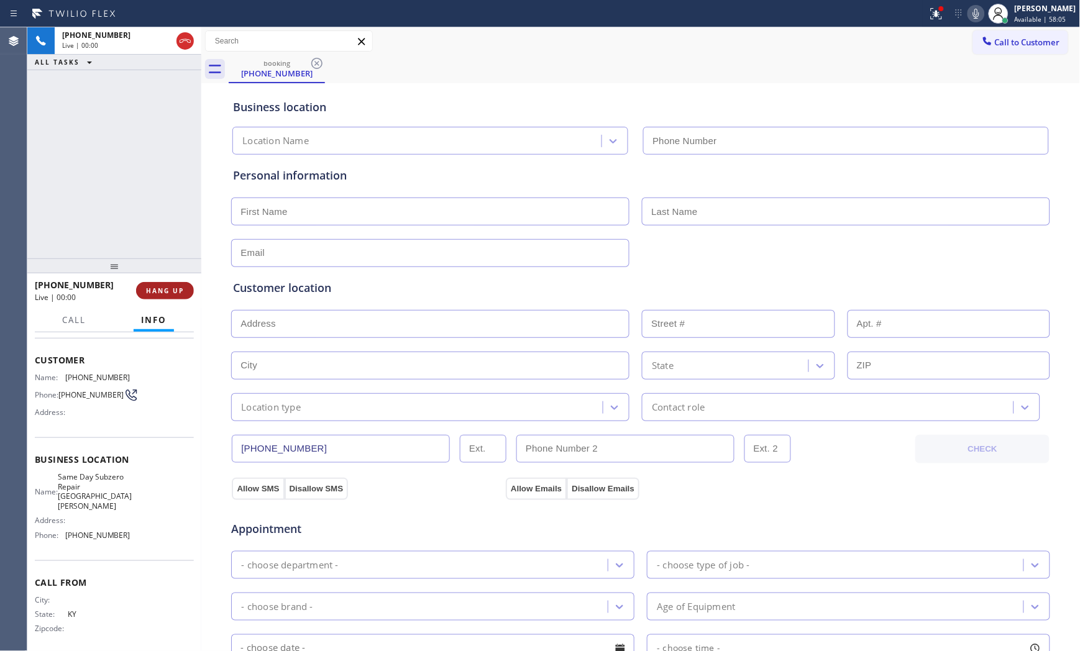
type input "[PHONE_NUMBER]"
click at [168, 290] on span "HANG UP" at bounding box center [165, 290] width 38 height 9
click at [175, 287] on span "HANG UP" at bounding box center [165, 290] width 38 height 9
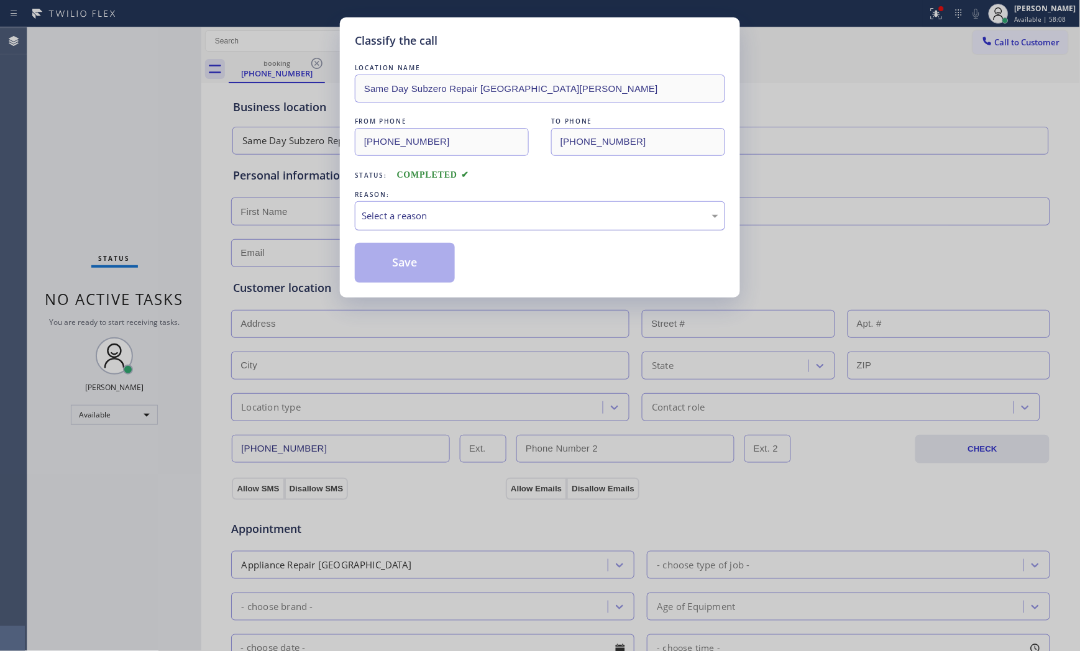
click at [423, 218] on div "Select a reason" at bounding box center [540, 216] width 357 height 14
click at [388, 270] on button "Save" at bounding box center [405, 263] width 100 height 40
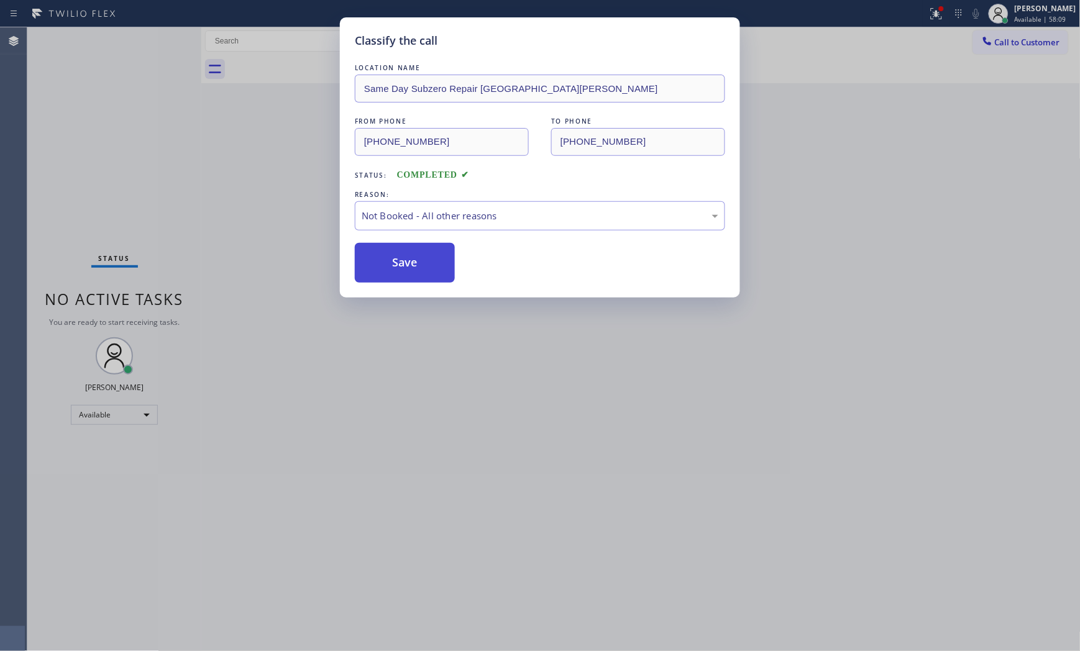
click at [388, 270] on button "Save" at bounding box center [405, 263] width 100 height 40
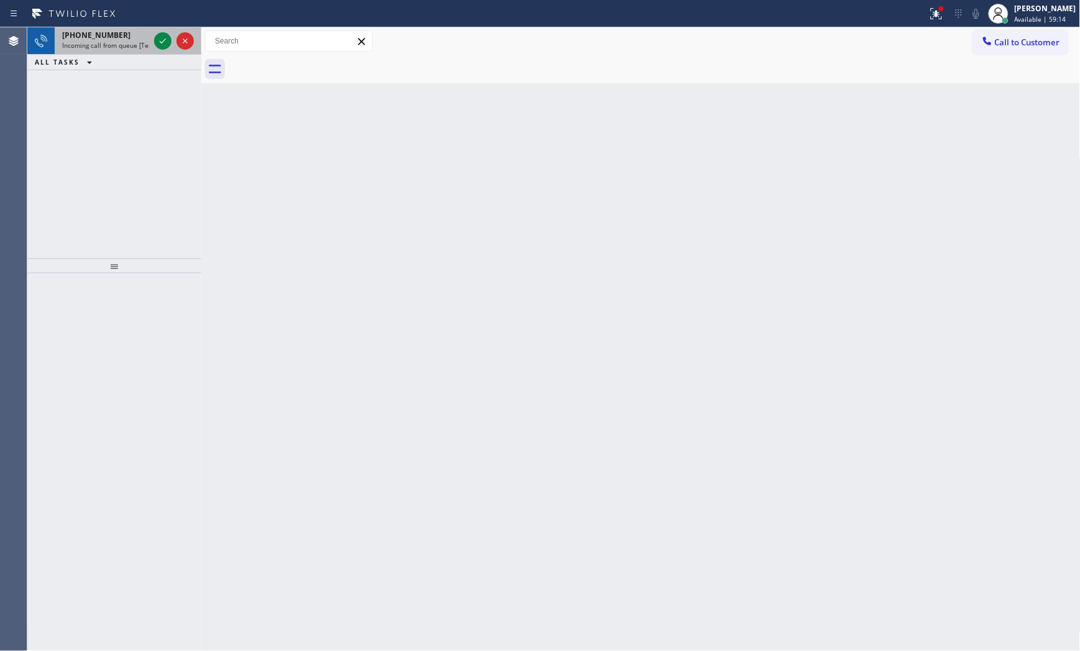
click at [132, 34] on div "[PHONE_NUMBER]" at bounding box center [105, 35] width 87 height 11
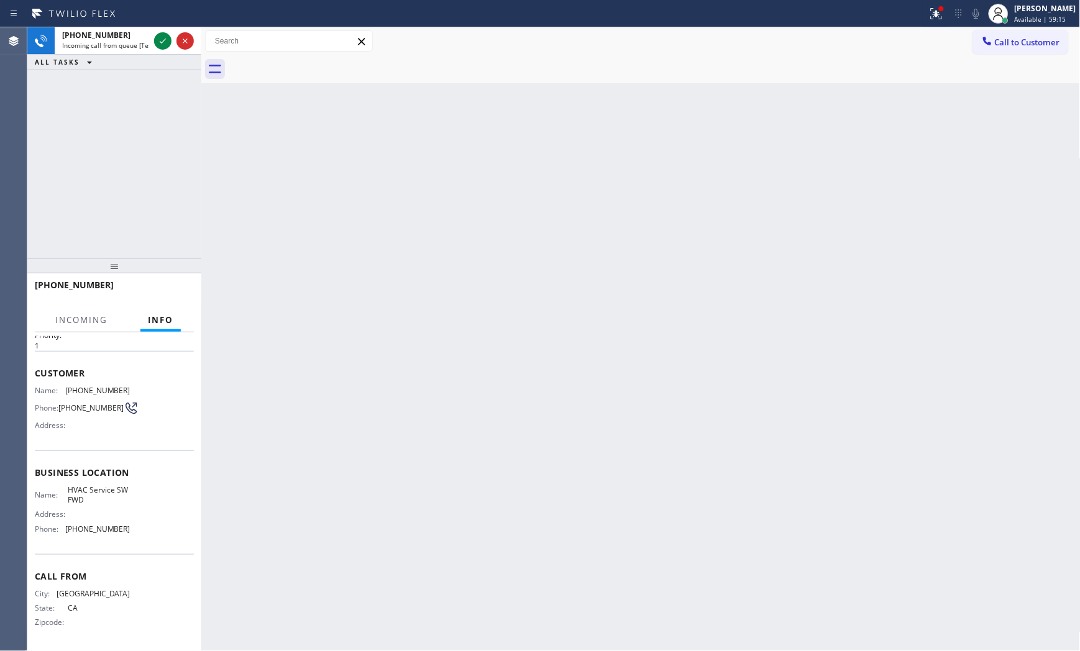
scroll to position [41, 0]
click at [160, 47] on icon at bounding box center [162, 41] width 15 height 15
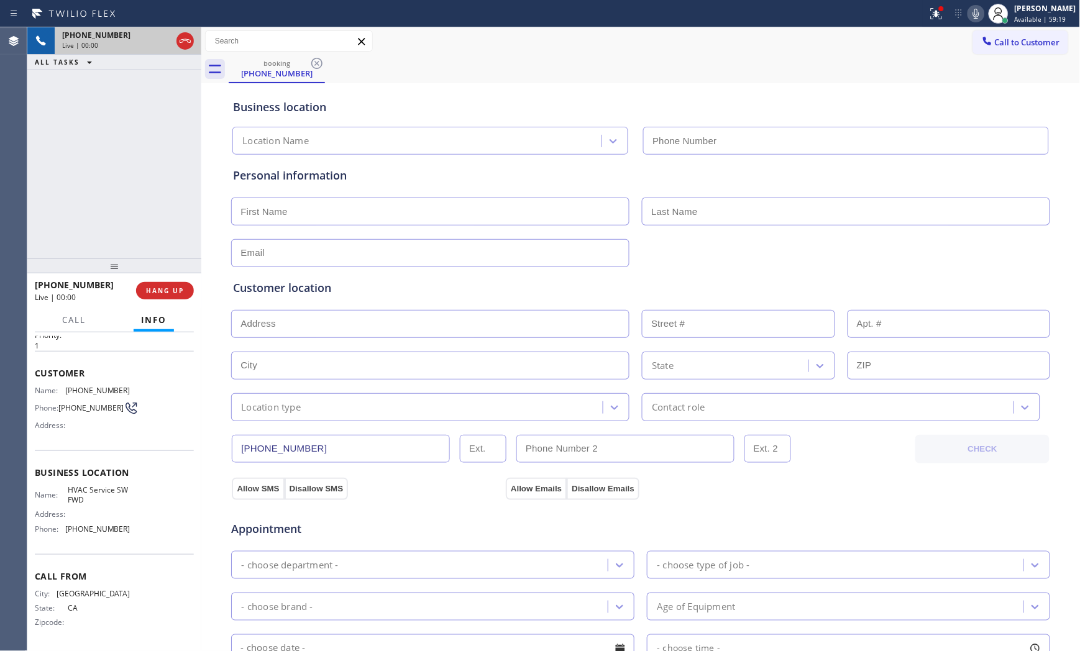
type input "[PHONE_NUMBER]"
click at [181, 298] on button "HANG UP" at bounding box center [165, 290] width 58 height 17
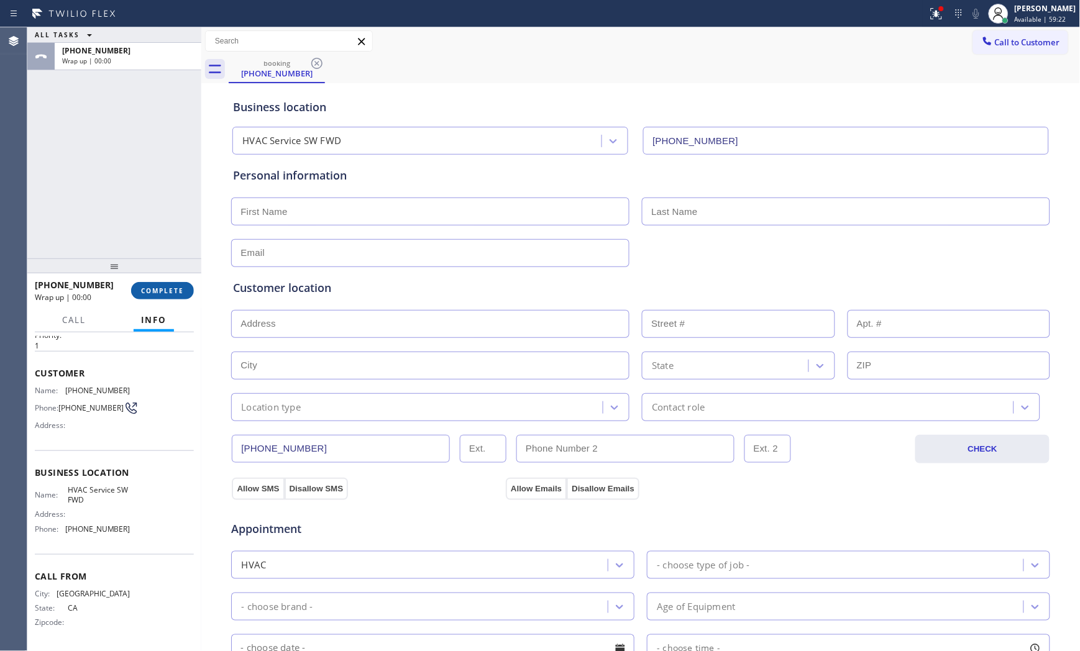
click at [181, 298] on button "COMPLETE" at bounding box center [162, 290] width 63 height 17
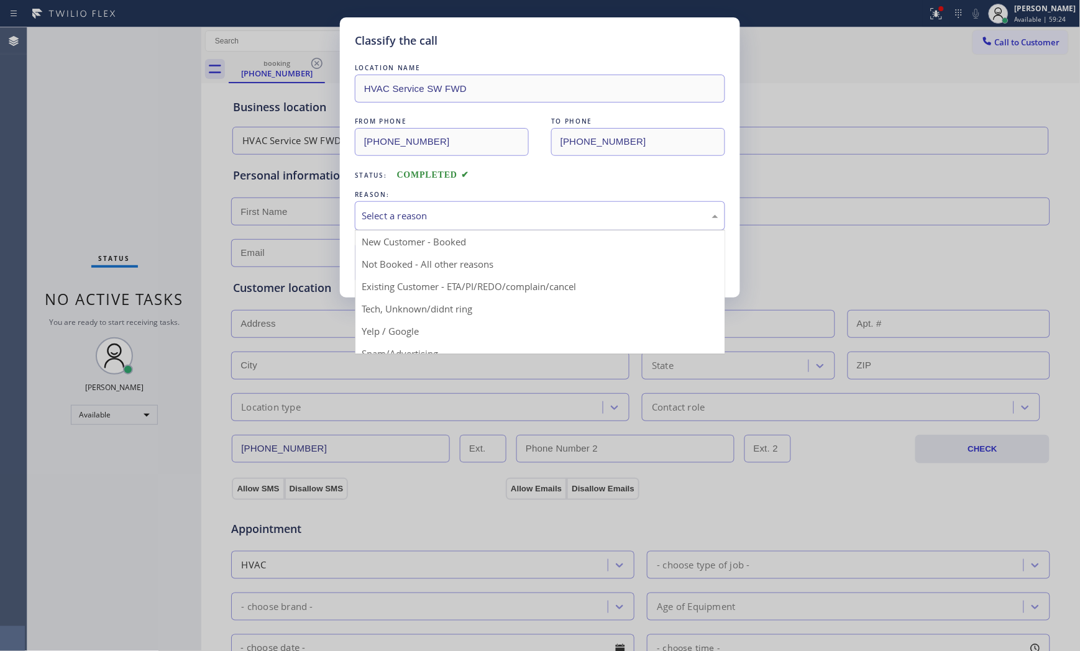
click at [483, 209] on div "Select a reason" at bounding box center [540, 216] width 357 height 14
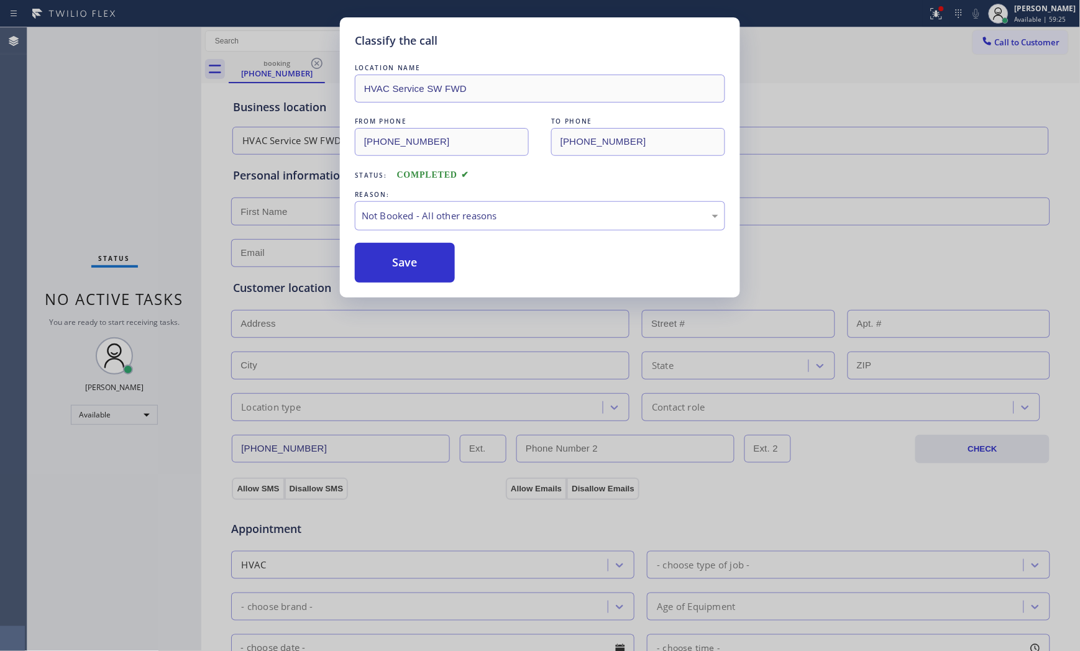
click at [407, 255] on button "Save" at bounding box center [405, 263] width 100 height 40
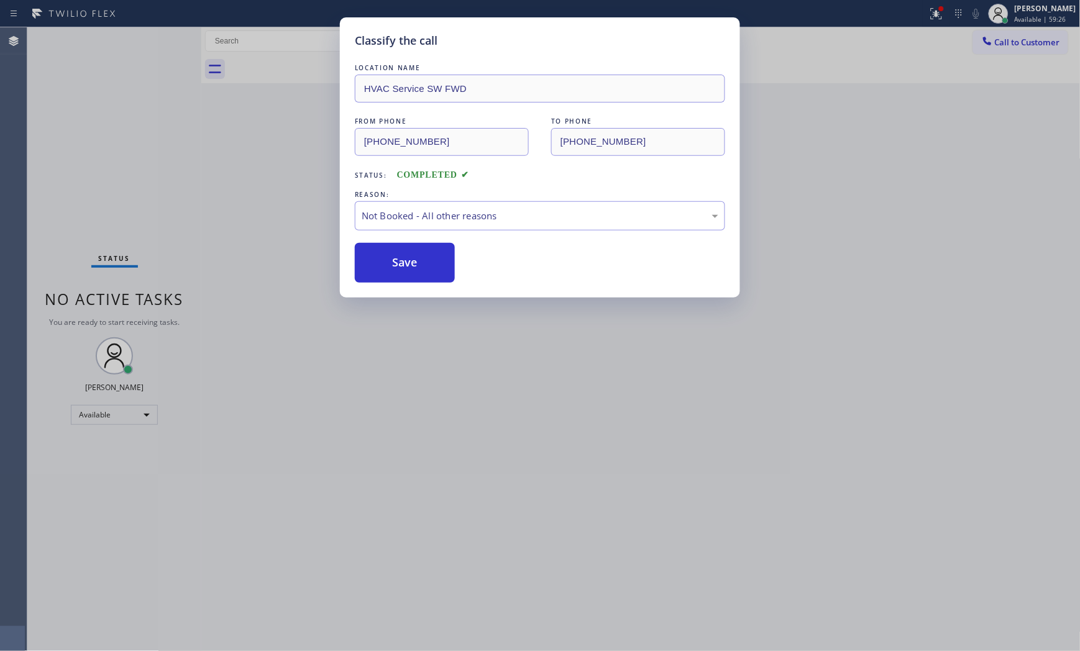
click at [407, 255] on button "Save" at bounding box center [405, 263] width 100 height 40
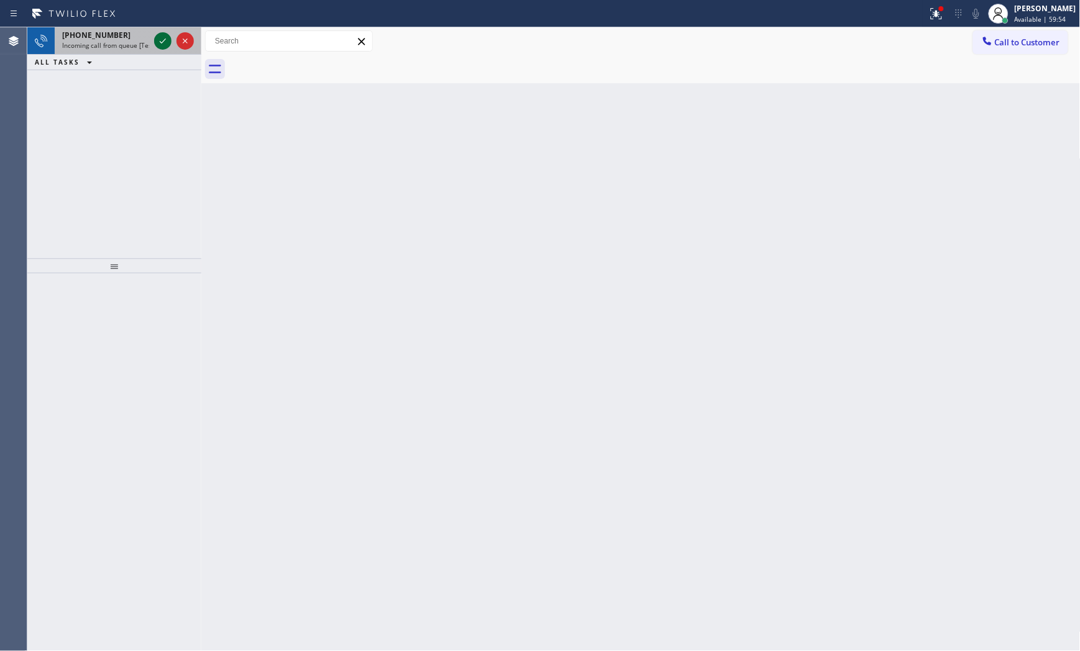
click at [155, 38] on icon at bounding box center [162, 41] width 15 height 15
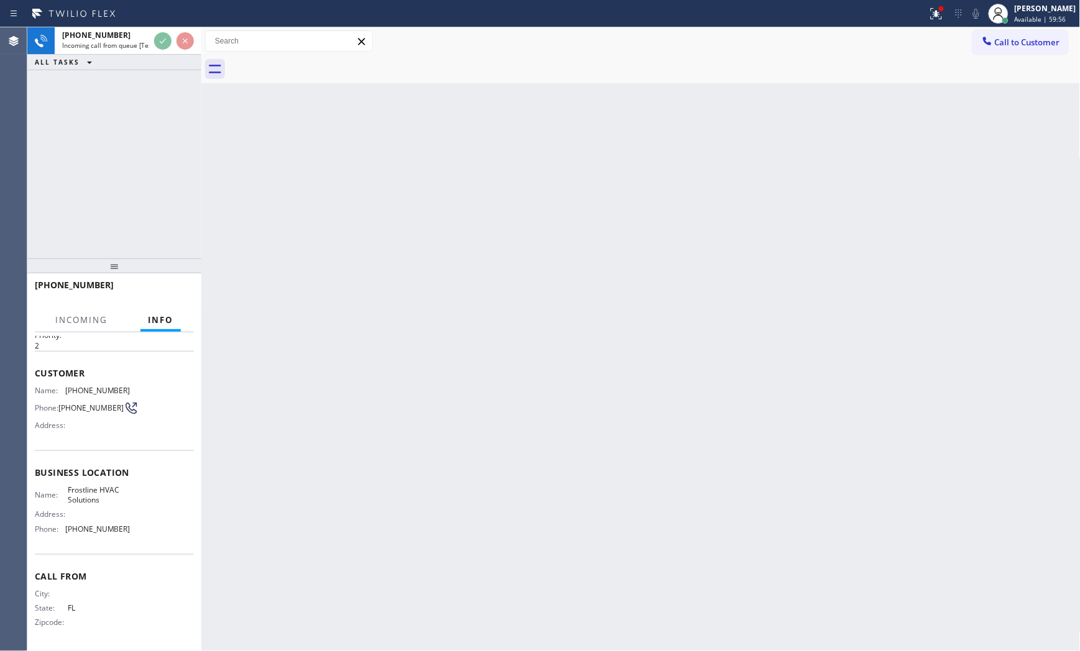
scroll to position [41, 0]
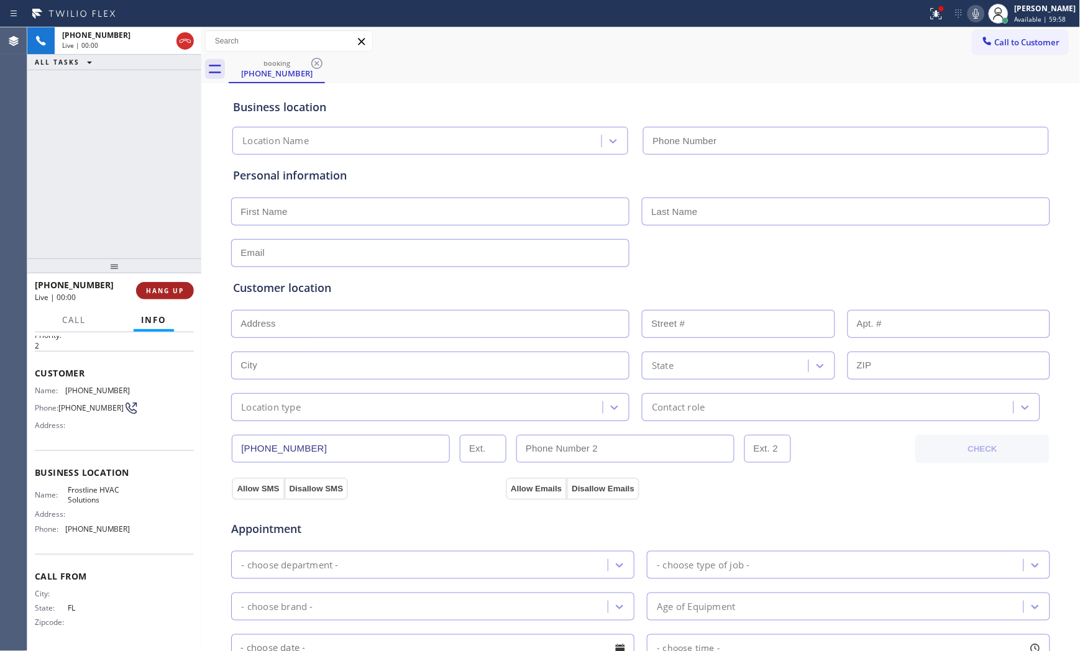
type input "[PHONE_NUMBER]"
click at [167, 298] on button "HANG UP" at bounding box center [165, 290] width 58 height 17
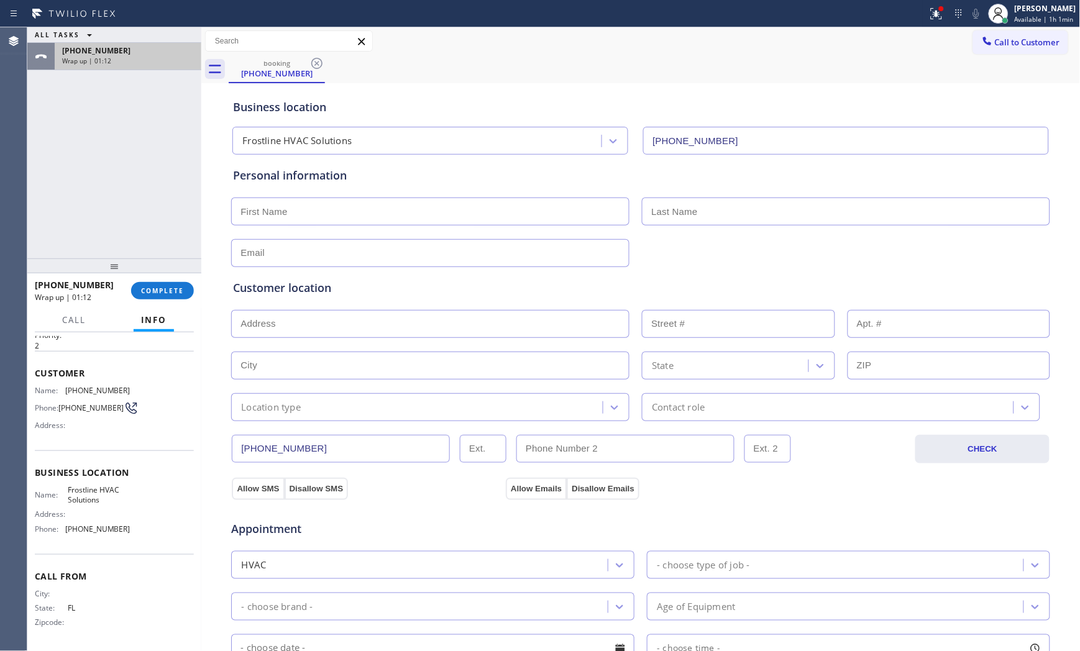
click at [171, 45] on div "[PHONE_NUMBER]" at bounding box center [128, 50] width 132 height 11
click at [168, 291] on span "COMPLETE" at bounding box center [162, 290] width 43 height 9
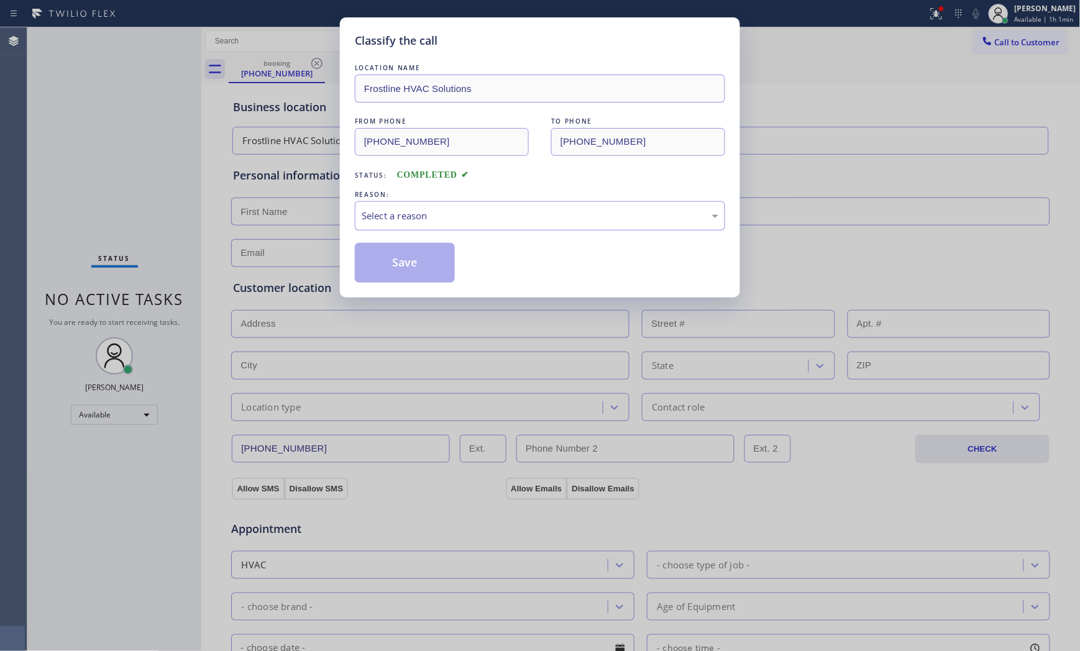
click at [411, 230] on div "Select a reason" at bounding box center [540, 215] width 370 height 29
click at [401, 258] on button "Save" at bounding box center [405, 263] width 100 height 40
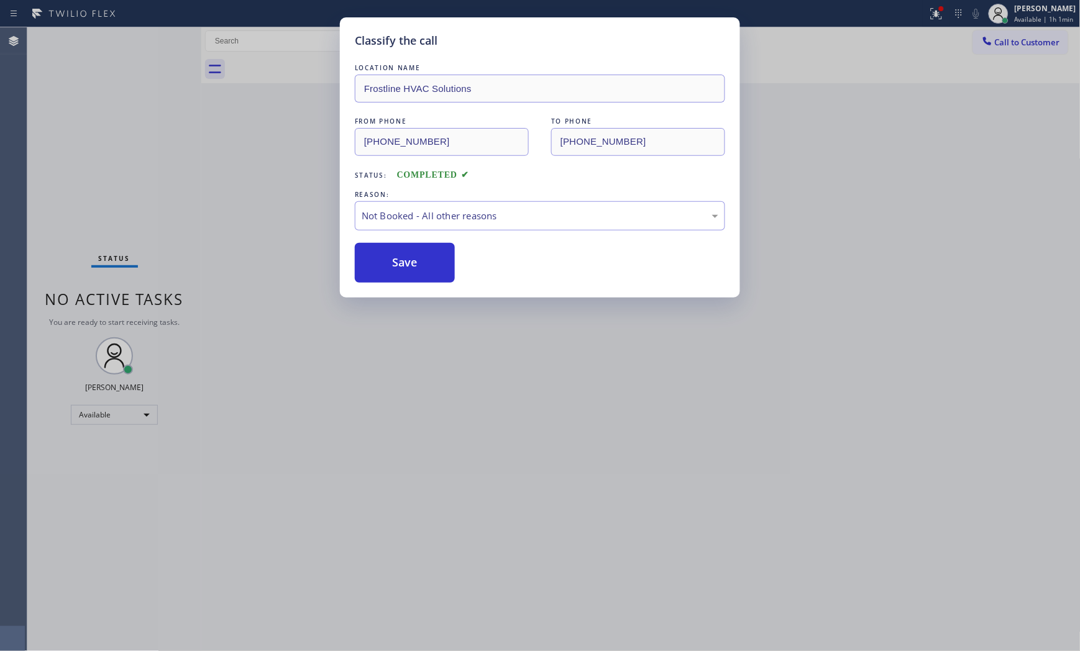
click at [401, 258] on button "Save" at bounding box center [405, 263] width 100 height 40
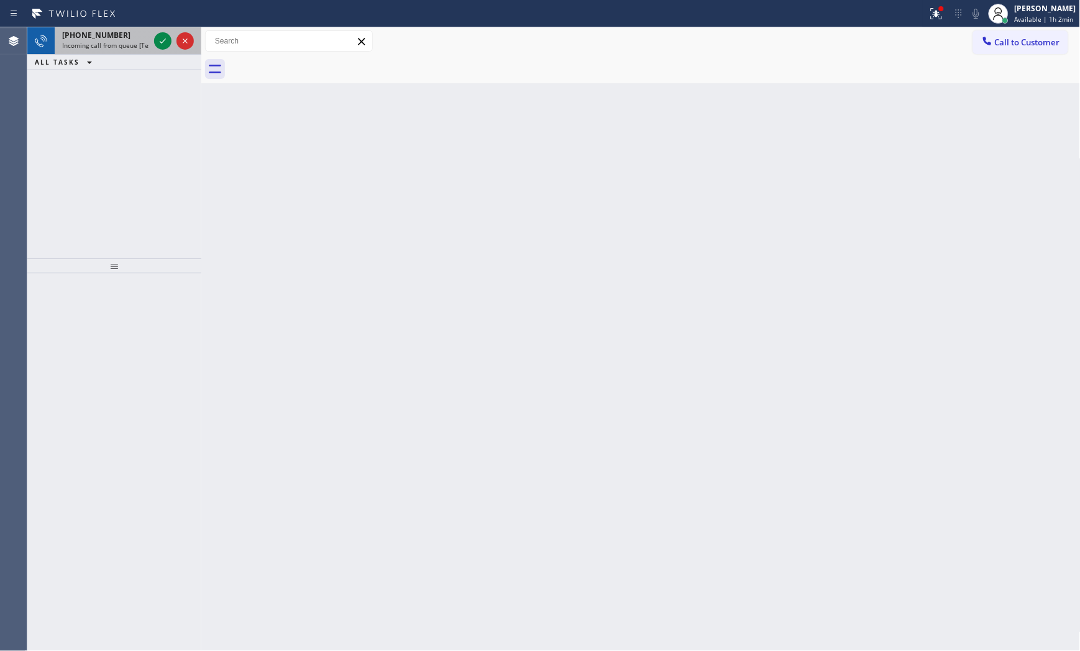
click at [147, 40] on div "[PHONE_NUMBER]" at bounding box center [105, 35] width 87 height 11
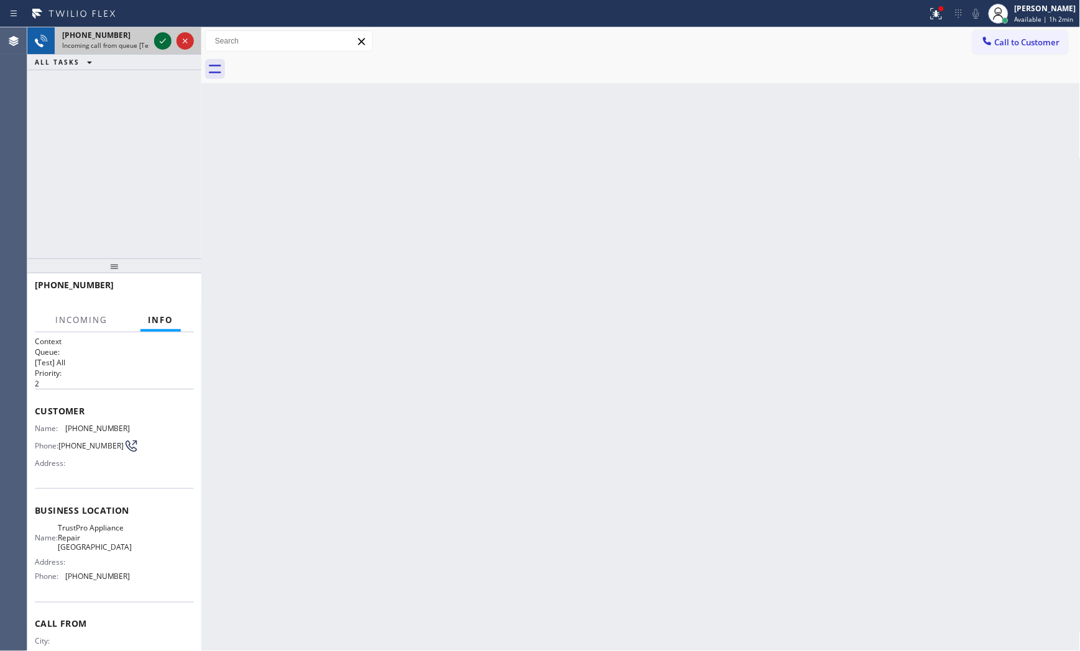
click at [160, 40] on icon at bounding box center [162, 41] width 15 height 15
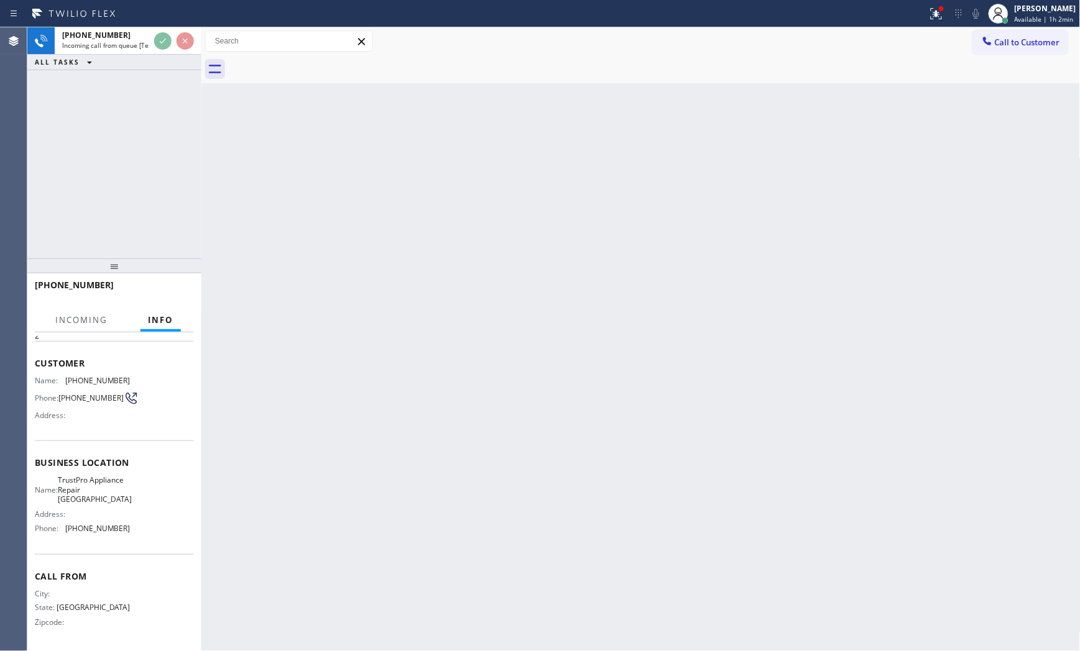
scroll to position [51, 0]
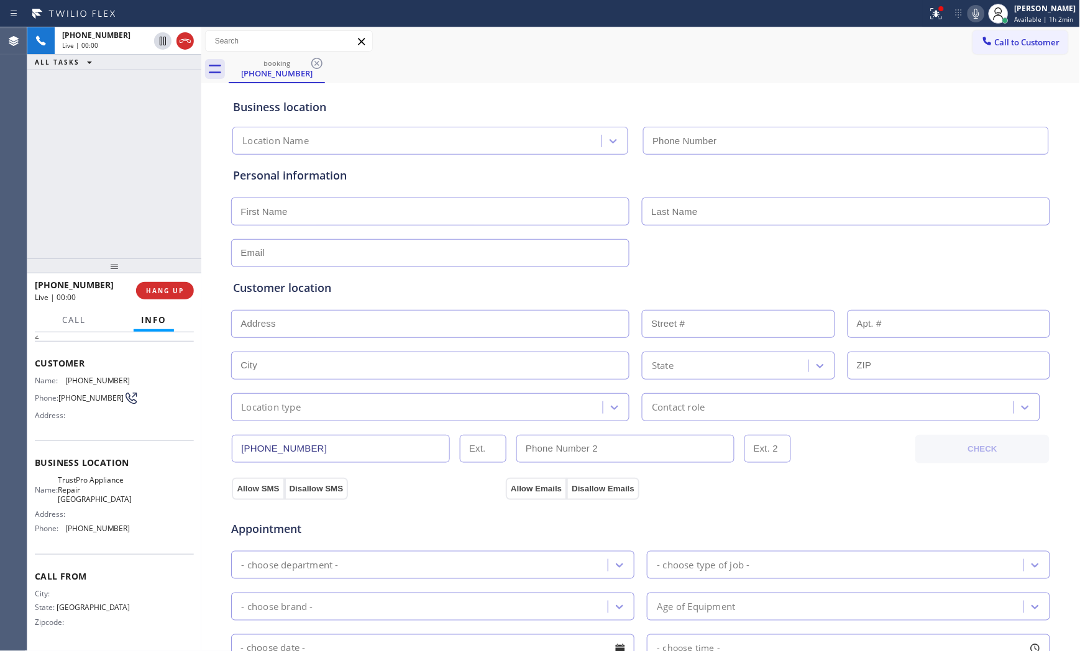
type input "[PHONE_NUMBER]"
click at [185, 284] on button "HANG UP" at bounding box center [165, 290] width 58 height 17
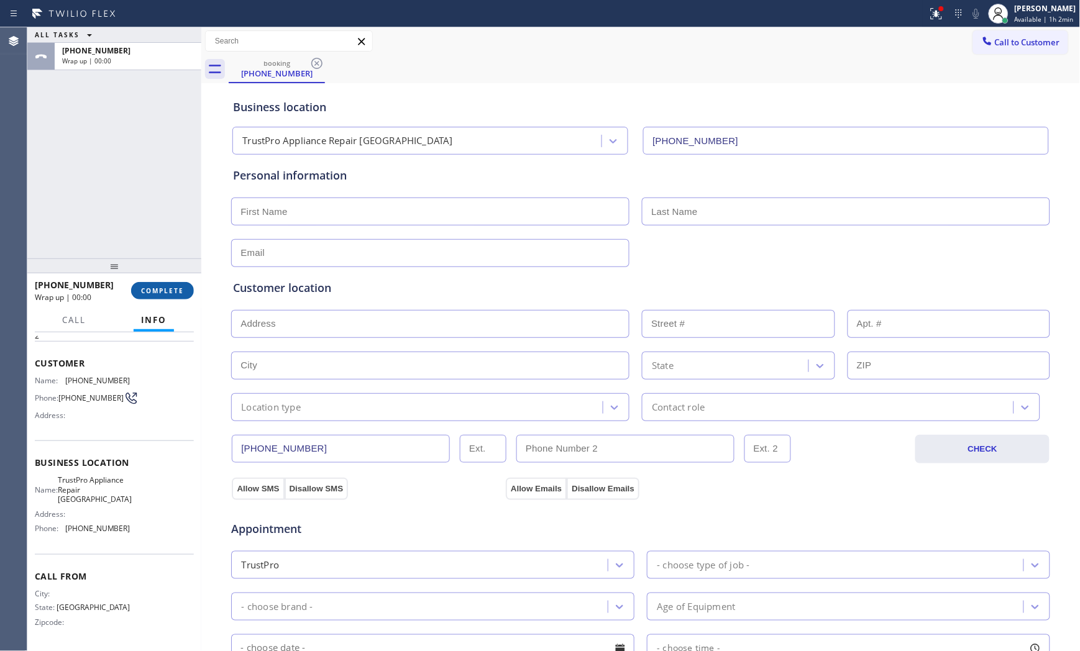
click at [185, 283] on button "COMPLETE" at bounding box center [162, 290] width 63 height 17
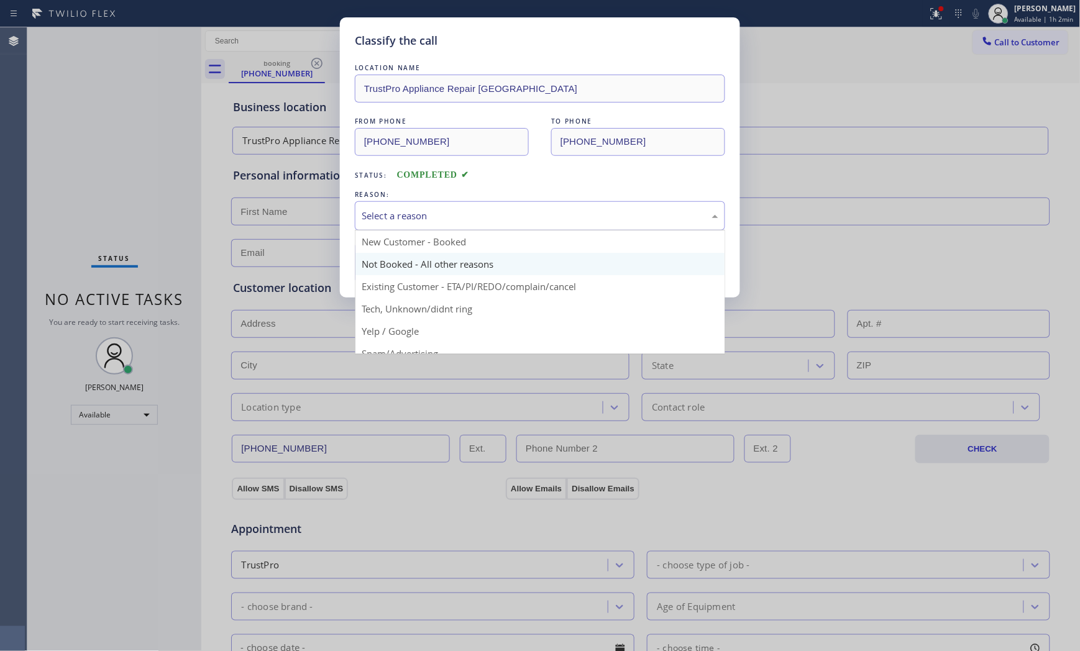
drag, startPoint x: 409, startPoint y: 217, endPoint x: 396, endPoint y: 254, distance: 38.1
click at [409, 217] on div "Select a reason" at bounding box center [540, 216] width 357 height 14
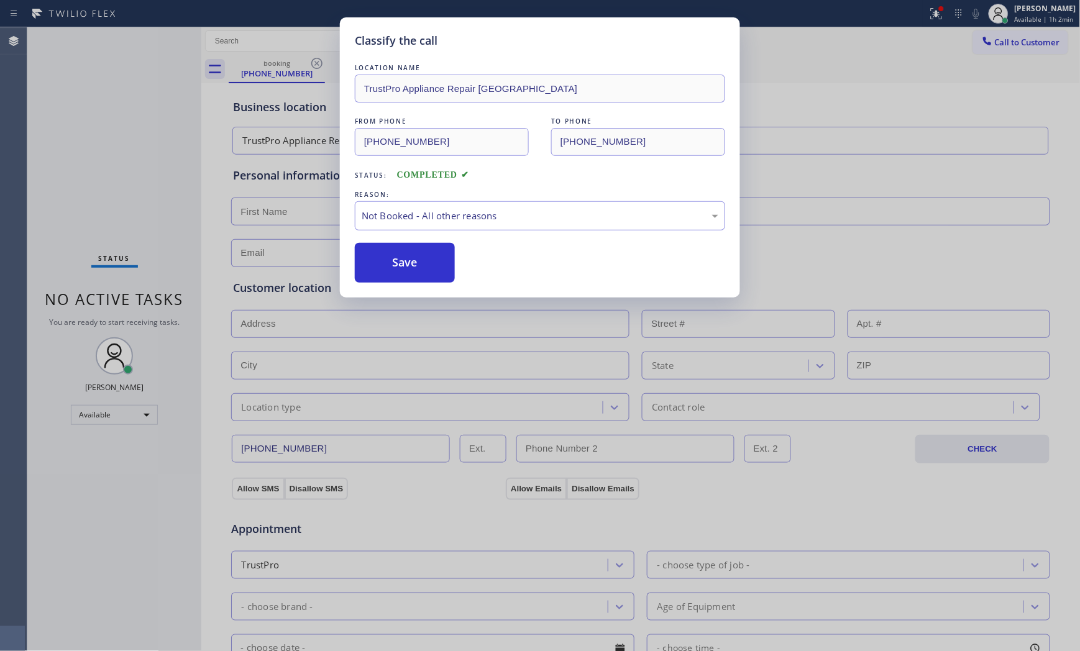
click at [390, 270] on button "Save" at bounding box center [405, 263] width 100 height 40
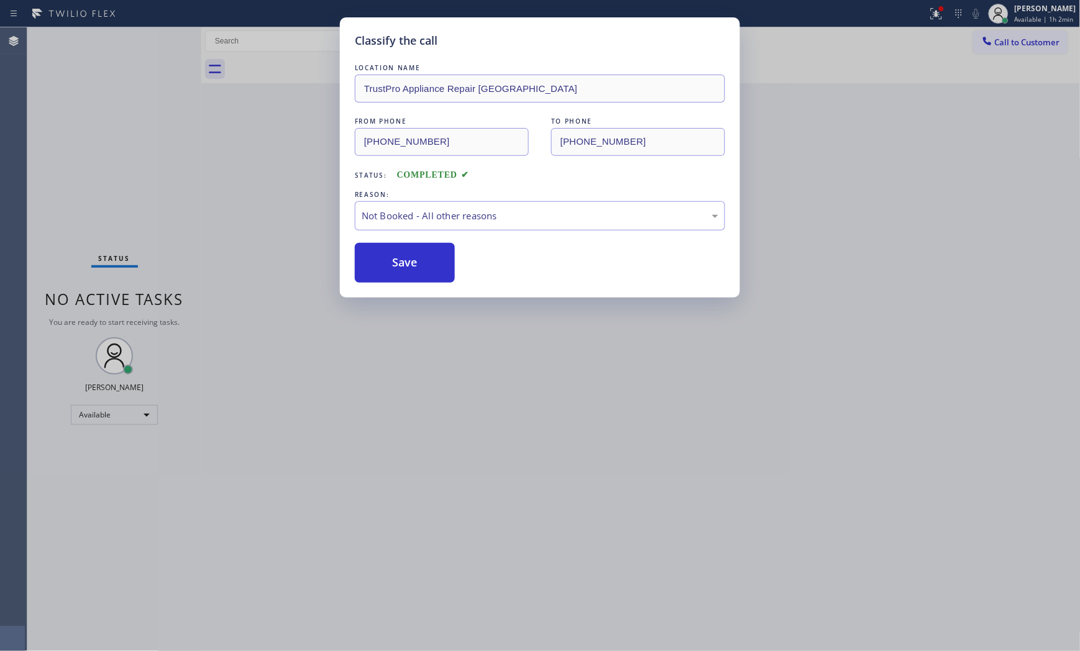
click at [390, 270] on button "Save" at bounding box center [405, 263] width 100 height 40
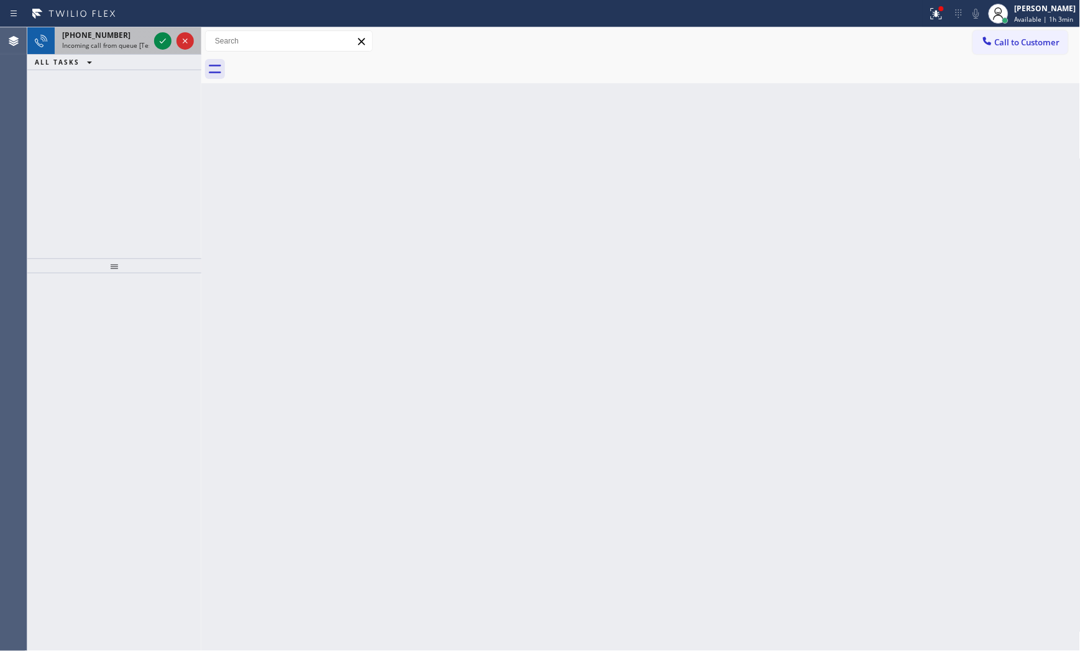
click at [155, 32] on div at bounding box center [174, 40] width 45 height 27
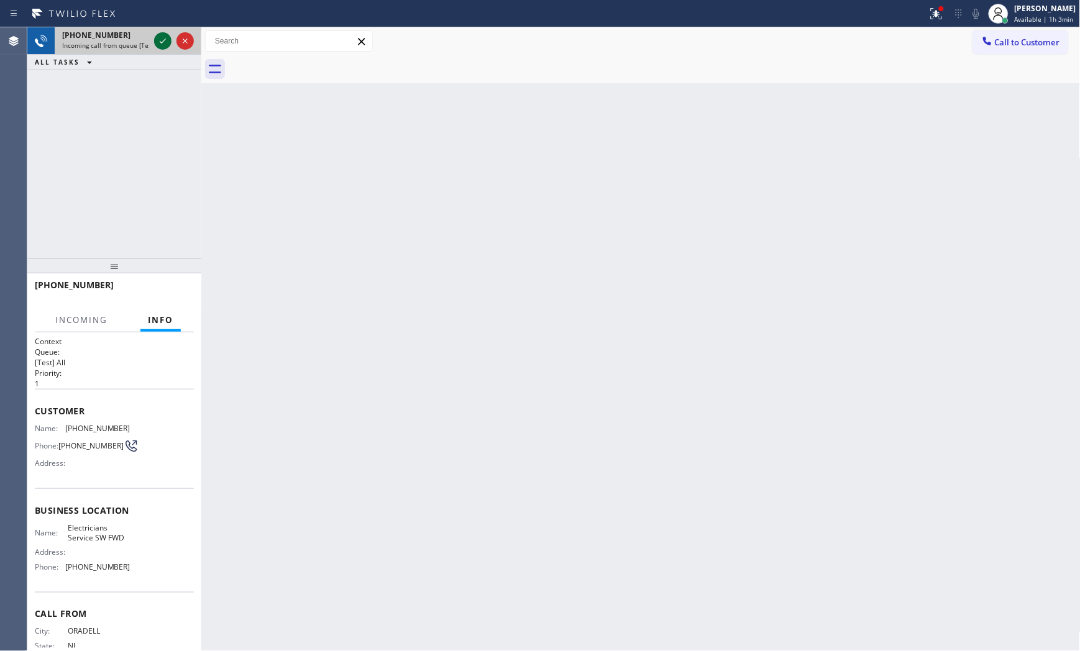
click at [159, 42] on icon at bounding box center [162, 41] width 15 height 15
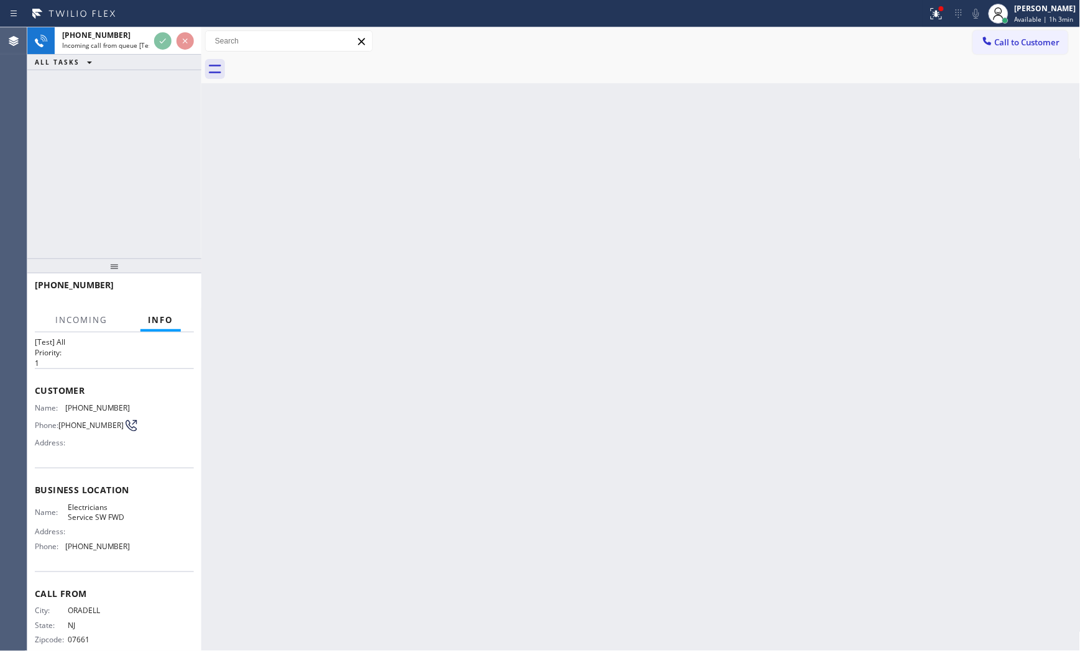
scroll to position [41, 0]
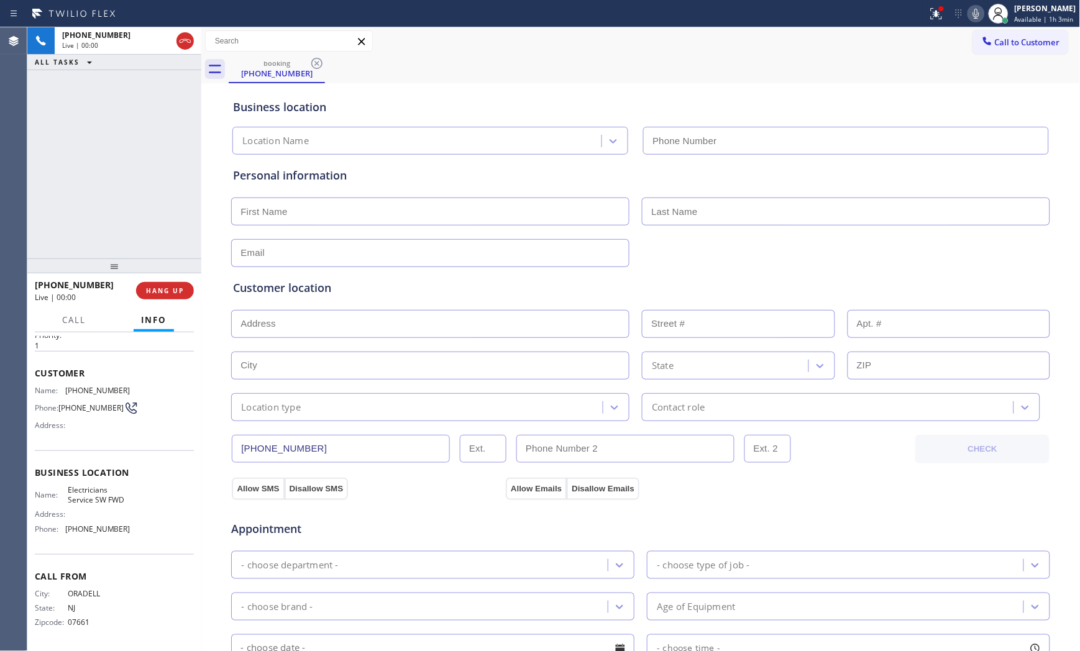
type input "[PHONE_NUMBER]"
click at [169, 273] on div at bounding box center [114, 266] width 174 height 15
click at [170, 288] on span "HANG UP" at bounding box center [165, 290] width 38 height 9
click at [171, 297] on button "HANG UP" at bounding box center [165, 290] width 58 height 17
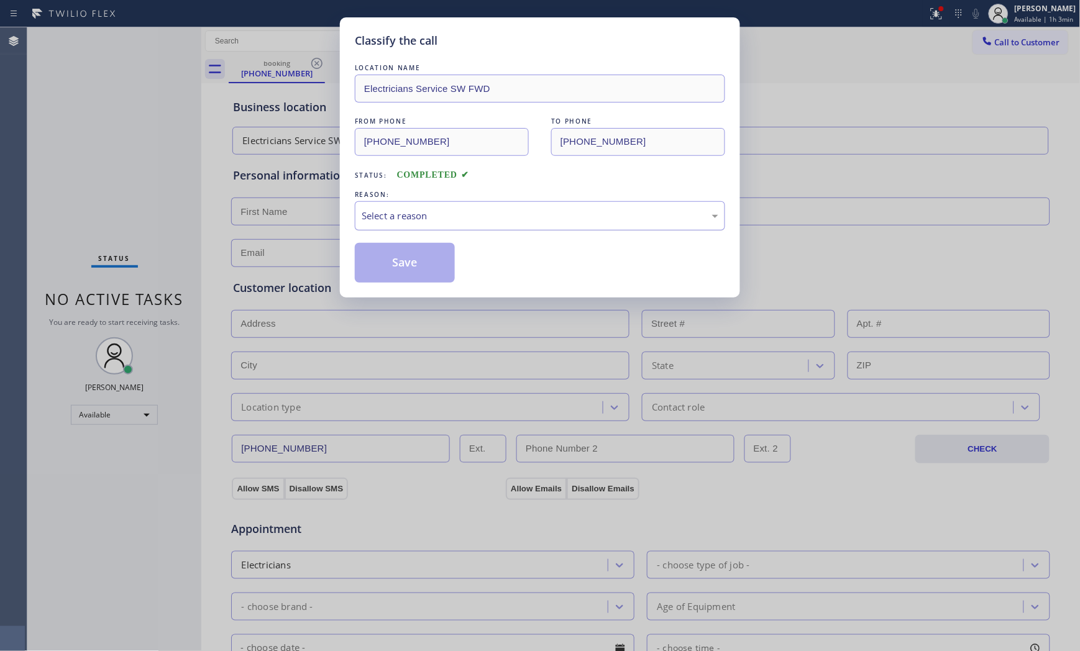
click at [510, 208] on div "Select a reason" at bounding box center [540, 215] width 370 height 29
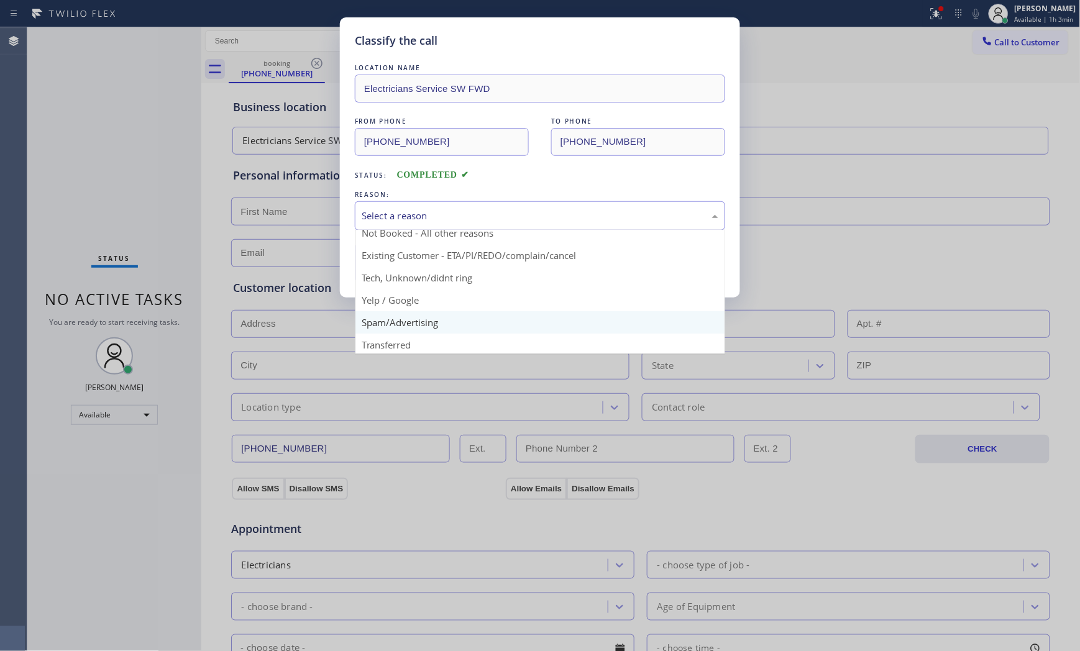
scroll to position [78, 0]
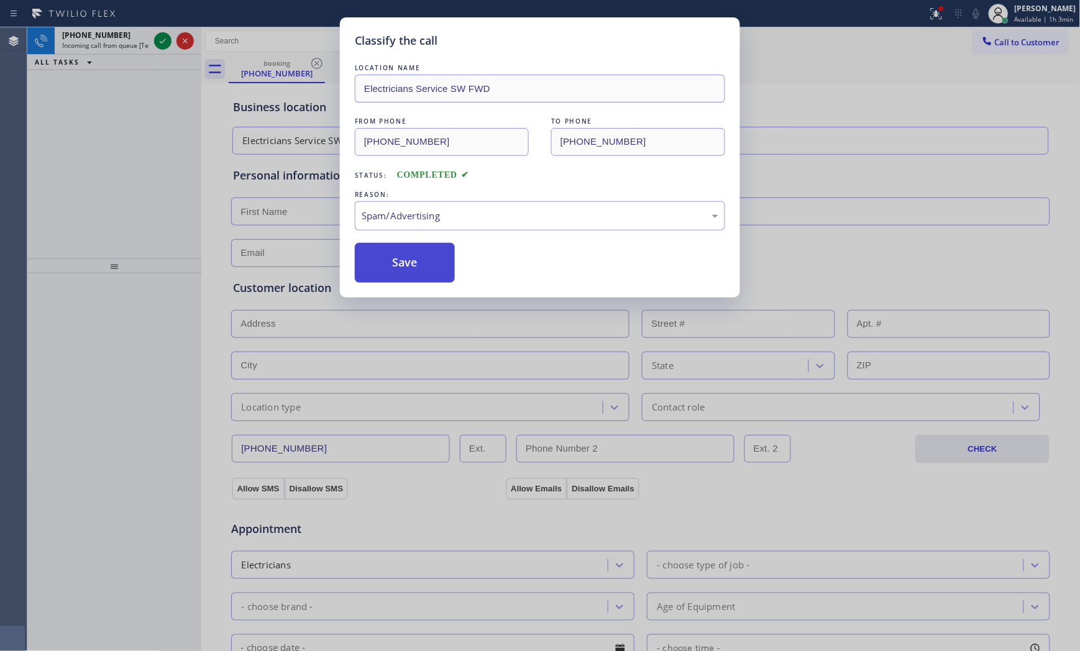
drag, startPoint x: 439, startPoint y: 280, endPoint x: 418, endPoint y: 265, distance: 26.2
click at [418, 265] on button "Save" at bounding box center [405, 263] width 100 height 40
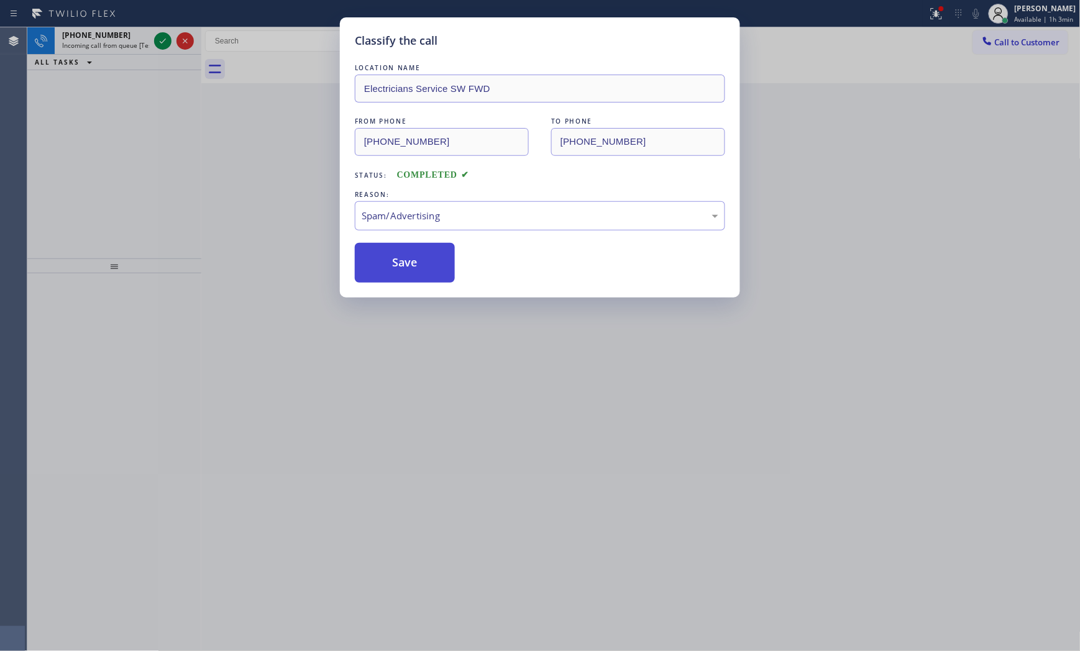
drag, startPoint x: 418, startPoint y: 265, endPoint x: 387, endPoint y: 265, distance: 31.1
click at [417, 265] on button "Save" at bounding box center [405, 263] width 100 height 40
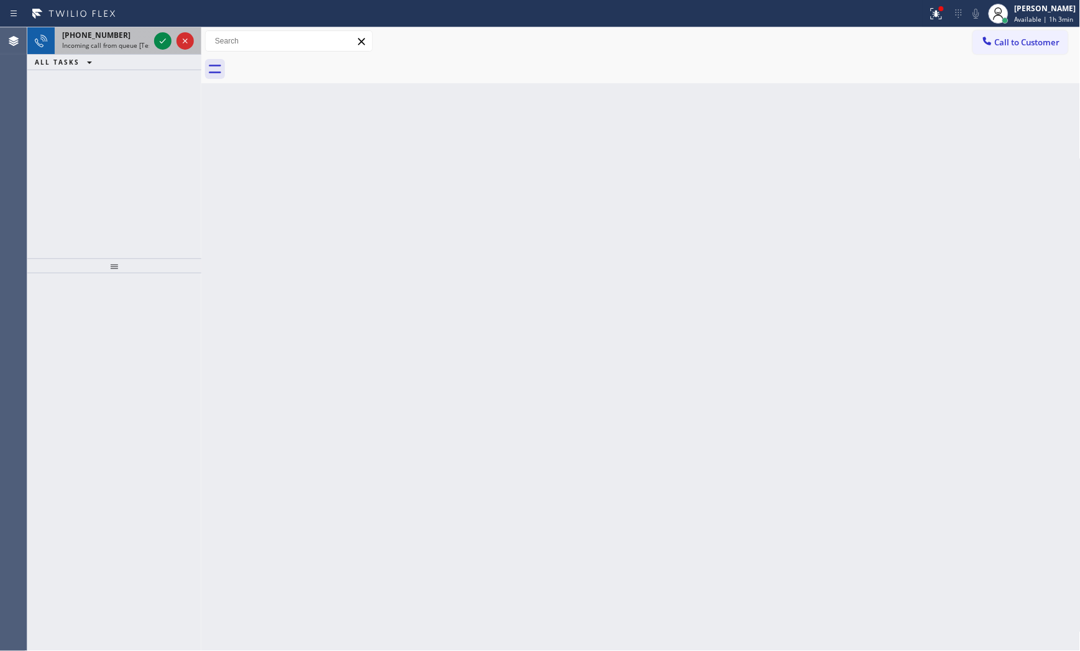
click at [113, 41] on span "Incoming call from queue [Test] All" at bounding box center [113, 45] width 103 height 9
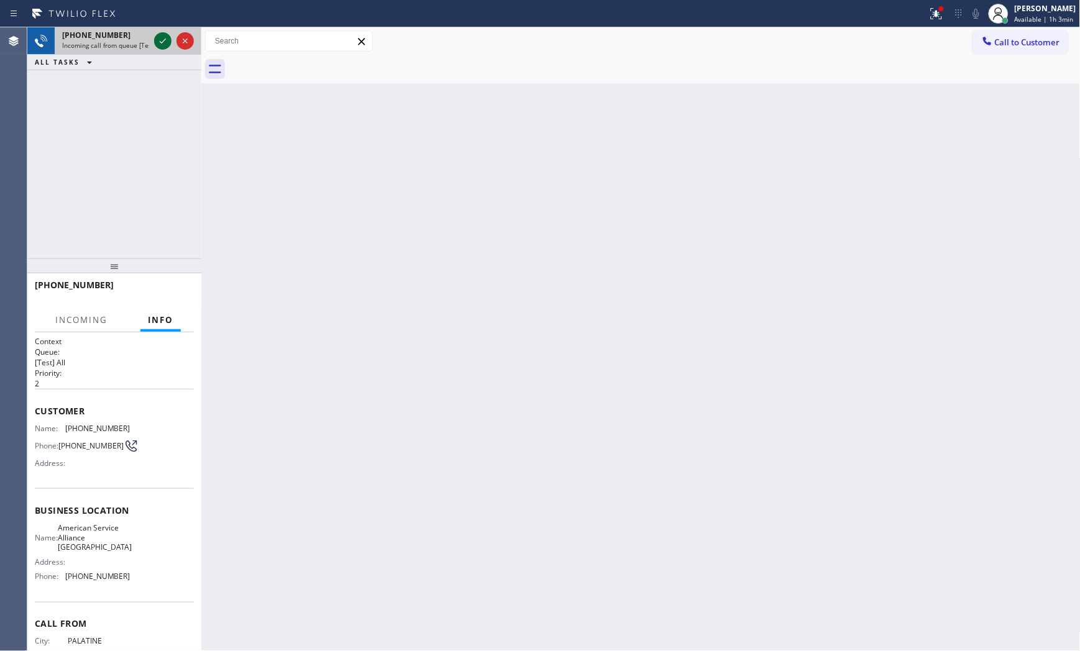
click at [168, 35] on icon at bounding box center [162, 41] width 15 height 15
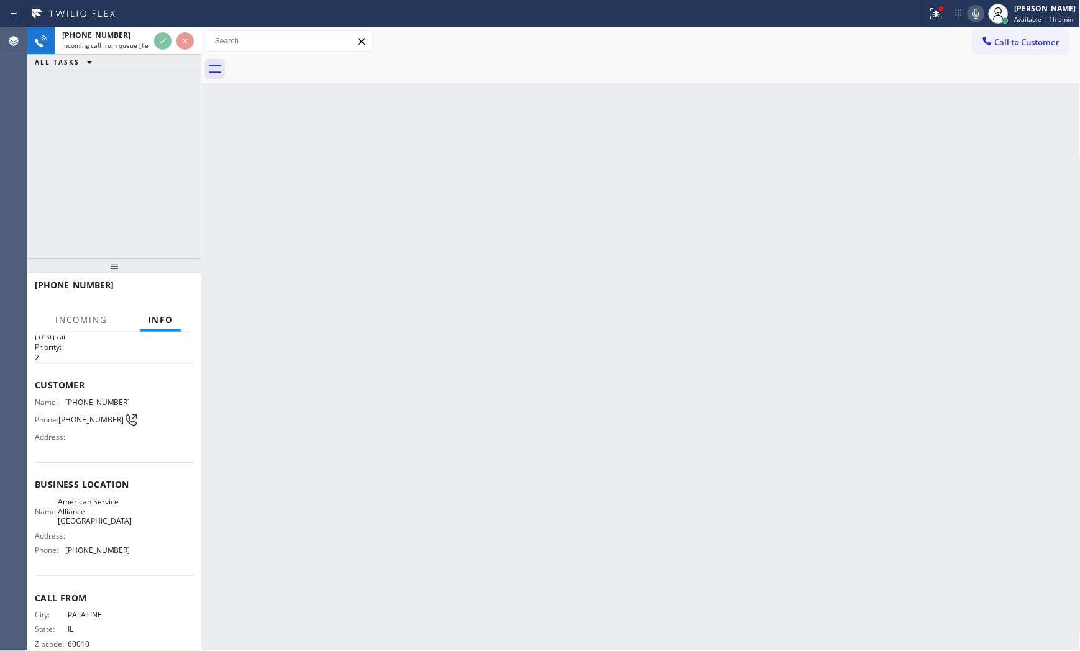
scroll to position [51, 0]
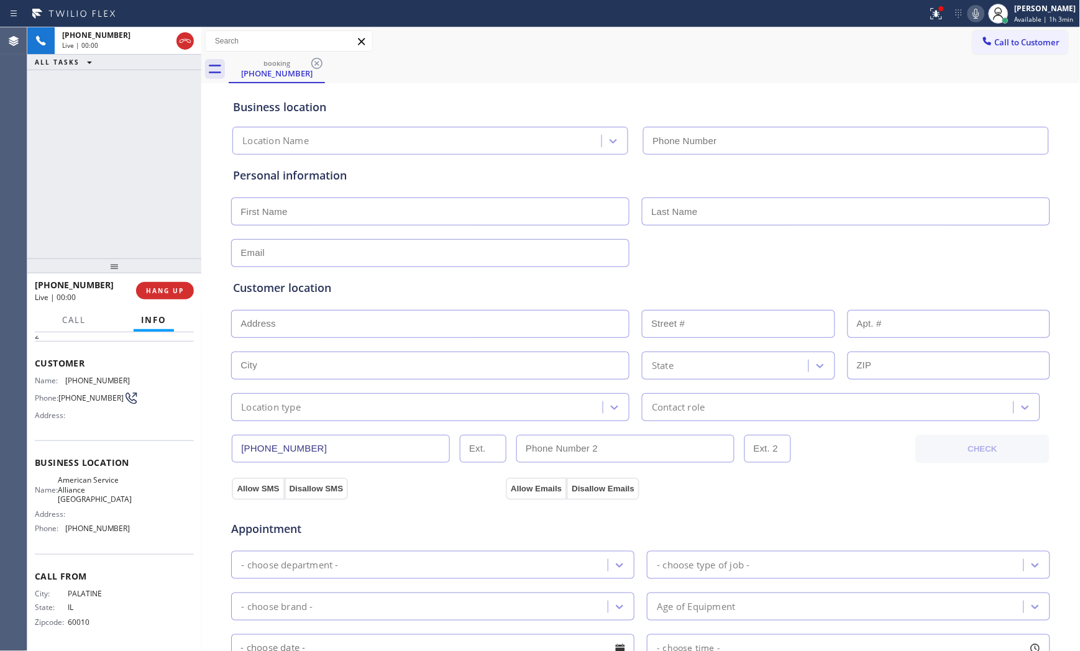
type input "[PHONE_NUMBER]"
click at [166, 303] on div "[PHONE_NUMBER] Live | 00:00 HANG UP" at bounding box center [114, 291] width 159 height 32
click at [166, 298] on button "HANG UP" at bounding box center [165, 290] width 58 height 17
click at [166, 294] on span "HANG UP" at bounding box center [165, 290] width 38 height 9
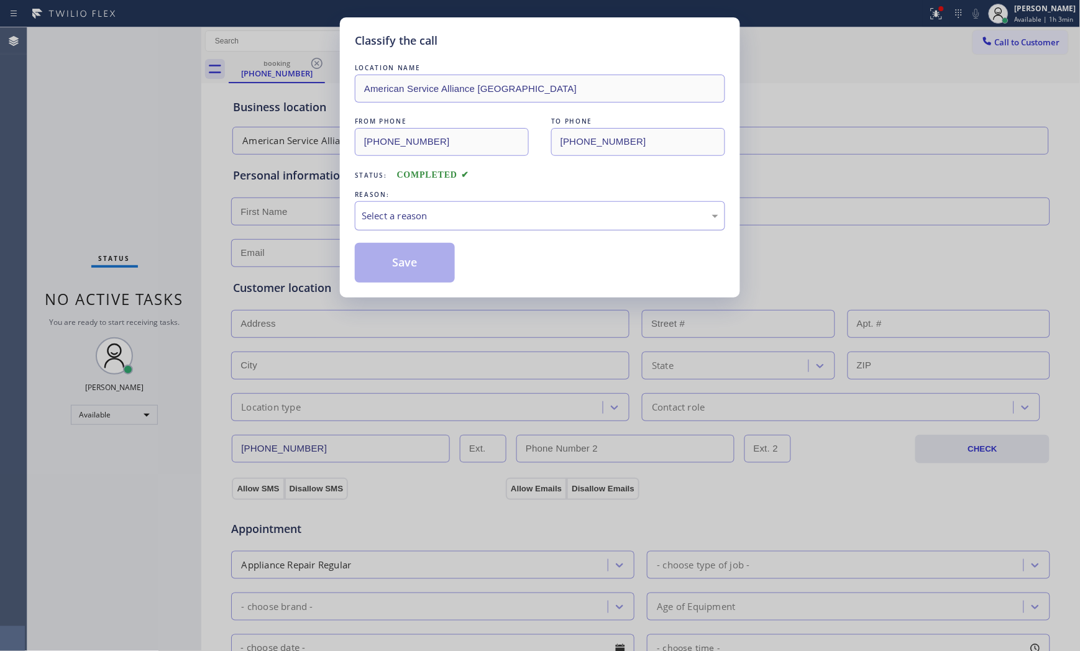
drag, startPoint x: 370, startPoint y: 203, endPoint x: 374, endPoint y: 219, distance: 16.7
click at [370, 207] on div "Select a reason" at bounding box center [540, 215] width 370 height 29
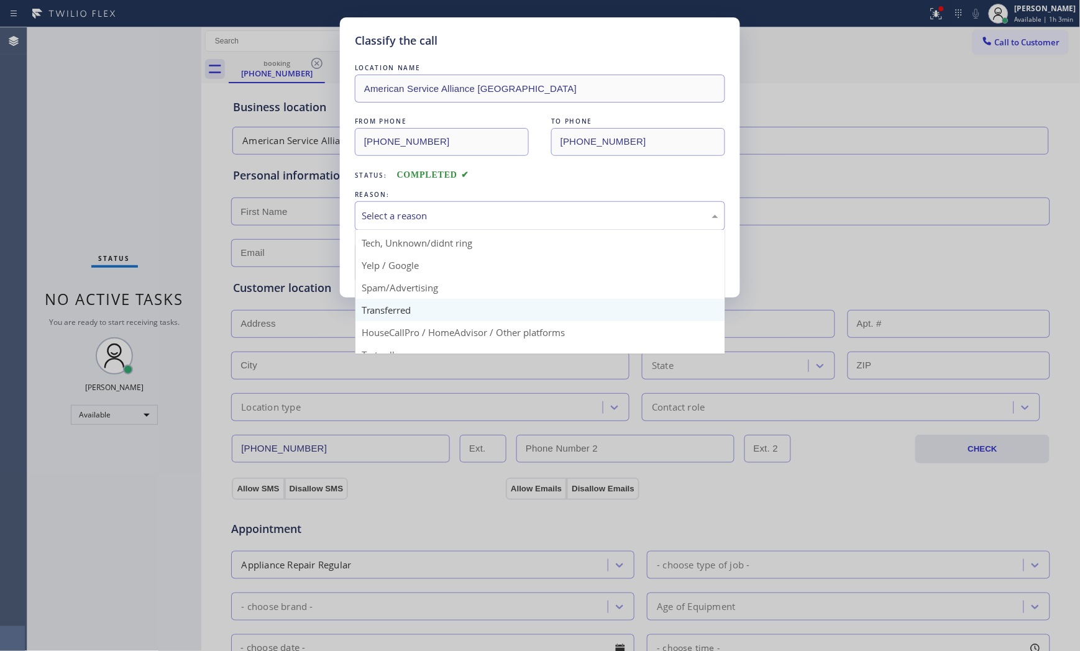
scroll to position [78, 0]
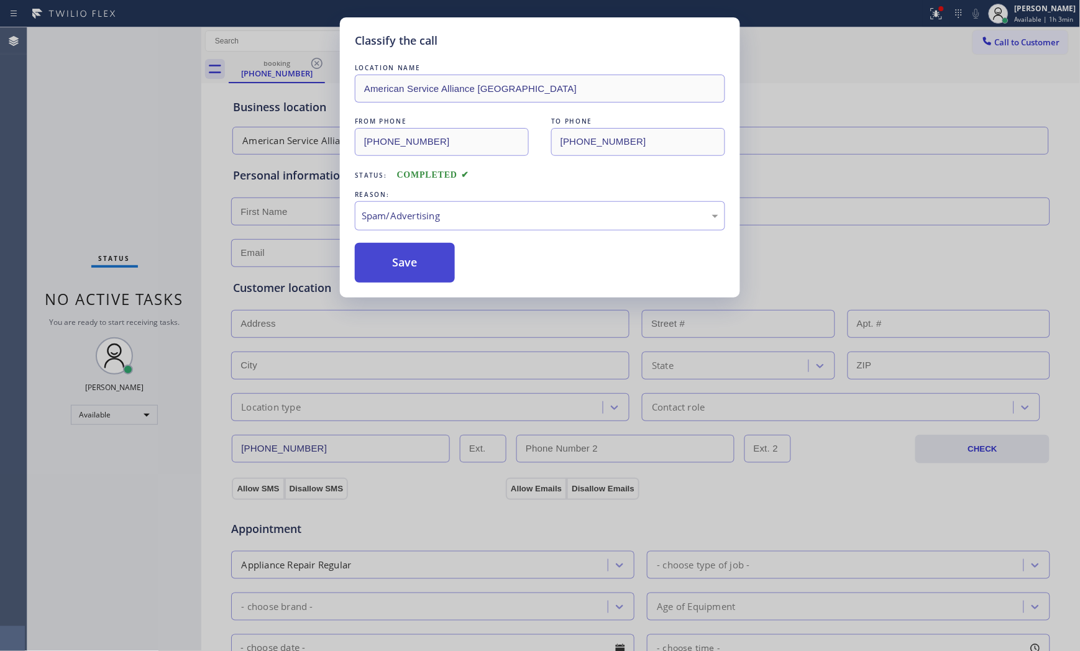
click at [396, 275] on button "Save" at bounding box center [405, 263] width 100 height 40
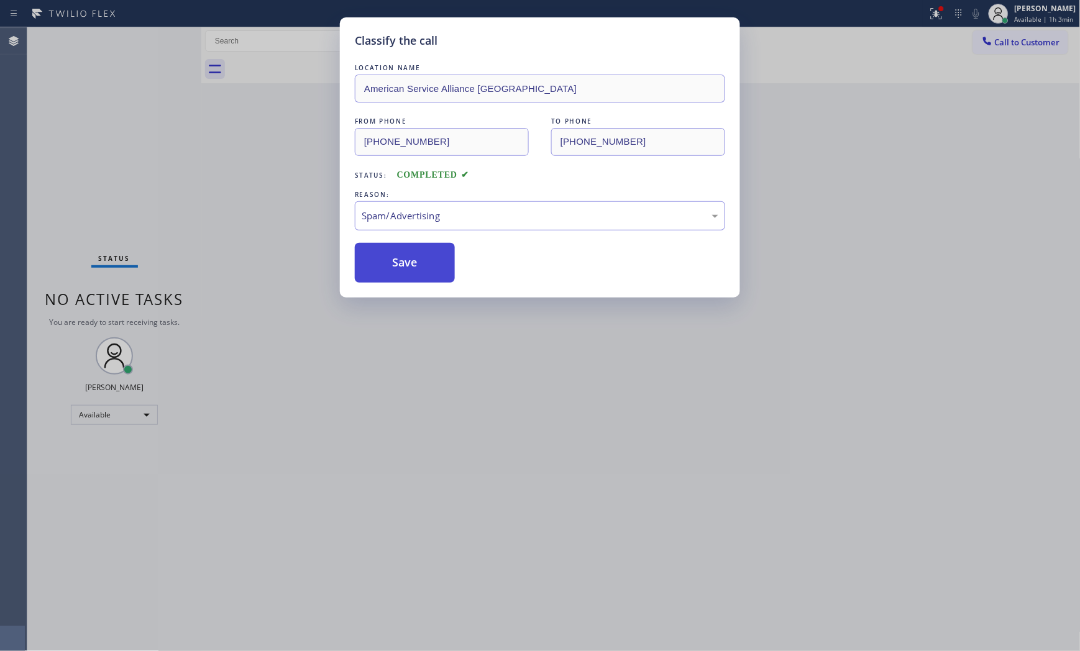
click at [396, 275] on button "Save" at bounding box center [405, 263] width 100 height 40
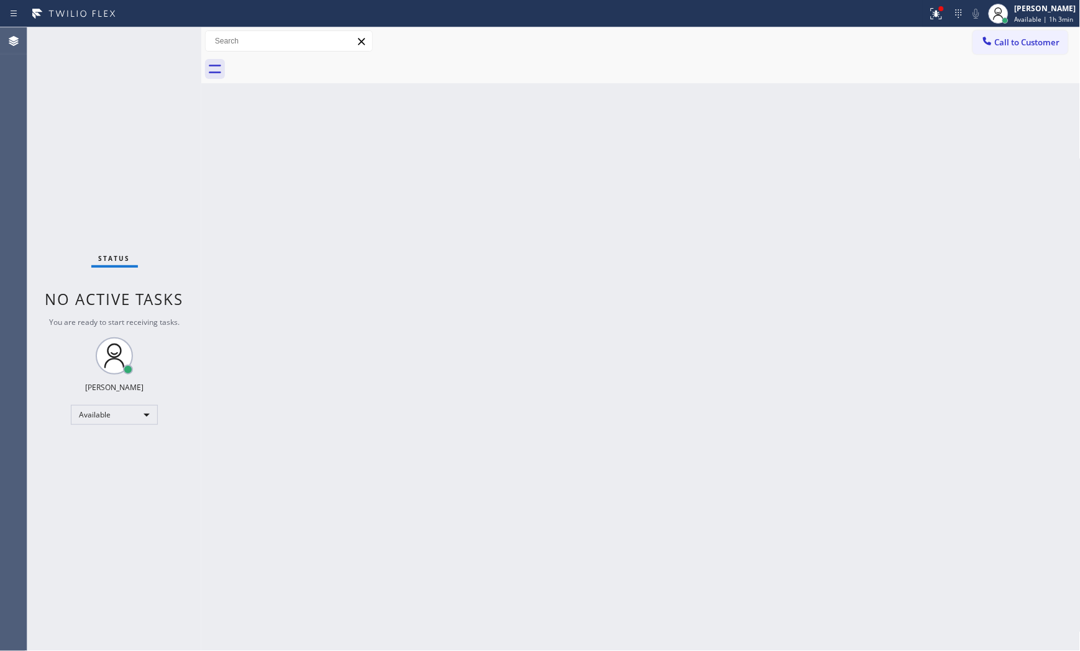
click at [157, 40] on div "Status No active tasks You are ready to start receiving tasks. [PERSON_NAME] Av…" at bounding box center [114, 339] width 174 height 624
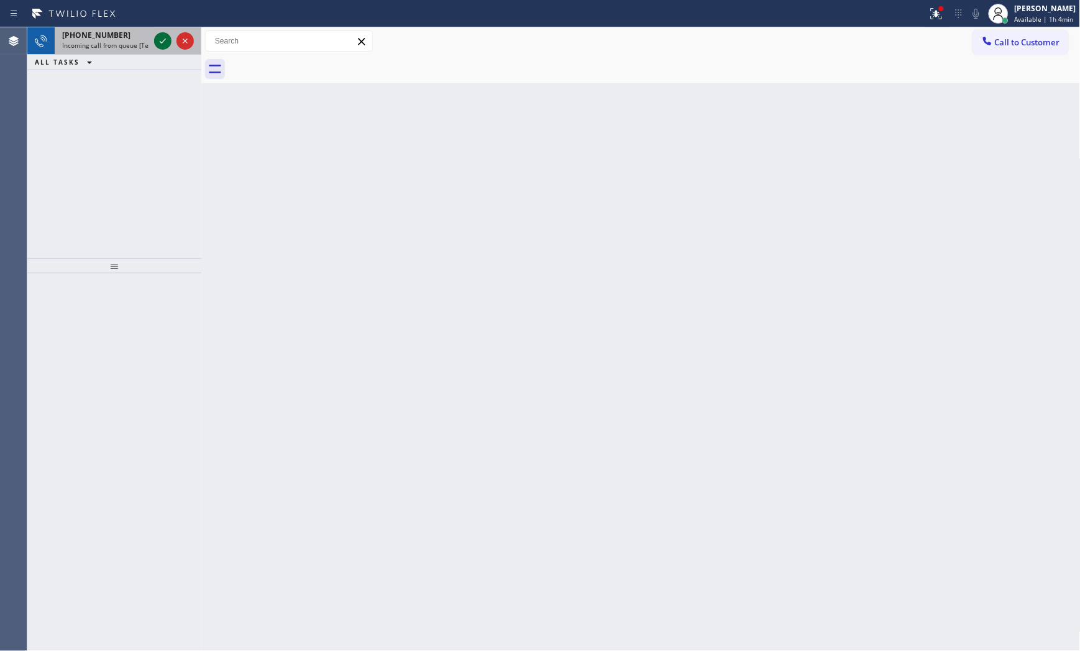
click at [157, 40] on icon at bounding box center [162, 41] width 15 height 15
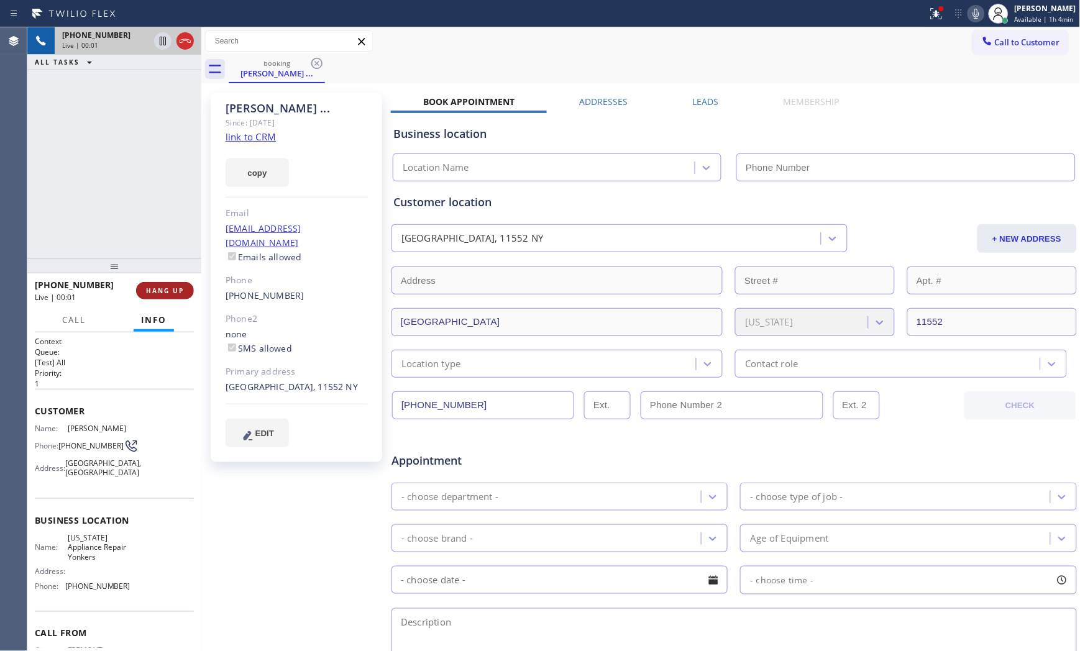
type input "[PHONE_NUMBER]"
click at [267, 135] on link "link to CRM" at bounding box center [251, 136] width 50 height 12
click at [918, 11] on div at bounding box center [464, 14] width 918 height 20
drag, startPoint x: 932, startPoint y: 12, endPoint x: 928, endPoint y: 35, distance: 23.3
click at [933, 12] on icon at bounding box center [936, 13] width 11 height 11
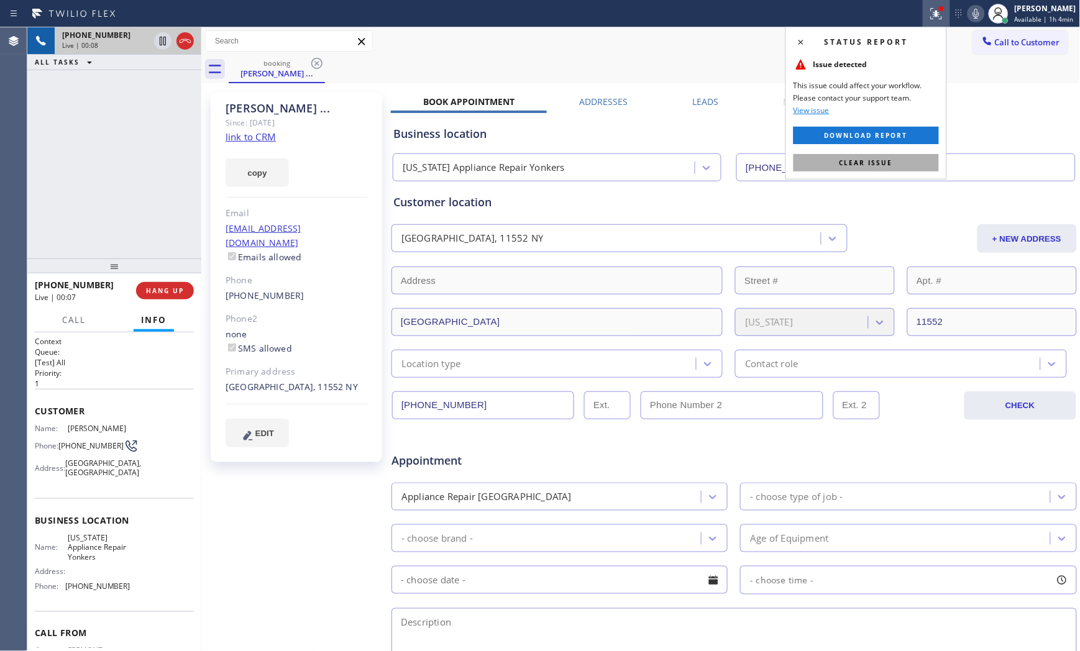
click at [905, 160] on button "Clear issue" at bounding box center [866, 162] width 145 height 17
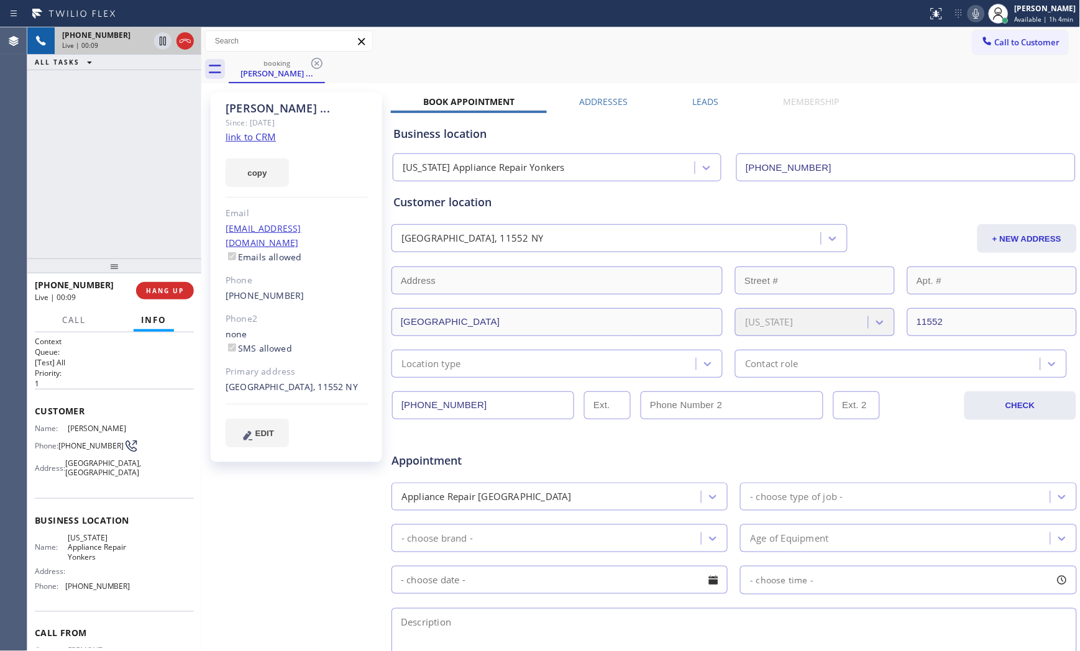
click at [976, 21] on icon at bounding box center [976, 13] width 15 height 15
click at [969, 14] on icon at bounding box center [976, 13] width 15 height 15
click at [971, 17] on icon at bounding box center [976, 13] width 15 height 15
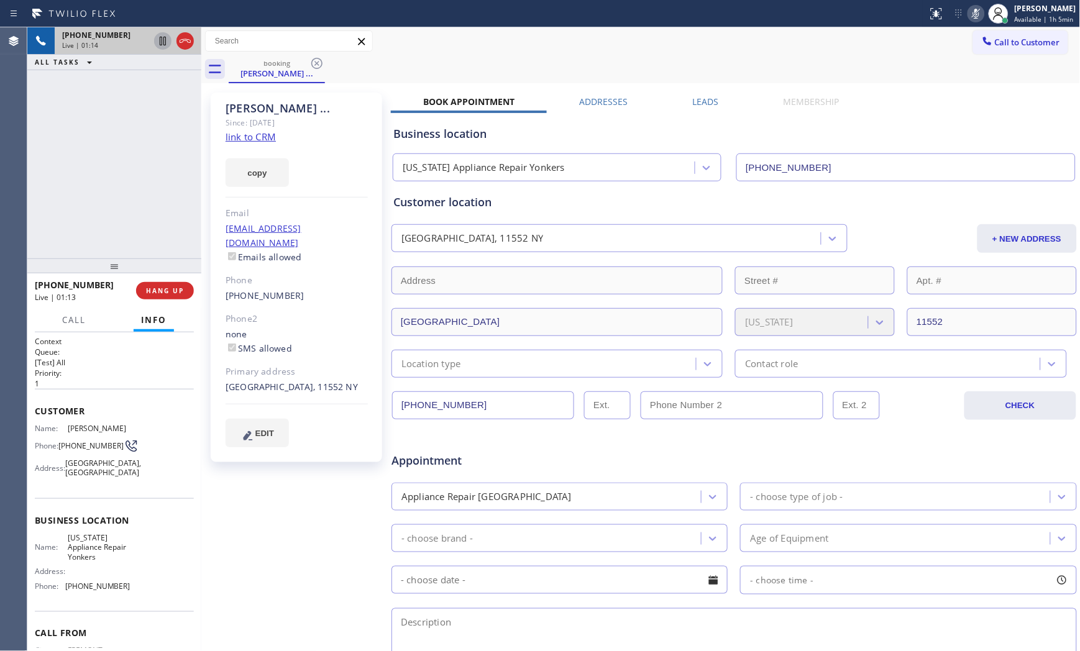
click at [162, 43] on icon at bounding box center [162, 41] width 15 height 15
click at [973, 9] on icon at bounding box center [976, 14] width 6 height 10
click at [158, 40] on icon at bounding box center [162, 41] width 15 height 15
click at [977, 9] on icon at bounding box center [976, 13] width 15 height 15
click at [163, 40] on icon at bounding box center [162, 41] width 15 height 15
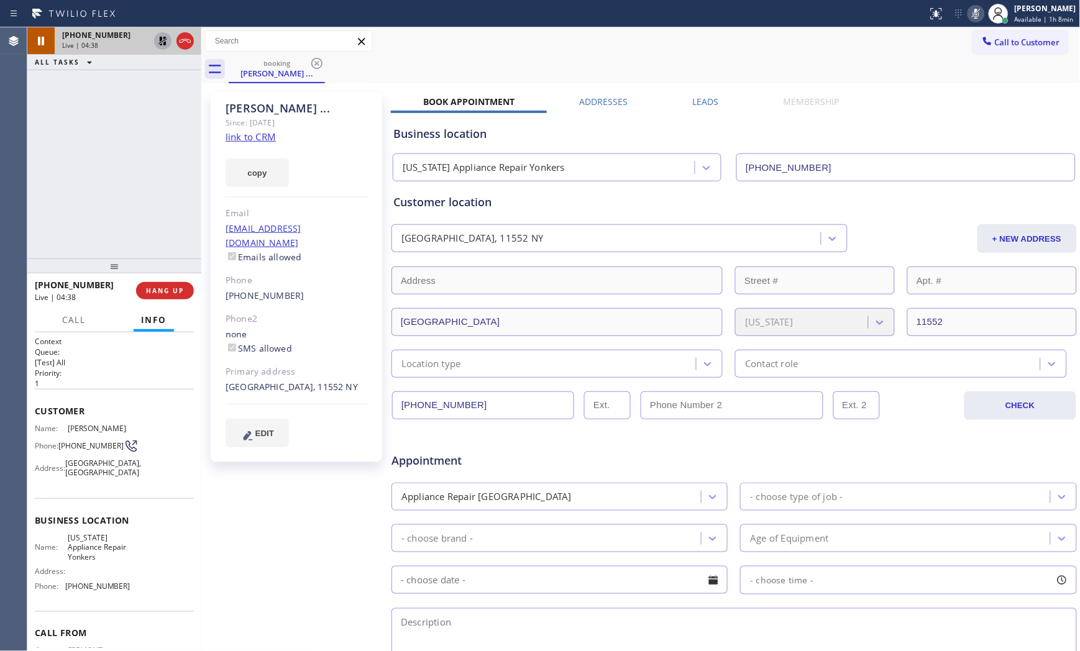
click at [973, 17] on icon at bounding box center [976, 14] width 6 height 10
click at [163, 39] on icon at bounding box center [162, 41] width 15 height 15
click at [971, 19] on icon at bounding box center [976, 13] width 15 height 15
click at [164, 42] on icon at bounding box center [162, 41] width 15 height 15
click at [79, 448] on span "[PHONE_NUMBER]" at bounding box center [90, 445] width 65 height 9
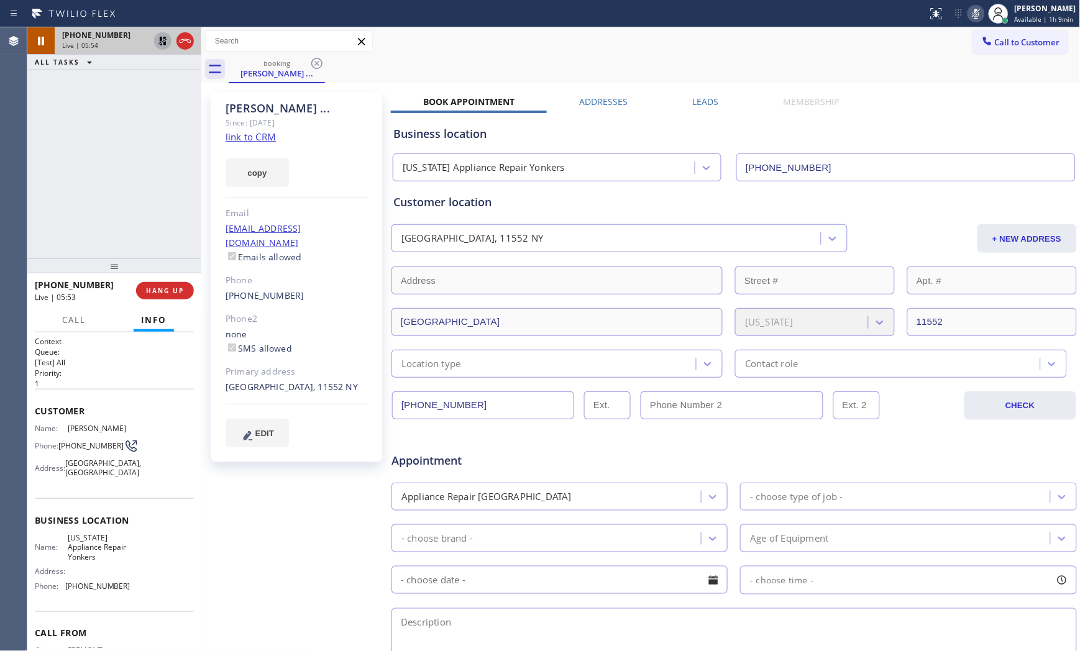
click at [79, 448] on span "[PHONE_NUMBER]" at bounding box center [90, 445] width 65 height 9
copy div "[PHONE_NUMBER]"
click at [972, 9] on icon at bounding box center [975, 14] width 6 height 10
click at [157, 42] on icon at bounding box center [162, 41] width 15 height 15
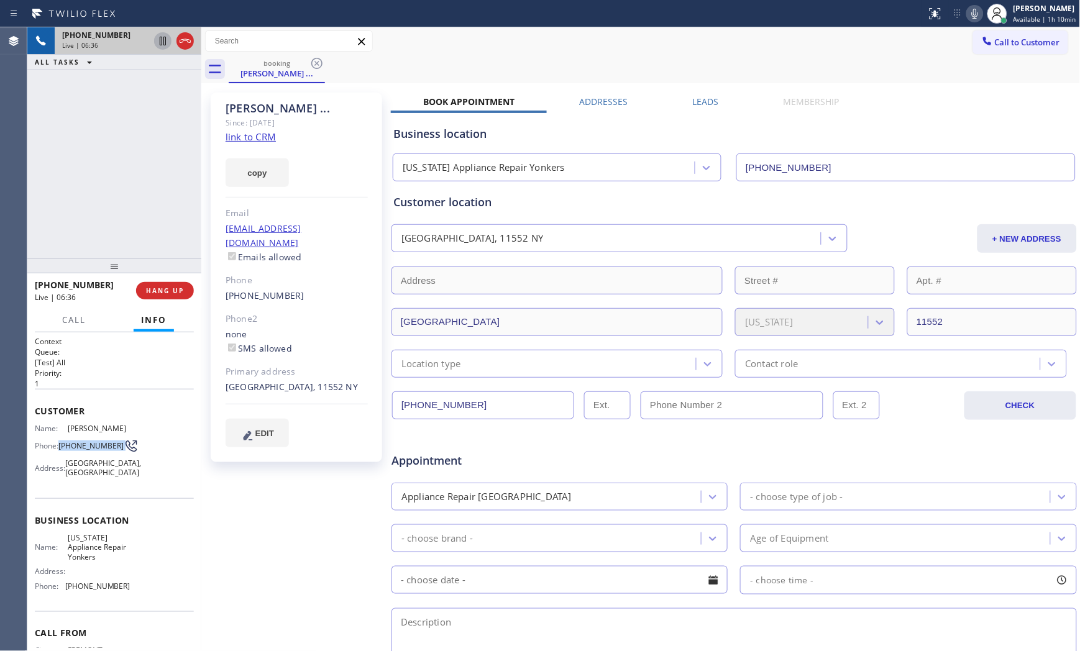
click at [973, 13] on icon at bounding box center [975, 13] width 15 height 15
click at [970, 11] on icon at bounding box center [975, 13] width 15 height 15
click at [970, 9] on icon at bounding box center [975, 13] width 15 height 15
click at [971, 14] on icon at bounding box center [975, 13] width 15 height 15
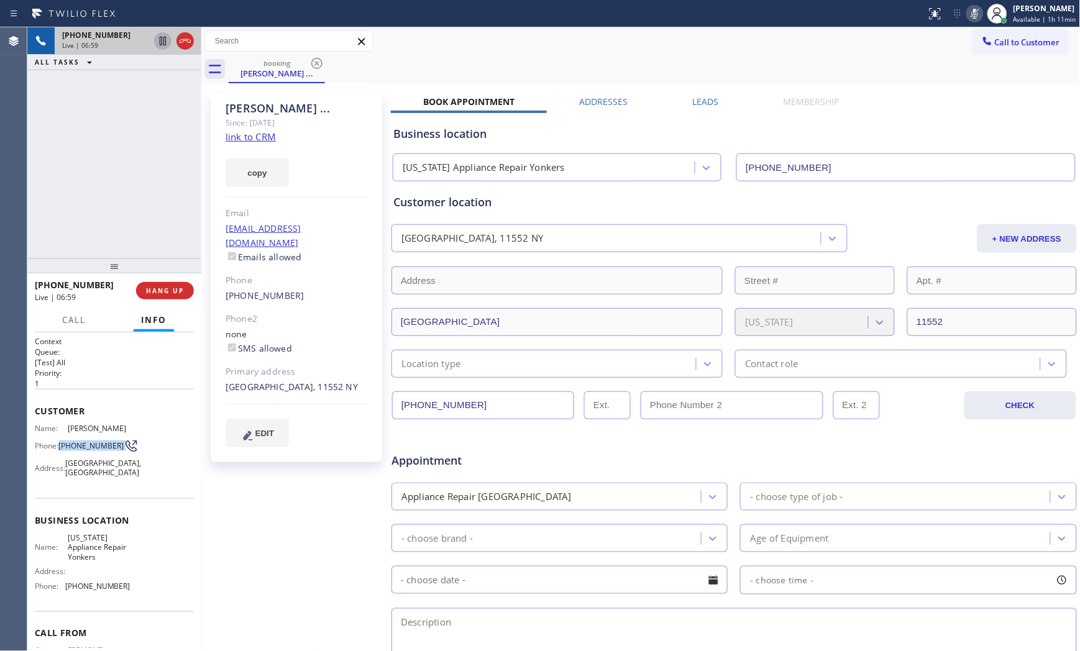
click at [971, 14] on rect at bounding box center [975, 12] width 9 height 9
click at [169, 287] on span "HANG UP" at bounding box center [165, 290] width 38 height 9
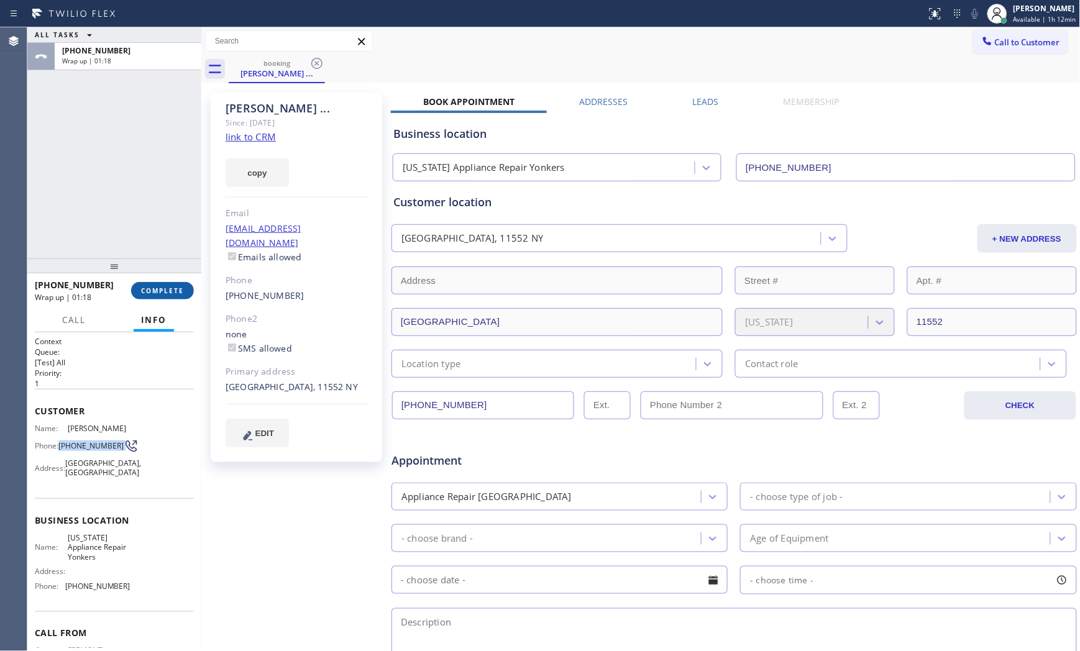
click at [167, 283] on button "COMPLETE" at bounding box center [162, 290] width 63 height 17
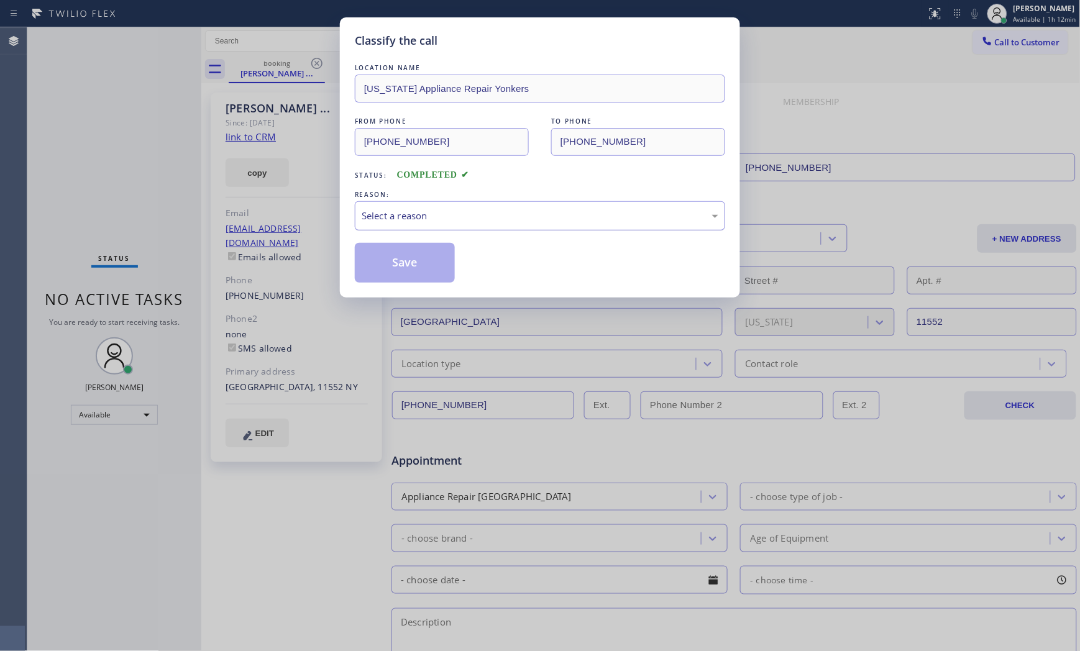
drag, startPoint x: 377, startPoint y: 219, endPoint x: 383, endPoint y: 228, distance: 10.7
click at [379, 221] on div "Select a reason" at bounding box center [540, 216] width 357 height 14
click at [405, 260] on button "Save" at bounding box center [405, 263] width 100 height 40
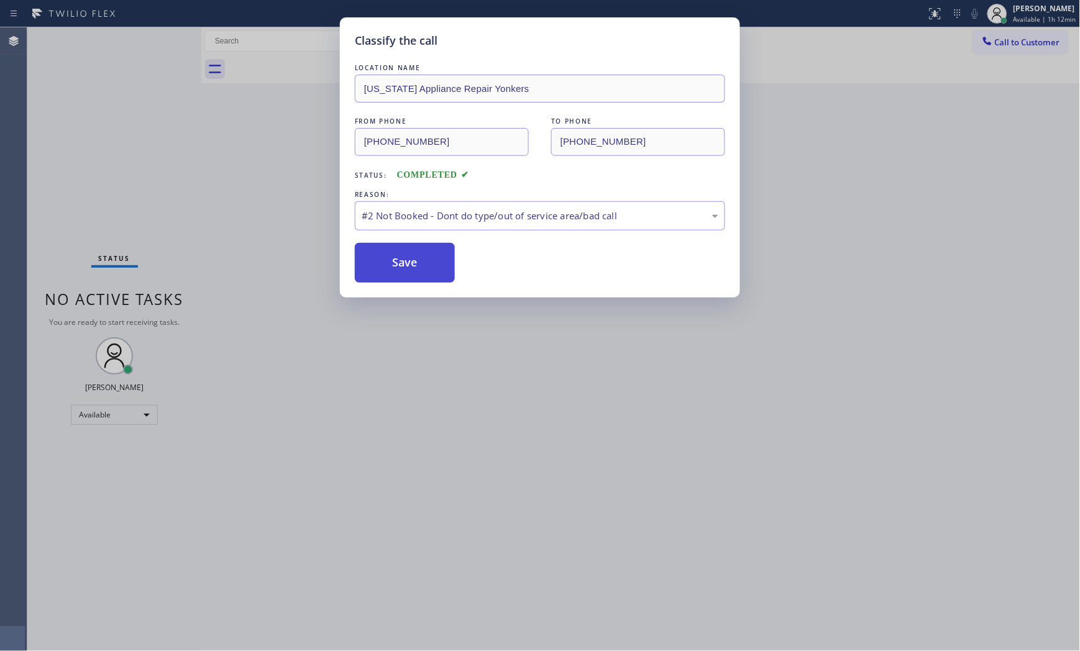
click at [405, 260] on button "Save" at bounding box center [405, 263] width 100 height 40
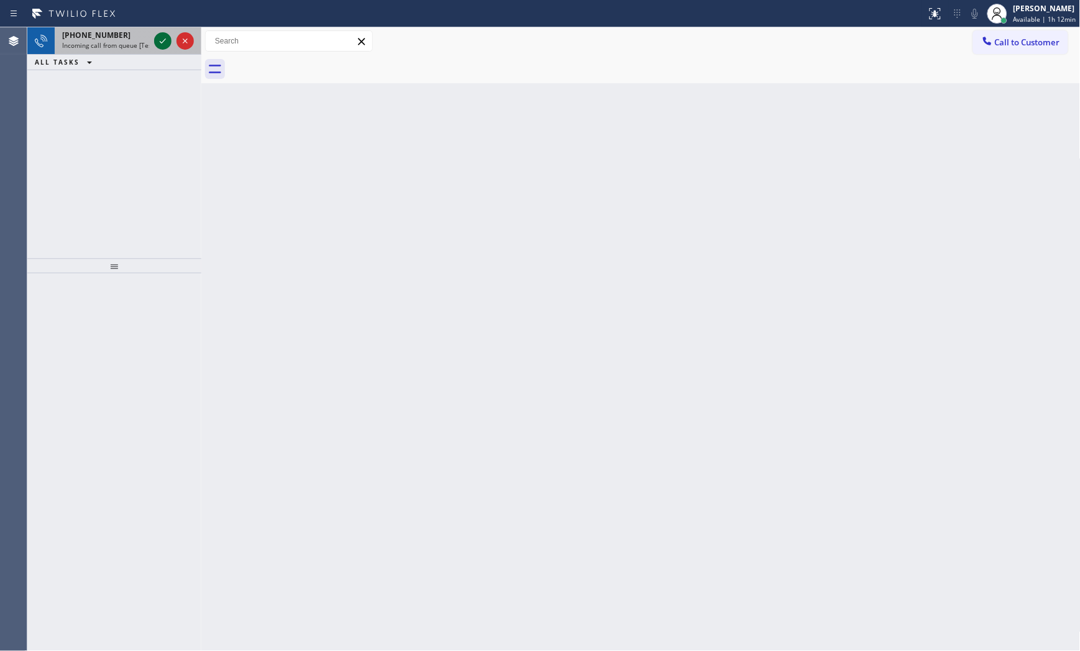
click at [165, 39] on icon at bounding box center [162, 41] width 15 height 15
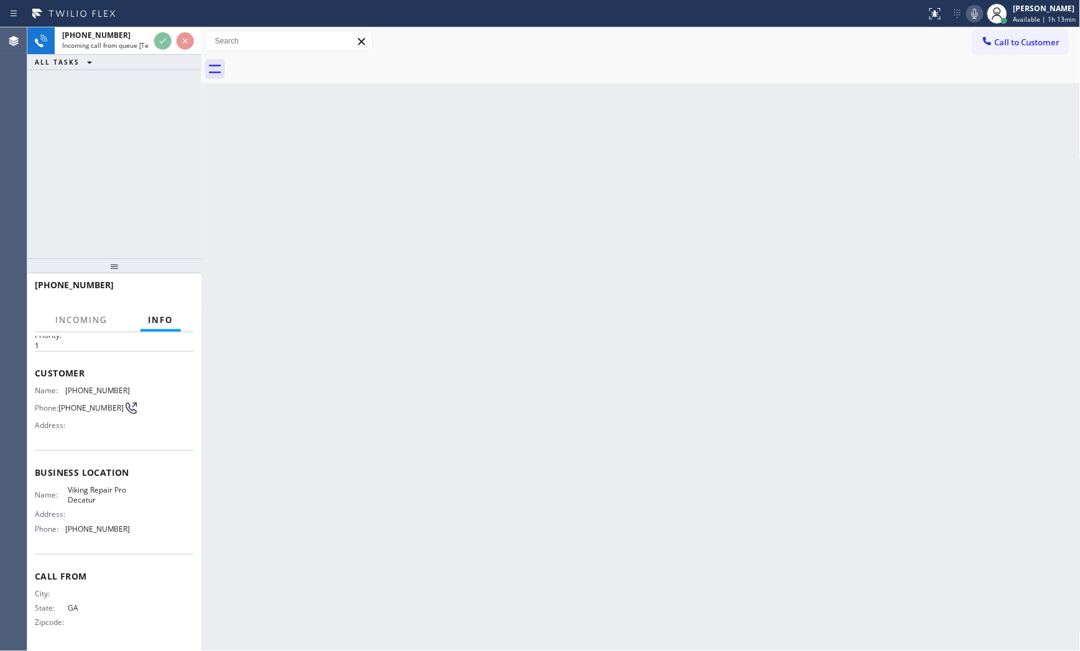
scroll to position [41, 0]
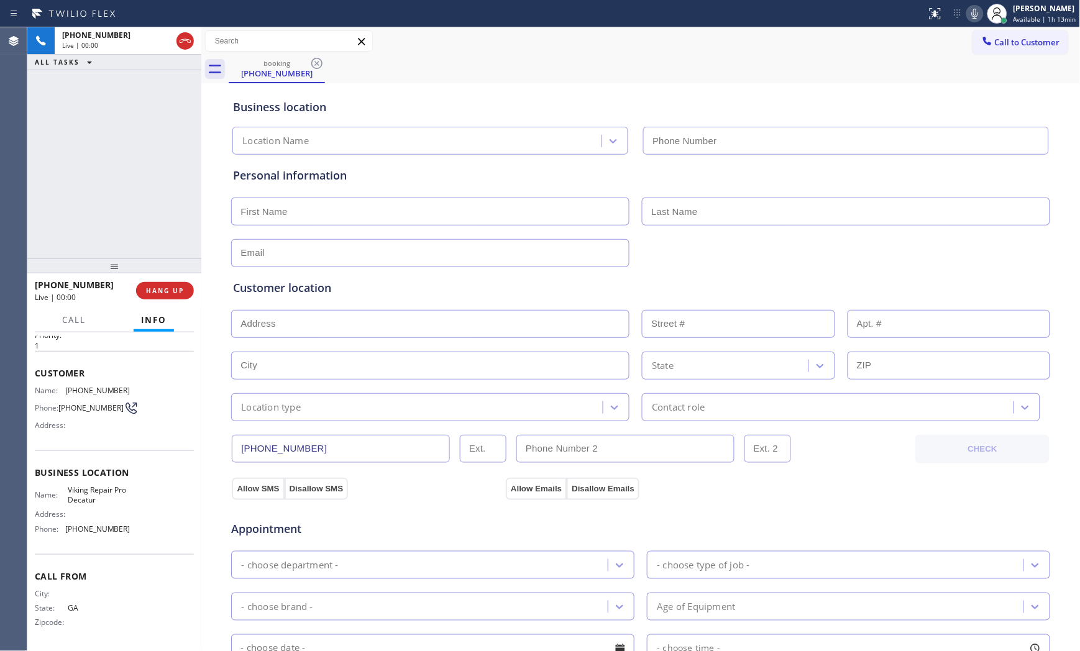
type input "[PHONE_NUMBER]"
click at [979, 17] on icon at bounding box center [975, 13] width 15 height 15
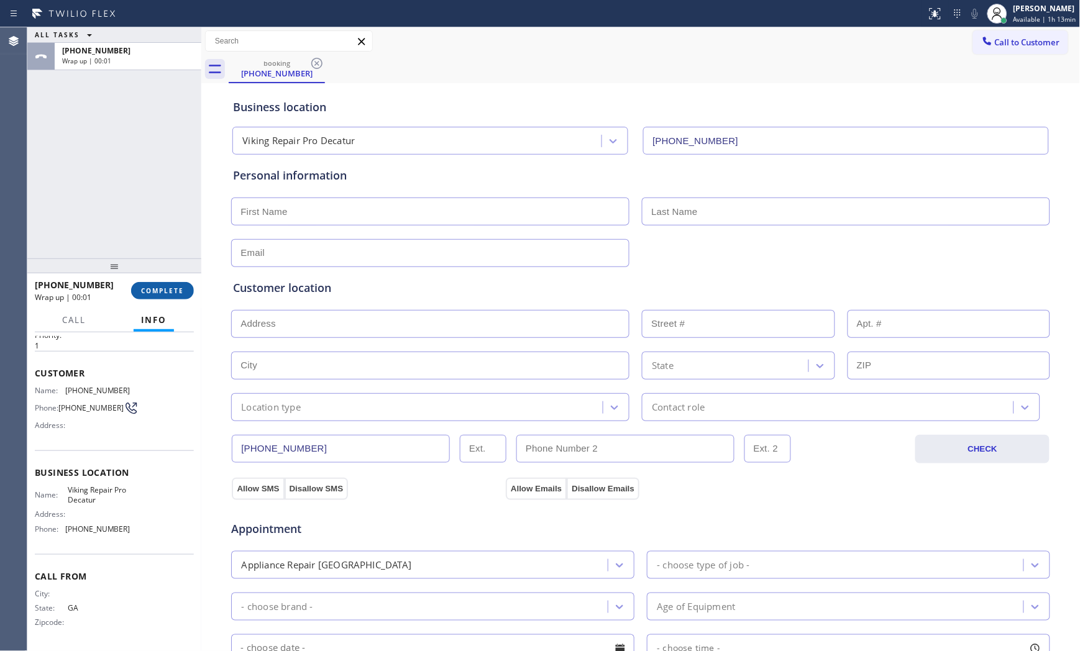
click at [145, 296] on button "COMPLETE" at bounding box center [162, 290] width 63 height 17
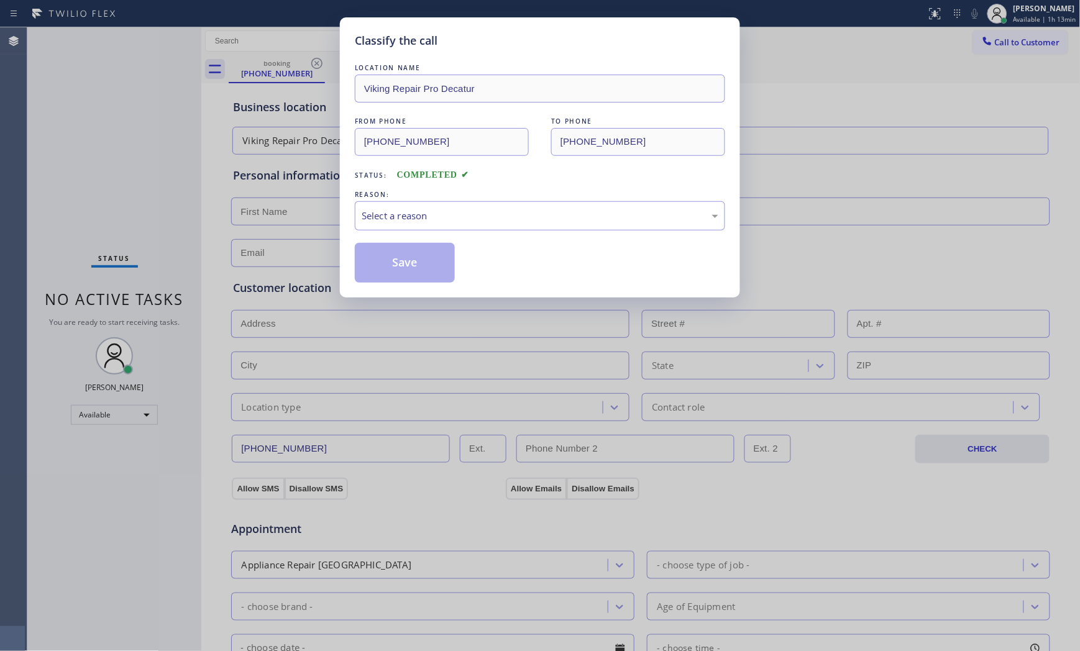
click at [354, 233] on div "Classify the call LOCATION NAME Viking Repair Pro Decatur FROM PHONE [PHONE_NUM…" at bounding box center [540, 157] width 400 height 280
click at [377, 224] on div "Select a reason" at bounding box center [540, 215] width 370 height 29
click at [380, 261] on button "Save" at bounding box center [405, 263] width 100 height 40
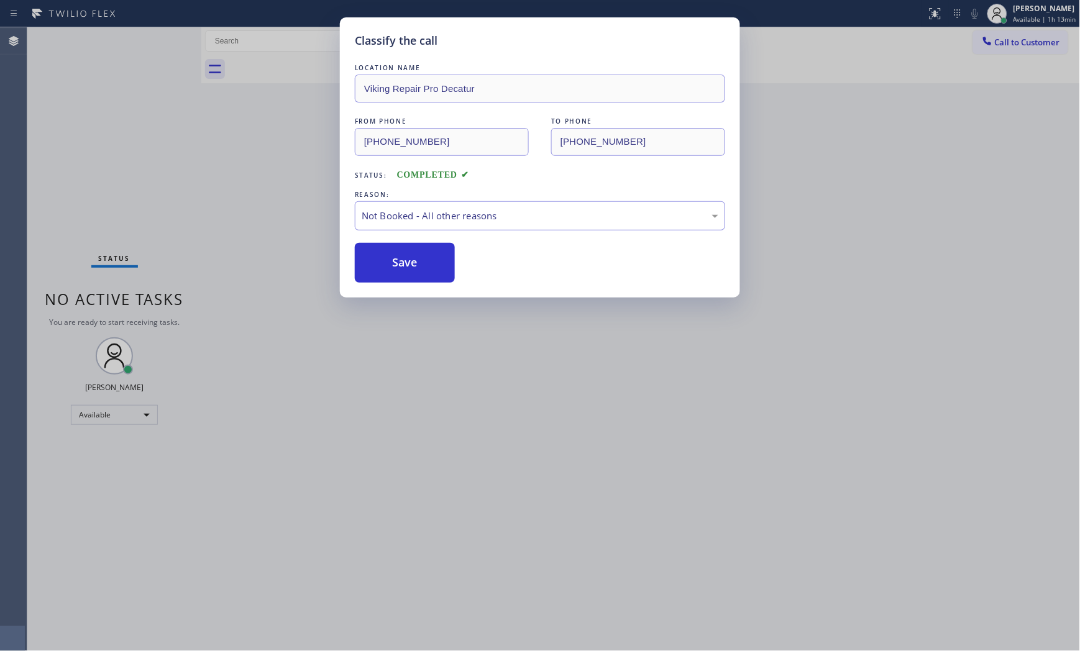
click at [380, 261] on button "Save" at bounding box center [405, 263] width 100 height 40
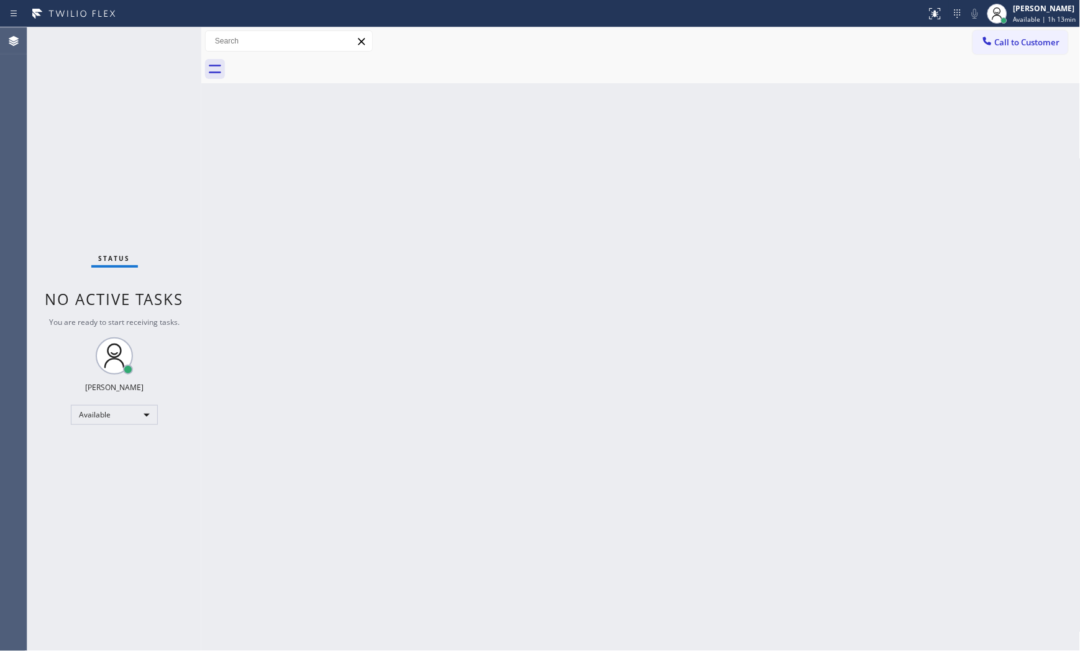
click at [121, 35] on div "Status No active tasks You are ready to start receiving tasks. [PERSON_NAME] Av…" at bounding box center [114, 339] width 174 height 624
click at [154, 40] on div "Status No active tasks You are ready to start receiving tasks. [PERSON_NAME] Av…" at bounding box center [114, 339] width 174 height 624
click at [158, 38] on div "Status No active tasks You are ready to start receiving tasks. [PERSON_NAME] Av…" at bounding box center [114, 339] width 174 height 624
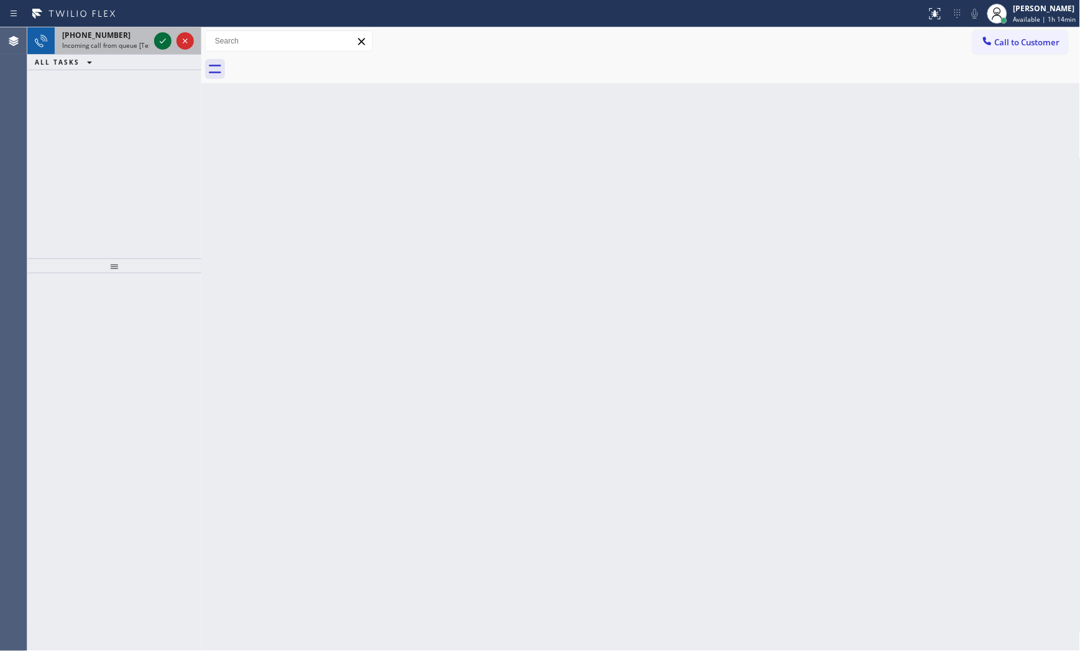
click at [160, 40] on icon at bounding box center [162, 41] width 15 height 15
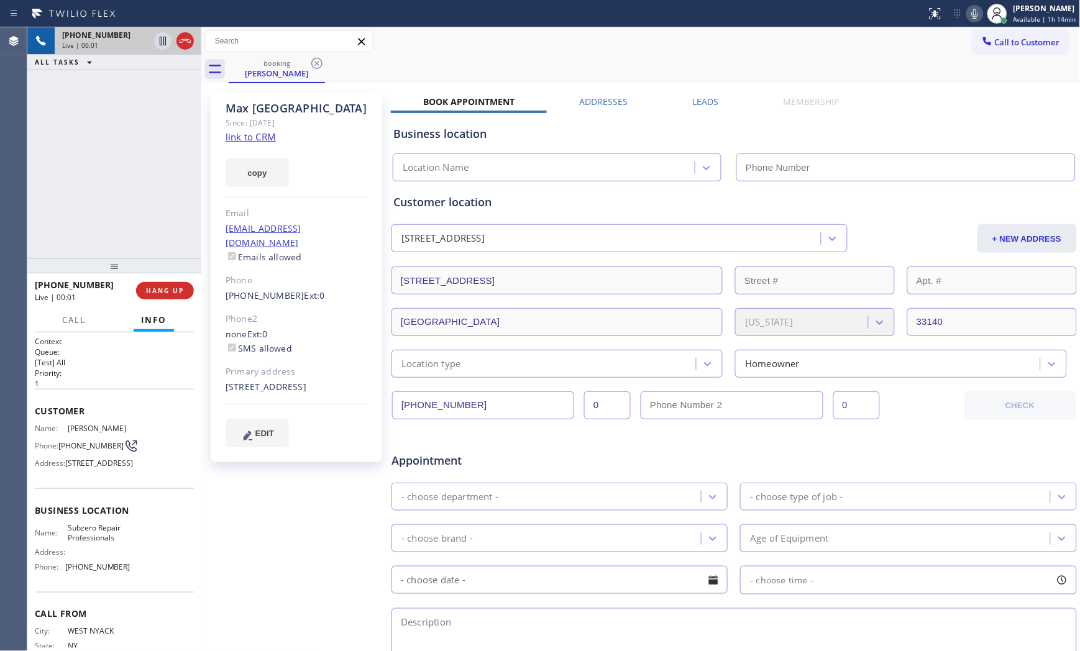
type input "[PHONE_NUMBER]"
click at [258, 139] on link "link to CRM" at bounding box center [251, 136] width 50 height 12
click at [973, 12] on icon at bounding box center [975, 13] width 15 height 15
click at [973, 12] on rect at bounding box center [975, 12] width 9 height 9
click at [976, 19] on icon at bounding box center [975, 13] width 15 height 15
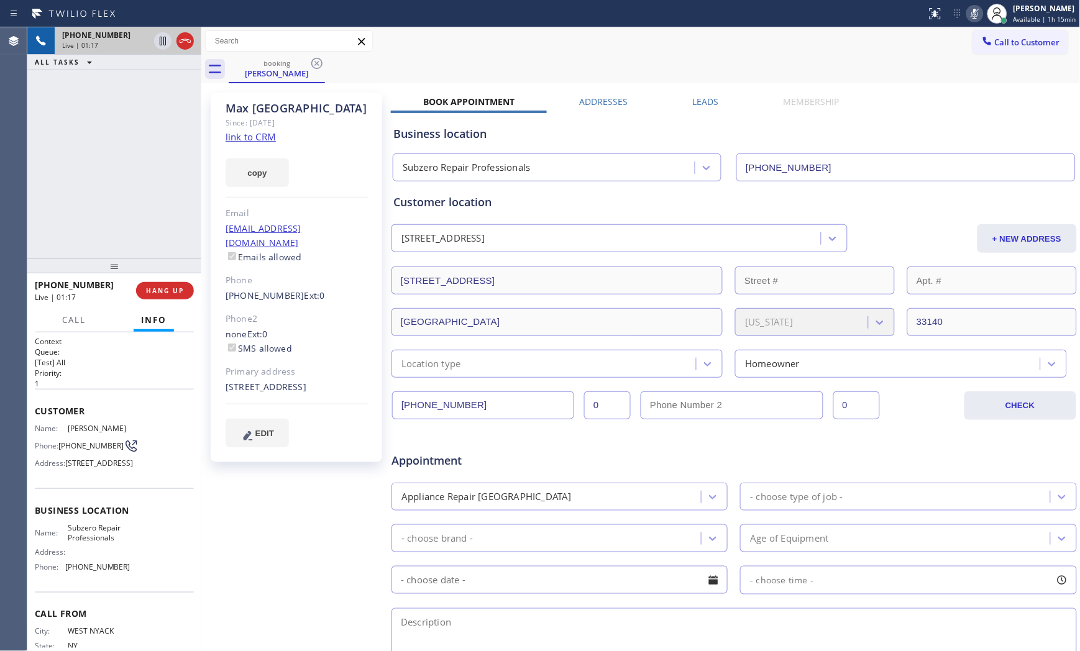
click at [976, 19] on icon at bounding box center [975, 13] width 15 height 15
click at [969, 11] on icon at bounding box center [975, 13] width 15 height 15
click at [165, 42] on icon at bounding box center [162, 41] width 15 height 15
click at [968, 20] on icon at bounding box center [975, 13] width 15 height 15
click at [160, 47] on icon at bounding box center [162, 41] width 15 height 15
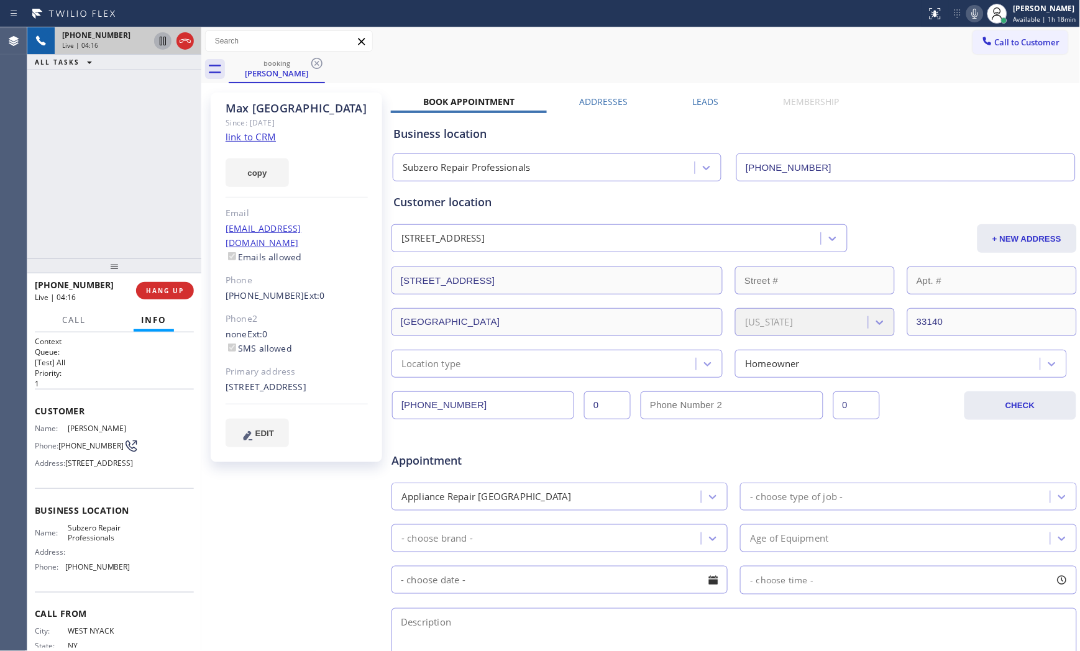
click at [979, 15] on icon at bounding box center [975, 13] width 15 height 15
click at [973, 16] on icon at bounding box center [975, 13] width 15 height 15
click at [966, 11] on div at bounding box center [974, 13] width 17 height 15
click at [95, 91] on div "Reserved" at bounding box center [105, 88] width 87 height 9
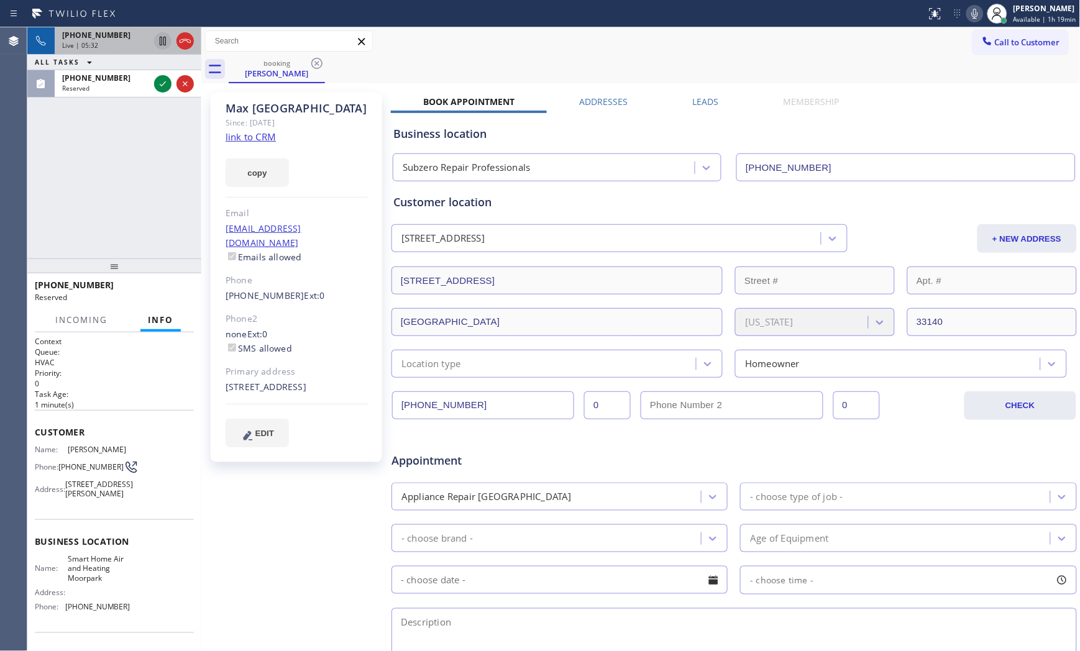
click at [968, 12] on icon at bounding box center [975, 13] width 15 height 15
click at [972, 14] on icon at bounding box center [975, 14] width 6 height 10
click at [160, 43] on icon at bounding box center [163, 41] width 6 height 9
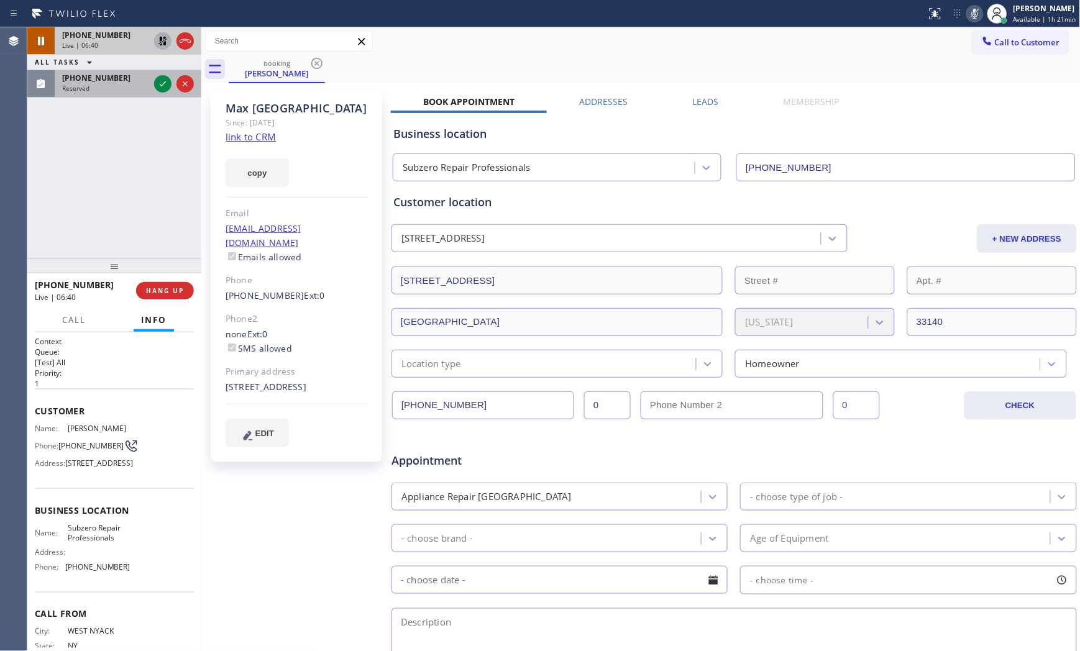
click at [90, 80] on span "[PHONE_NUMBER]" at bounding box center [96, 78] width 68 height 11
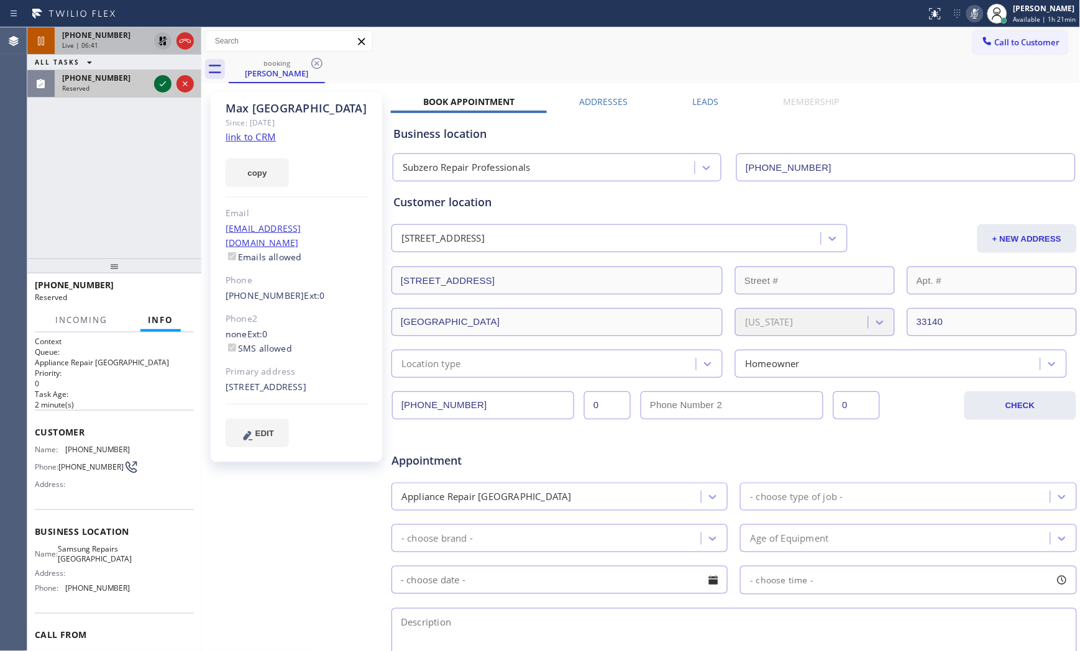
click at [158, 89] on icon at bounding box center [162, 83] width 15 height 15
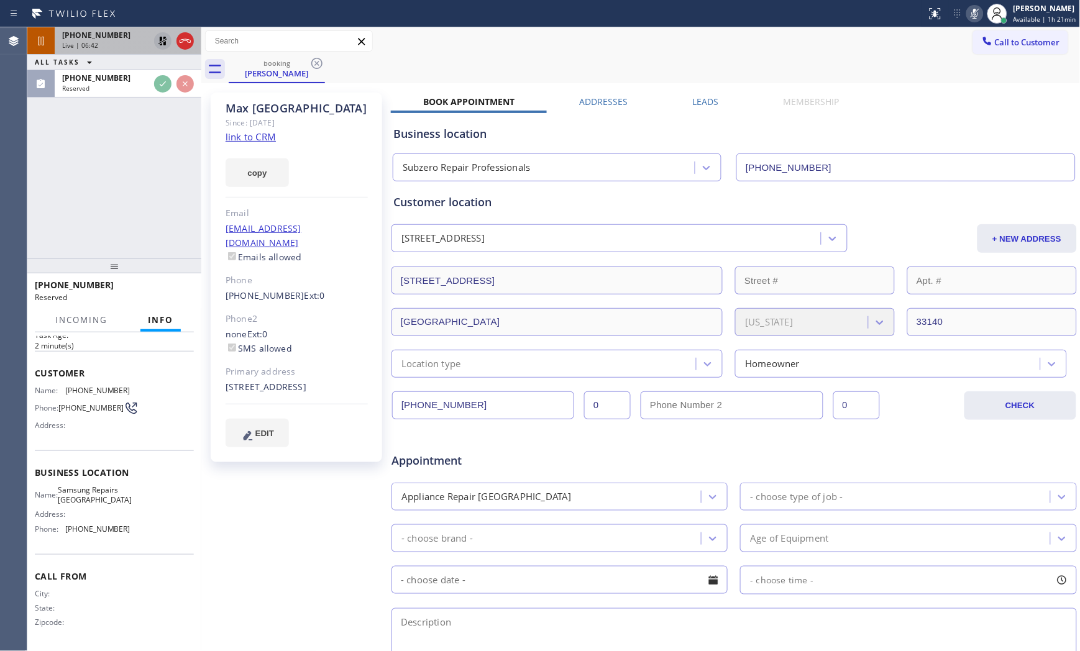
scroll to position [71, 0]
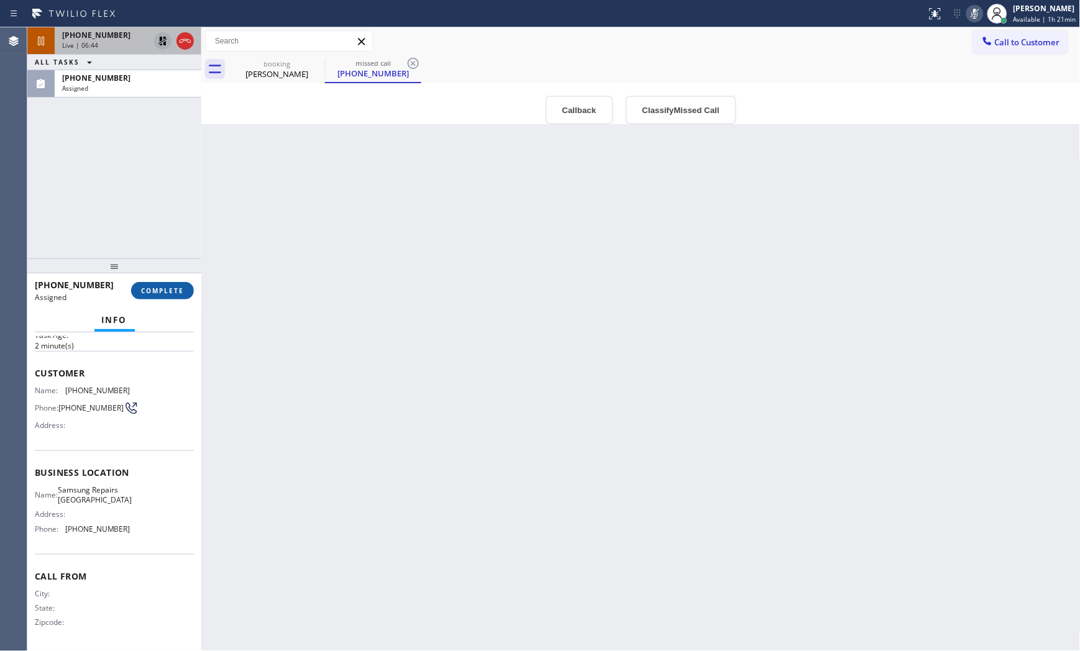
click at [181, 293] on span "COMPLETE" at bounding box center [162, 290] width 43 height 9
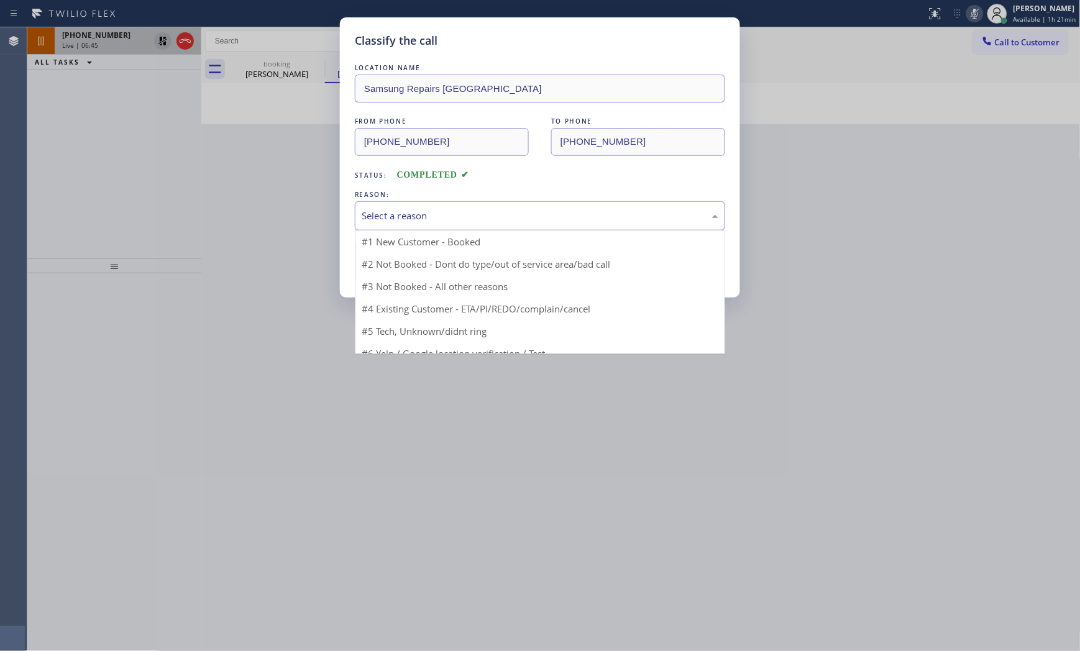
drag, startPoint x: 404, startPoint y: 219, endPoint x: 398, endPoint y: 256, distance: 37.8
click at [405, 219] on div "Select a reason" at bounding box center [540, 216] width 357 height 14
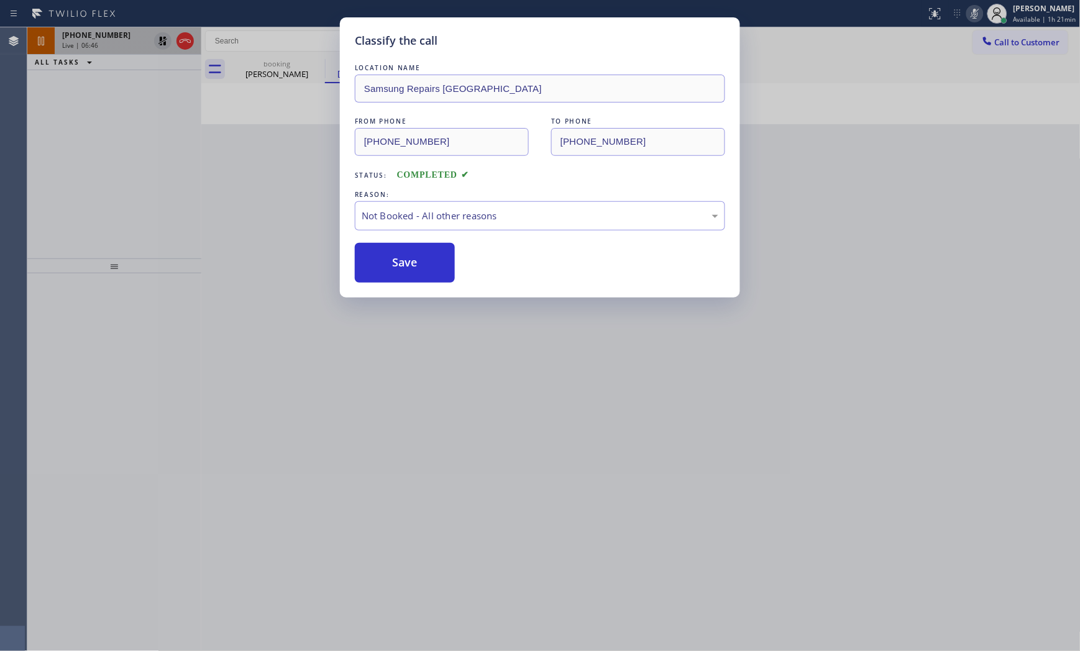
click at [396, 262] on button "Save" at bounding box center [405, 263] width 100 height 40
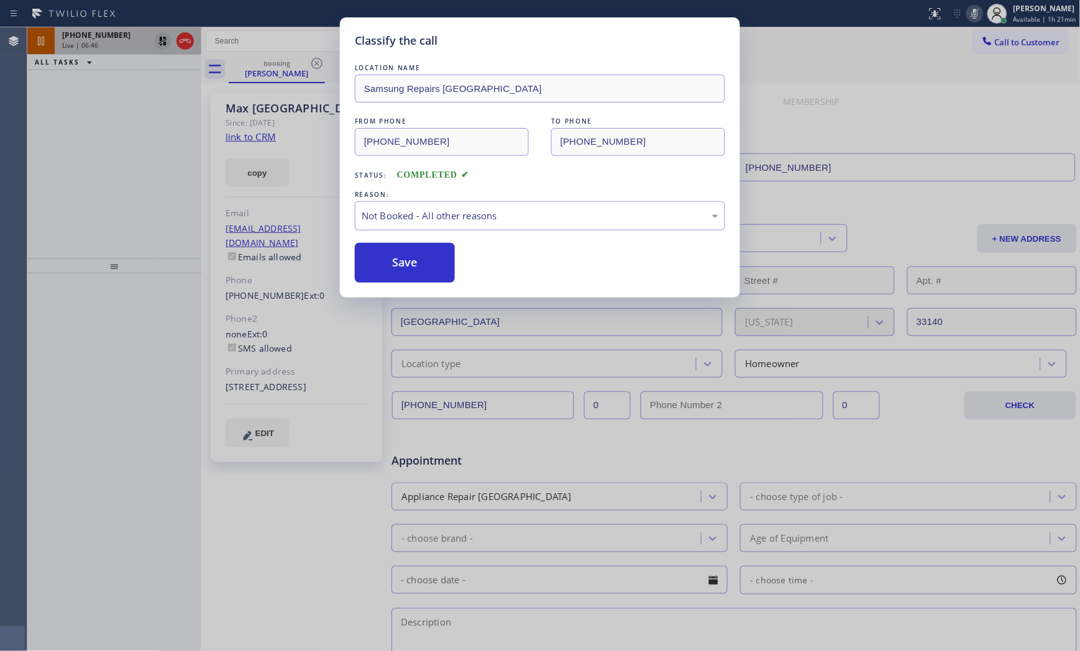
click at [396, 262] on button "Save" at bounding box center [405, 263] width 100 height 40
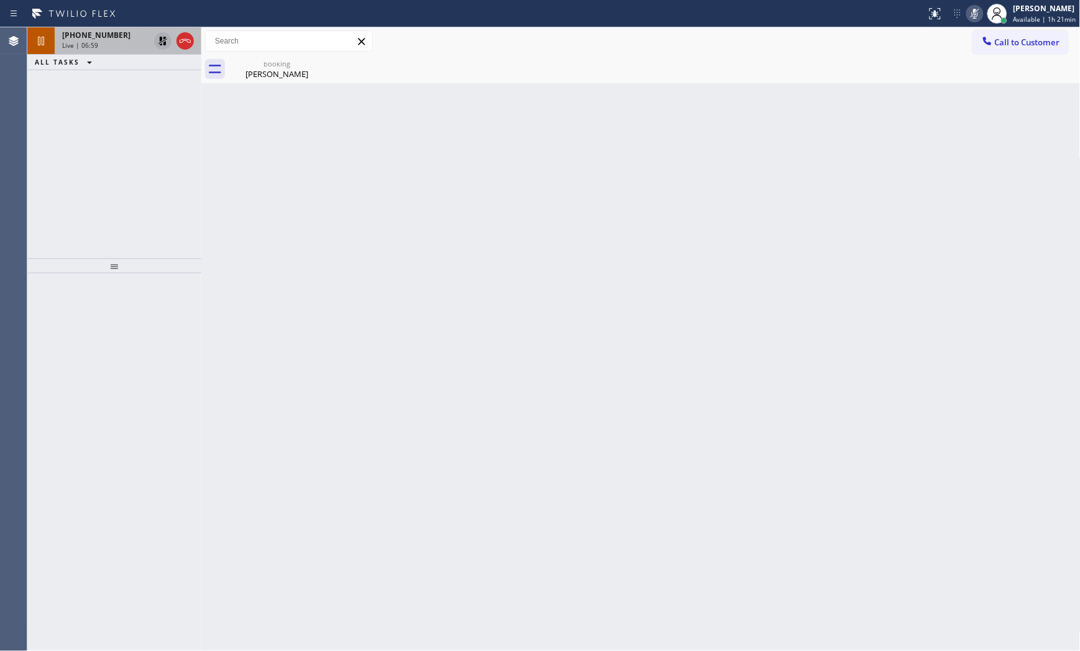
click at [635, 21] on div at bounding box center [463, 14] width 917 height 20
click at [974, 16] on icon at bounding box center [975, 14] width 6 height 10
click at [165, 39] on icon at bounding box center [162, 41] width 15 height 15
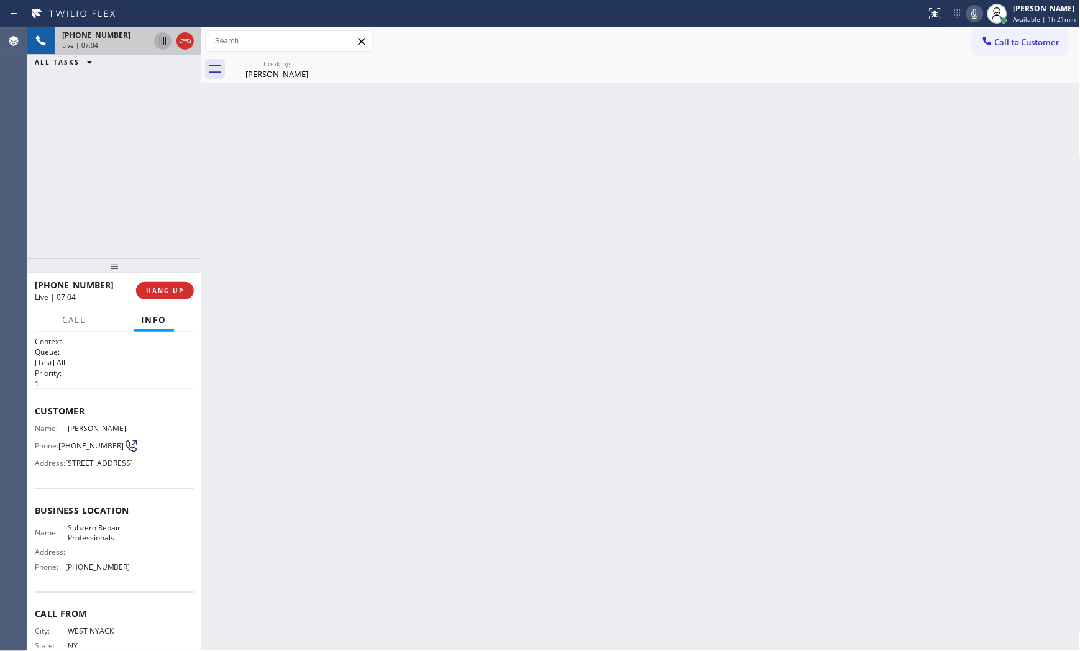
click at [73, 33] on span "[PHONE_NUMBER]" at bounding box center [96, 35] width 68 height 11
click at [265, 73] on div "[PERSON_NAME]" at bounding box center [277, 73] width 94 height 11
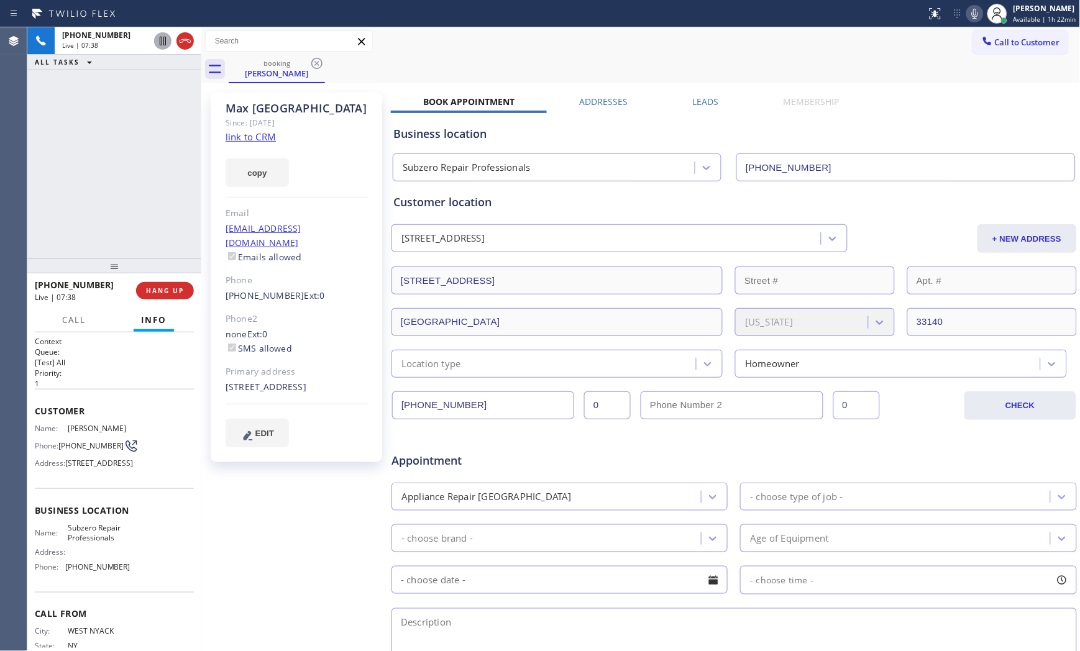
click at [972, 14] on icon at bounding box center [975, 14] width 6 height 10
click at [968, 17] on icon at bounding box center [975, 13] width 15 height 15
click at [157, 295] on button "HANG UP" at bounding box center [165, 290] width 58 height 17
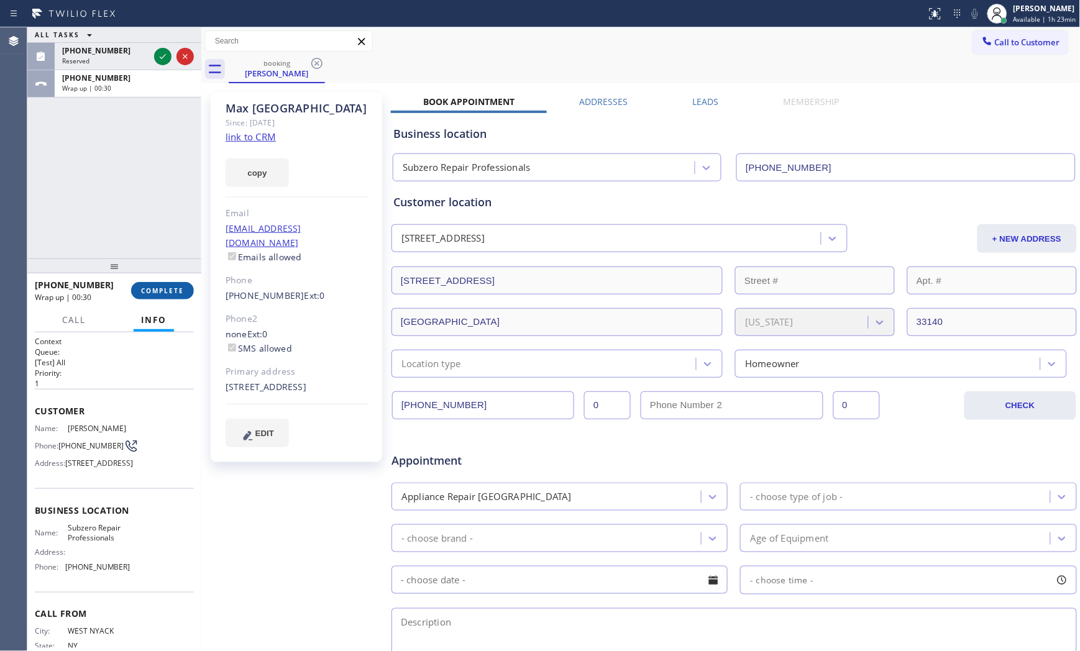
click at [156, 289] on span "COMPLETE" at bounding box center [162, 290] width 43 height 9
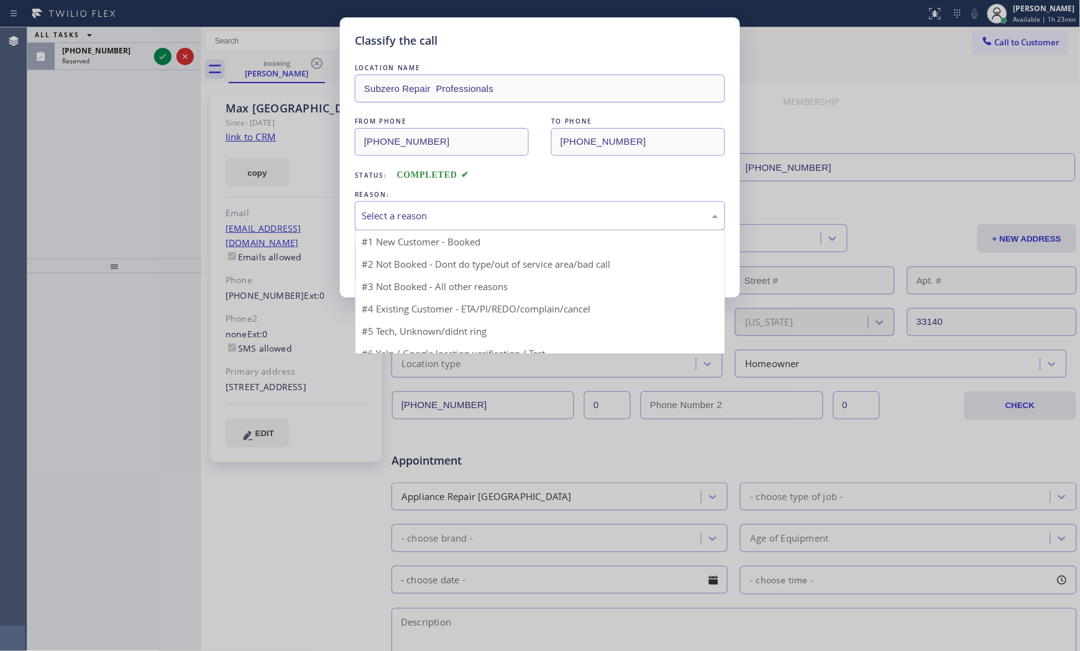
click at [466, 213] on div "Select a reason" at bounding box center [540, 216] width 357 height 14
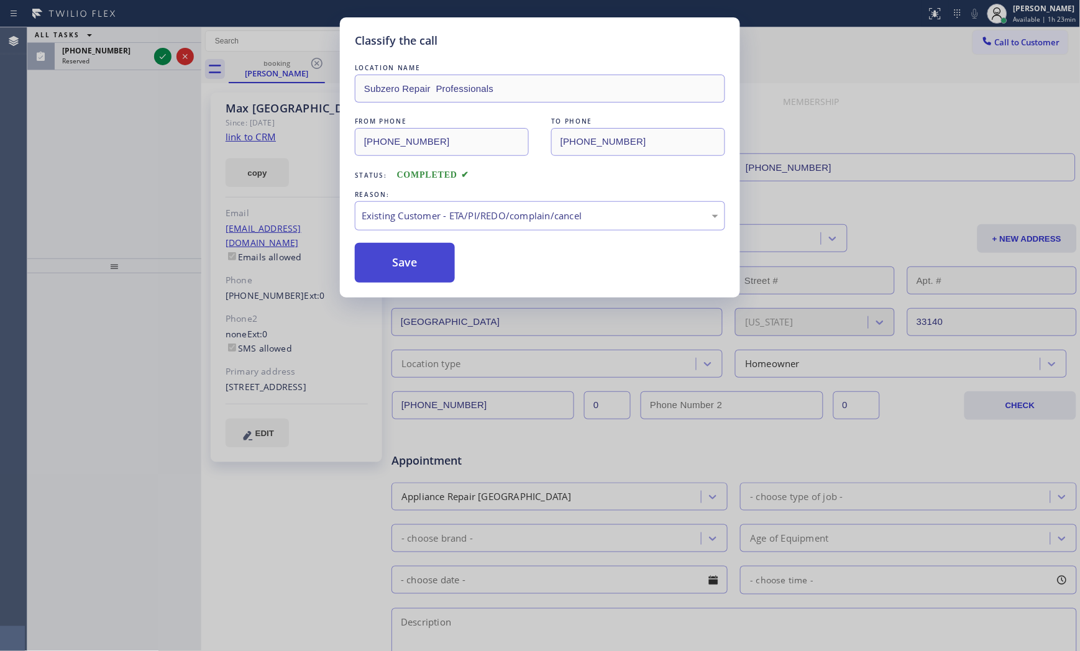
click at [425, 268] on button "Save" at bounding box center [405, 263] width 100 height 40
click at [425, 267] on button "Save" at bounding box center [405, 263] width 100 height 40
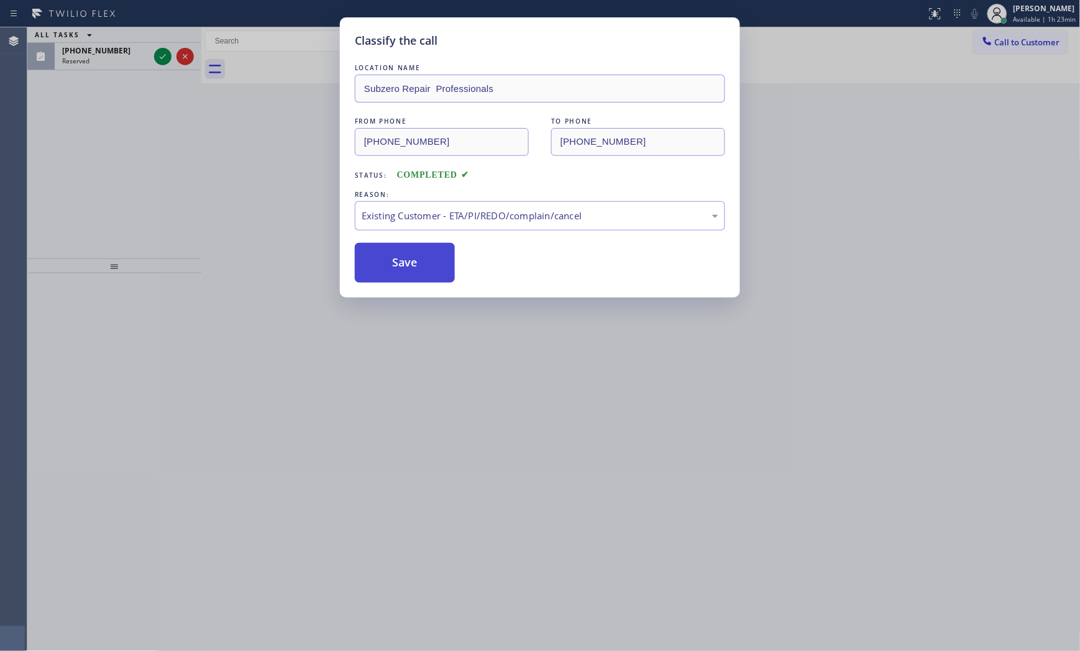
click at [425, 267] on button "Save" at bounding box center [405, 263] width 100 height 40
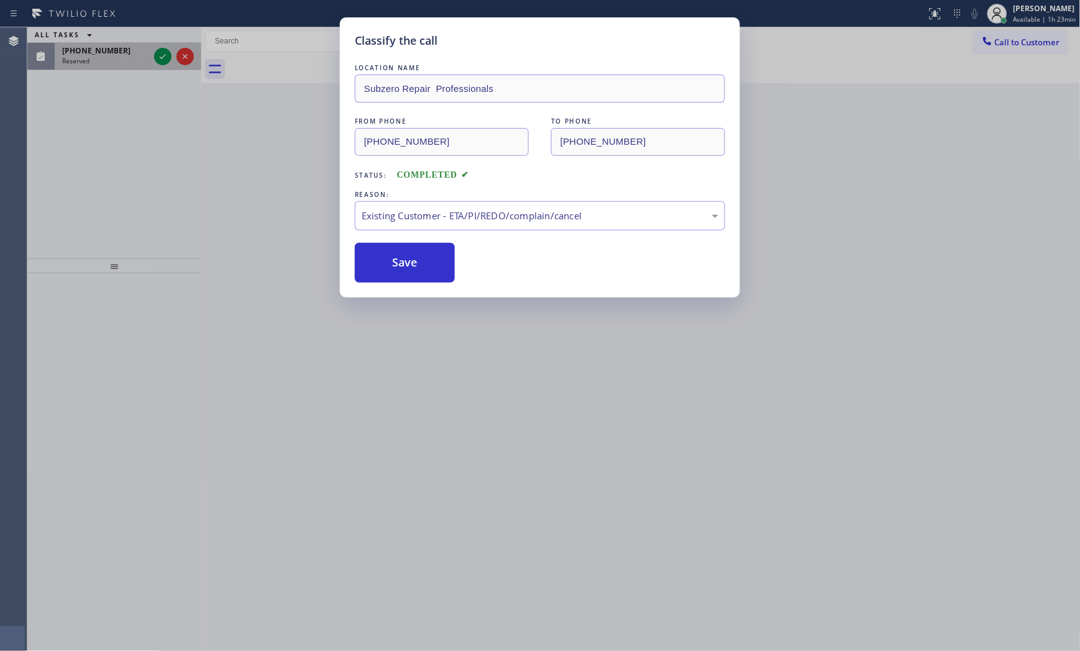
click at [120, 57] on div "Reserved" at bounding box center [105, 61] width 87 height 9
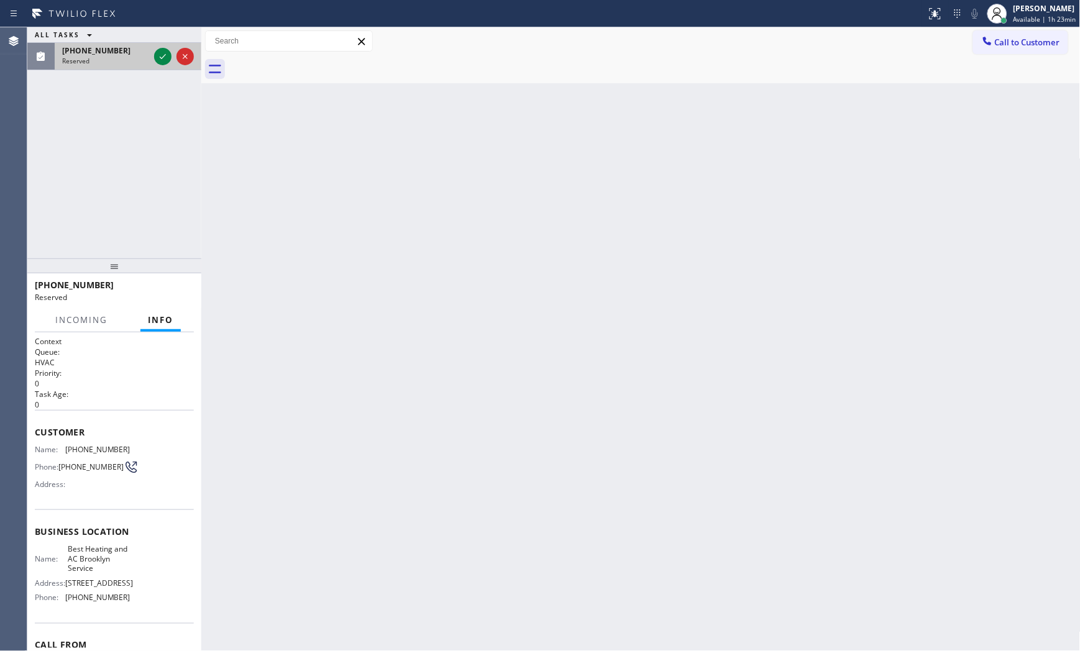
click at [120, 57] on div "Reserved" at bounding box center [105, 61] width 87 height 9
click at [159, 53] on icon at bounding box center [162, 56] width 15 height 15
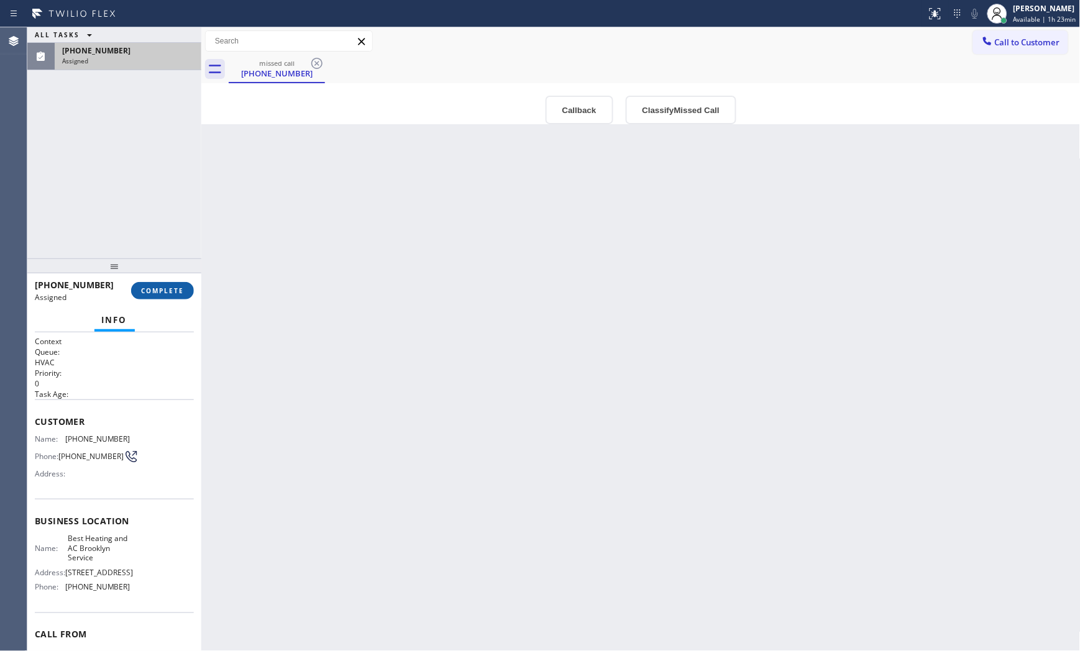
drag, startPoint x: 172, startPoint y: 271, endPoint x: 176, endPoint y: 293, distance: 22.3
click at [172, 272] on div at bounding box center [114, 266] width 174 height 15
click at [176, 293] on span "COMPLETE" at bounding box center [162, 290] width 43 height 9
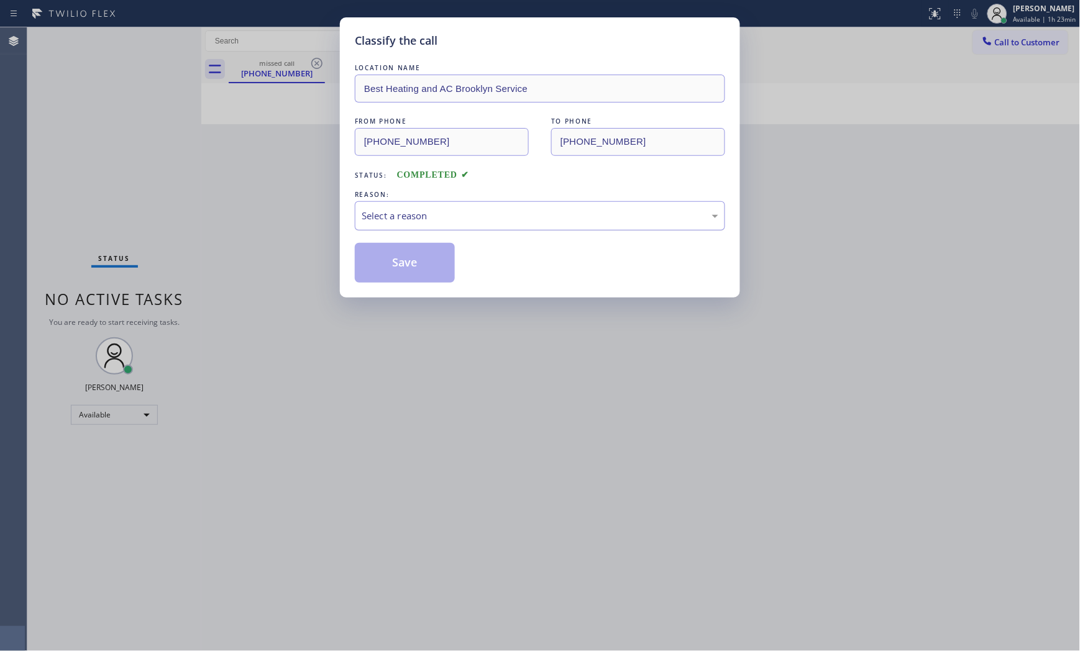
click at [437, 222] on div "Select a reason" at bounding box center [540, 216] width 357 height 14
click at [408, 259] on button "Save" at bounding box center [405, 263] width 100 height 40
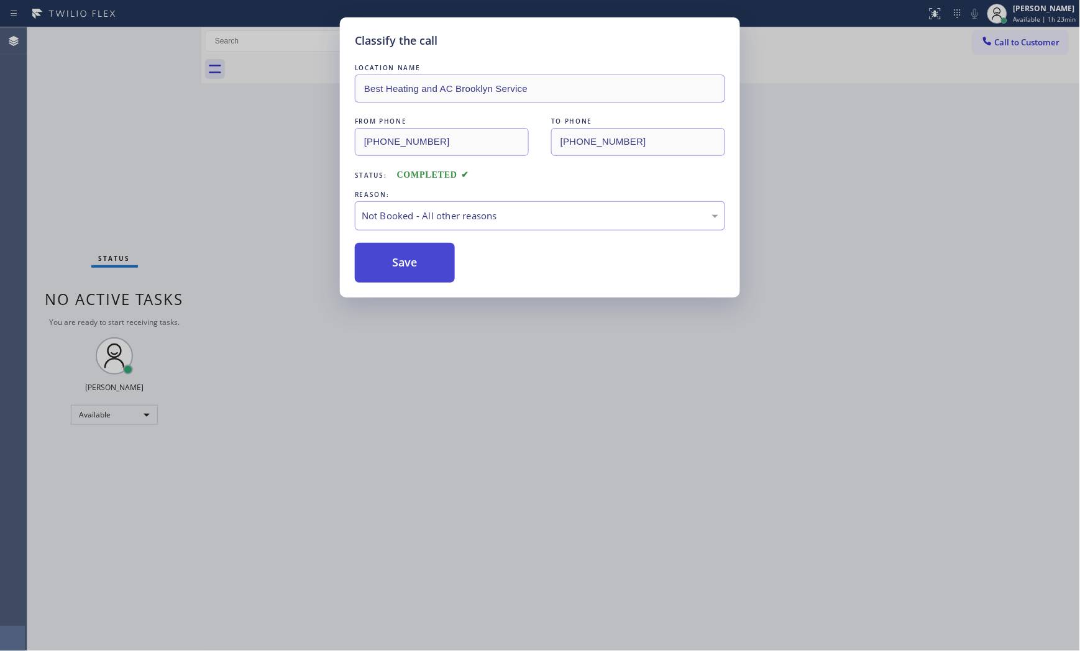
click at [408, 259] on button "Save" at bounding box center [405, 263] width 100 height 40
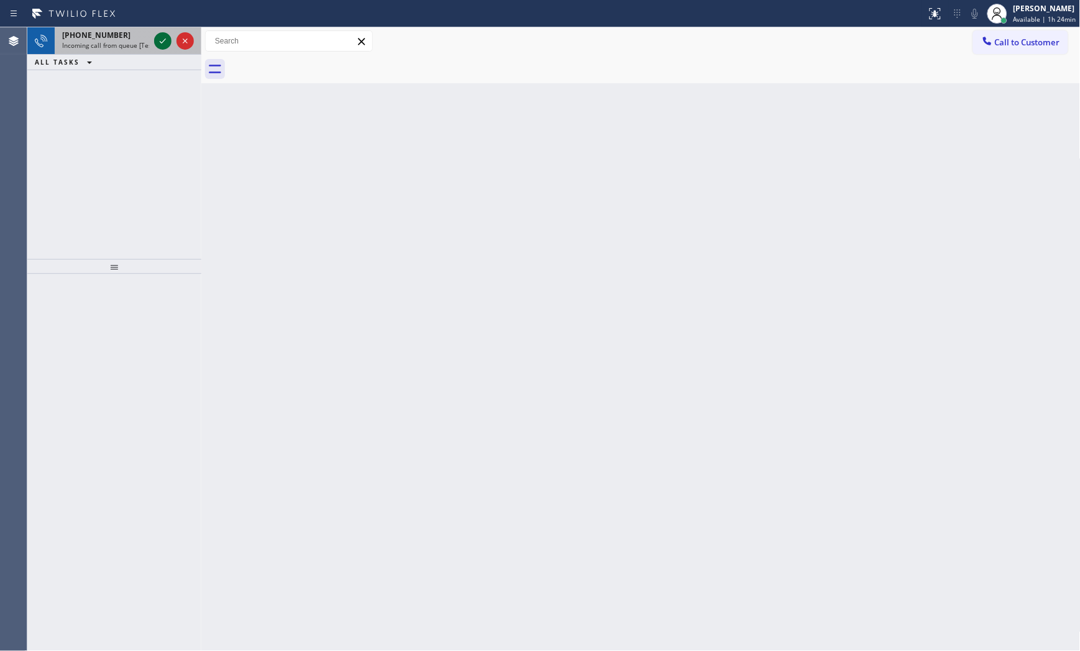
click at [162, 38] on icon at bounding box center [162, 41] width 15 height 15
click at [137, 47] on span "Incoming call from queue [Test] All" at bounding box center [113, 45] width 103 height 9
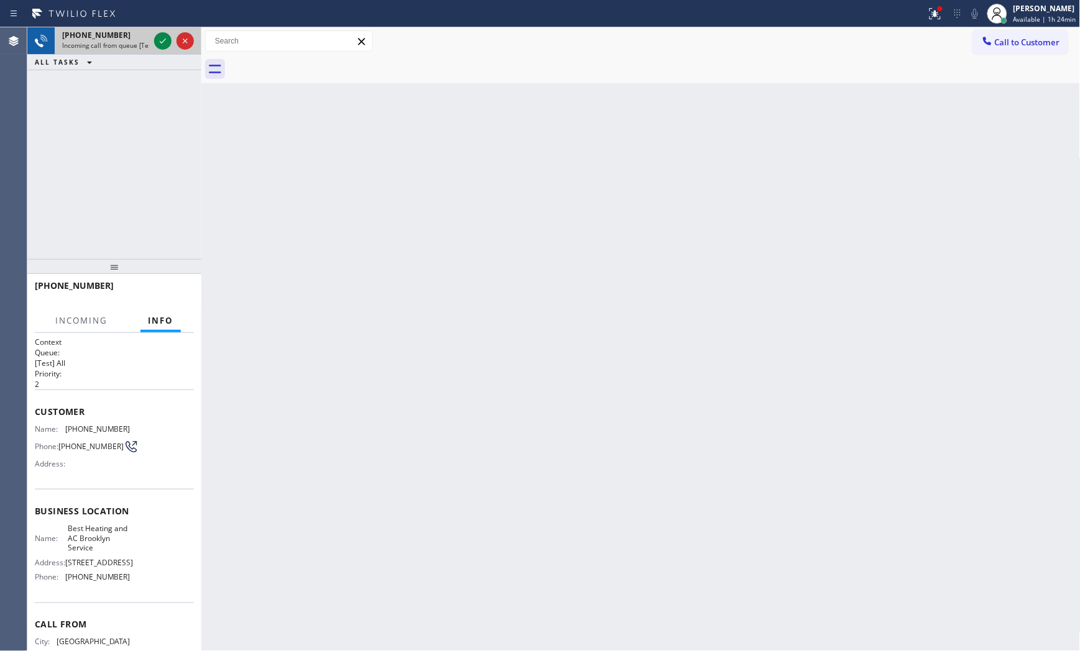
click at [119, 42] on span "Incoming call from queue [Test] All" at bounding box center [113, 45] width 103 height 9
click at [144, 40] on div "[PHONE_NUMBER] Incoming call from queue [Test] All" at bounding box center [103, 40] width 97 height 27
click at [150, 39] on div "[PHONE_NUMBER] Incoming call from queue [Test] All" at bounding box center [103, 40] width 97 height 27
click at [154, 39] on div at bounding box center [162, 41] width 17 height 15
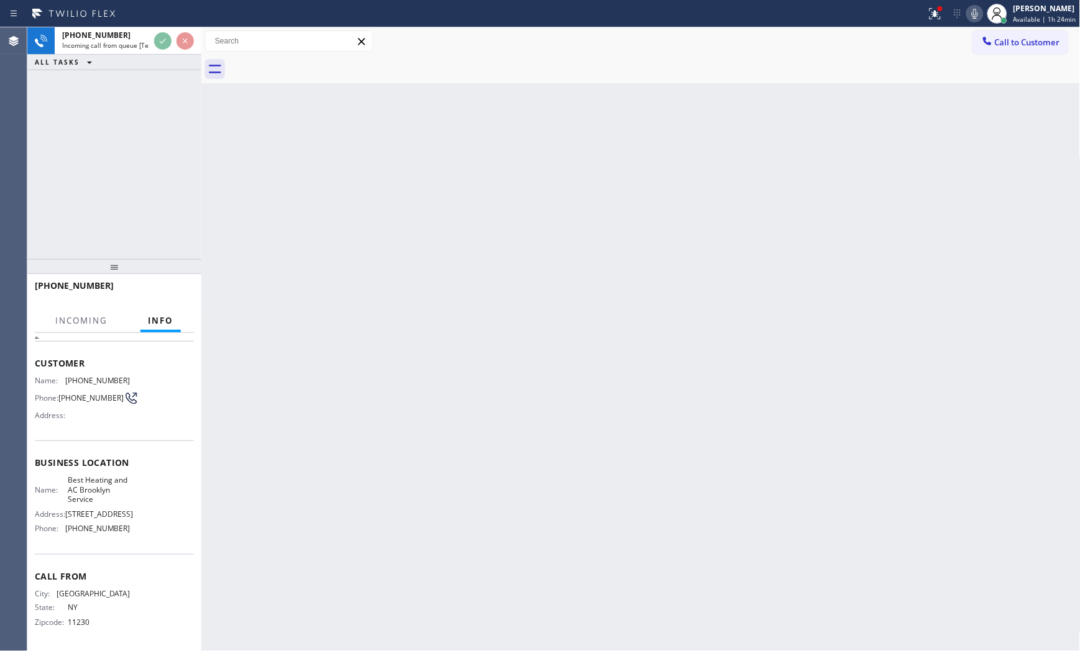
scroll to position [52, 0]
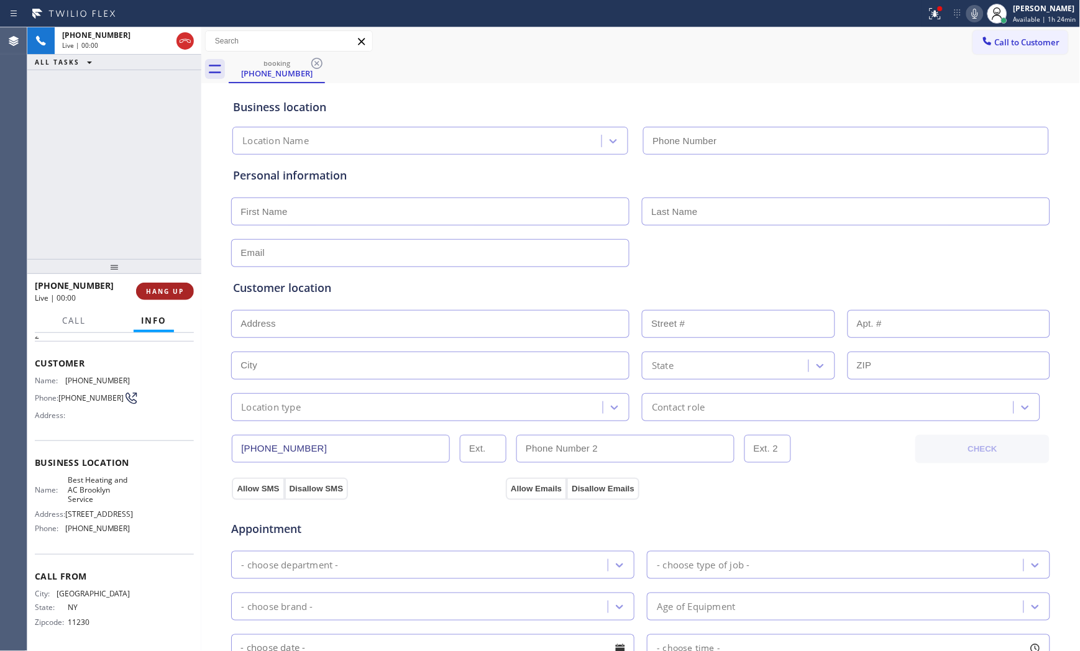
click at [149, 287] on span "HANG UP" at bounding box center [165, 291] width 38 height 9
type input "[PHONE_NUMBER]"
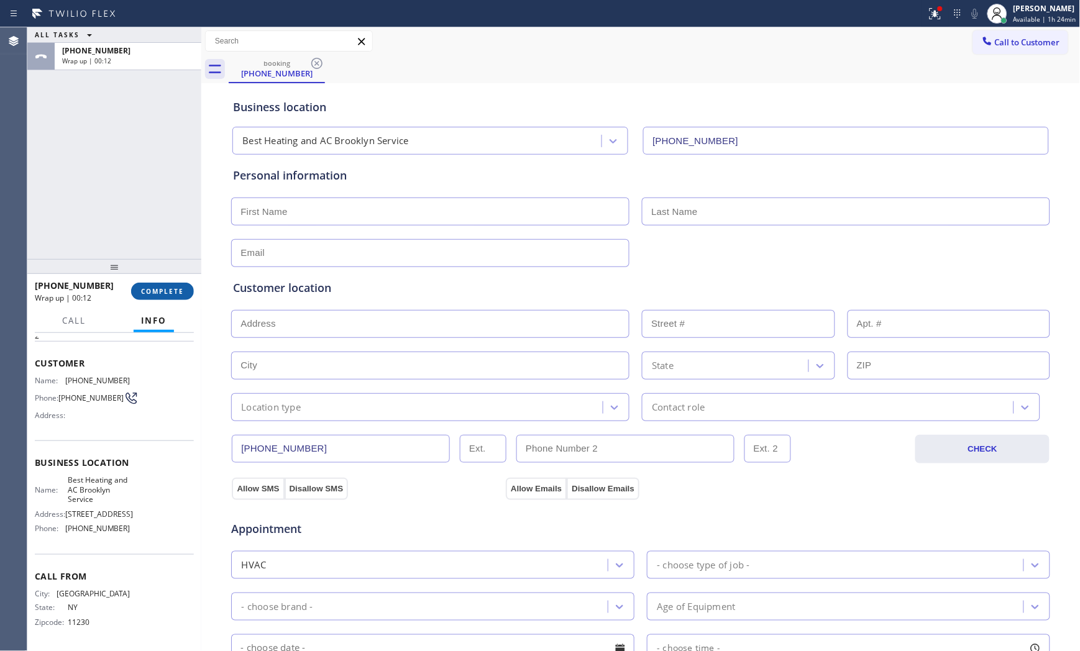
click at [171, 287] on span "COMPLETE" at bounding box center [162, 291] width 43 height 9
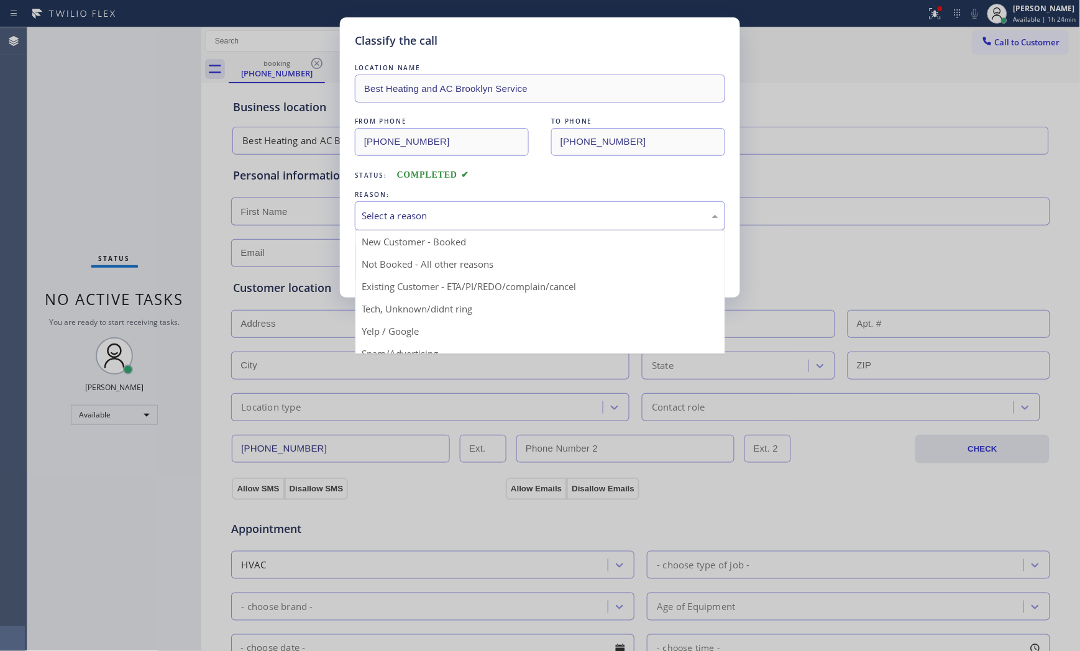
click at [505, 220] on div "Select a reason" at bounding box center [540, 216] width 357 height 14
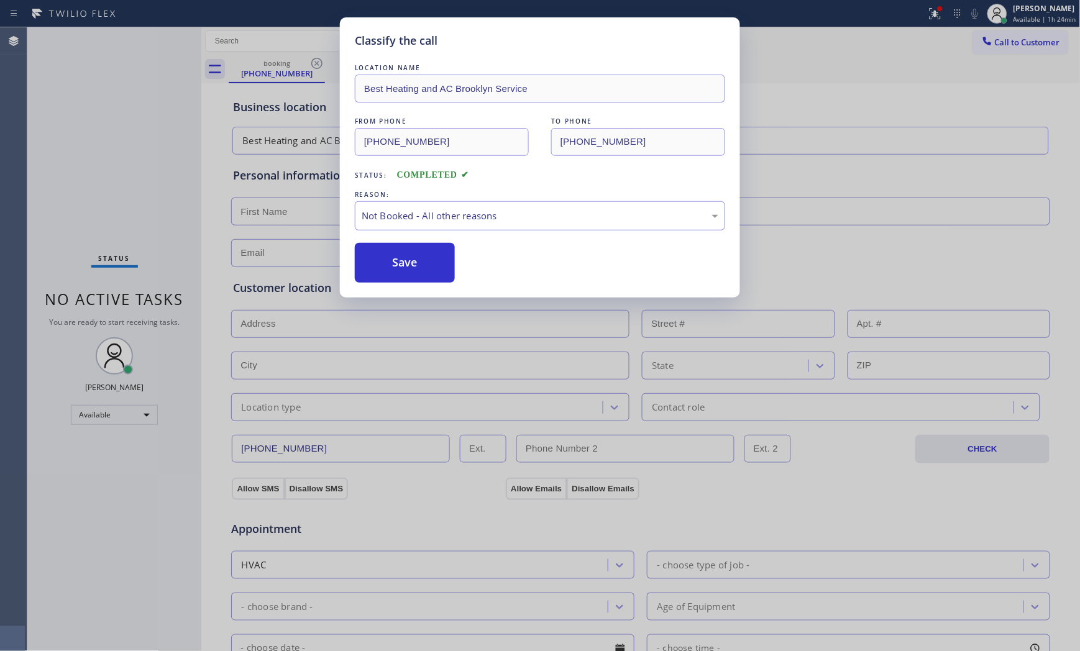
click at [440, 261] on button "Save" at bounding box center [405, 263] width 100 height 40
click at [439, 261] on button "Save" at bounding box center [405, 263] width 100 height 40
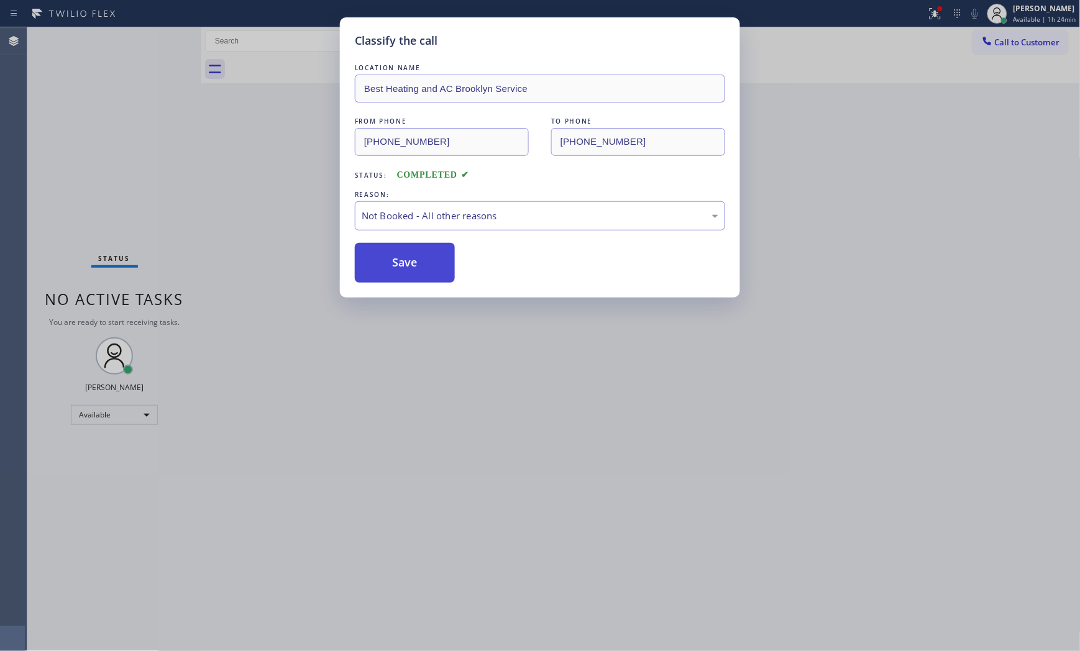
click at [439, 261] on button "Save" at bounding box center [405, 263] width 100 height 40
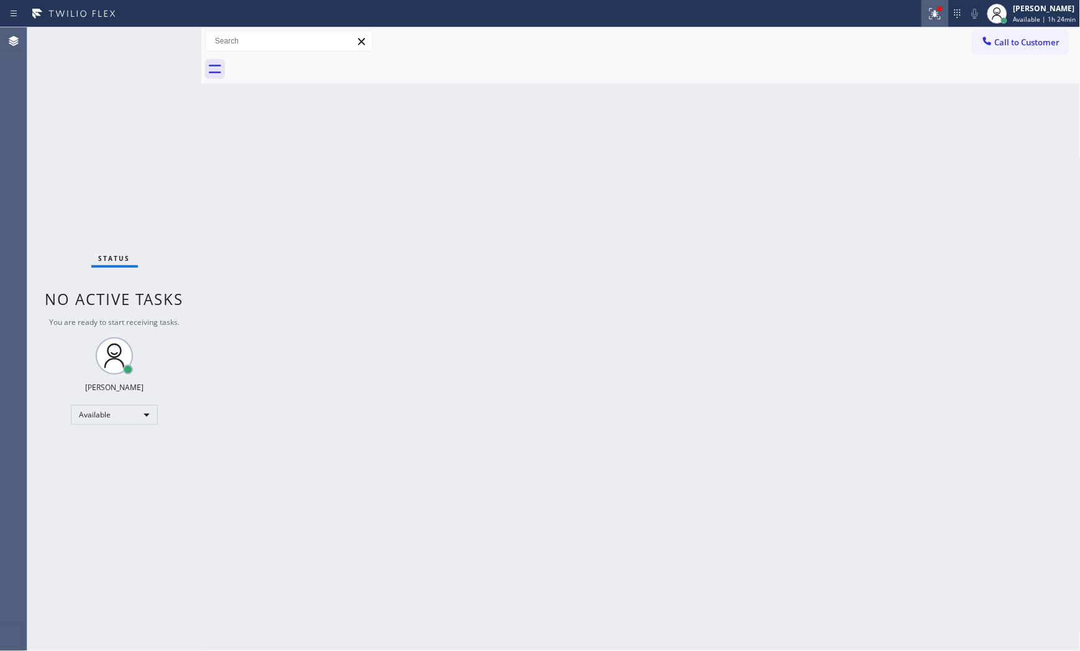
click at [923, 24] on button at bounding box center [935, 13] width 27 height 27
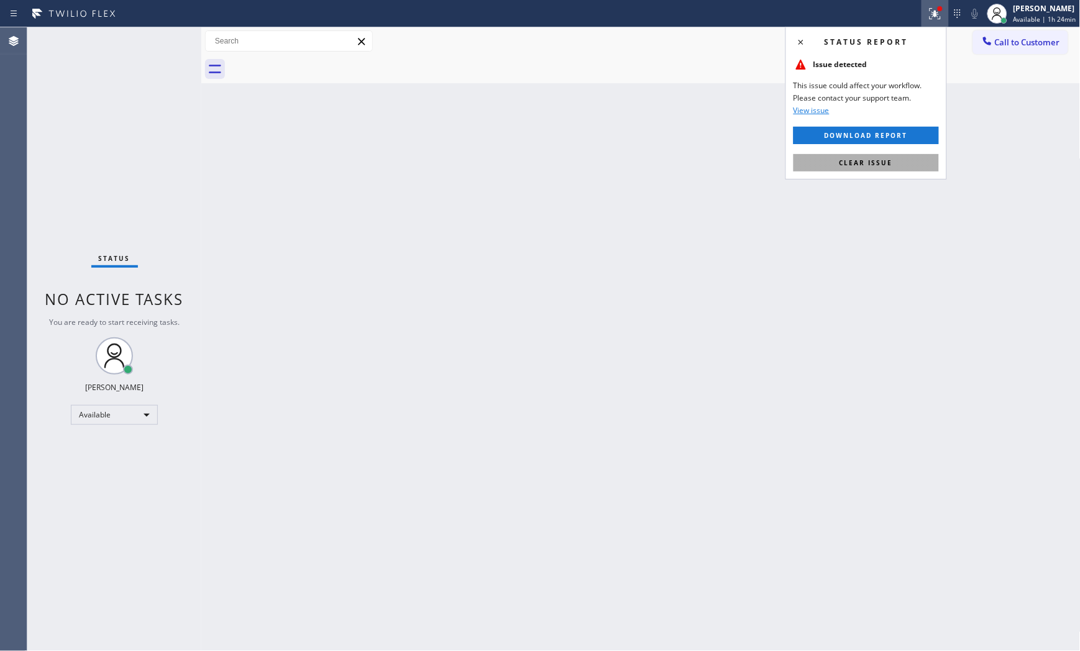
click at [887, 163] on span "Clear issue" at bounding box center [866, 162] width 53 height 9
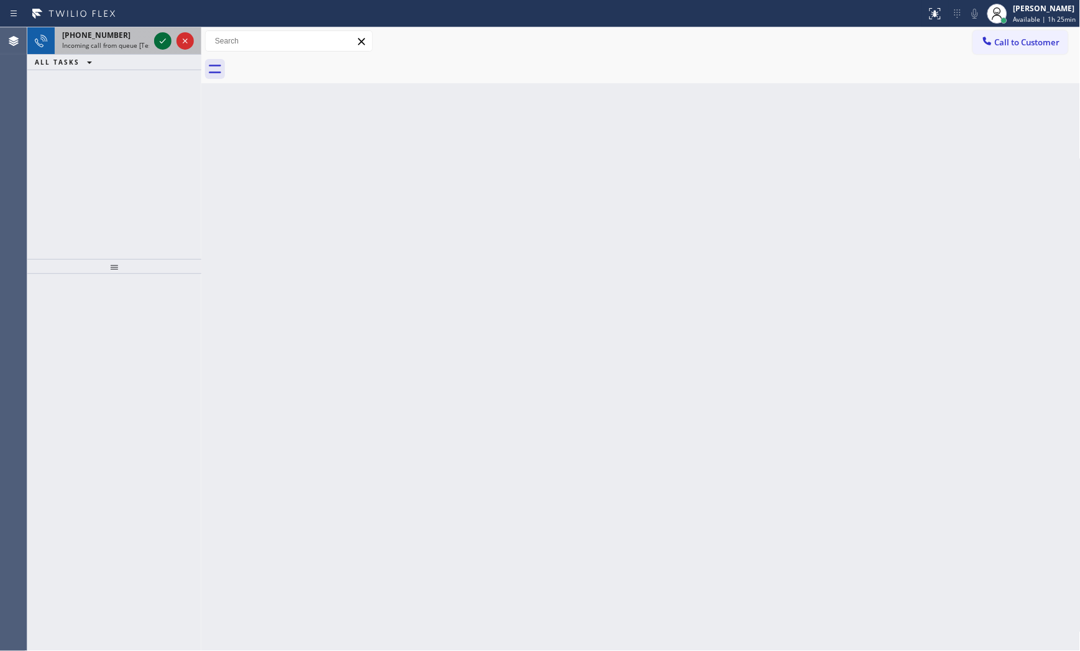
click at [155, 39] on div at bounding box center [162, 41] width 17 height 15
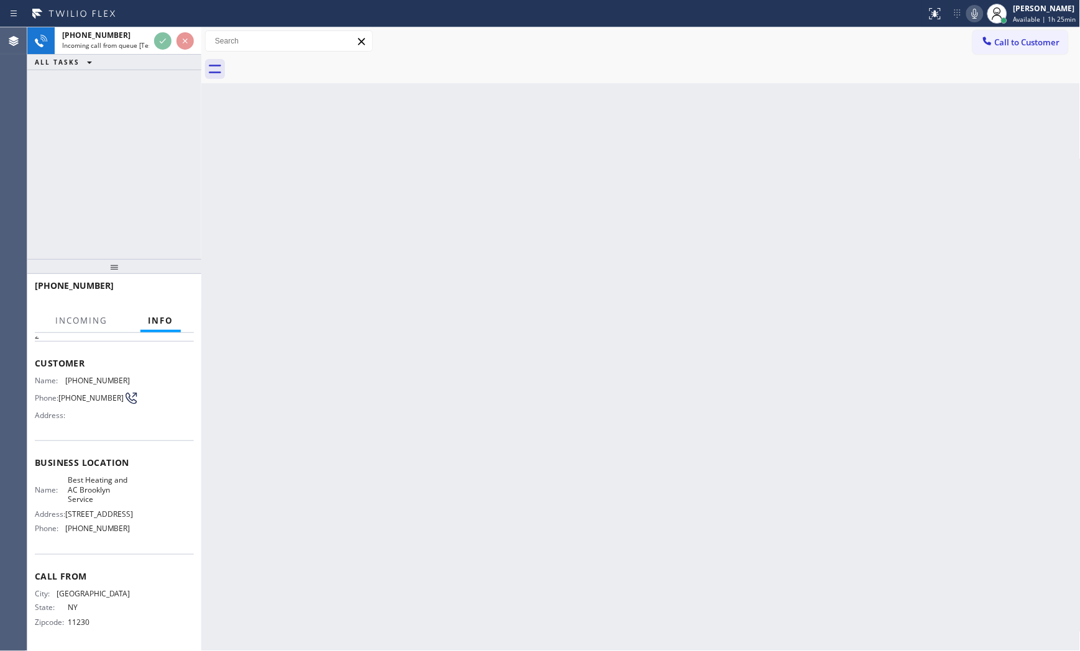
scroll to position [52, 0]
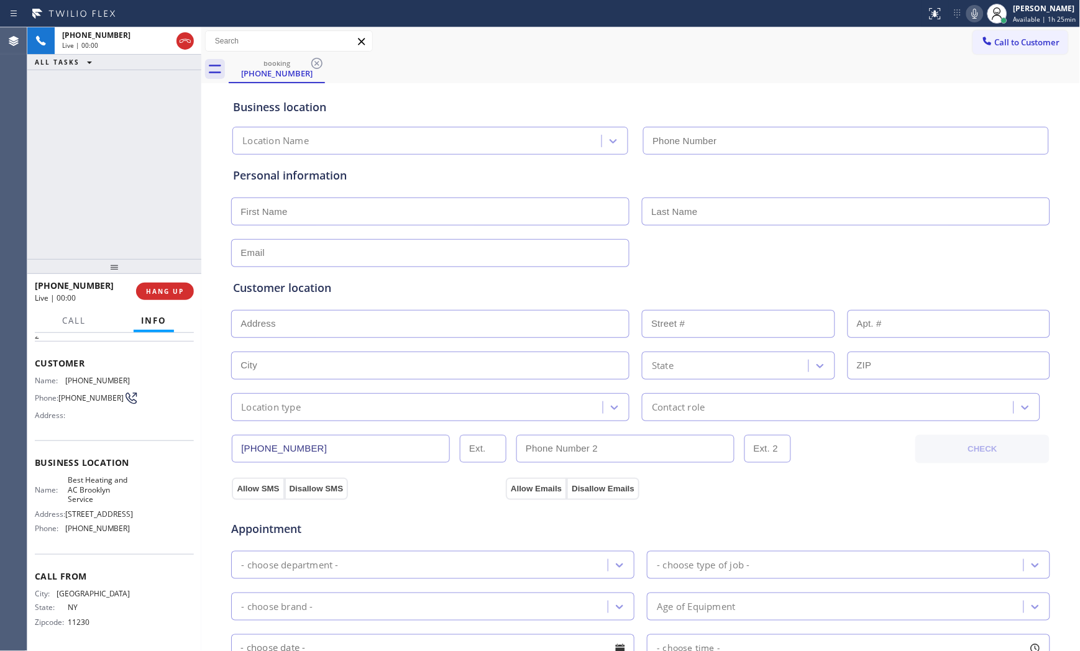
type input "[PHONE_NUMBER]"
click at [968, 14] on icon at bounding box center [975, 13] width 15 height 15
click at [976, 15] on icon at bounding box center [975, 14] width 6 height 10
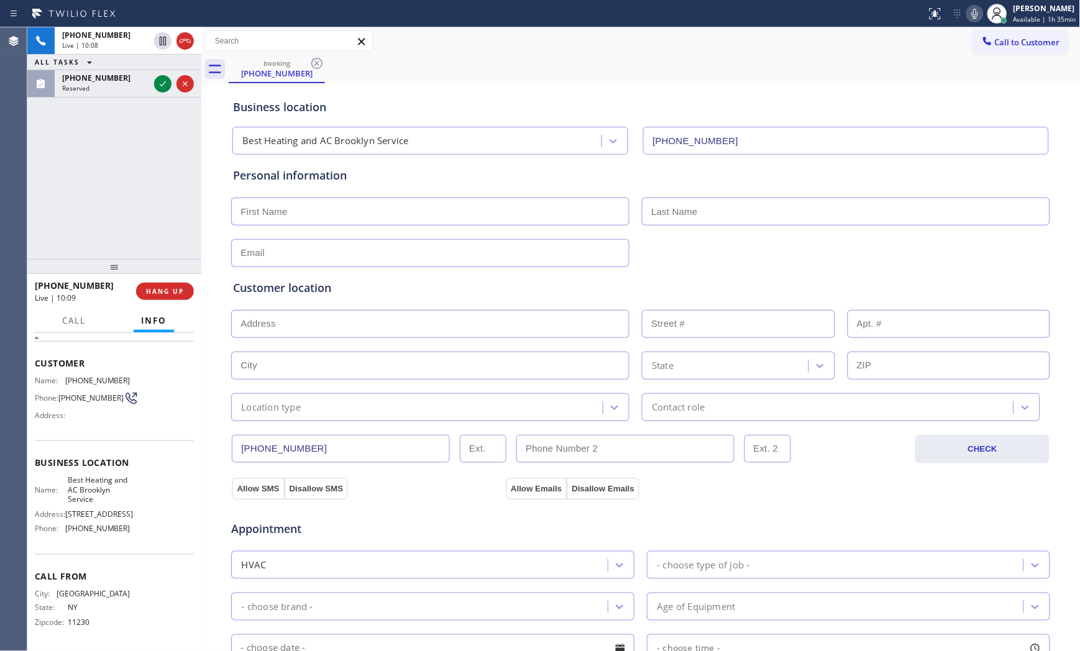
click at [969, 14] on icon at bounding box center [975, 13] width 15 height 15
click at [163, 39] on icon at bounding box center [162, 41] width 15 height 15
click at [383, 36] on div "Call to Customer Outbound call Location Same Day Subzero Repair [GEOGRAPHIC_DAT…" at bounding box center [640, 41] width 879 height 22
drag, startPoint x: 976, startPoint y: 12, endPoint x: 948, endPoint y: 17, distance: 28.9
click at [976, 12] on icon at bounding box center [975, 13] width 15 height 15
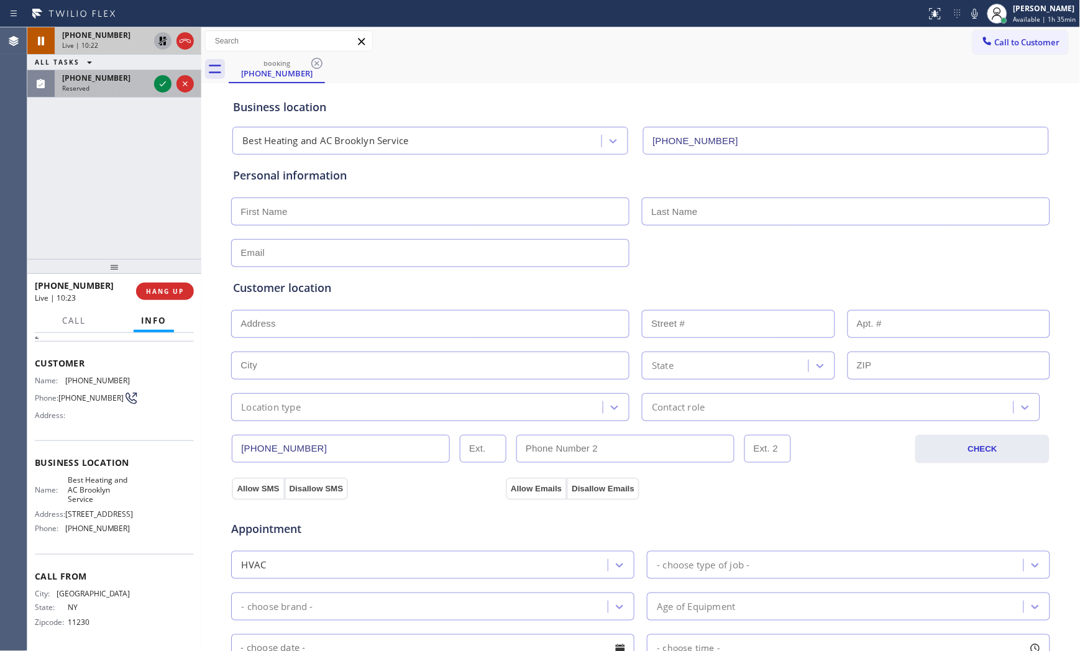
click at [139, 83] on div "[PHONE_NUMBER]" at bounding box center [105, 78] width 87 height 11
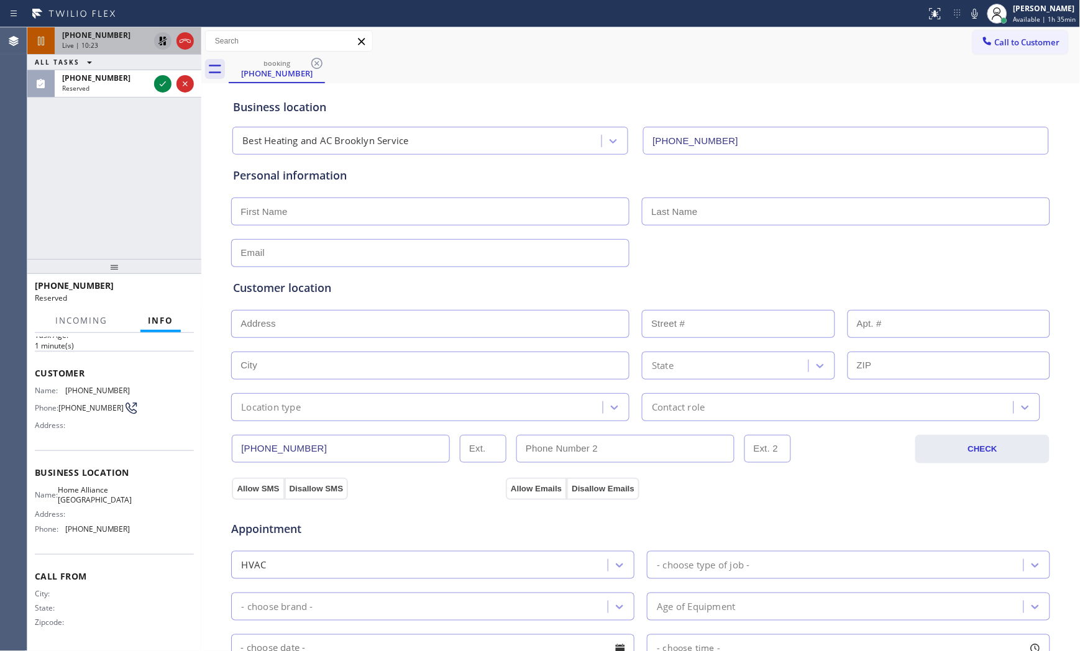
click at [165, 40] on icon at bounding box center [162, 41] width 15 height 15
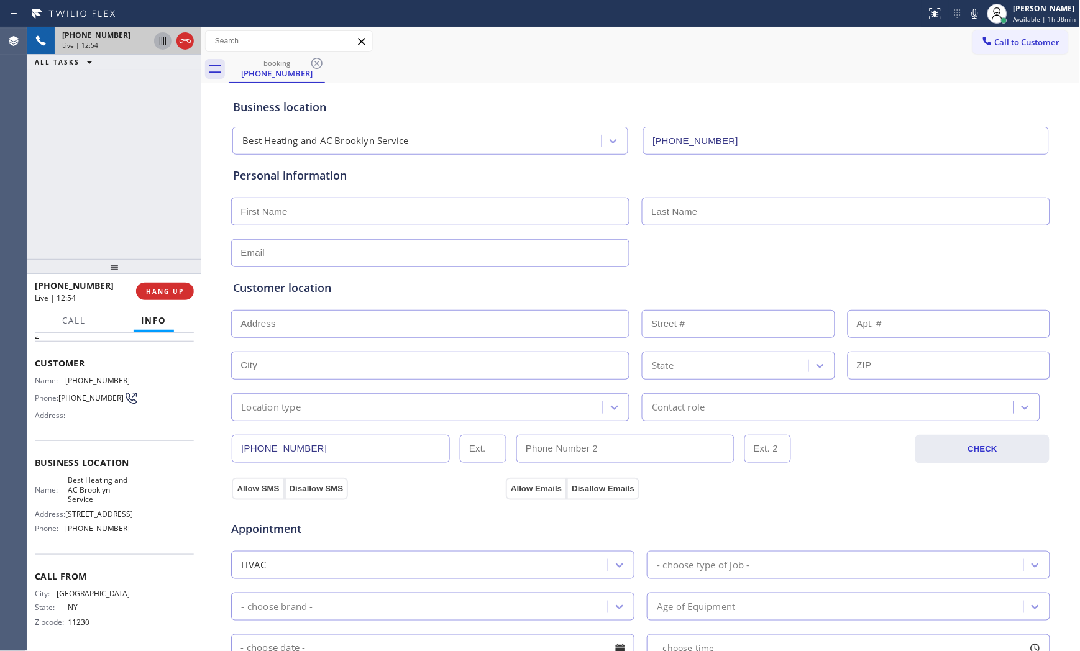
click at [98, 42] on div "Live | 12:54" at bounding box center [105, 45] width 87 height 9
click at [969, 19] on icon at bounding box center [975, 13] width 15 height 15
click at [980, 10] on icon at bounding box center [975, 13] width 15 height 15
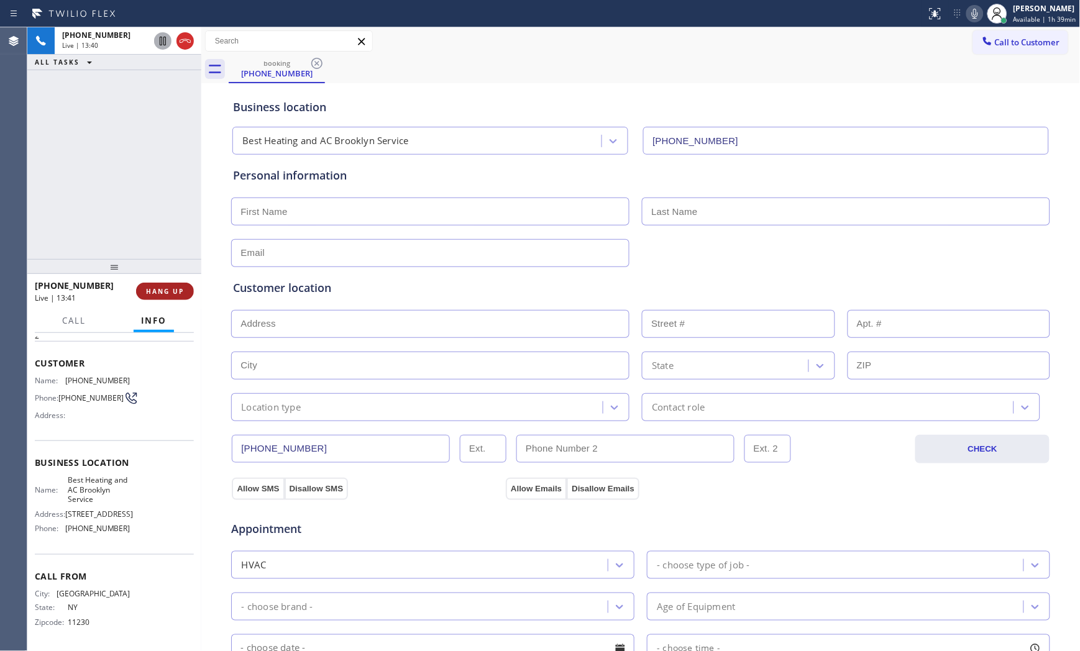
click at [183, 298] on button "HANG UP" at bounding box center [165, 291] width 58 height 17
click at [145, 34] on div "ALL TASKS ALL TASKS ACTIVE TASKS TASKS IN WRAP UP" at bounding box center [114, 35] width 174 height 16
click at [319, 222] on input "text" at bounding box center [430, 212] width 398 height 28
paste input "Para"
type input "Para"
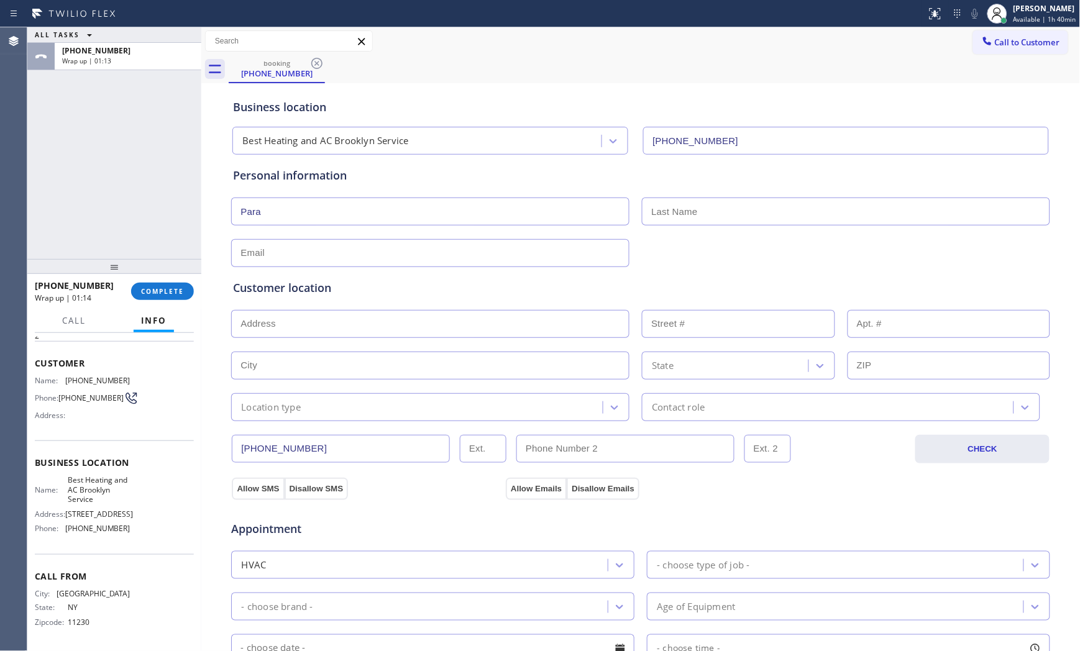
click at [666, 216] on input "text" at bounding box center [846, 212] width 408 height 28
paste input "Hossein"
type input "Hossein"
click at [376, 260] on input "text" at bounding box center [430, 253] width 398 height 28
paste input "[EMAIL_ADDRESS][DOMAIN_NAME]"
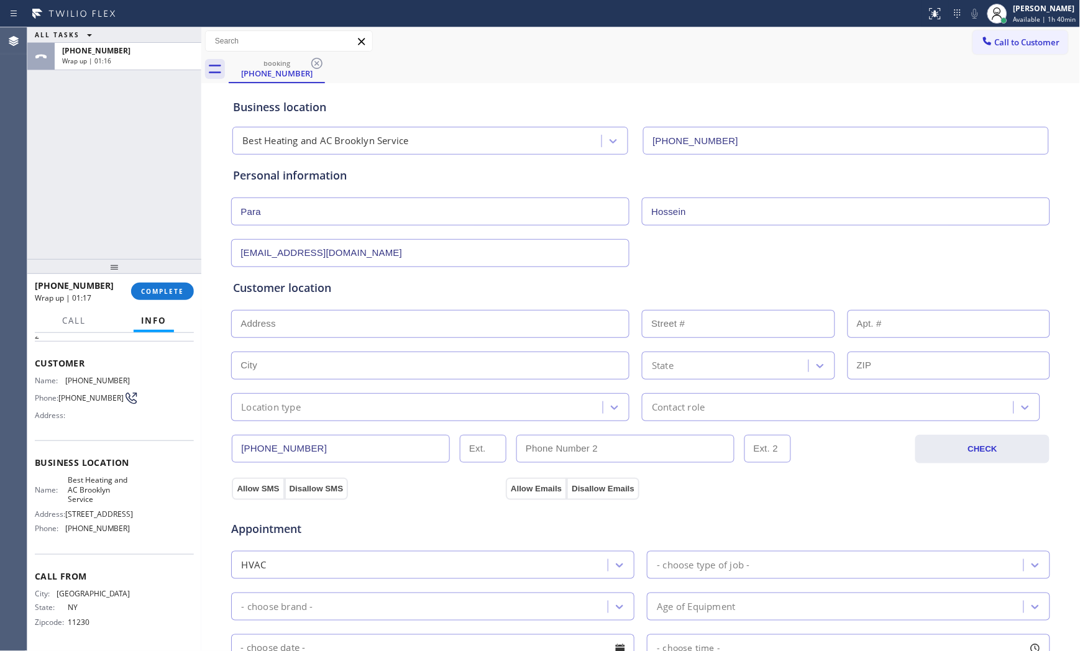
type input "[EMAIL_ADDRESS][DOMAIN_NAME]"
click at [412, 288] on div "Customer location" at bounding box center [640, 288] width 815 height 17
click at [344, 323] on input "text" at bounding box center [430, 324] width 398 height 28
paste input "[STREET_ADDRESS]"
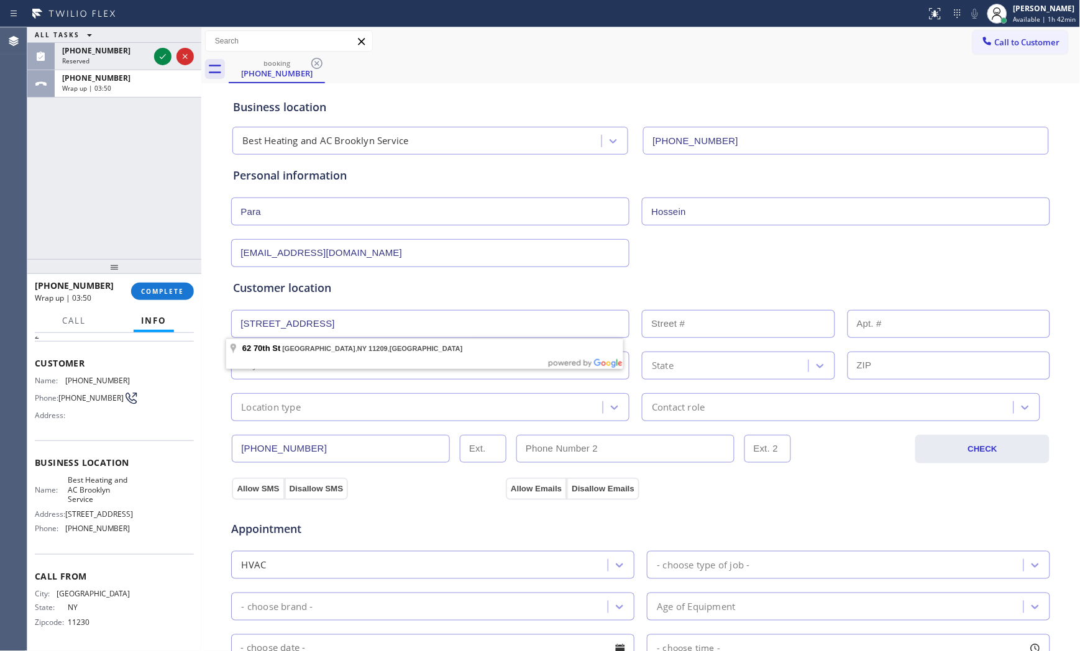
type input "[STREET_ADDRESS]"
type input "62"
type input "[GEOGRAPHIC_DATA]"
type input "11209"
click at [278, 418] on div "Location type" at bounding box center [430, 407] width 398 height 28
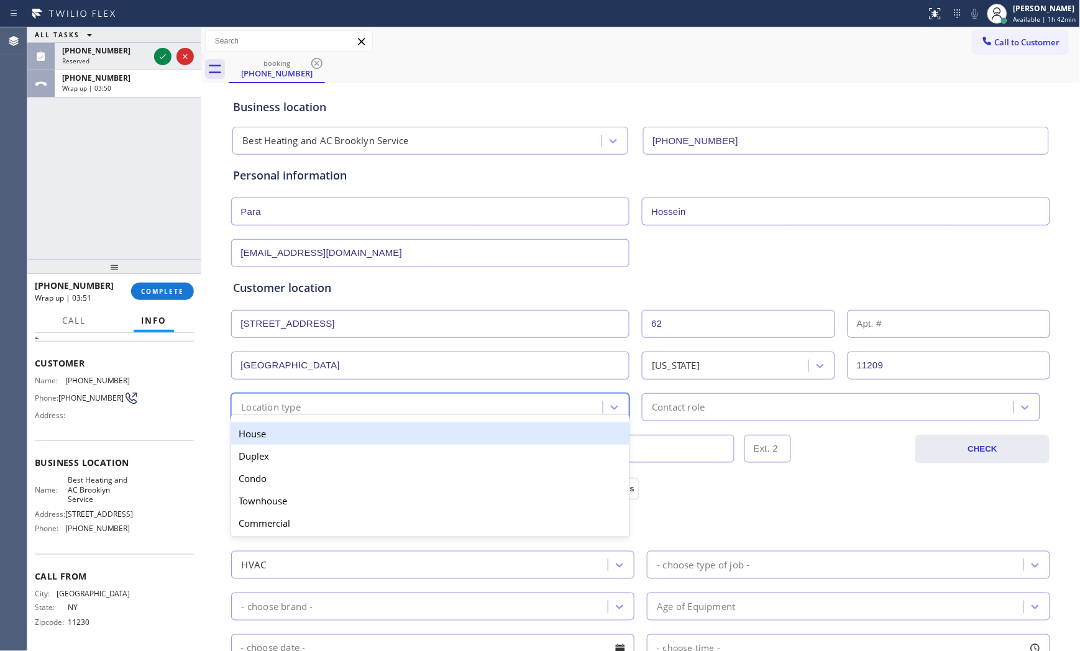
drag, startPoint x: 276, startPoint y: 437, endPoint x: 304, endPoint y: 438, distance: 28.6
click at [277, 437] on div "House" at bounding box center [430, 434] width 398 height 22
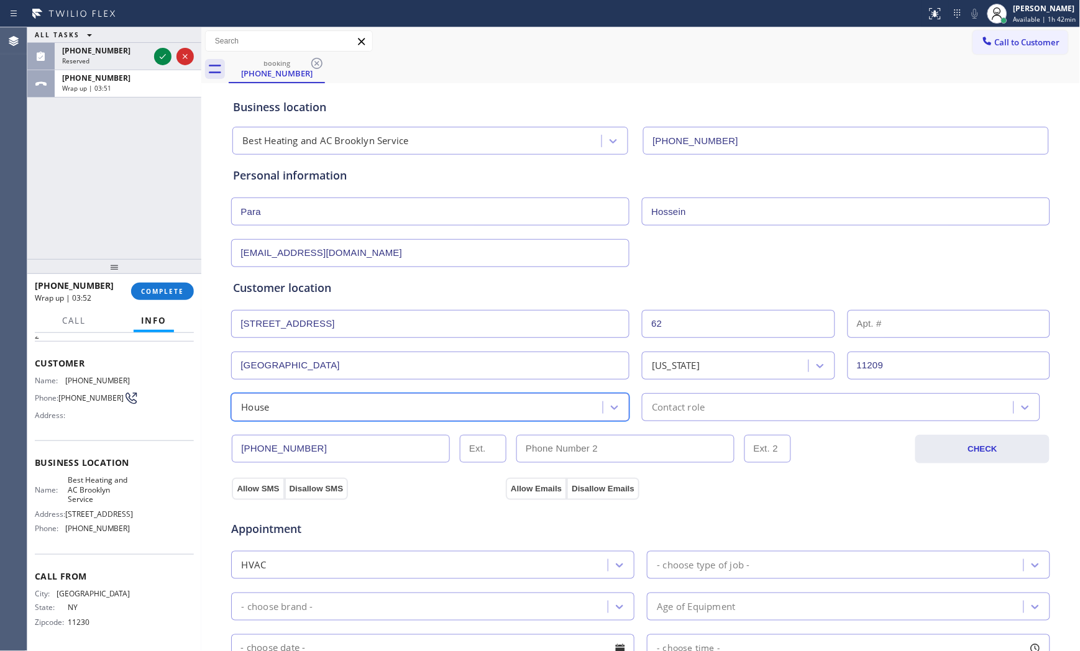
click at [726, 414] on div "Contact role" at bounding box center [830, 407] width 368 height 22
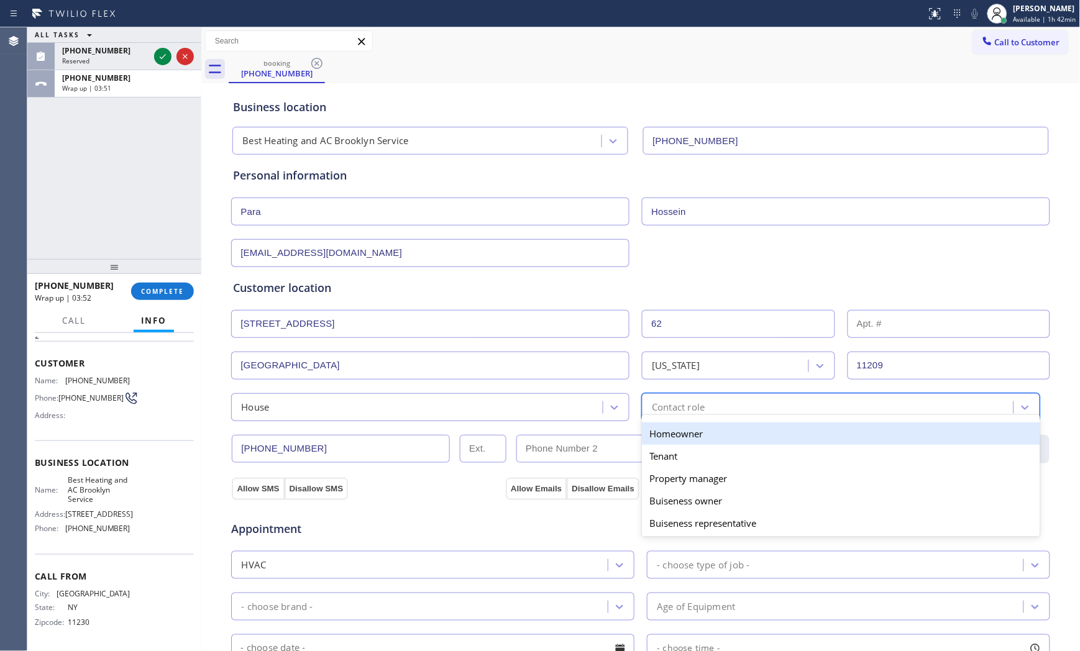
click at [690, 437] on div "Homeowner" at bounding box center [841, 434] width 398 height 22
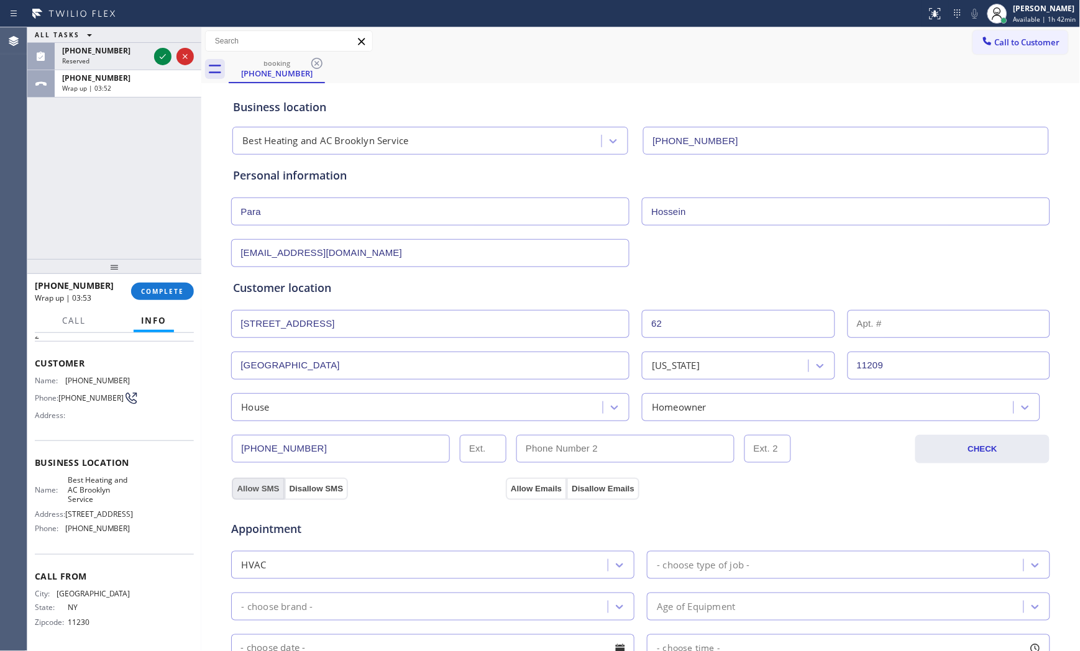
click at [245, 489] on button "Allow SMS" at bounding box center [258, 489] width 52 height 22
click at [542, 492] on button "Allow Emails" at bounding box center [536, 489] width 61 height 22
click at [686, 541] on div "Appointment HVAC - choose type of job - - choose brand - Age of Equipment - cho…" at bounding box center [640, 622] width 815 height 232
drag, startPoint x: 689, startPoint y: 562, endPoint x: 692, endPoint y: 547, distance: 15.4
click at [689, 563] on div "- choose type of job -" at bounding box center [703, 565] width 93 height 14
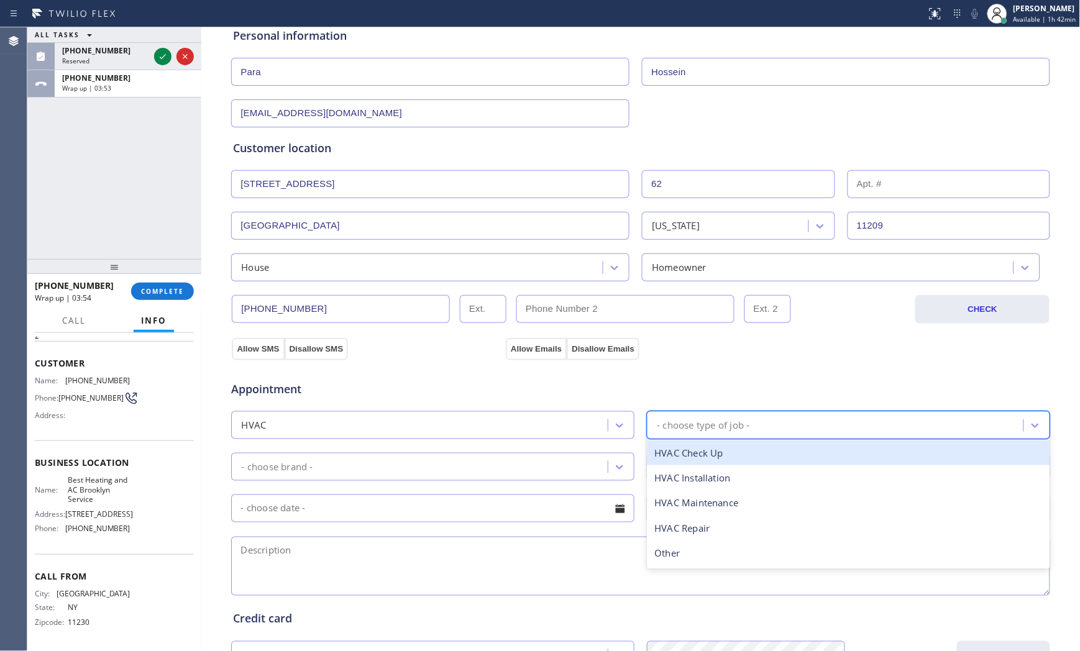
scroll to position [207, 0]
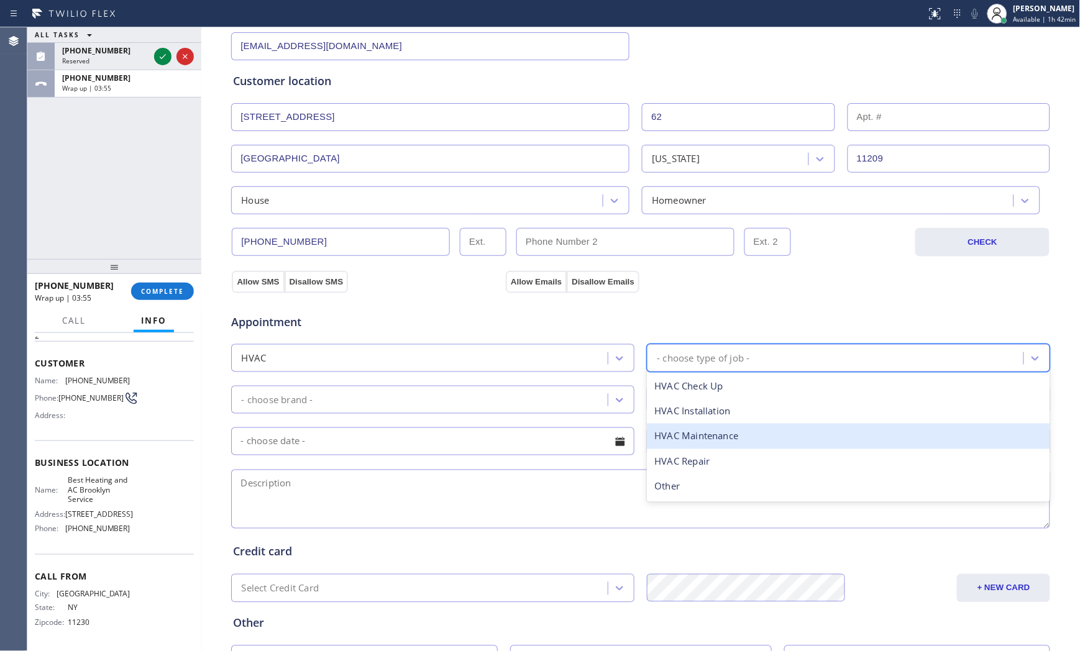
drag, startPoint x: 692, startPoint y: 457, endPoint x: 695, endPoint y: 442, distance: 15.8
click at [695, 442] on div "HVAC Check Up HVAC Installation HVAC Maintenance HVAC Repair Other" at bounding box center [848, 436] width 403 height 131
click at [695, 442] on div "HVAC Maintenance" at bounding box center [848, 436] width 403 height 25
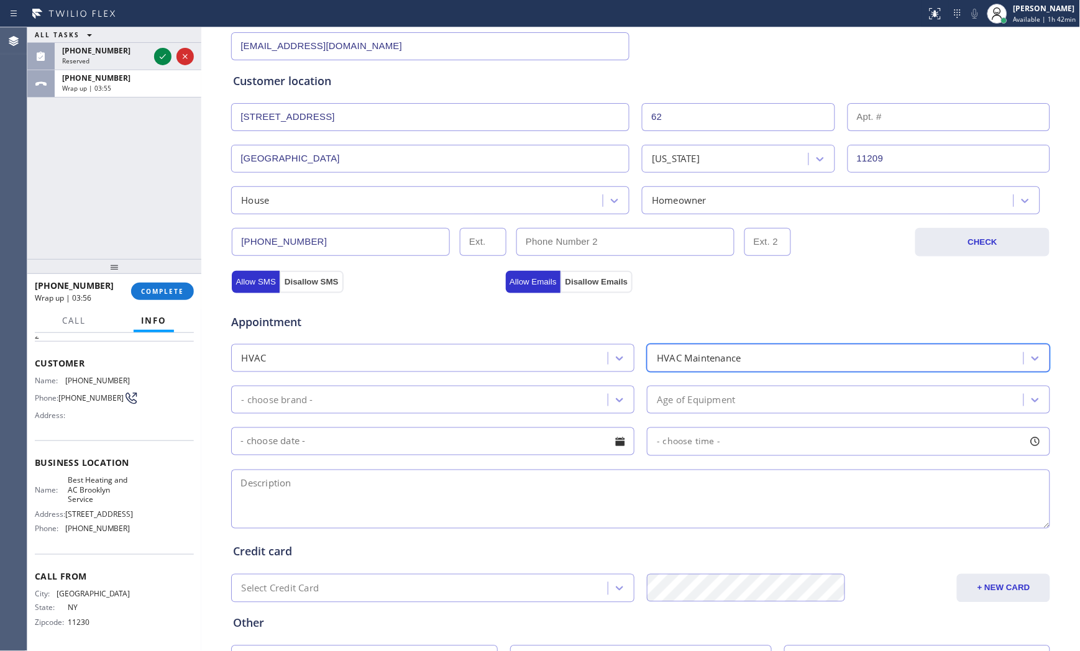
click at [418, 400] on div "- choose brand -" at bounding box center [421, 400] width 373 height 22
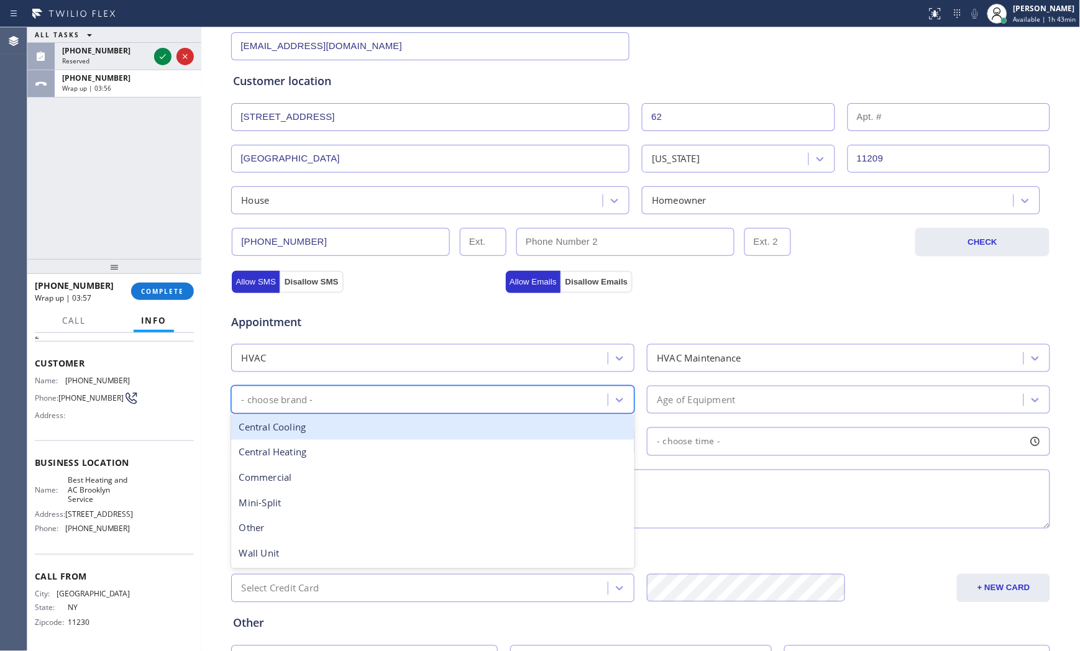
click at [352, 435] on div "Central Cooling" at bounding box center [432, 427] width 403 height 25
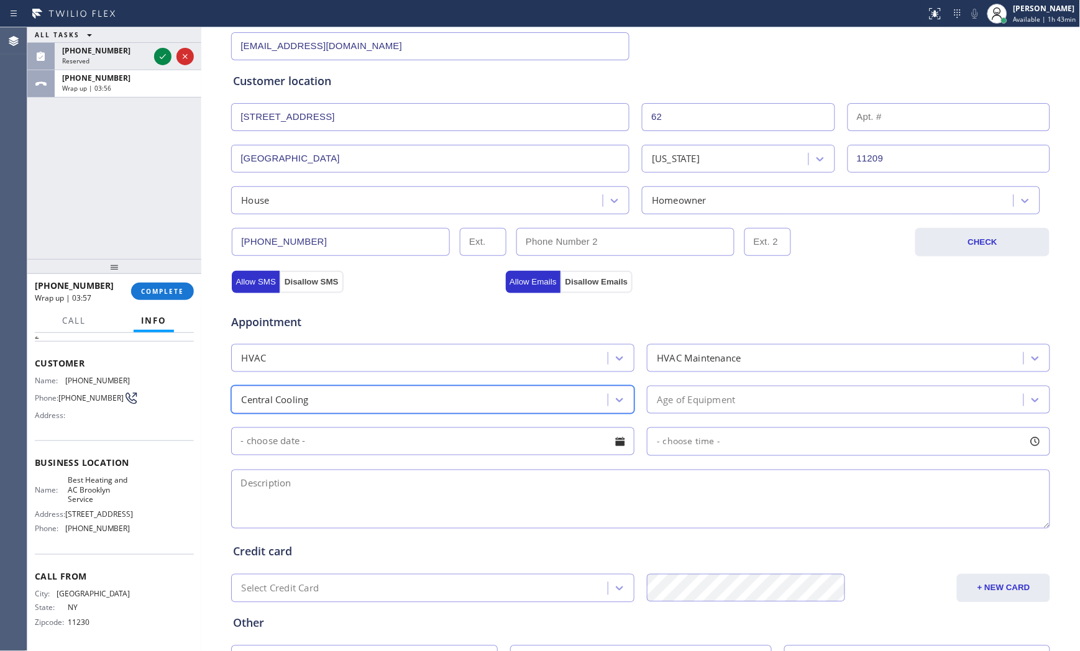
click at [676, 410] on div "Age of Equipment" at bounding box center [837, 400] width 373 height 22
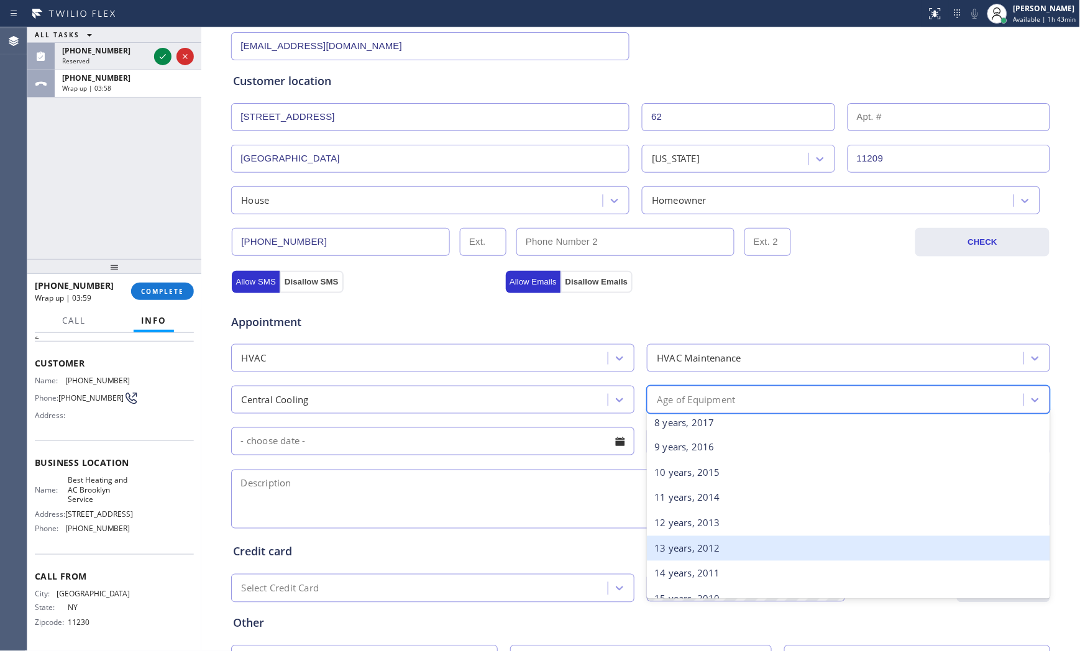
click at [669, 551] on div "13 years, 2012" at bounding box center [848, 548] width 403 height 25
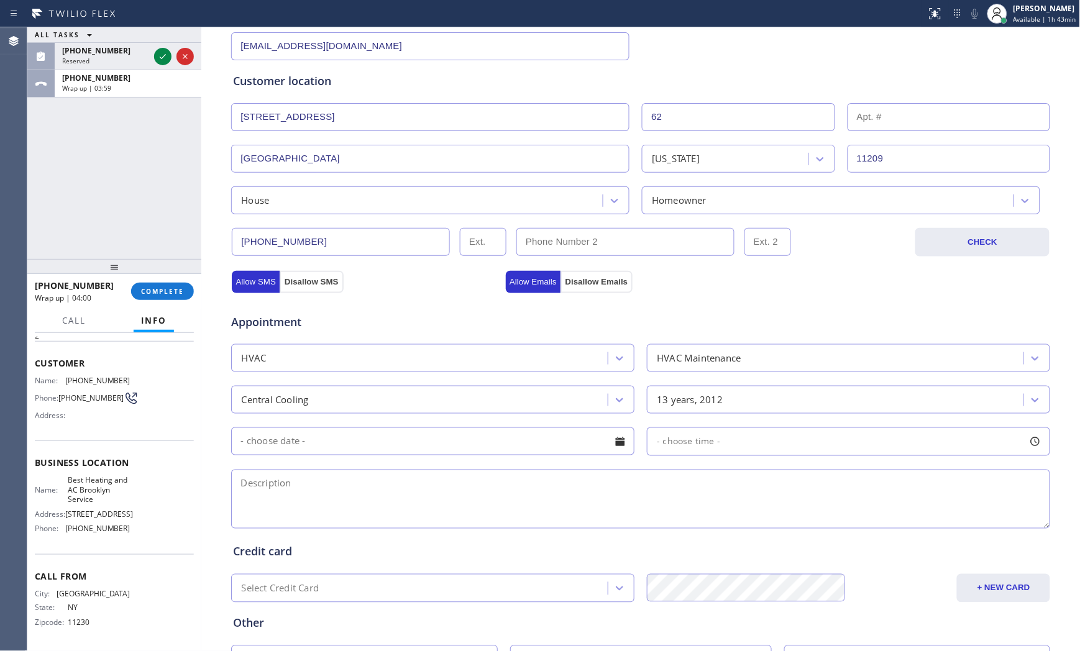
click at [392, 450] on input "text" at bounding box center [432, 442] width 403 height 28
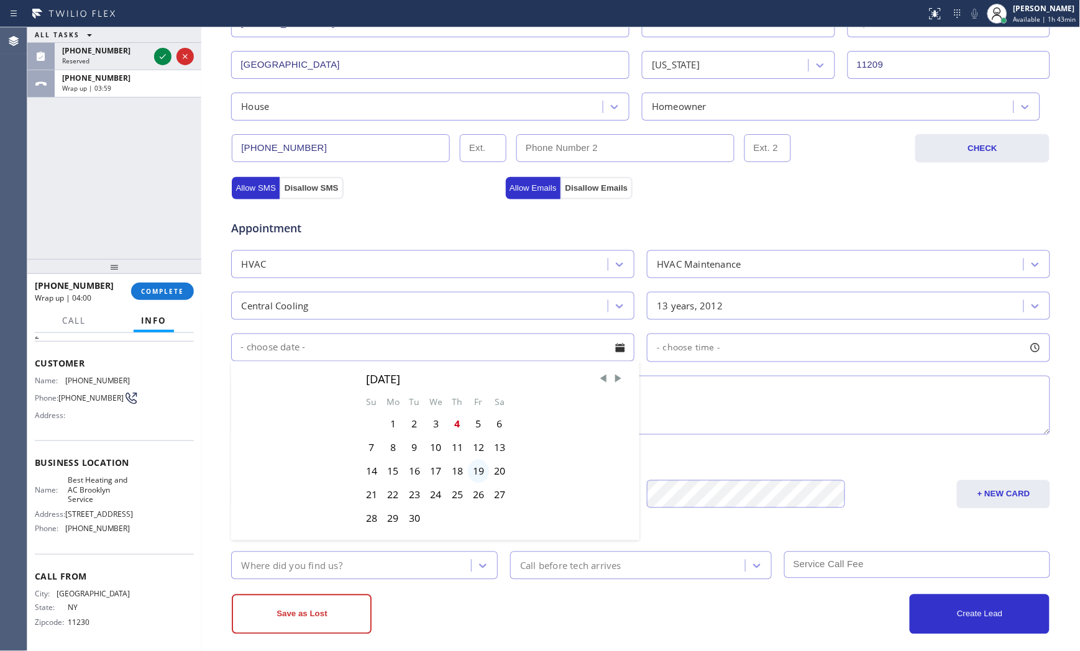
scroll to position [311, 0]
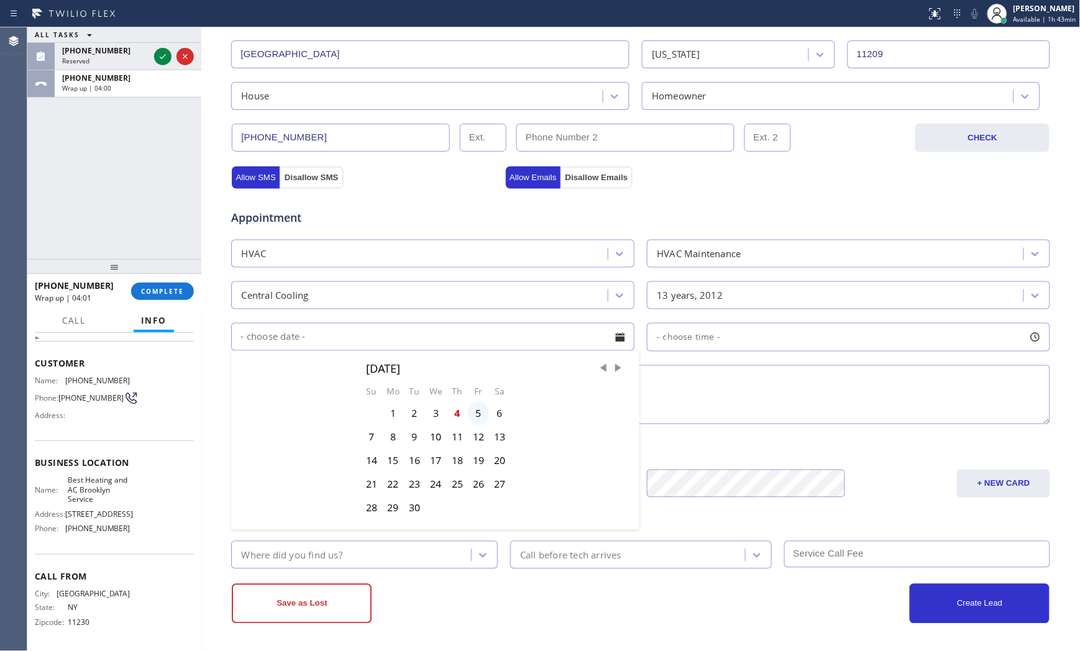
click at [475, 420] on div "5" at bounding box center [478, 414] width 21 height 24
type input "[DATE]"
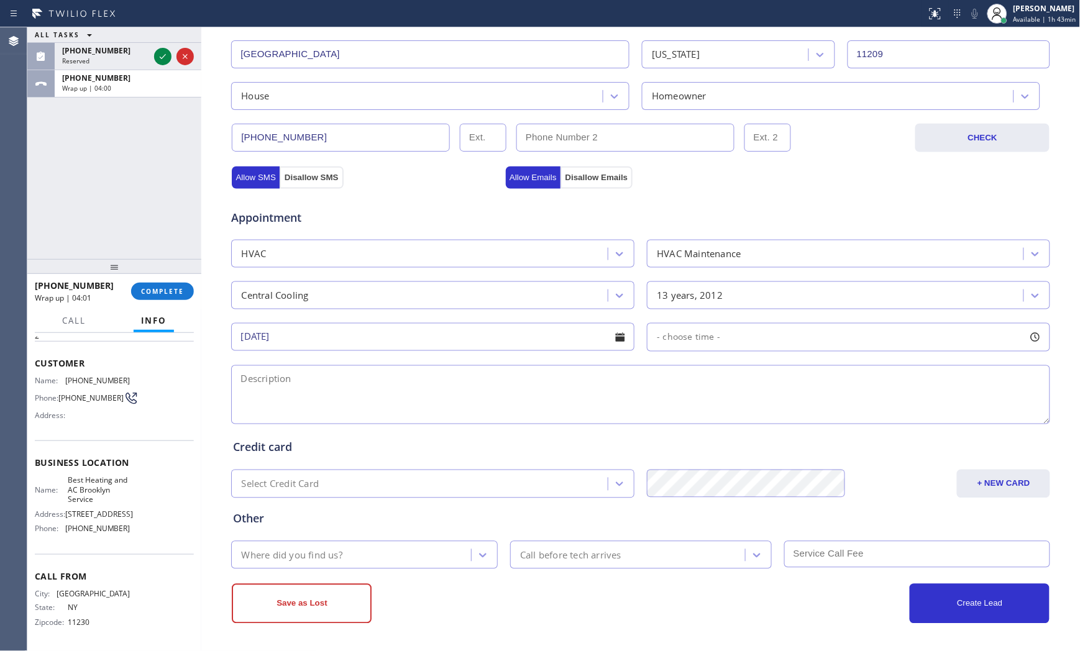
click at [682, 352] on div "Appointment HVAC HVAC Maintenance Central Cooling 13 years, 2012 [DATE] - choos…" at bounding box center [640, 311] width 815 height 232
click at [684, 346] on div "- choose time -" at bounding box center [848, 337] width 403 height 29
drag, startPoint x: 660, startPoint y: 414, endPoint x: 773, endPoint y: 411, distance: 113.1
click at [773, 411] on div at bounding box center [778, 413] width 15 height 26
drag, startPoint x: 656, startPoint y: 413, endPoint x: 682, endPoint y: 416, distance: 26.3
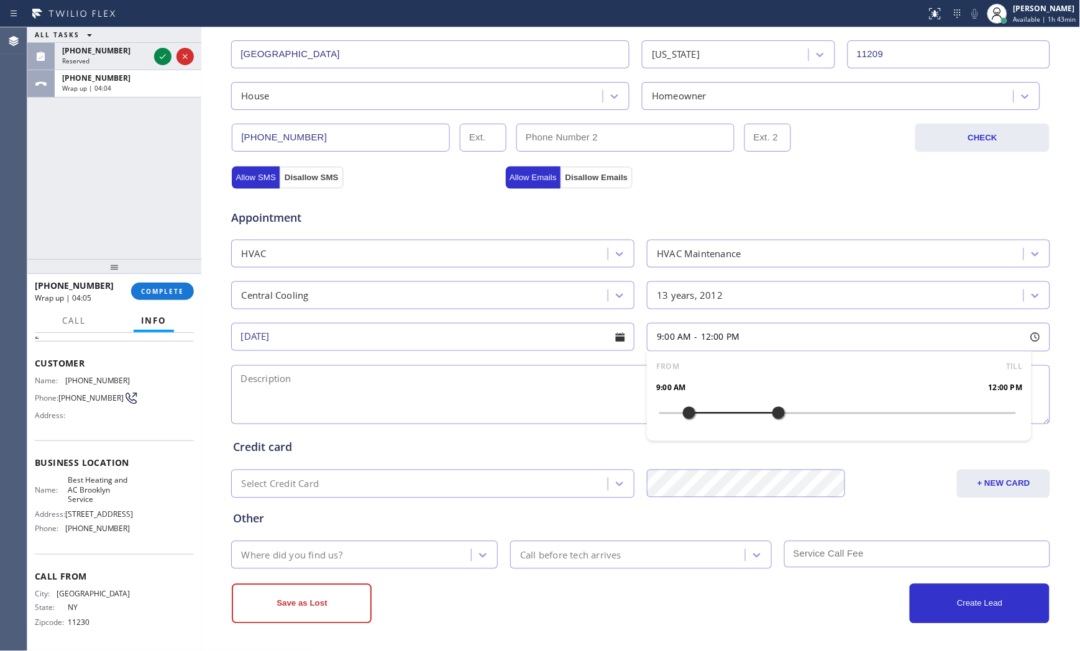
click at [682, 416] on div at bounding box center [689, 413] width 15 height 26
click at [561, 388] on textarea at bounding box center [640, 394] width 819 height 59
click at [82, 485] on span "Best Heating and AC Brooklyn Service" at bounding box center [99, 489] width 62 height 29
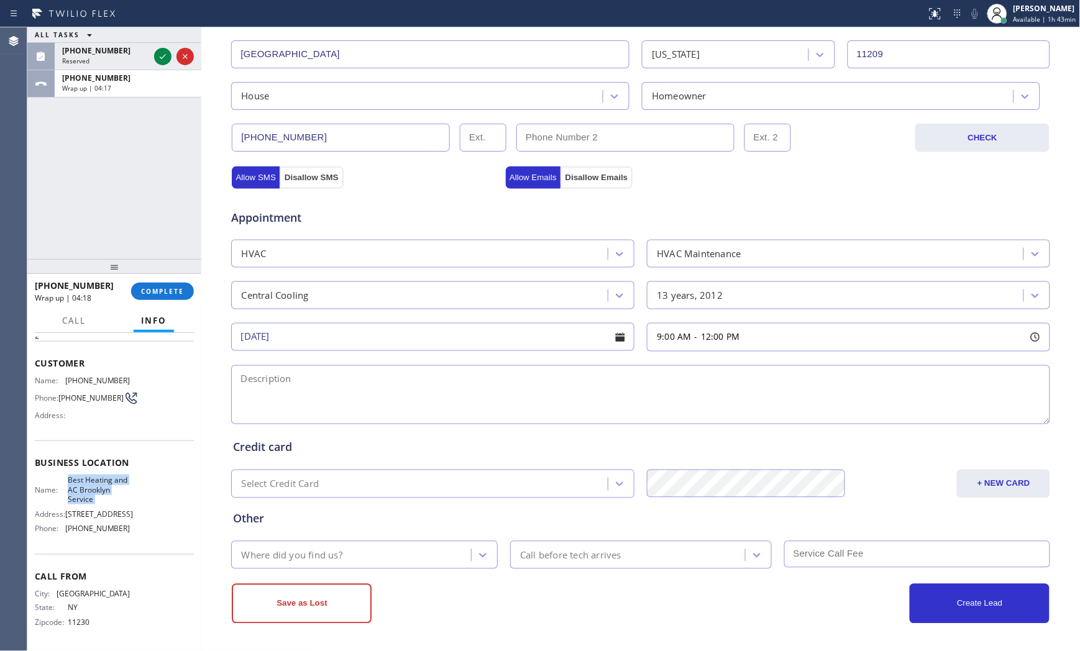
copy span "Best Heating and AC Brooklyn Service"
click at [442, 395] on textarea at bounding box center [640, 394] width 819 height 59
paste textarea "9-12 $200 Central AC | want to have maintenance, condenser is on the ground and…"
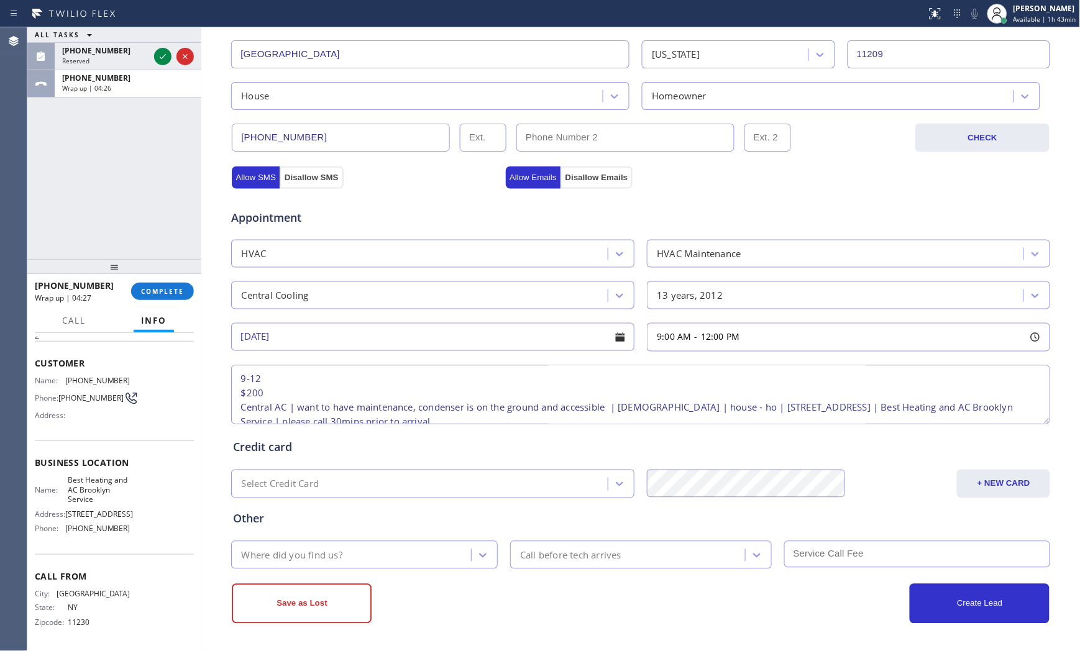
scroll to position [19, 0]
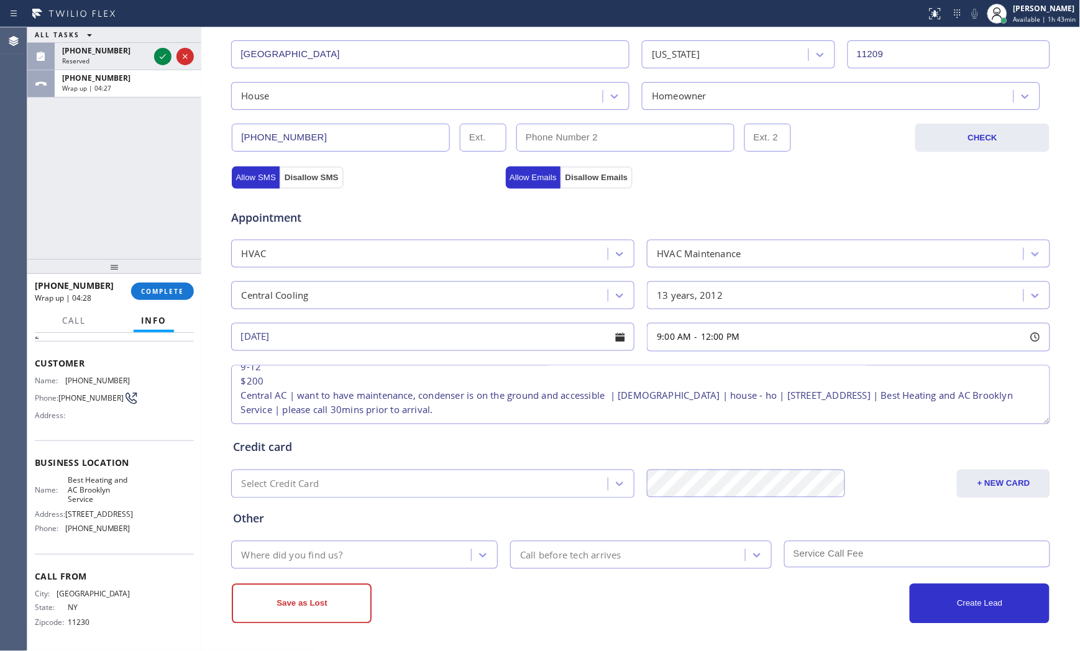
type textarea "9-12 $200 Central AC | want to have maintenance, condenser is on the ground and…"
click at [350, 559] on div "Where did you find us?" at bounding box center [353, 555] width 236 height 22
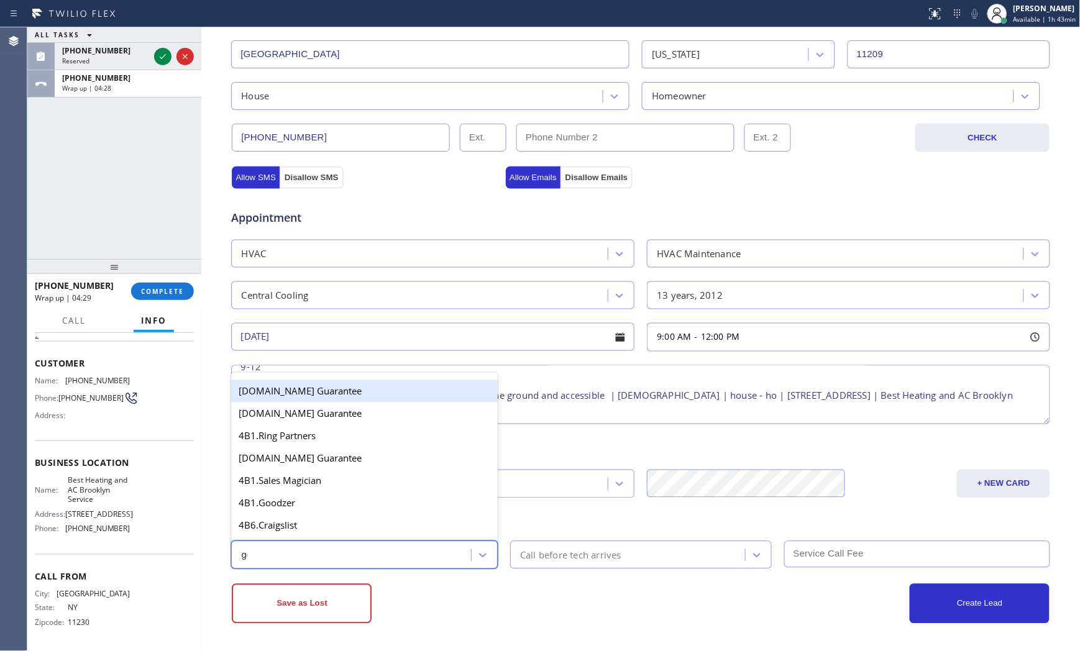
type input "goo"
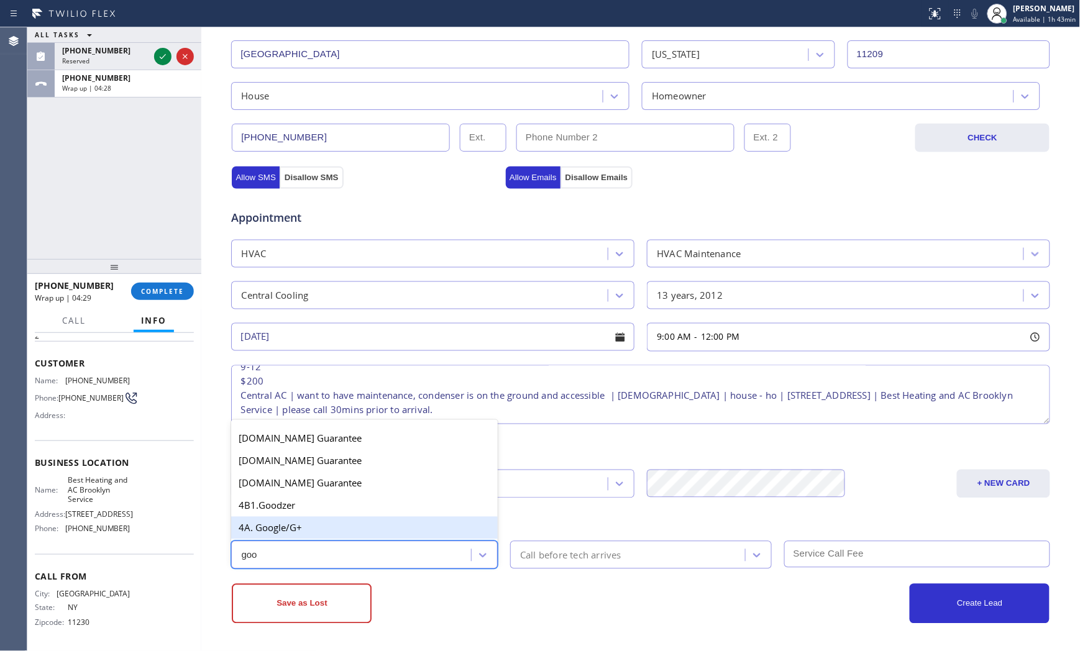
drag, startPoint x: 353, startPoint y: 533, endPoint x: 363, endPoint y: 533, distance: 10.0
click at [355, 533] on div "4A. Google/G+" at bounding box center [364, 528] width 267 height 22
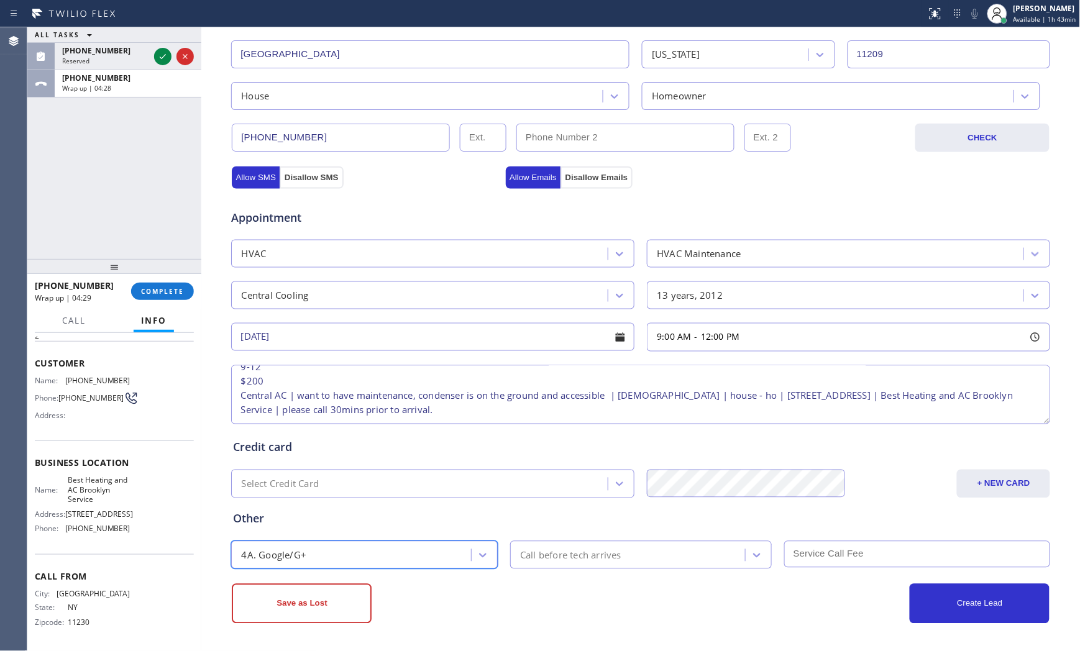
click at [597, 549] on div "Call before tech arrives" at bounding box center [570, 555] width 101 height 14
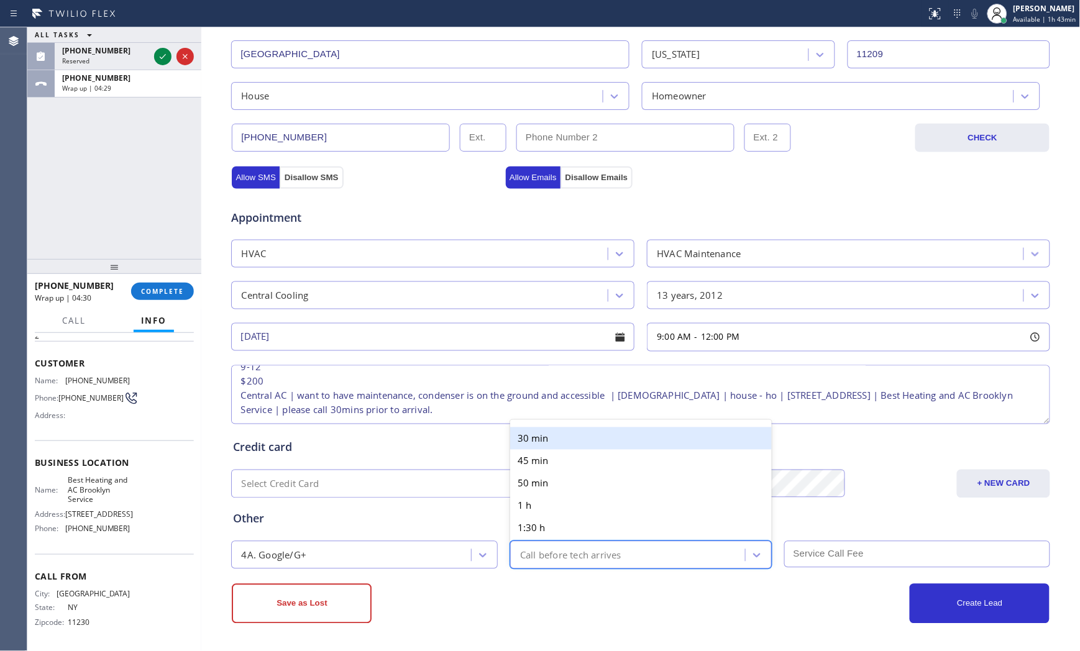
click at [566, 441] on div "30 min" at bounding box center [641, 439] width 262 height 22
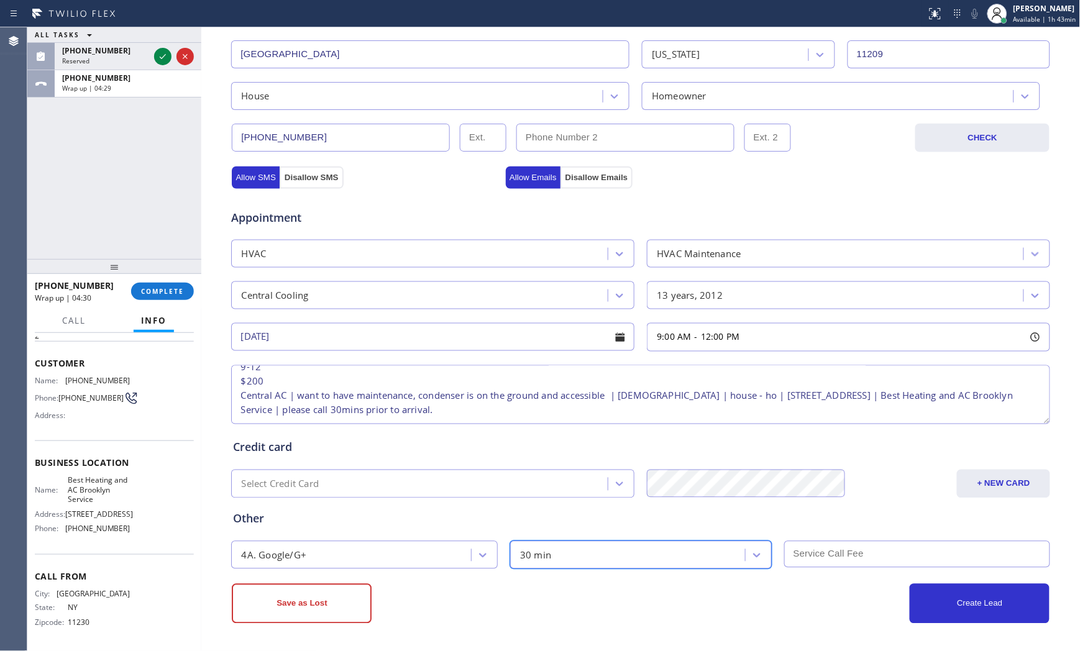
click at [821, 561] on input "text" at bounding box center [917, 554] width 267 height 27
type input "200"
click at [597, 434] on div "Credit card Select Credit Card + NEW CARD CANCEL SAVE" at bounding box center [641, 462] width 820 height 71
click at [938, 606] on button "Create Lead" at bounding box center [980, 604] width 140 height 40
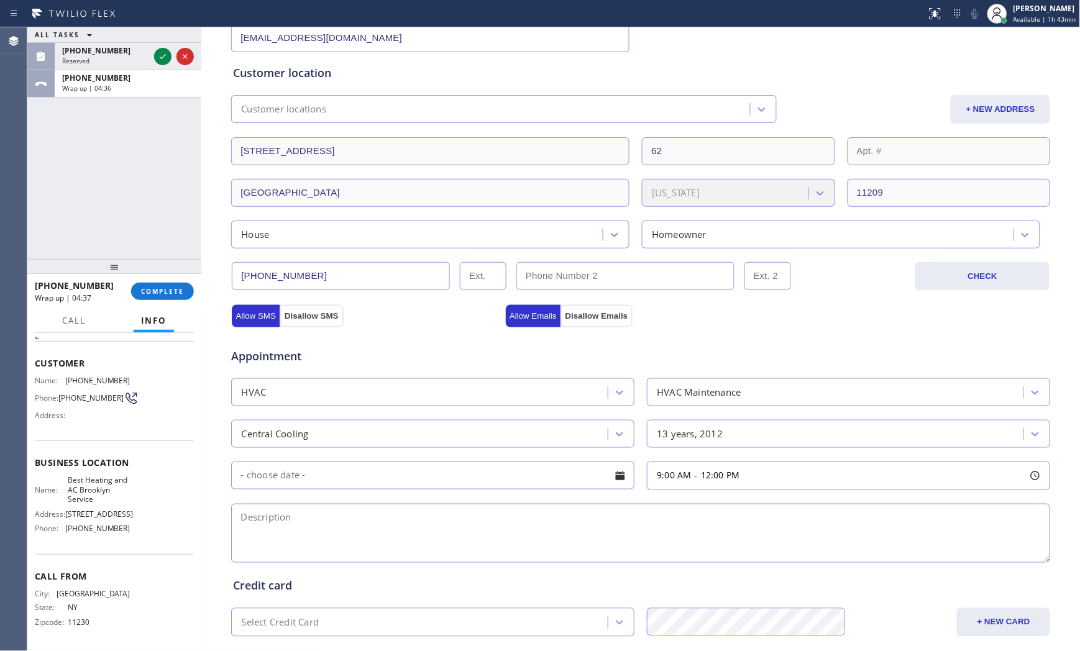
scroll to position [0, 0]
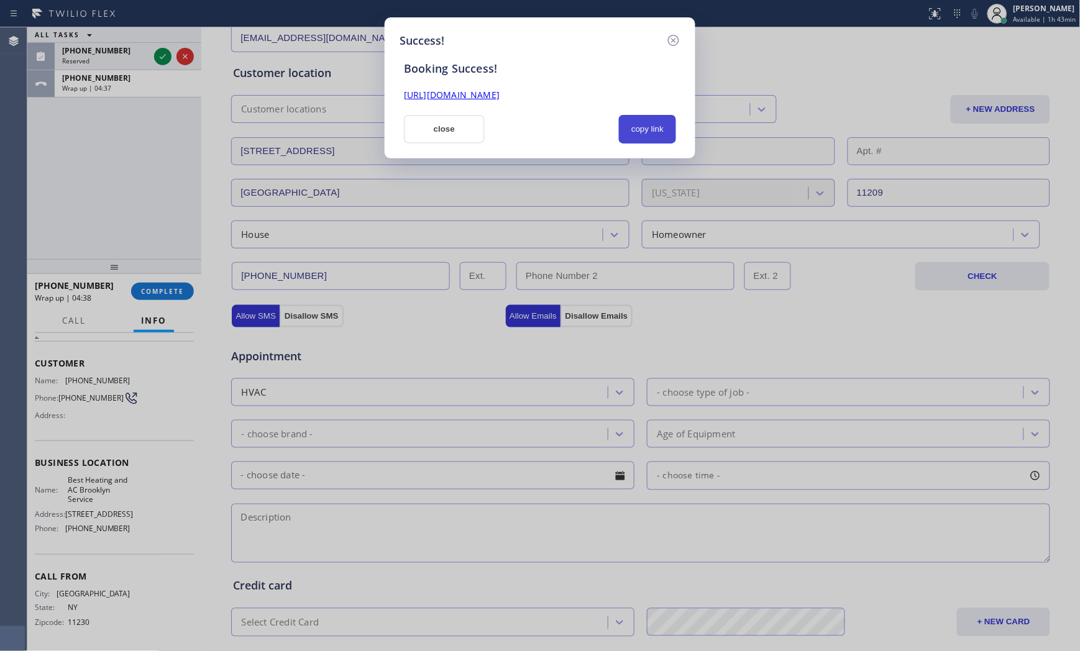
click at [632, 128] on button "copy link" at bounding box center [647, 129] width 57 height 29
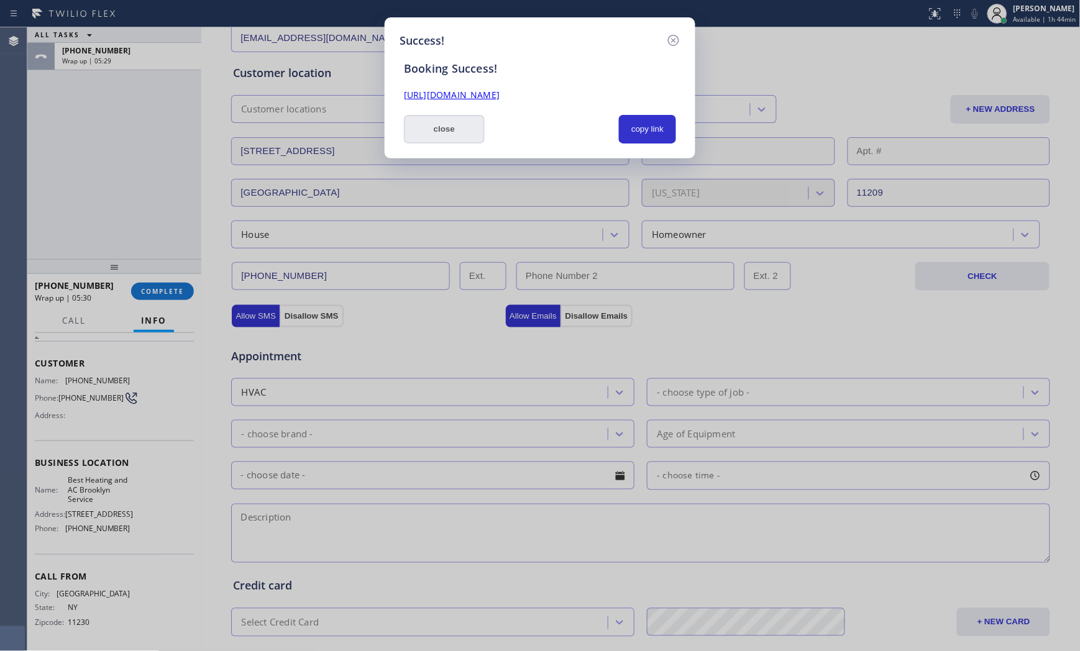
click at [475, 129] on button "close" at bounding box center [444, 129] width 81 height 29
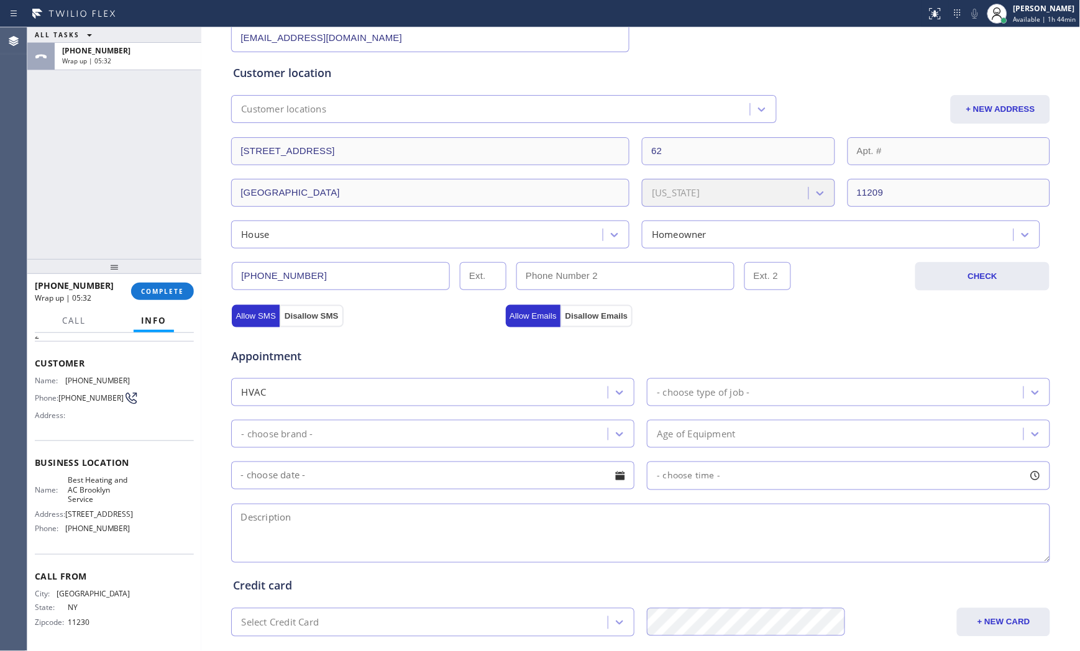
click at [87, 381] on span "[PHONE_NUMBER]" at bounding box center [97, 380] width 65 height 9
copy span "[PHONE_NUMBER]"
click at [153, 283] on button "COMPLETE" at bounding box center [162, 291] width 63 height 17
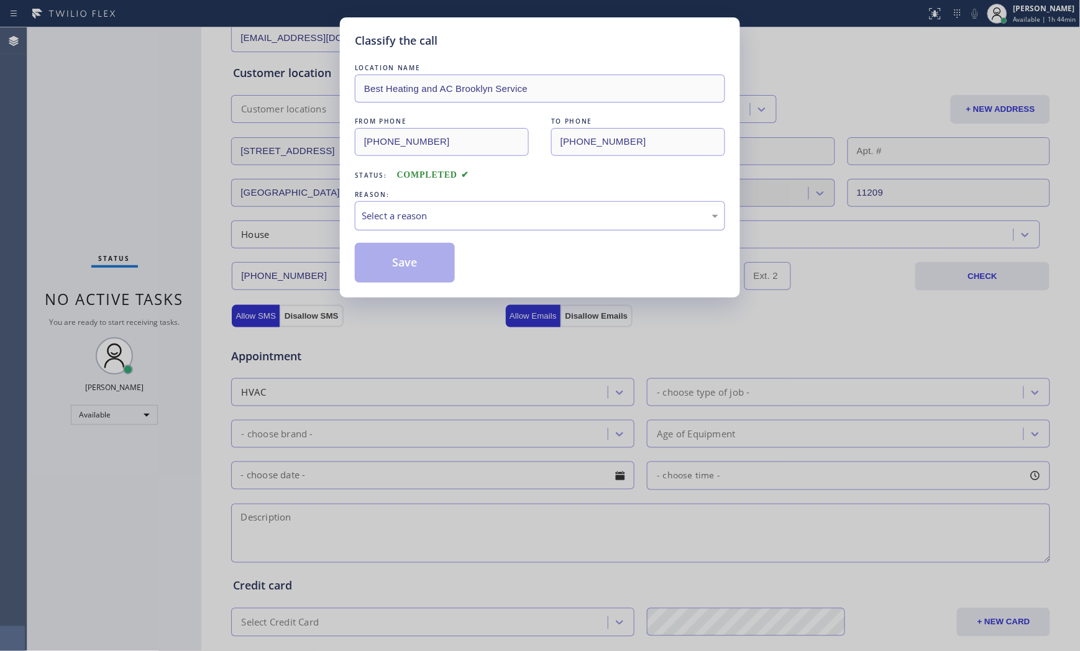
click at [405, 222] on div "Select a reason" at bounding box center [540, 215] width 370 height 29
click at [405, 264] on button "Save" at bounding box center [405, 263] width 100 height 40
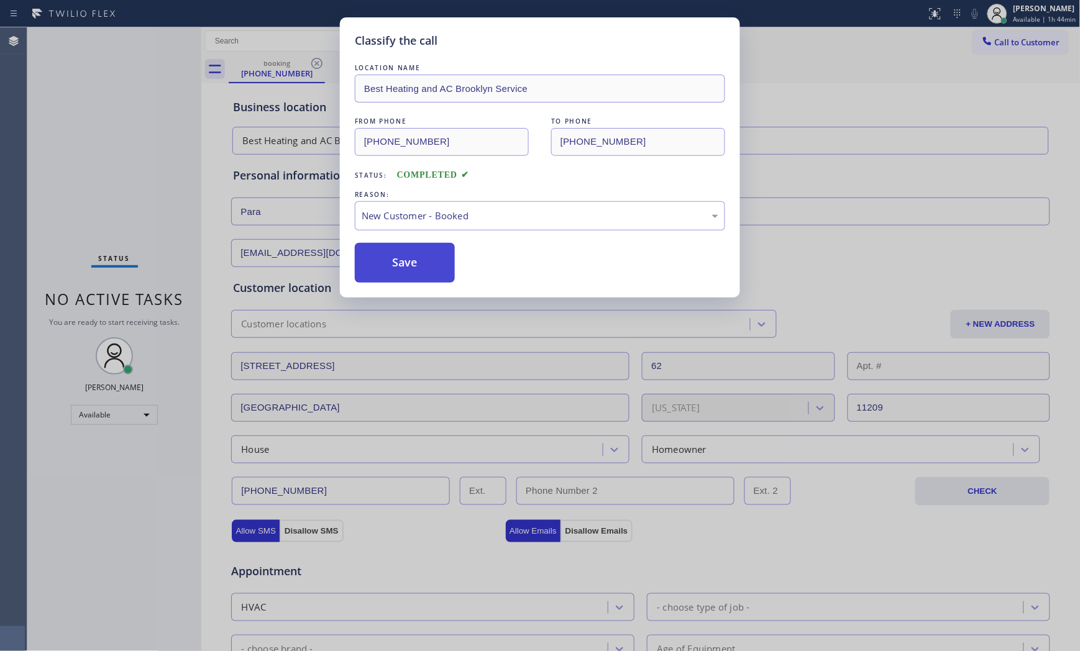
click at [405, 264] on button "Save" at bounding box center [405, 263] width 100 height 40
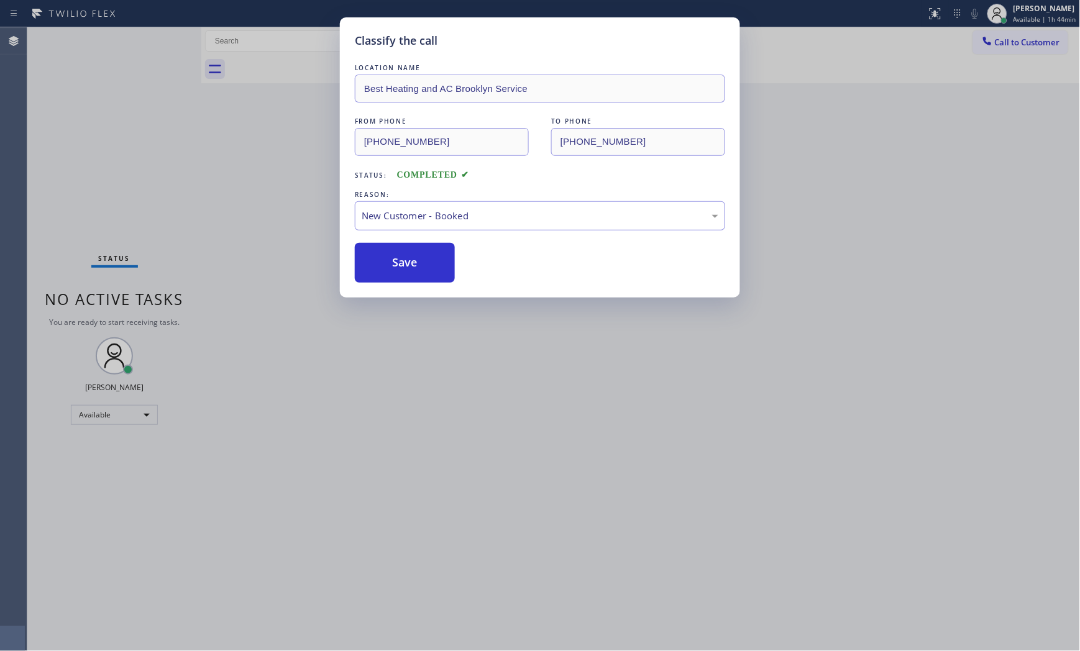
drag, startPoint x: 405, startPoint y: 264, endPoint x: 386, endPoint y: 89, distance: 176.3
click at [405, 257] on button "Save" at bounding box center [405, 263] width 100 height 40
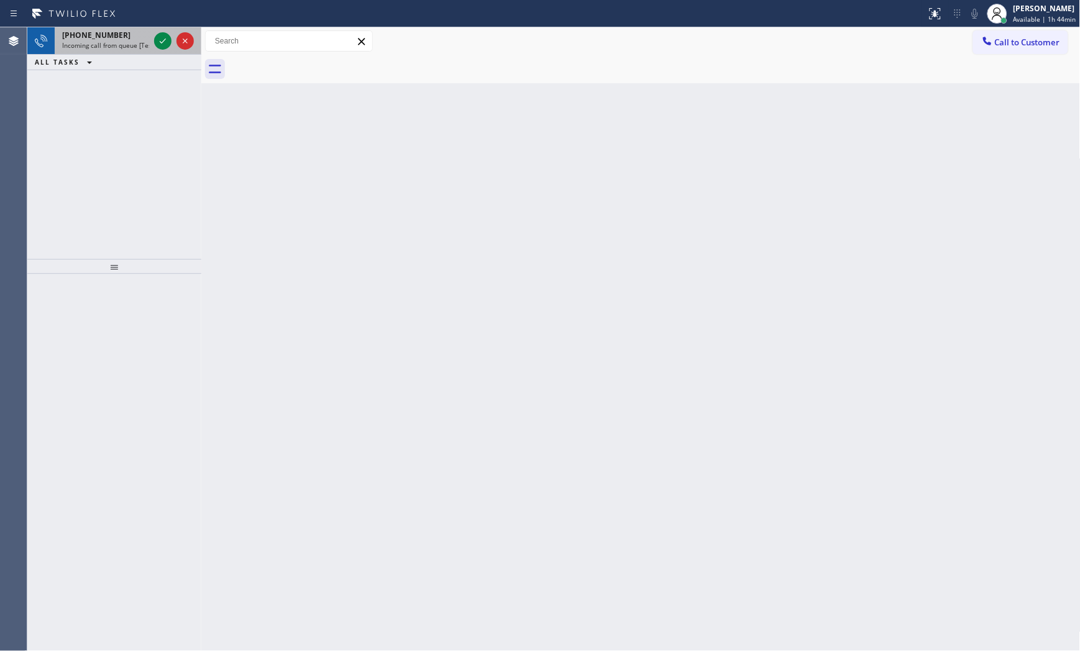
click at [140, 30] on div "[PHONE_NUMBER]" at bounding box center [105, 35] width 87 height 11
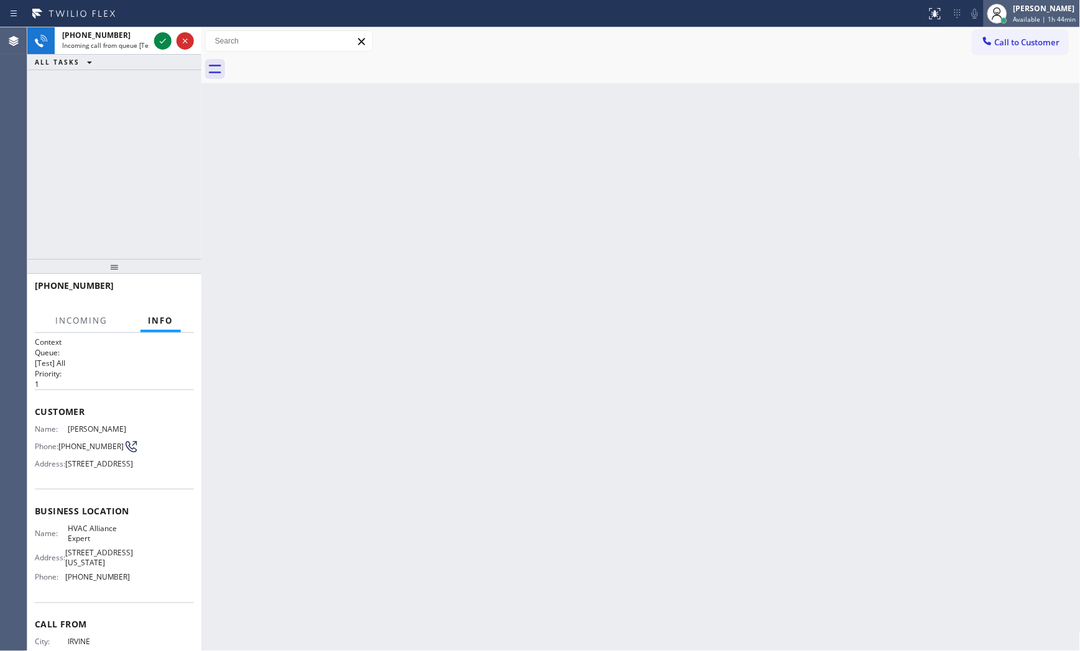
click at [1032, 16] on span "Available | 1h 44min" at bounding box center [1045, 19] width 63 height 9
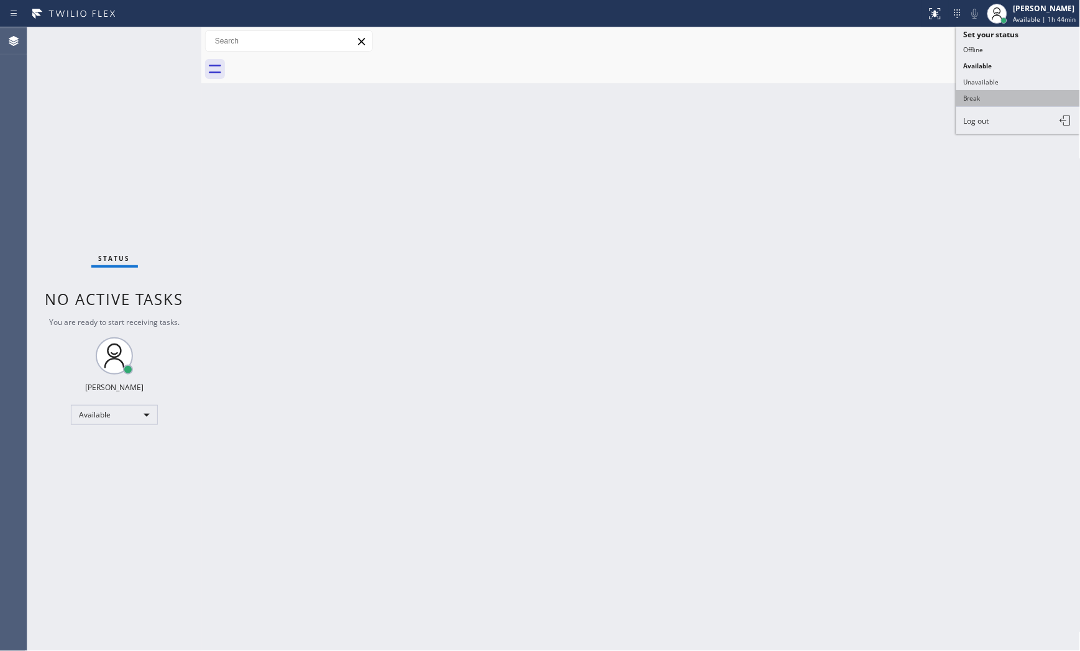
click at [996, 91] on button "Break" at bounding box center [1018, 98] width 124 height 16
